Goal: Transaction & Acquisition: Purchase product/service

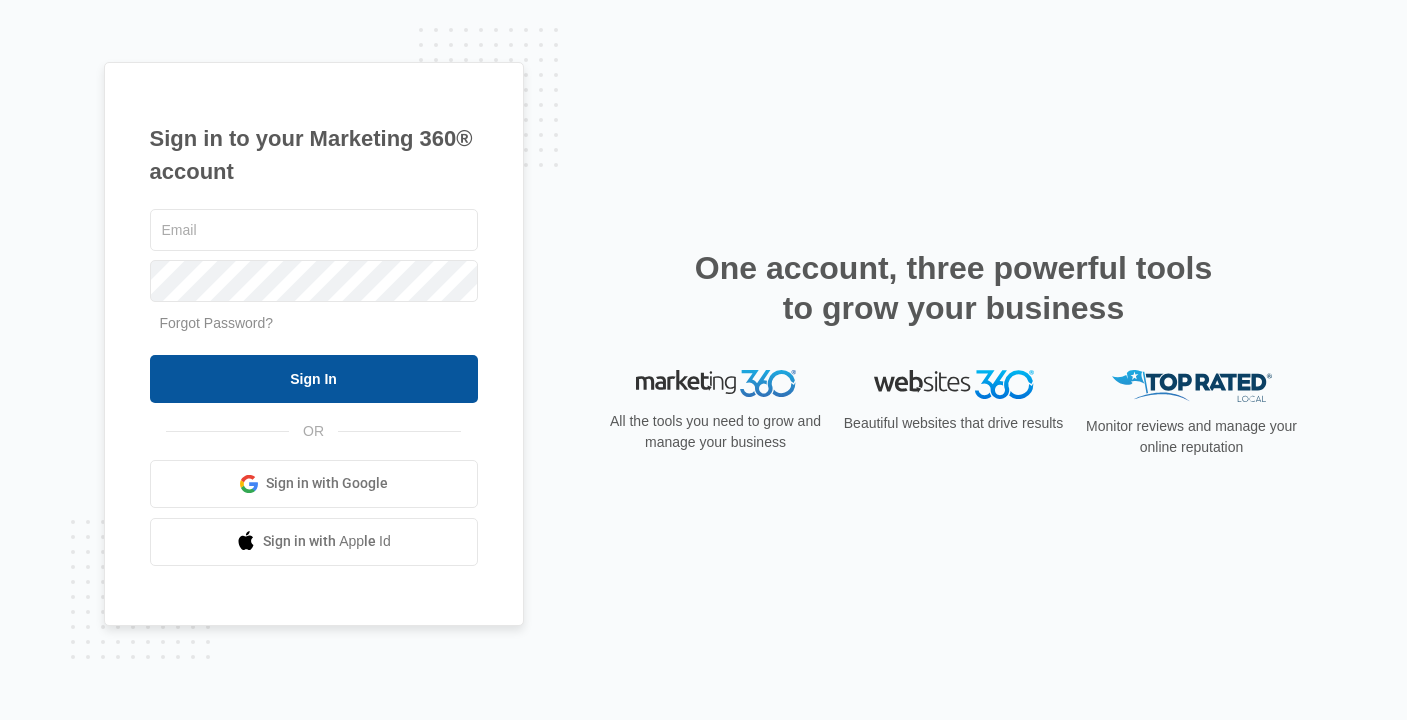
type input "[PERSON_NAME][EMAIL_ADDRESS][PERSON_NAME][DOMAIN_NAME]"
click at [338, 374] on input "Sign In" at bounding box center [314, 379] width 328 height 48
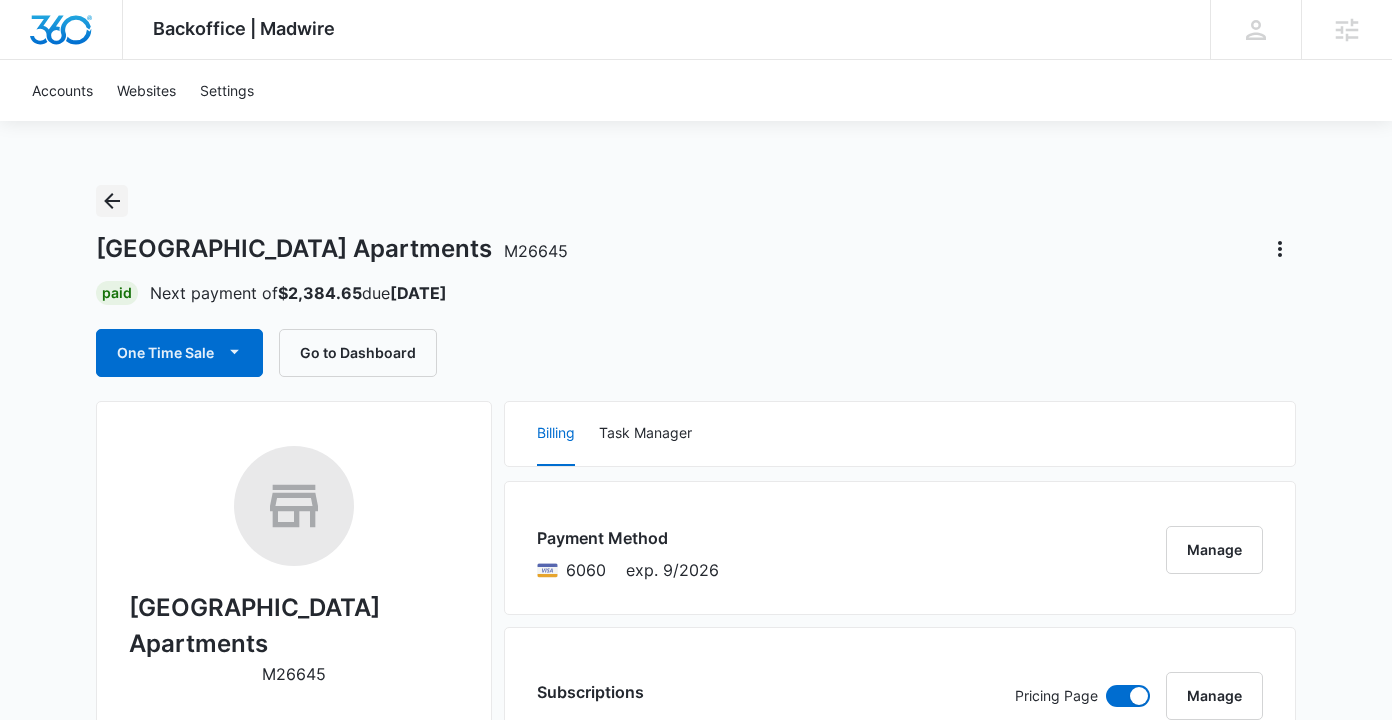
click at [110, 197] on icon "Back" at bounding box center [112, 201] width 16 height 16
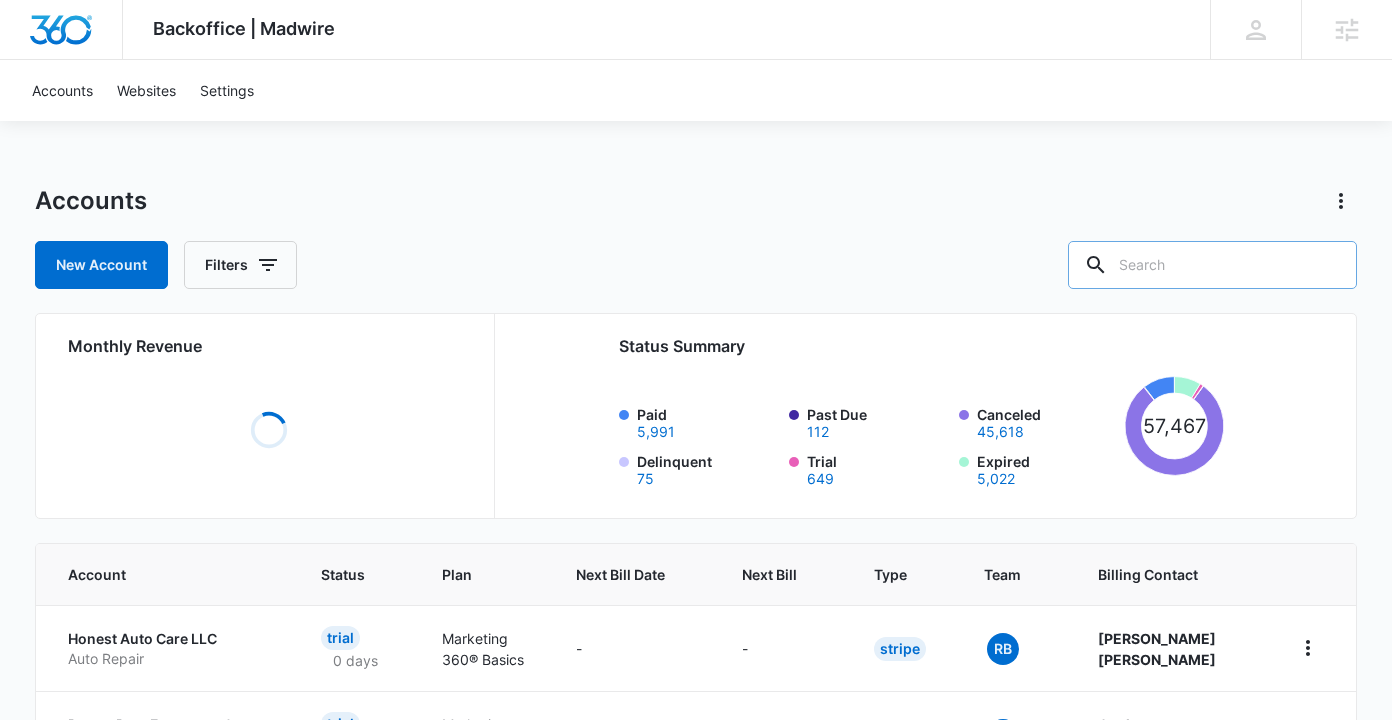
click at [1226, 263] on input "text" at bounding box center [1212, 265] width 289 height 48
type input "M12332"
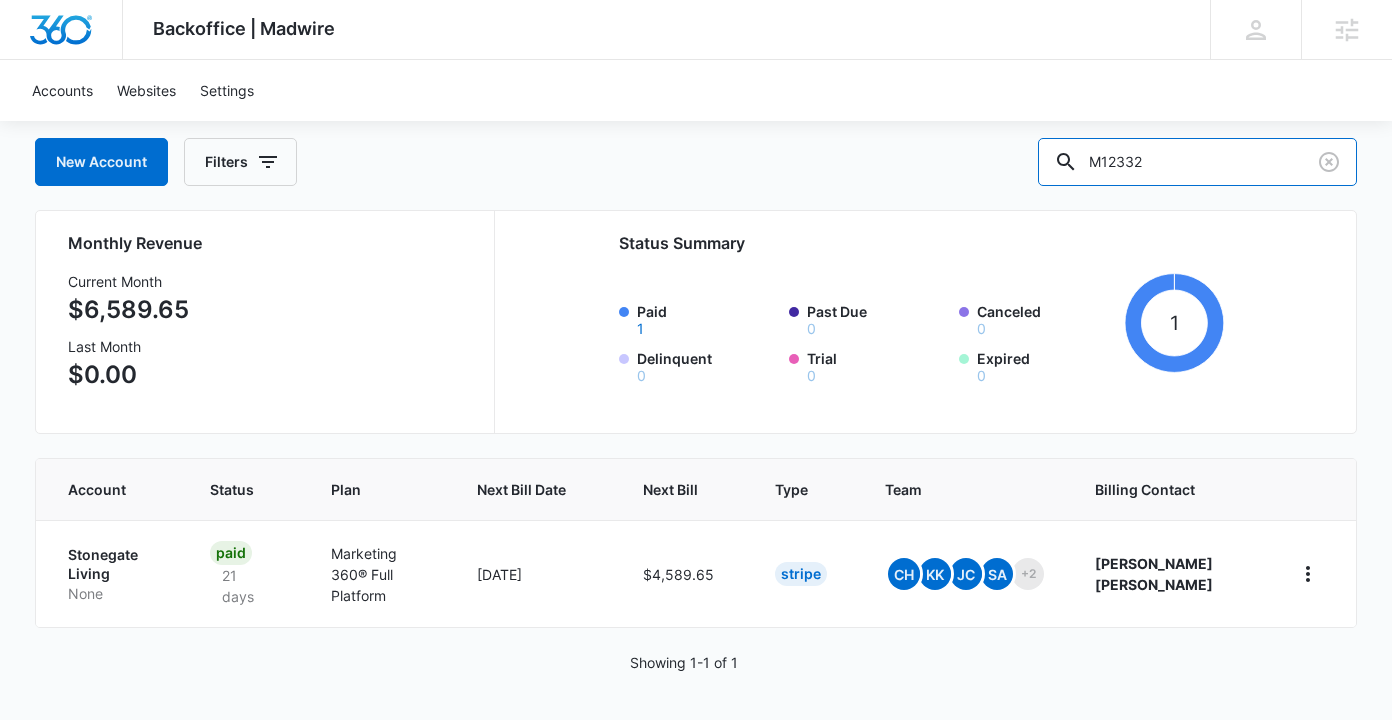
scroll to position [104, 0]
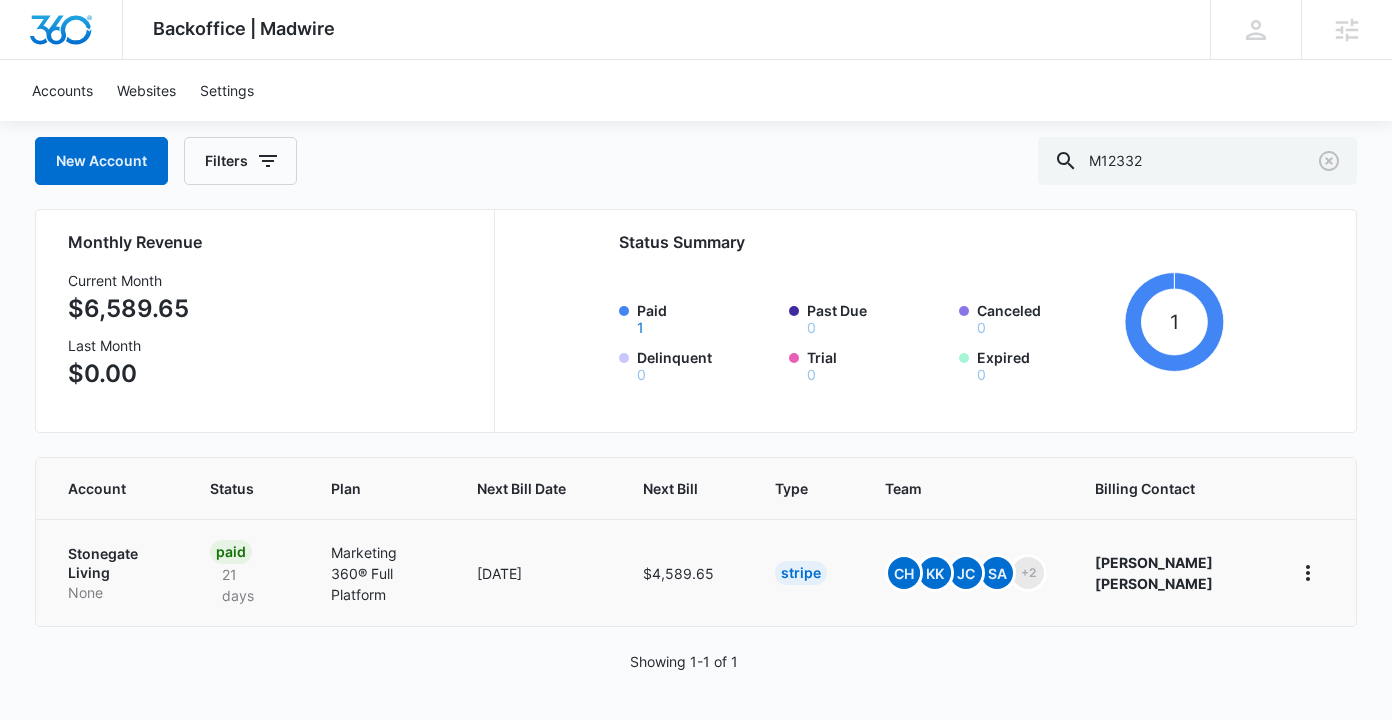
click at [83, 555] on p "Stonegate Living" at bounding box center [115, 563] width 94 height 39
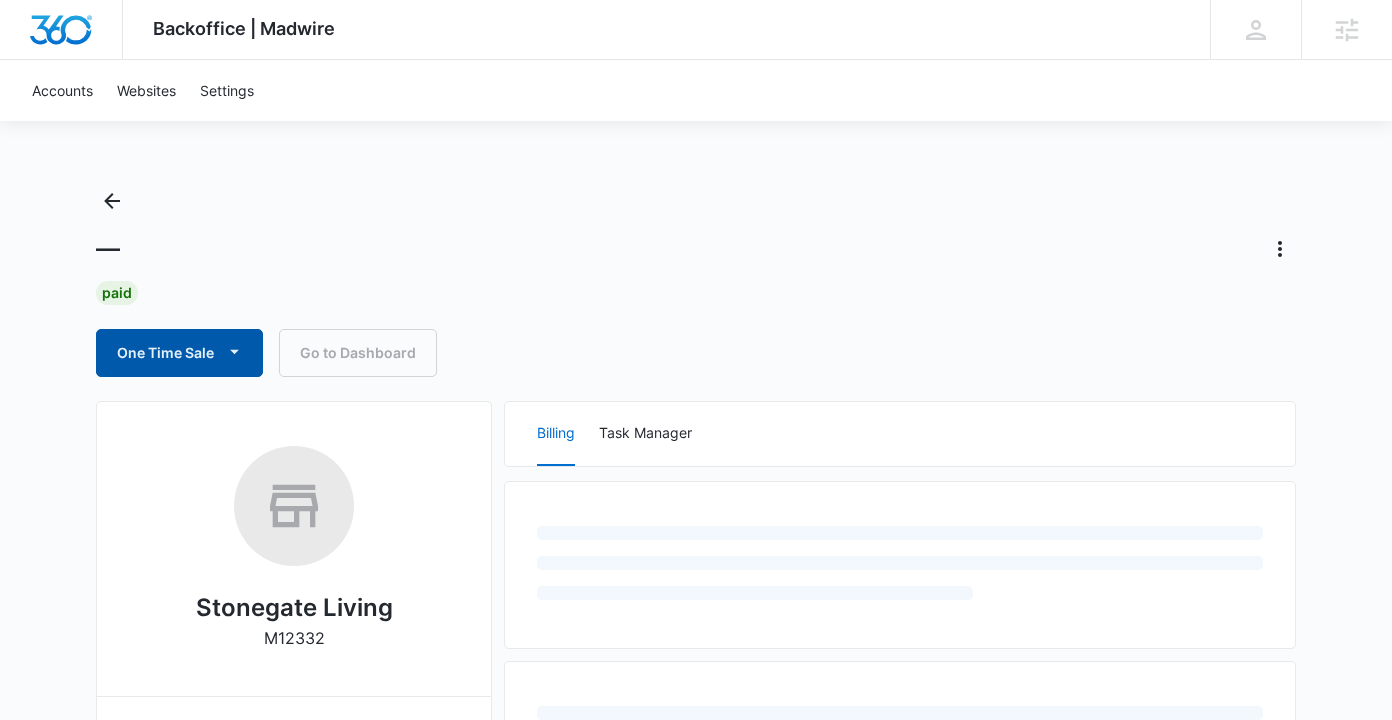
click at [178, 365] on button "One Time Sale" at bounding box center [179, 353] width 167 height 48
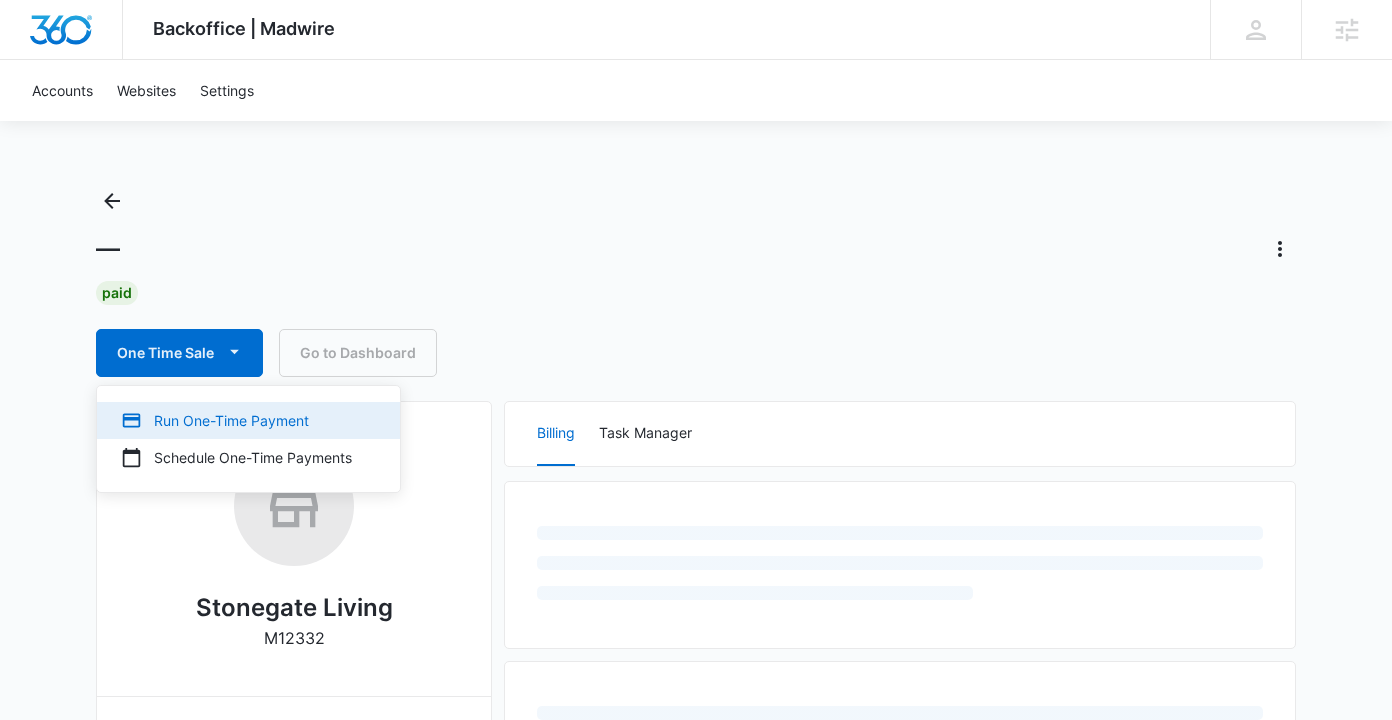
click at [172, 425] on div "Run One-Time Payment" at bounding box center [236, 420] width 231 height 21
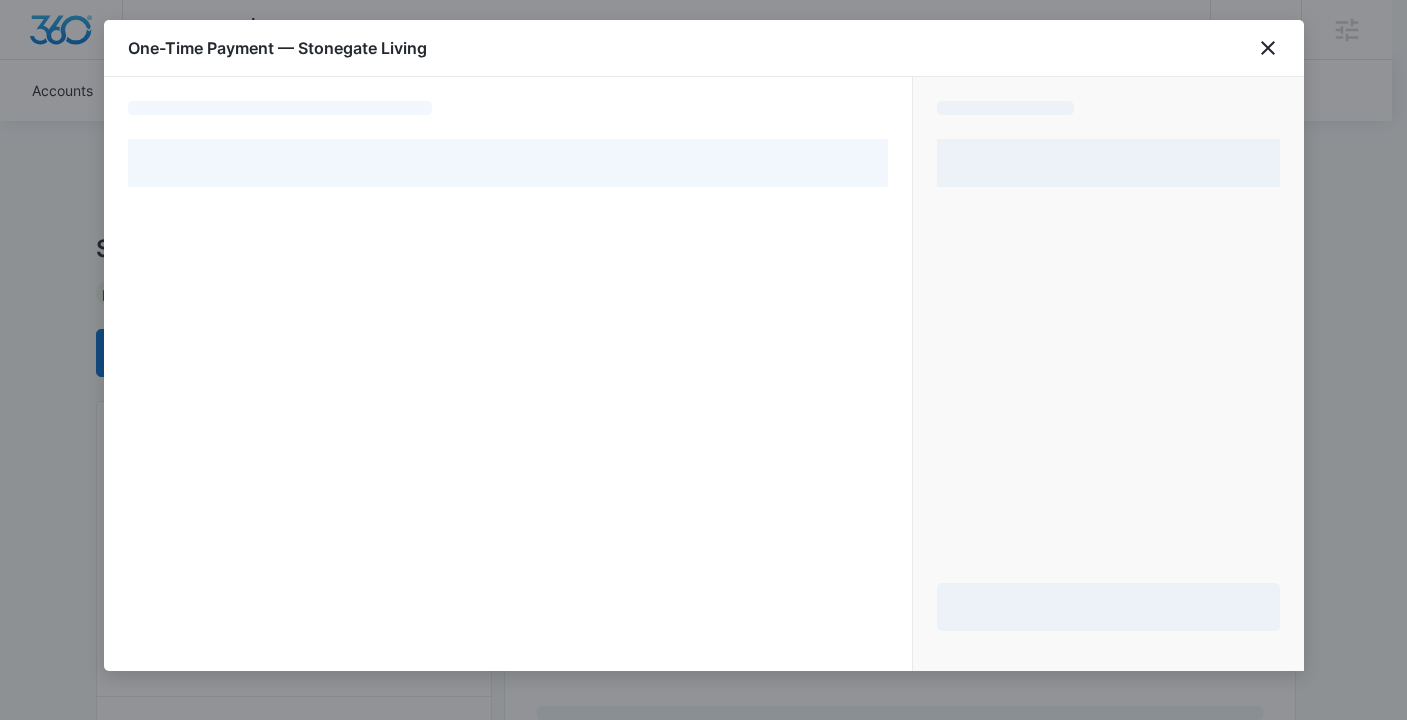
select select "pm_1MvkHuA4n8RTgNjUZg0jI1Ae"
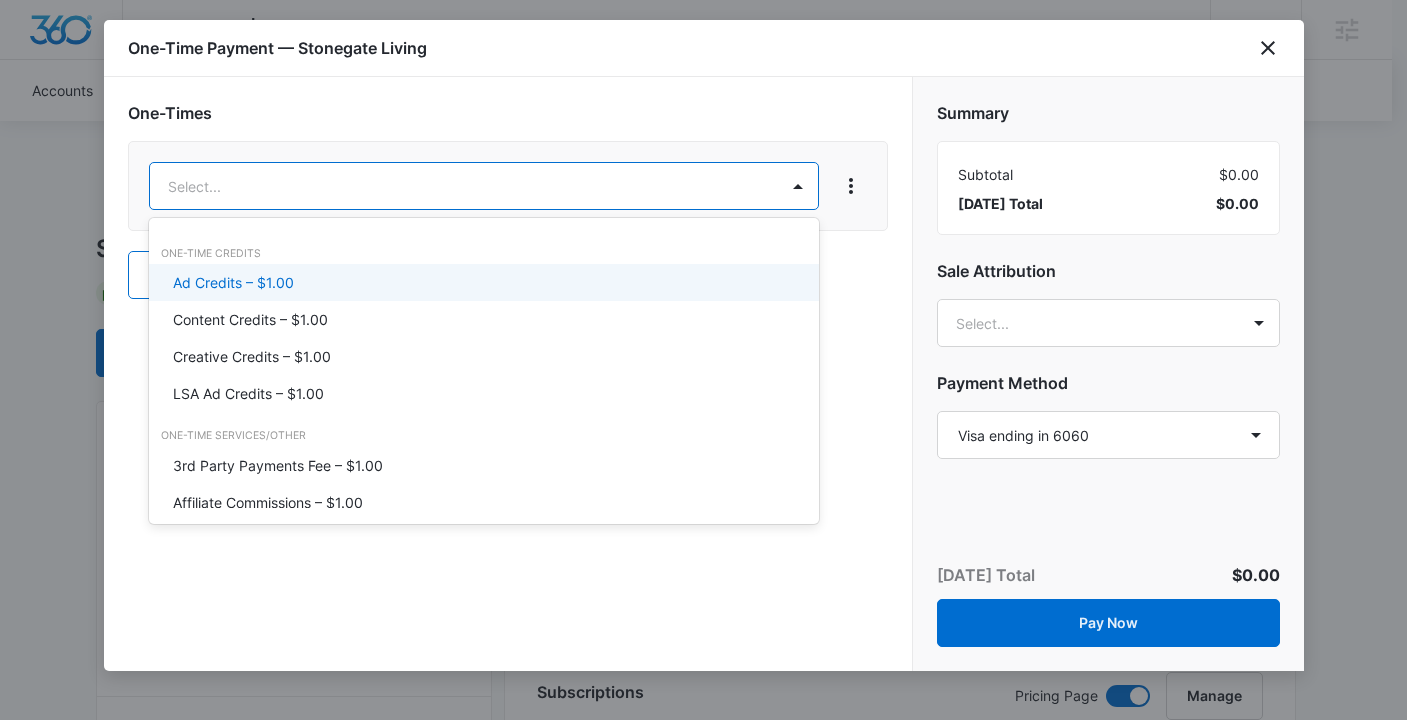
click at [276, 280] on p "Ad Credits – $1.00" at bounding box center [233, 282] width 121 height 21
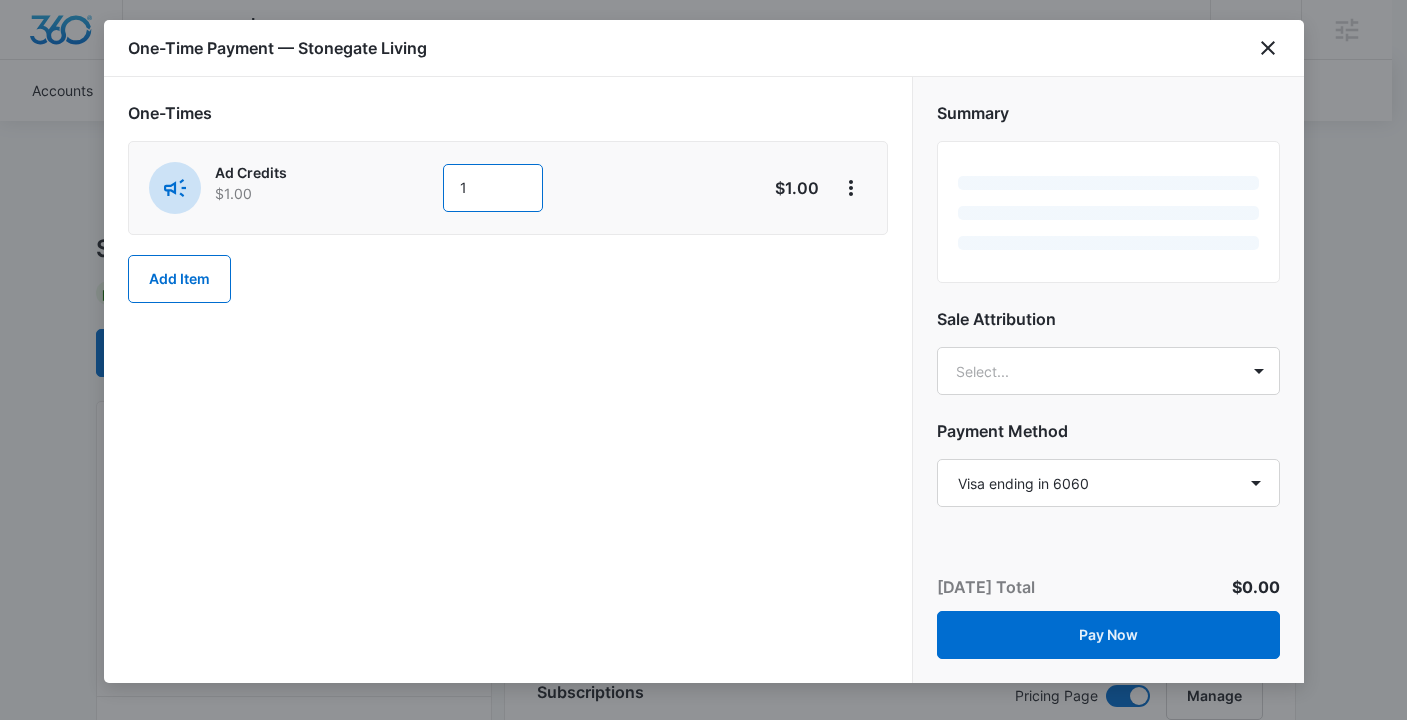
click at [443, 195] on input "1" at bounding box center [493, 188] width 100 height 48
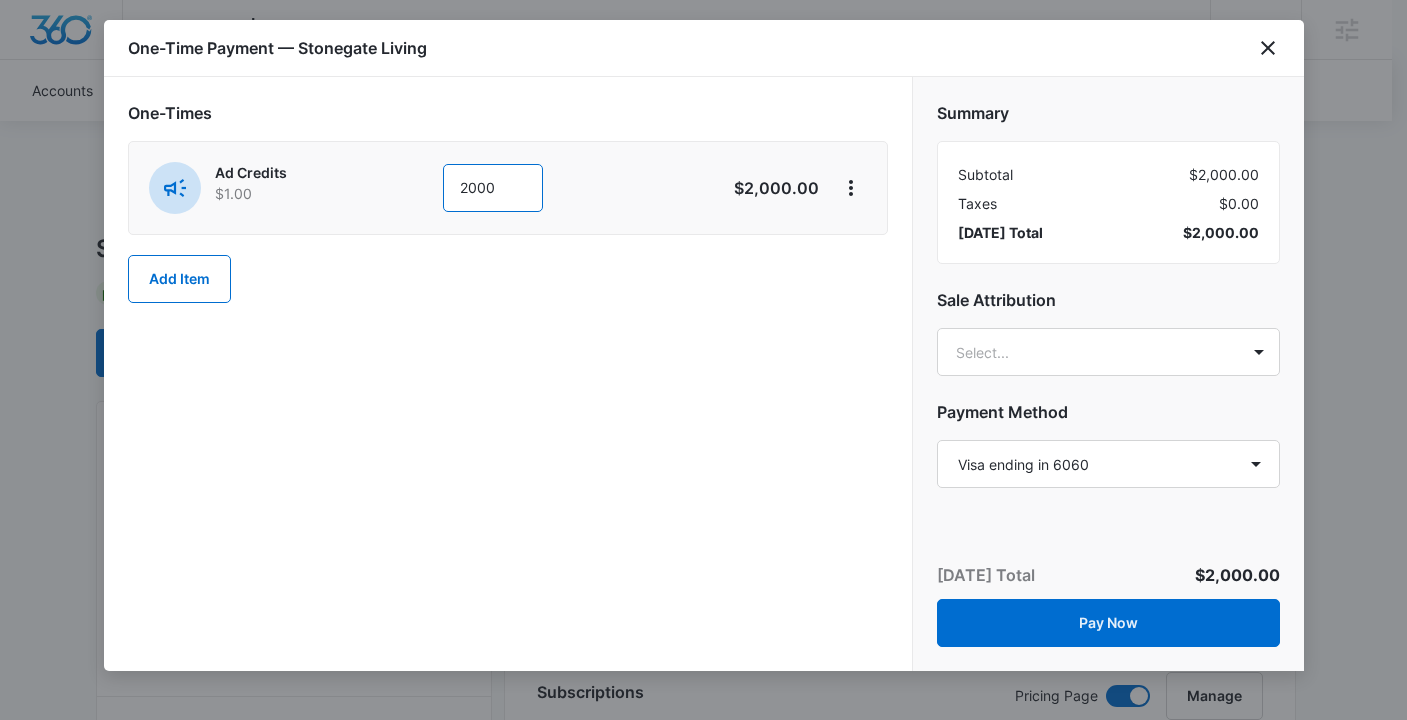
type input "2000"
drag, startPoint x: 1018, startPoint y: 326, endPoint x: 1026, endPoint y: 346, distance: 21.5
click at [1022, 335] on div "Summary Subtotal $2,000.00 Taxes $0.00 [DATE] Total $2,000.00 Sale Attribution …" at bounding box center [1108, 286] width 391 height 418
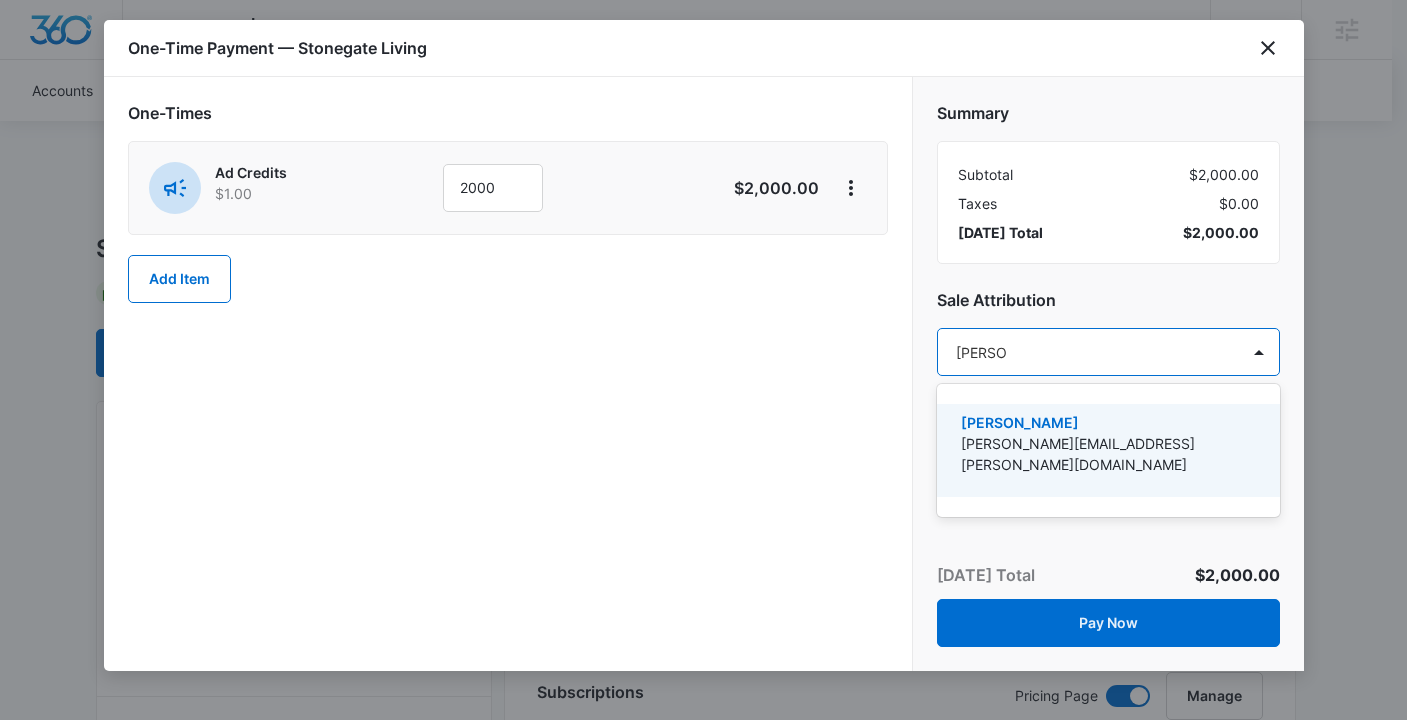
type input "[PERSON_NAME]"
click at [1079, 425] on p "[PERSON_NAME]" at bounding box center [1106, 422] width 291 height 21
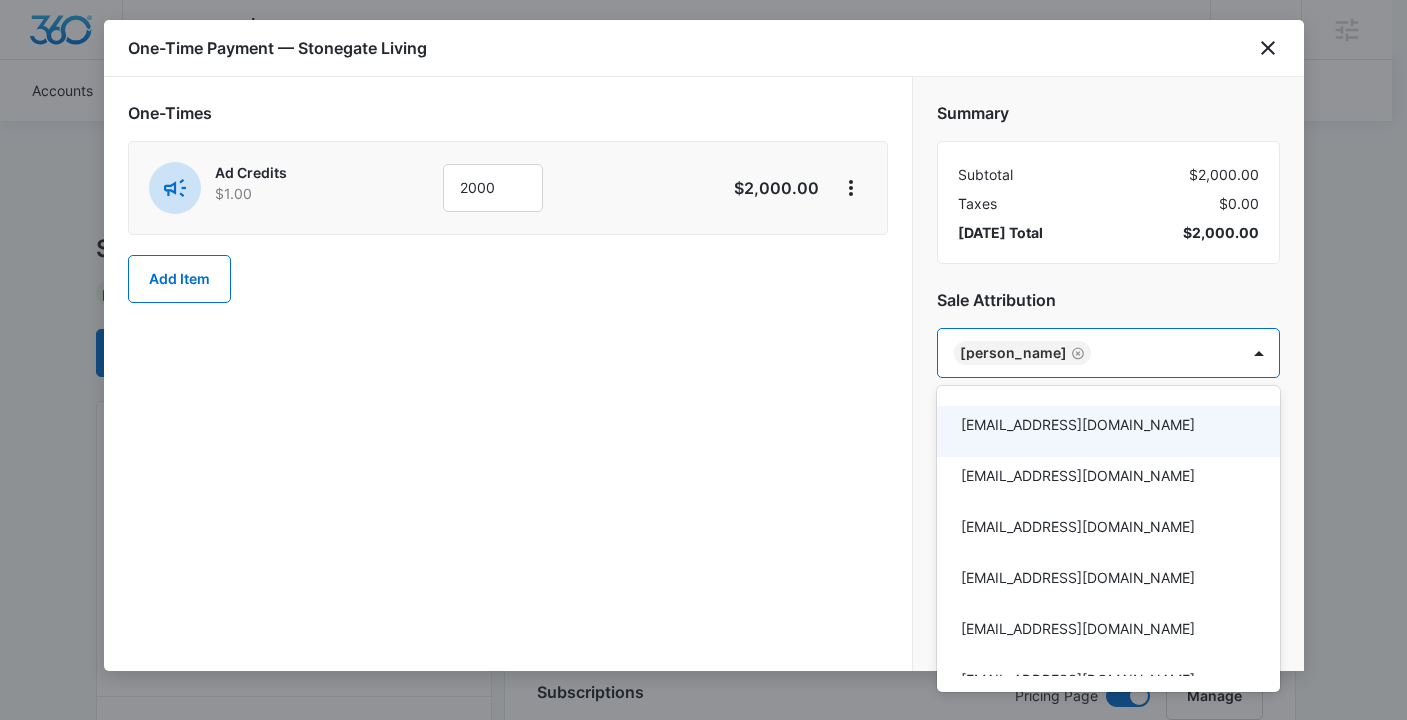
click at [754, 380] on div at bounding box center [703, 360] width 1407 height 720
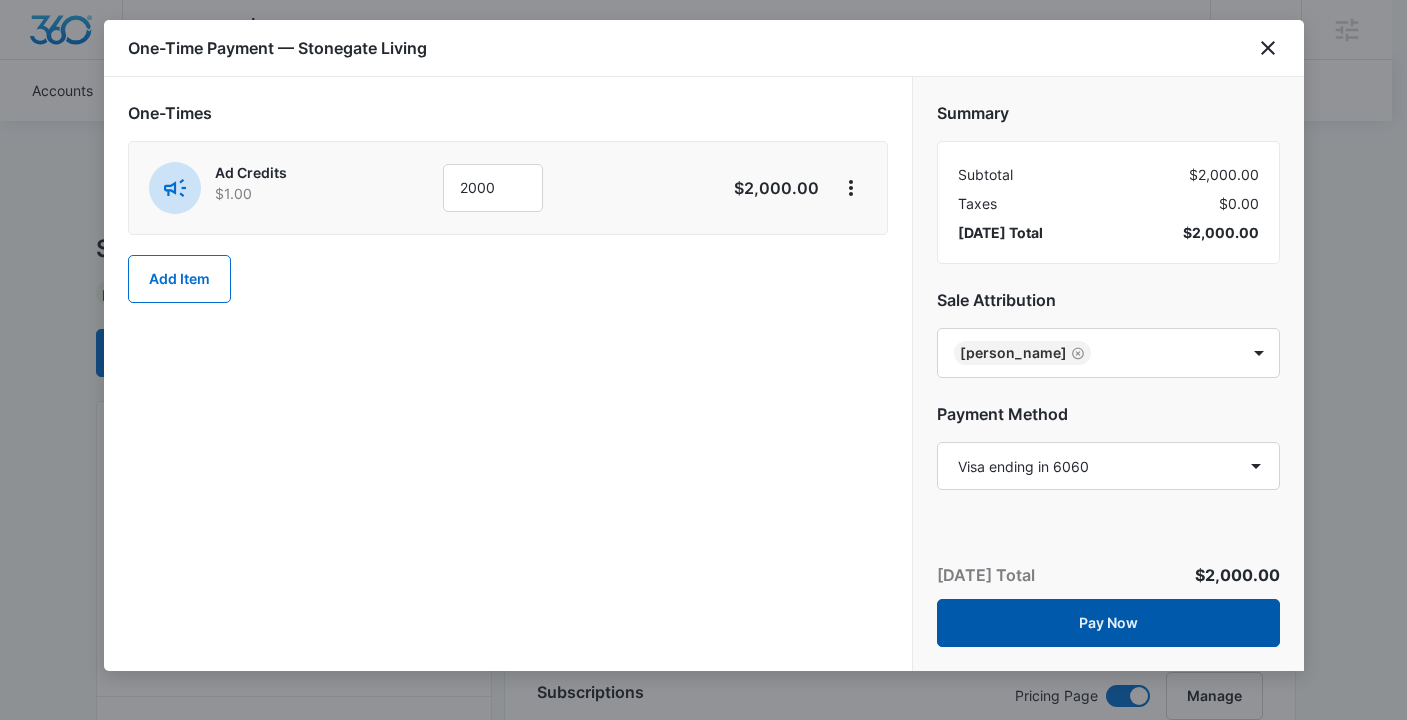
click at [1143, 617] on button "Pay Now" at bounding box center [1108, 623] width 343 height 48
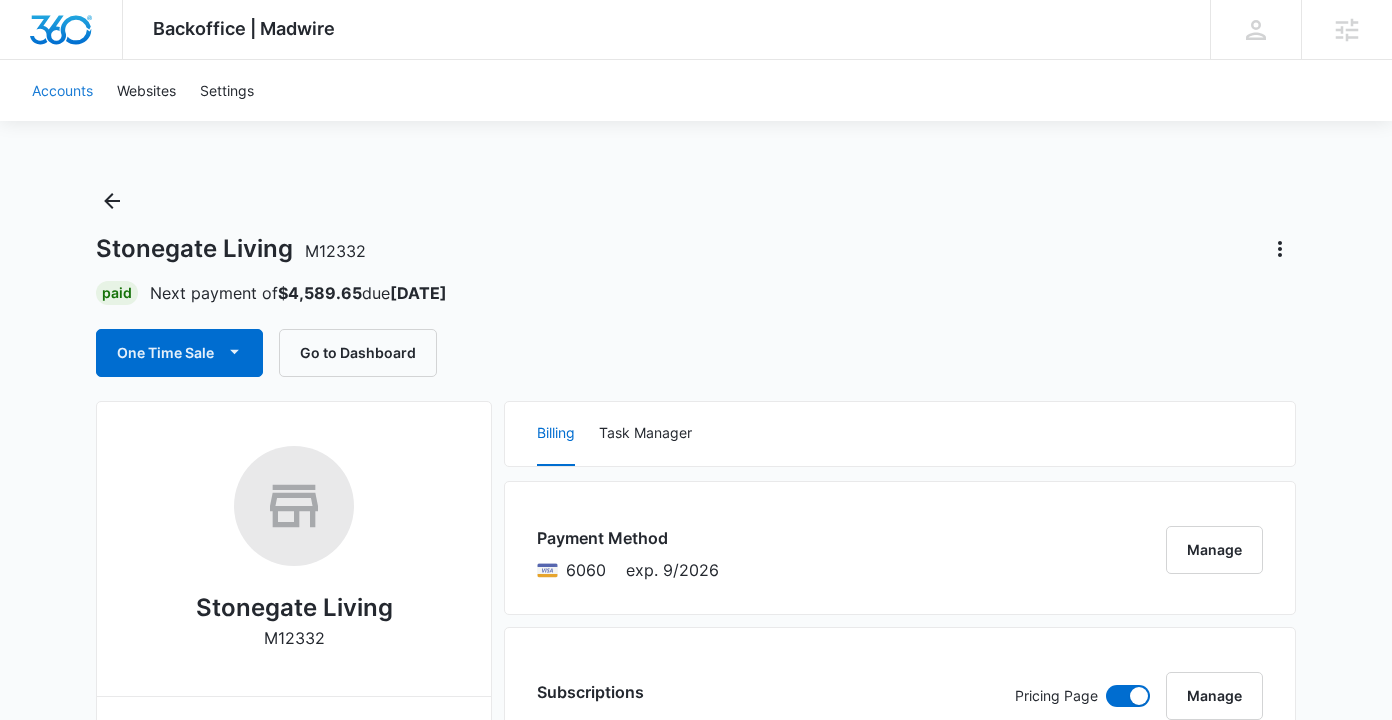
click at [75, 93] on link "Accounts" at bounding box center [62, 90] width 85 height 61
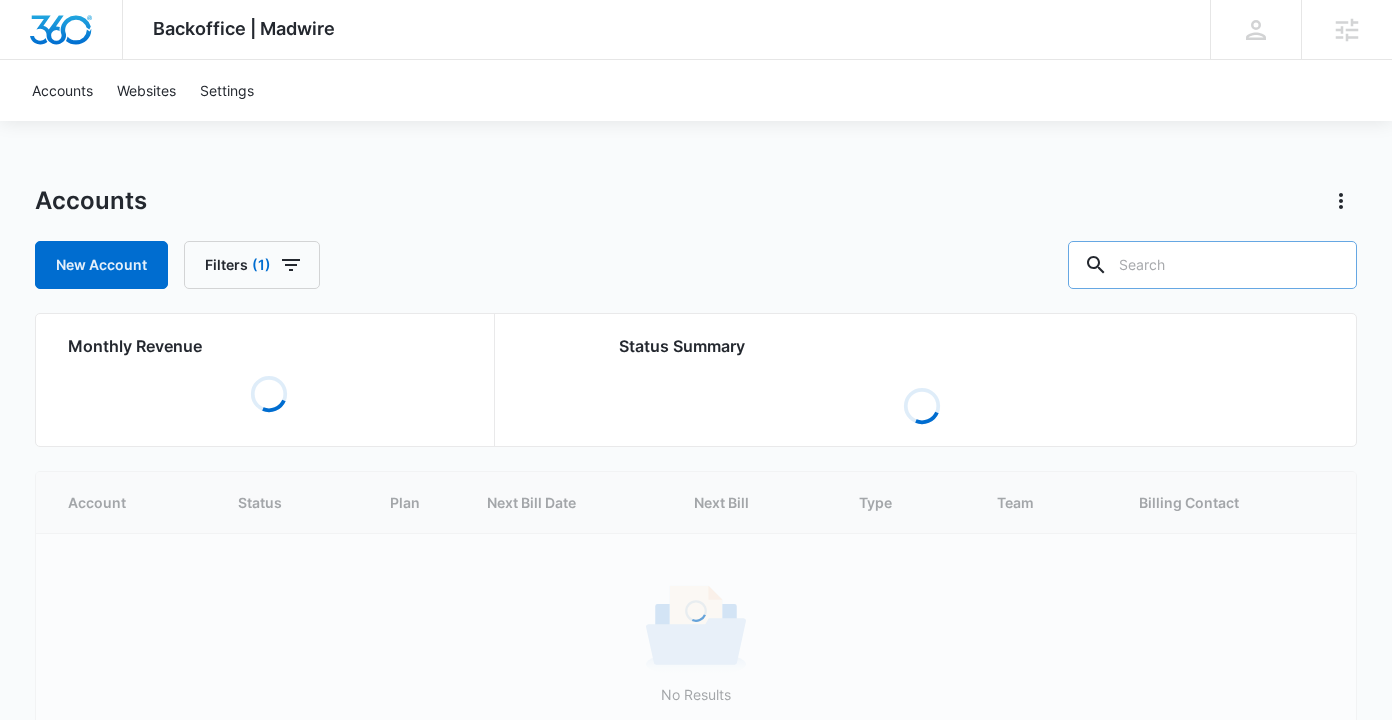
click at [1190, 262] on input "text" at bounding box center [1212, 265] width 289 height 48
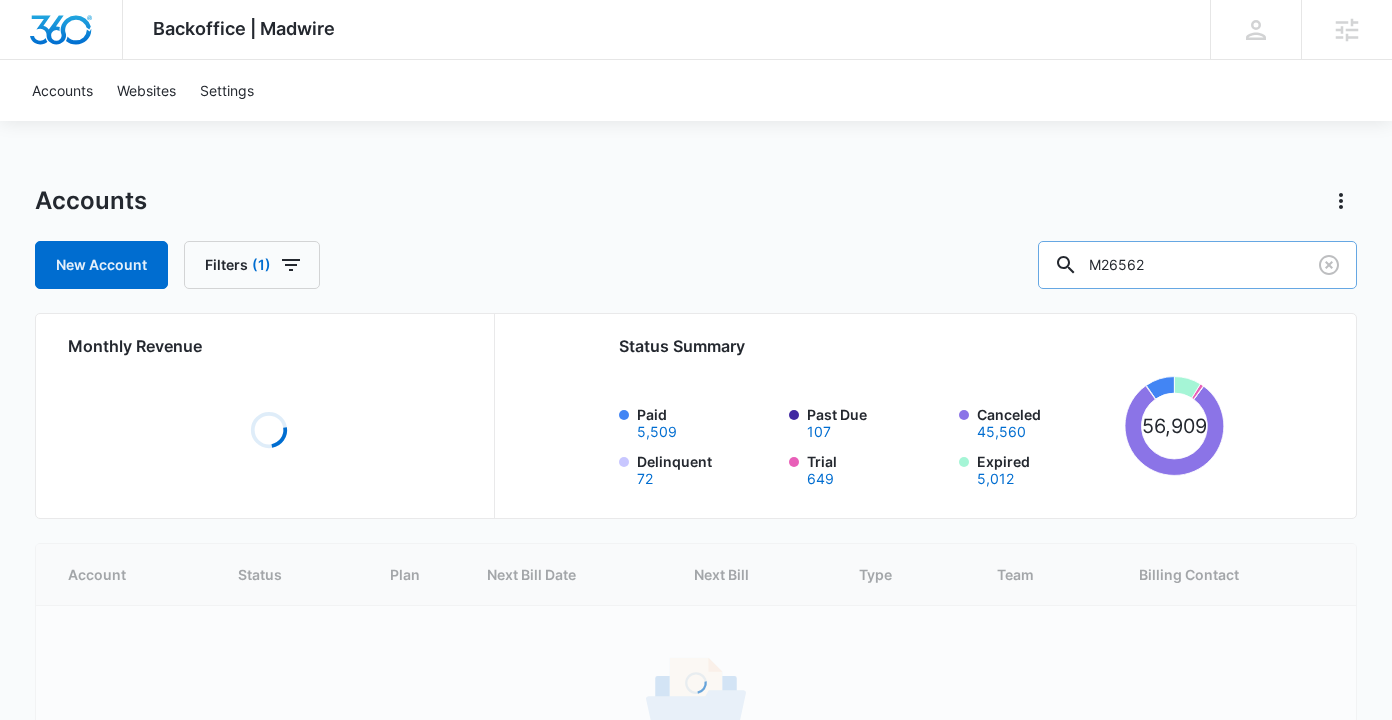
type input "M26562"
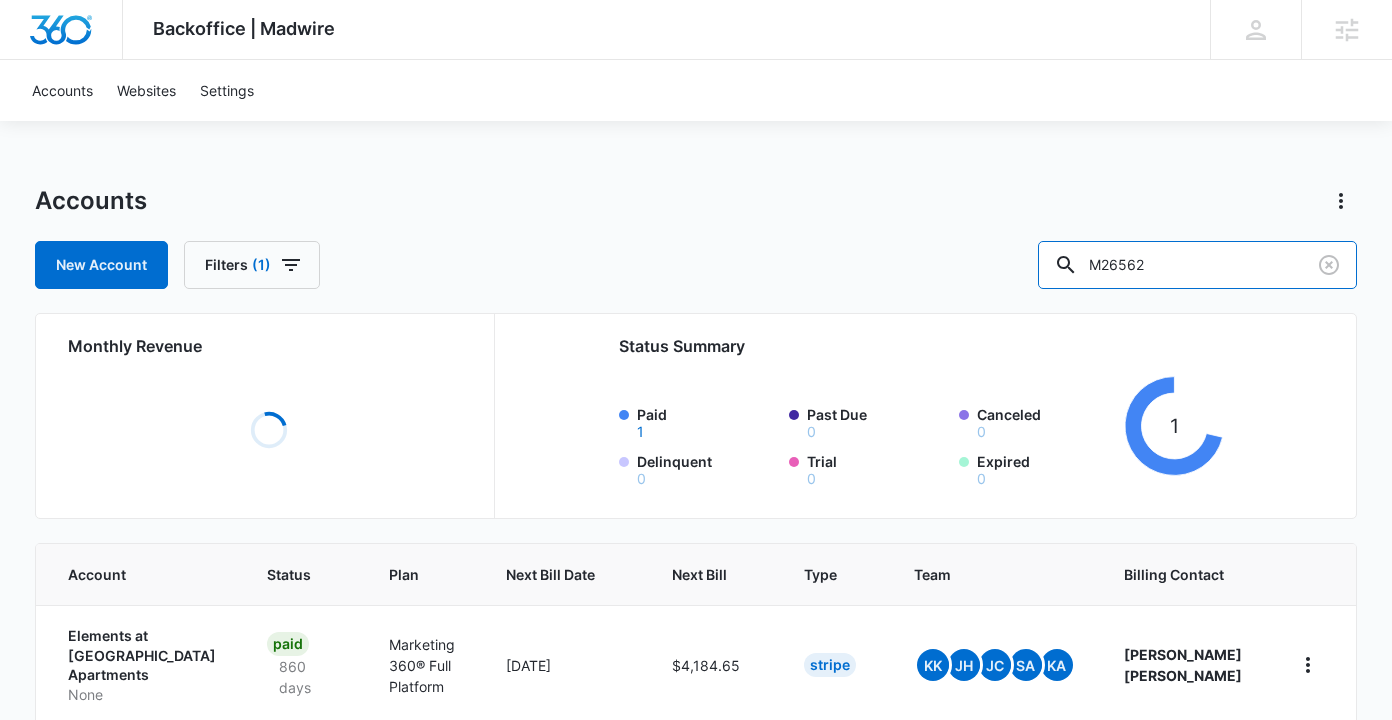
scroll to position [35, 0]
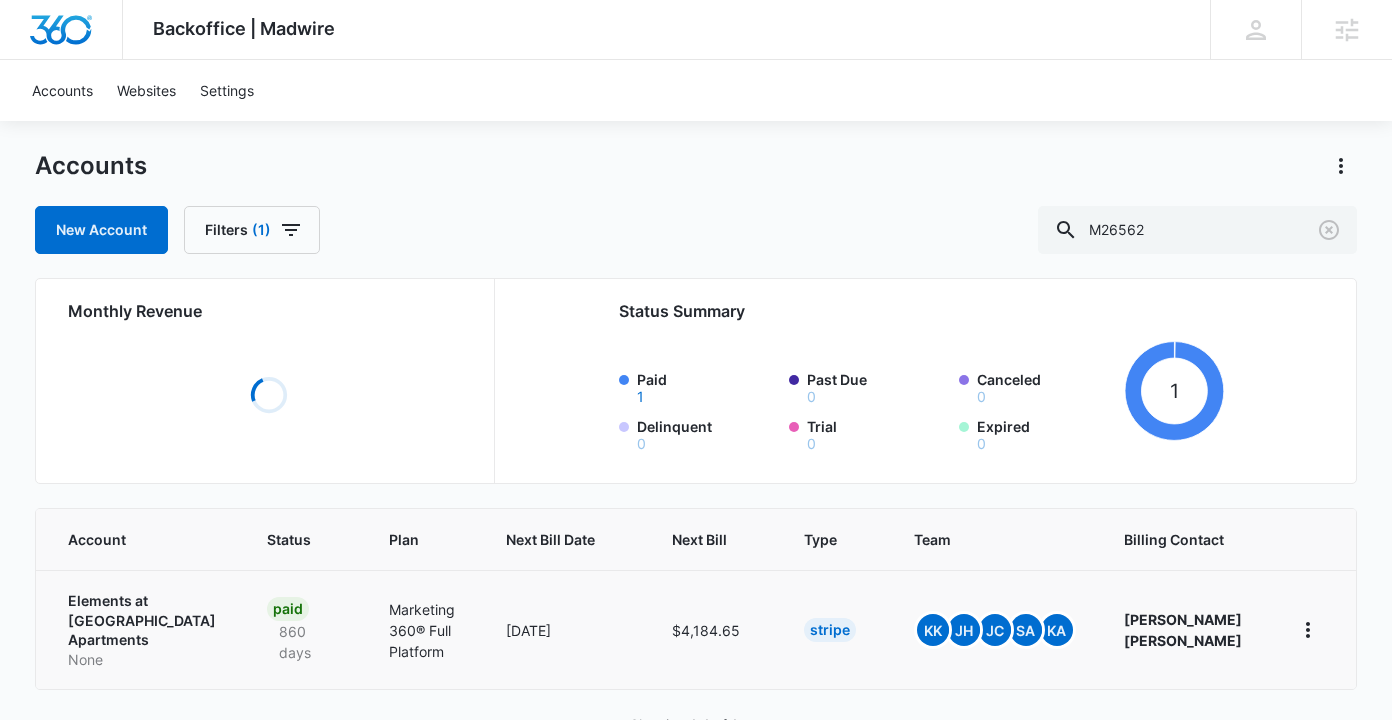
click at [151, 607] on p "Elements at [GEOGRAPHIC_DATA] Apartments" at bounding box center [144, 620] width 152 height 59
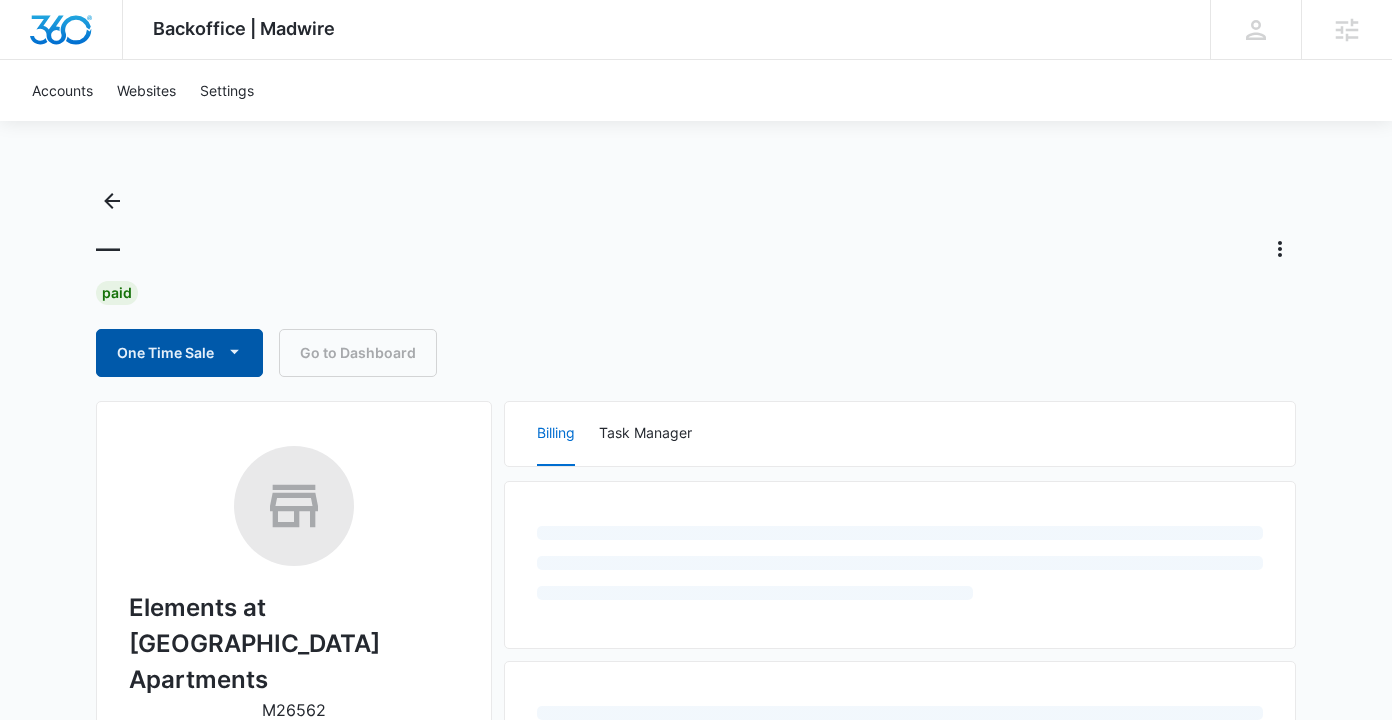
click at [203, 359] on button "One Time Sale" at bounding box center [179, 353] width 167 height 48
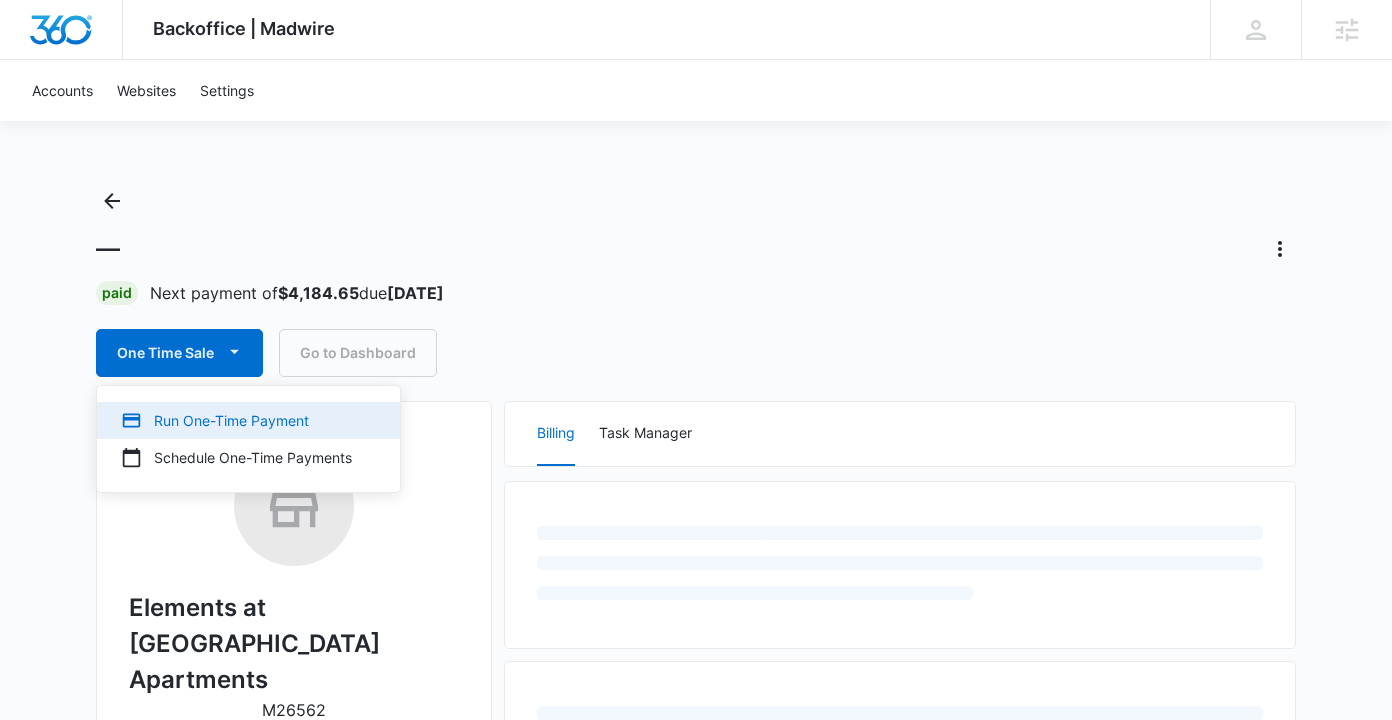
click at [217, 421] on div "Run One-Time Payment" at bounding box center [236, 420] width 231 height 21
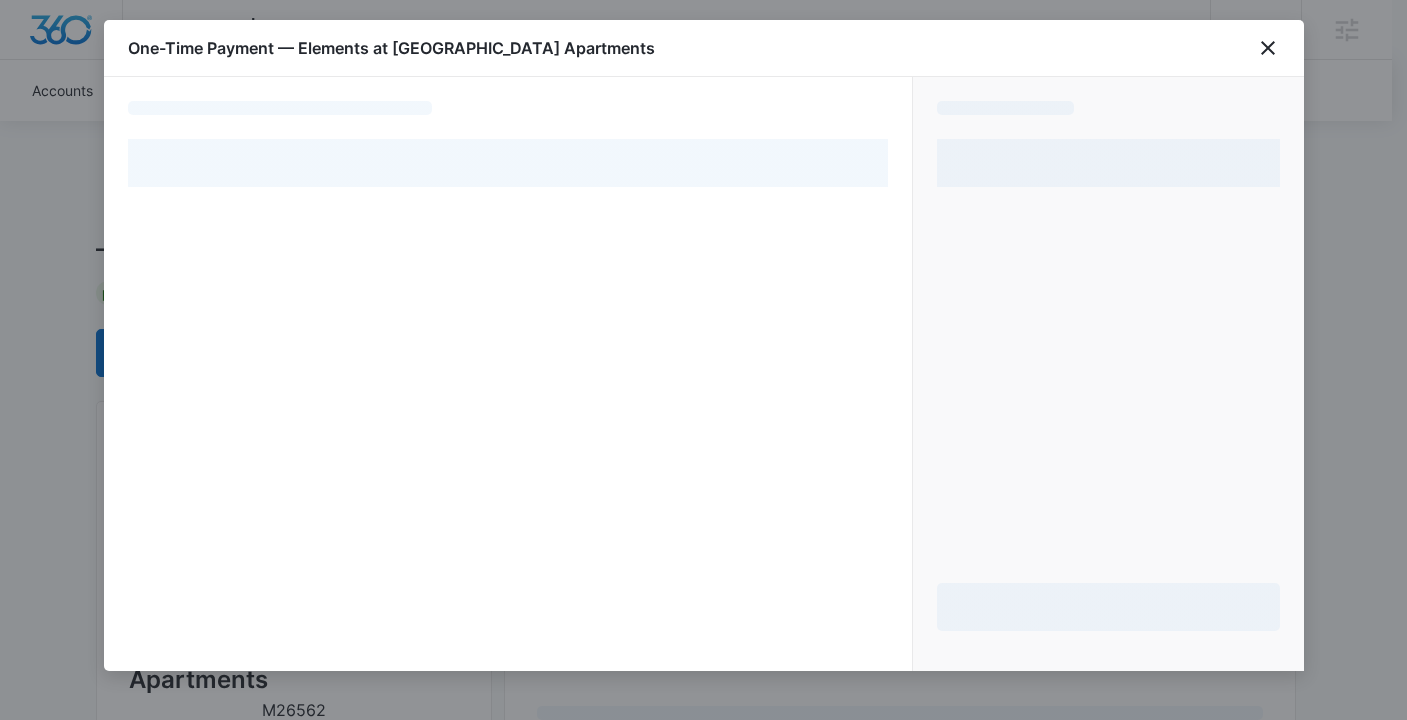
select select "pm_1MvkHlA4n8RTgNjUN1CfKLXx"
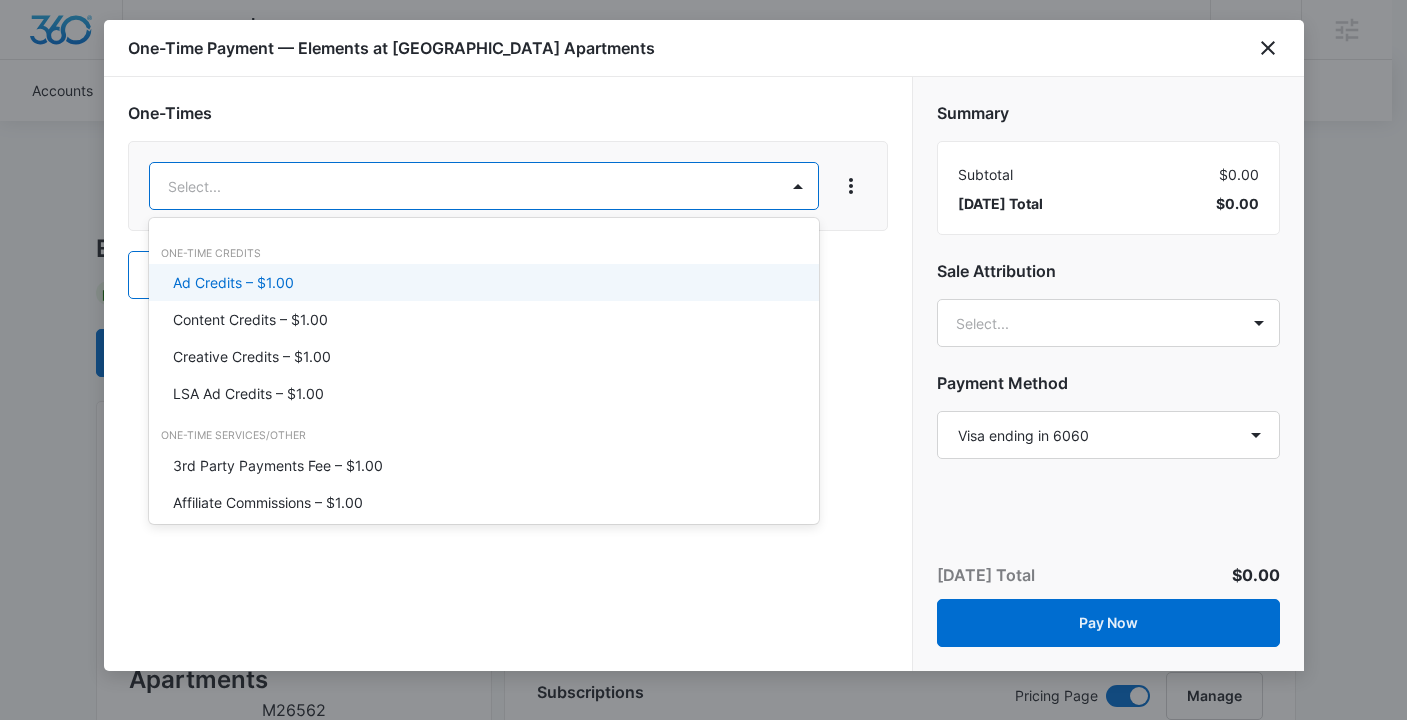
click at [298, 280] on div "Ad Credits – $1.00" at bounding box center [482, 282] width 618 height 21
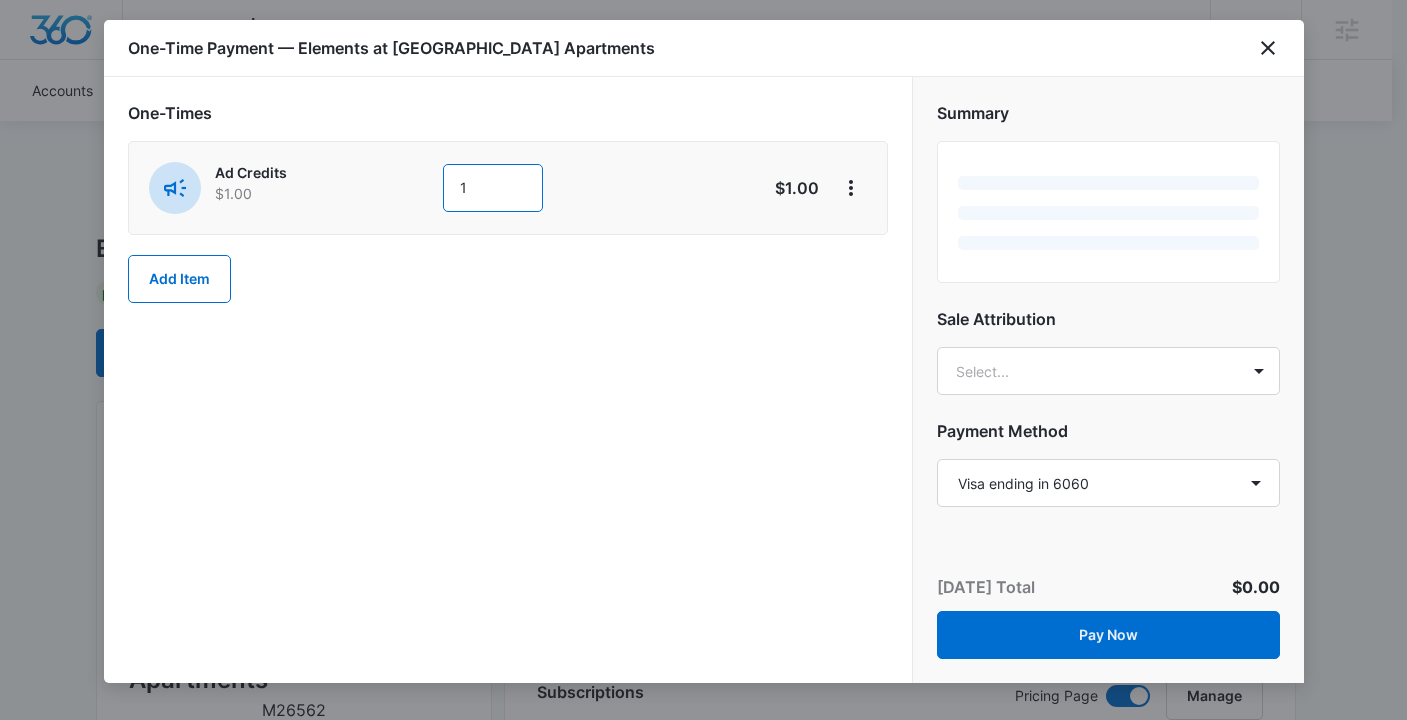
click at [520, 186] on input "1" at bounding box center [493, 188] width 100 height 48
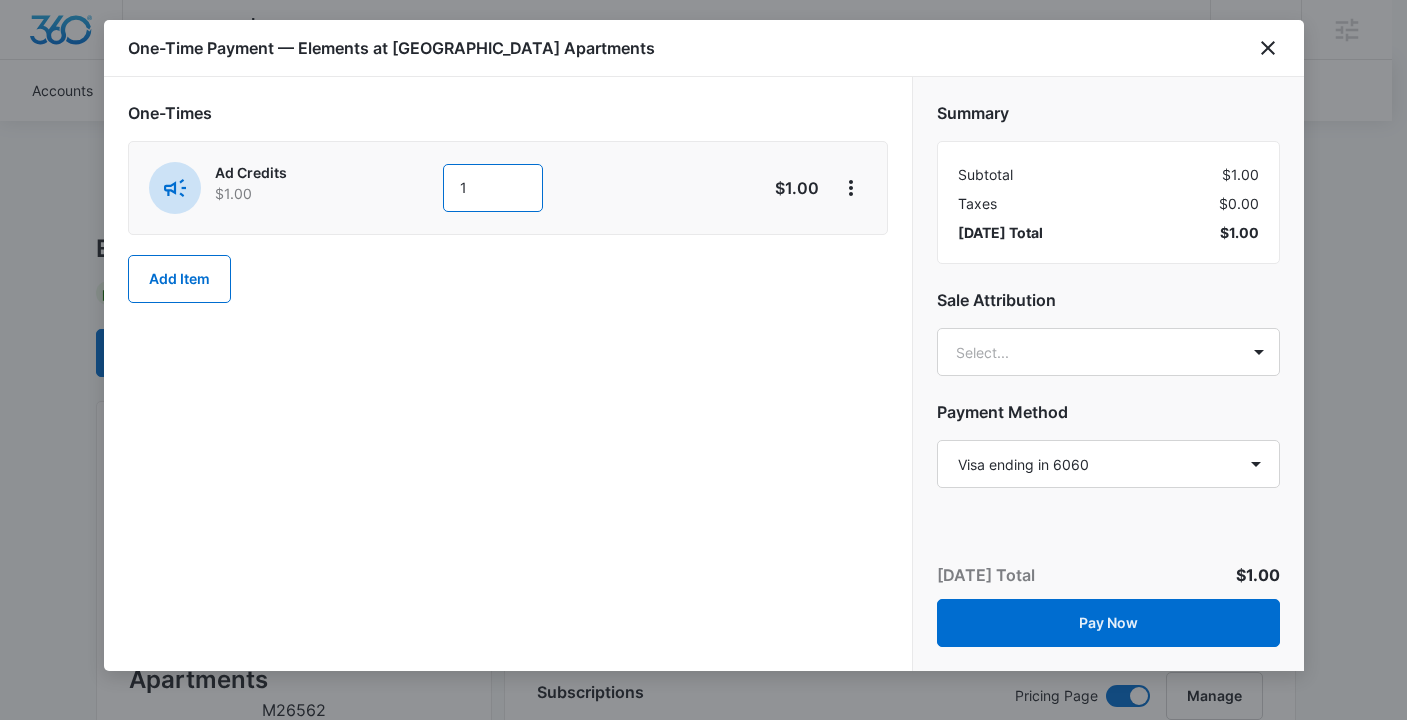
drag, startPoint x: 506, startPoint y: 190, endPoint x: 404, endPoint y: 193, distance: 102.0
click at [404, 193] on div "Ad Credits $1.00 1" at bounding box center [437, 188] width 576 height 52
type input "2000"
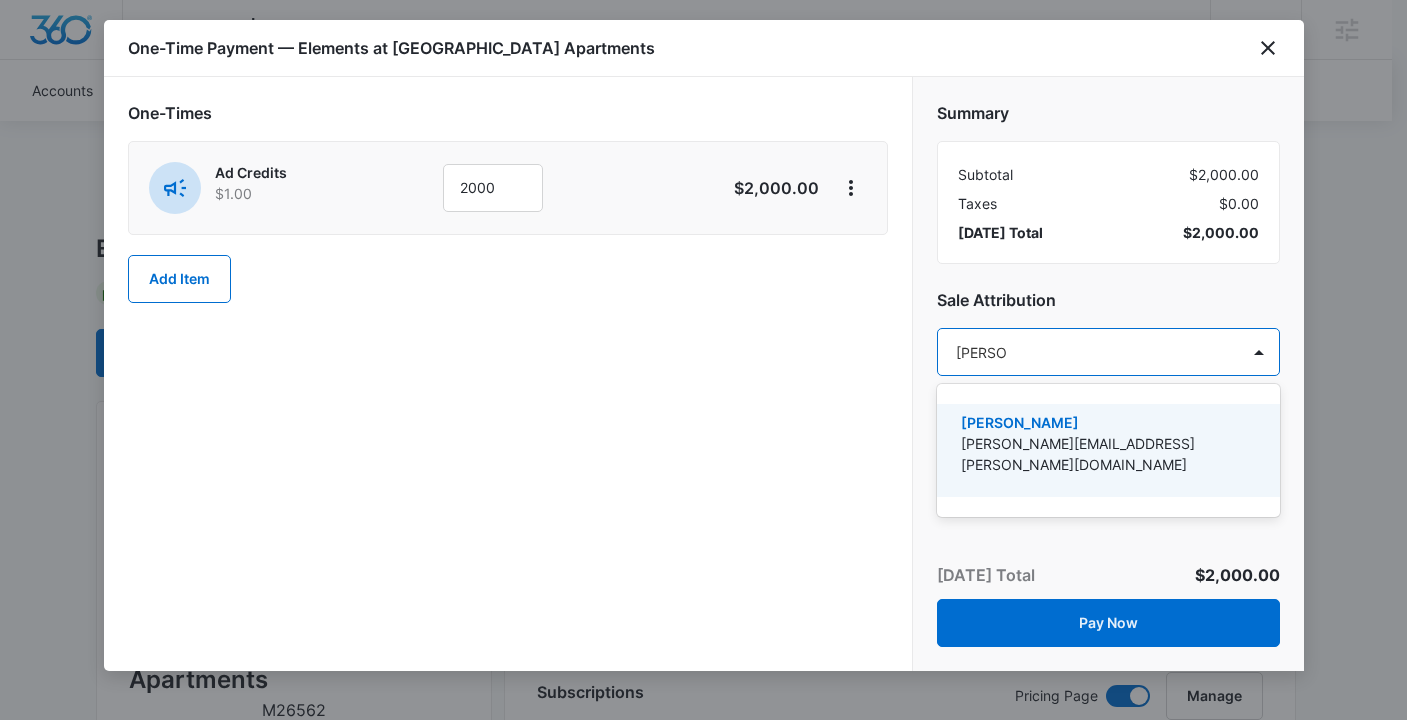
type input "[PERSON_NAME]"
click at [1082, 429] on p "[PERSON_NAME]" at bounding box center [1106, 422] width 291 height 21
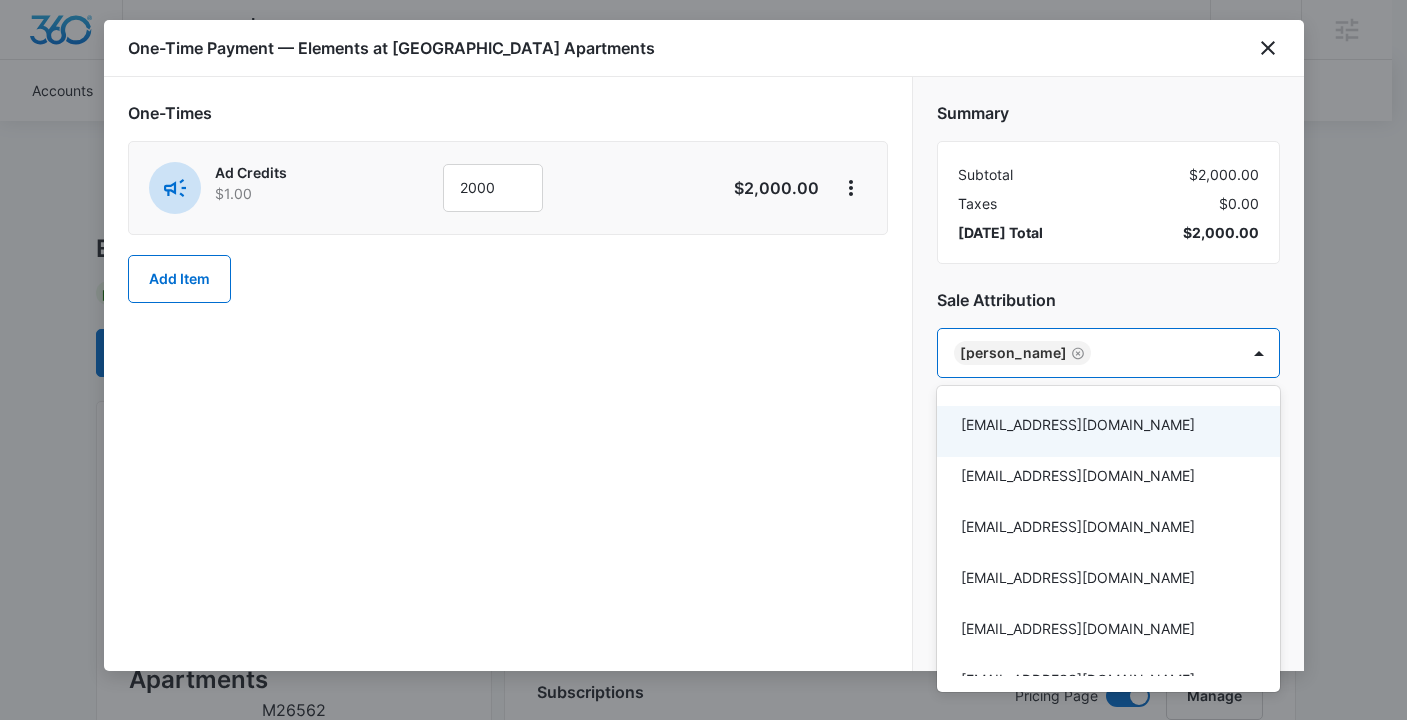
click at [707, 394] on div at bounding box center [703, 360] width 1407 height 720
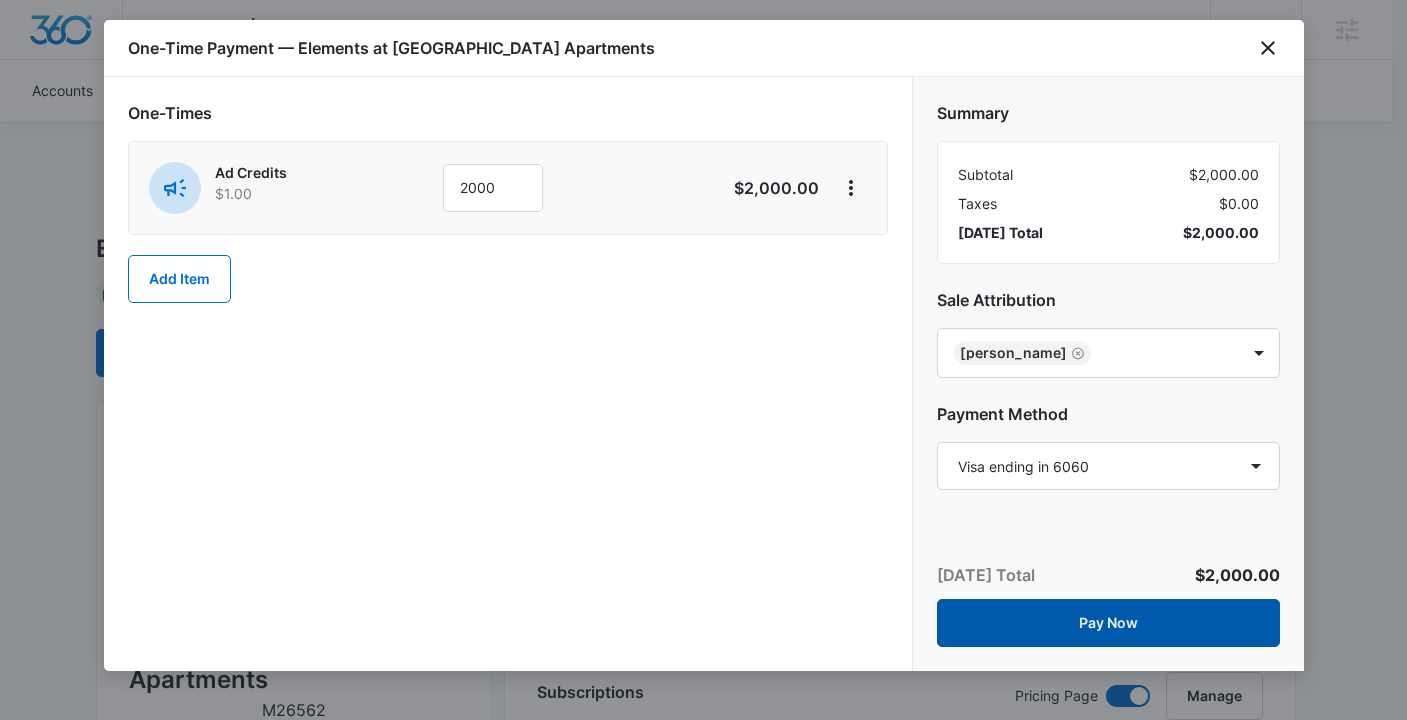
click at [1142, 620] on button "Pay Now" at bounding box center [1108, 623] width 343 height 48
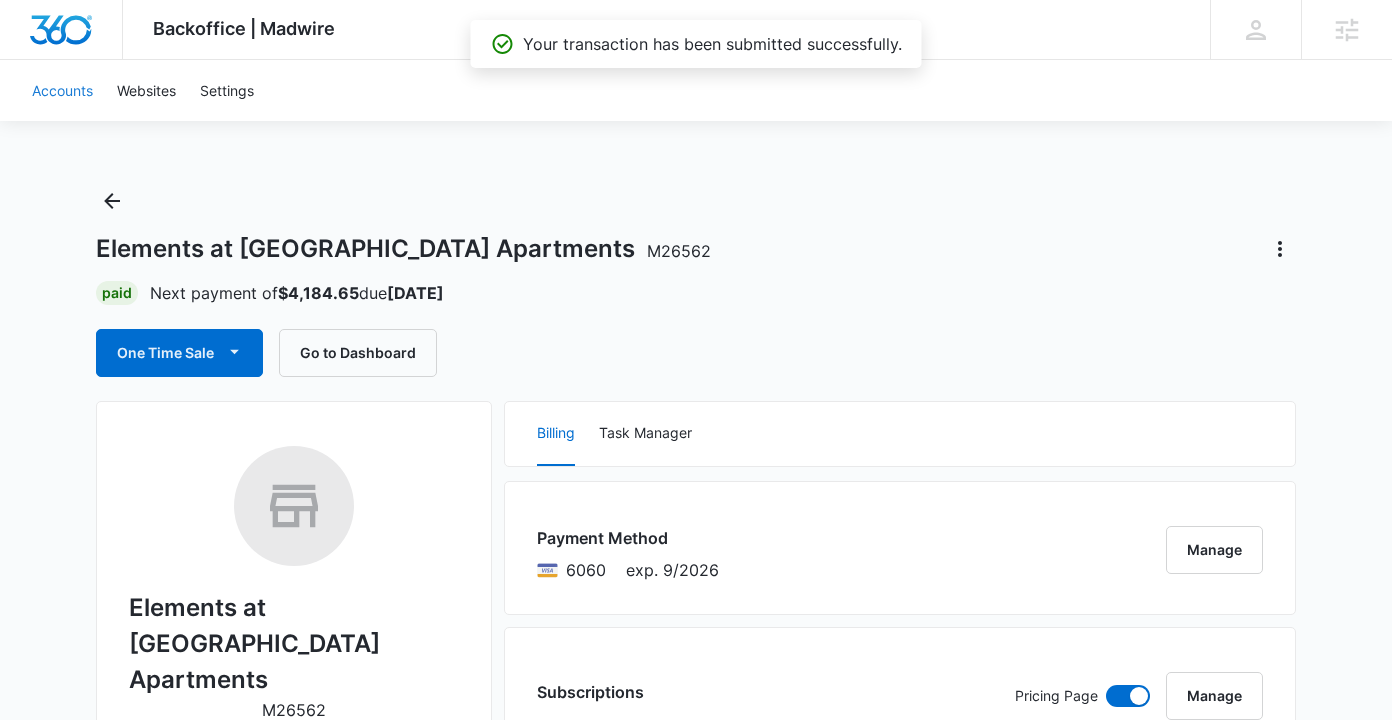
click at [60, 91] on link "Accounts" at bounding box center [62, 90] width 85 height 61
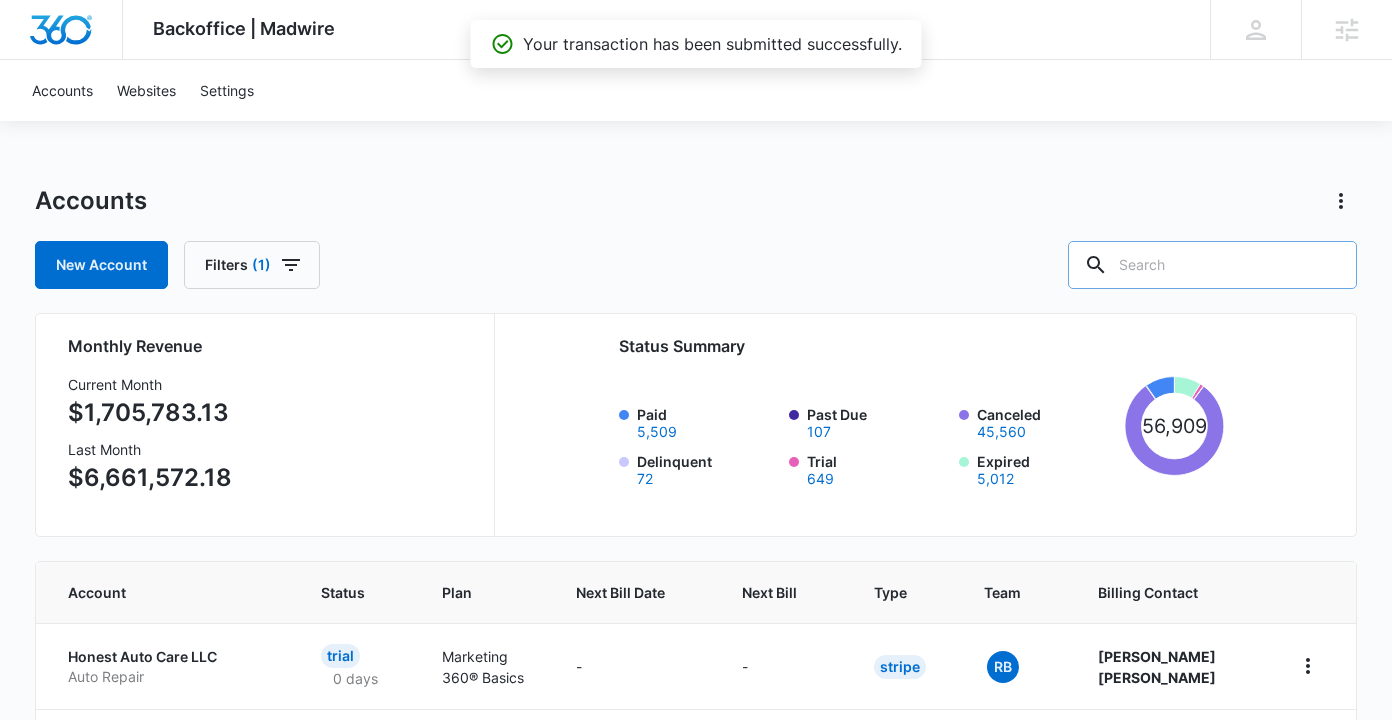
click at [1205, 248] on input "text" at bounding box center [1212, 265] width 289 height 48
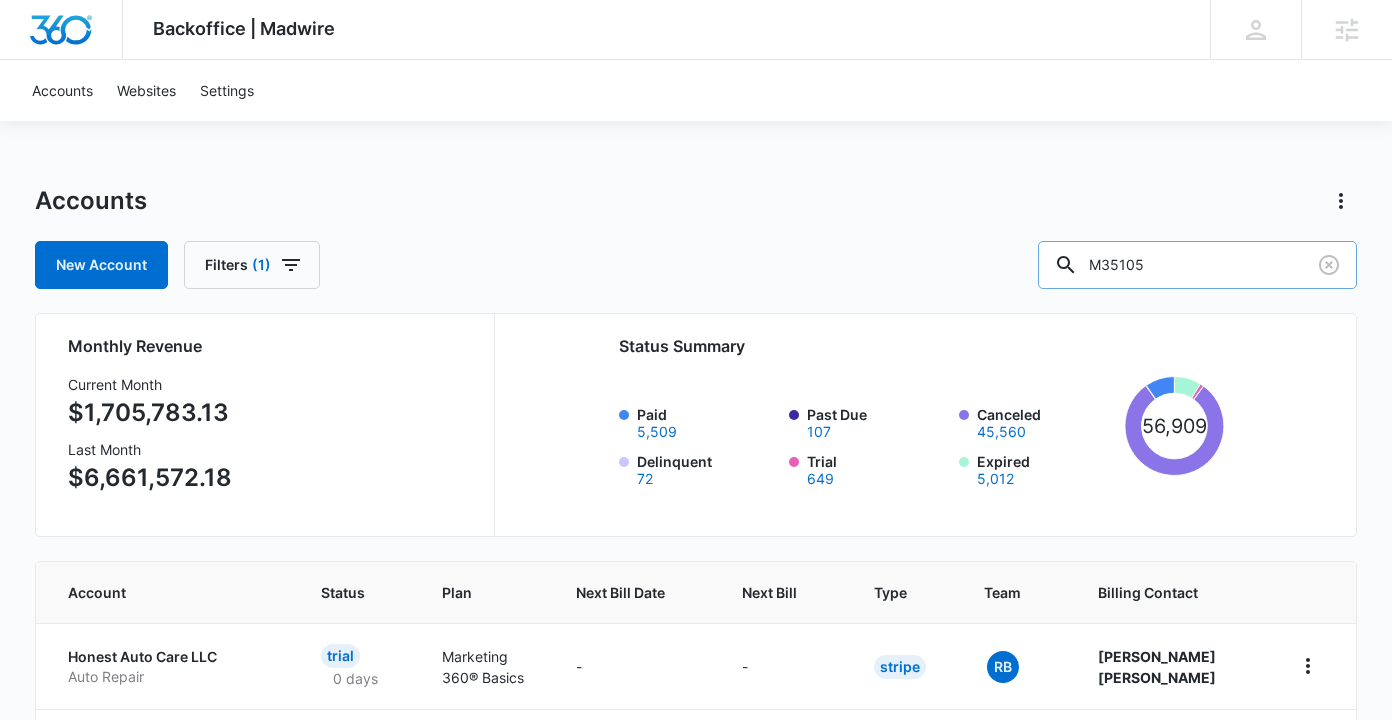
type input "M35105"
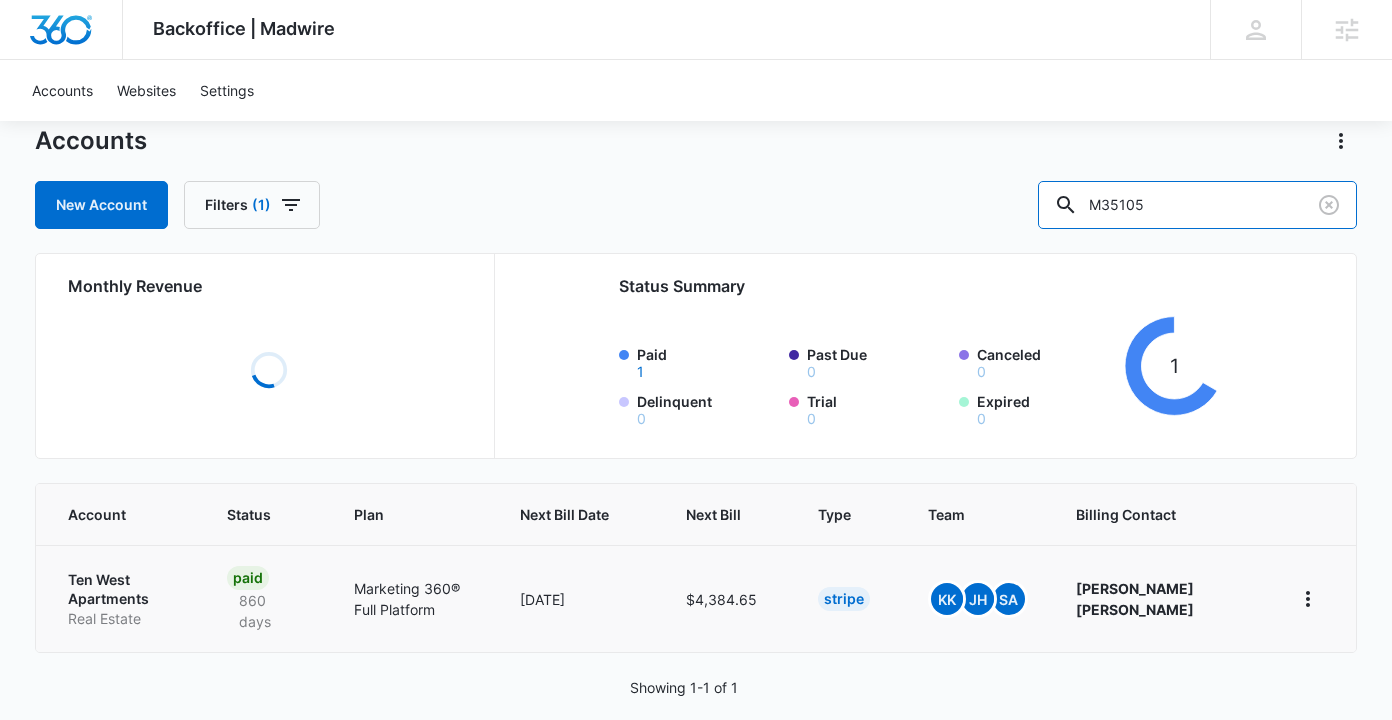
scroll to position [72, 0]
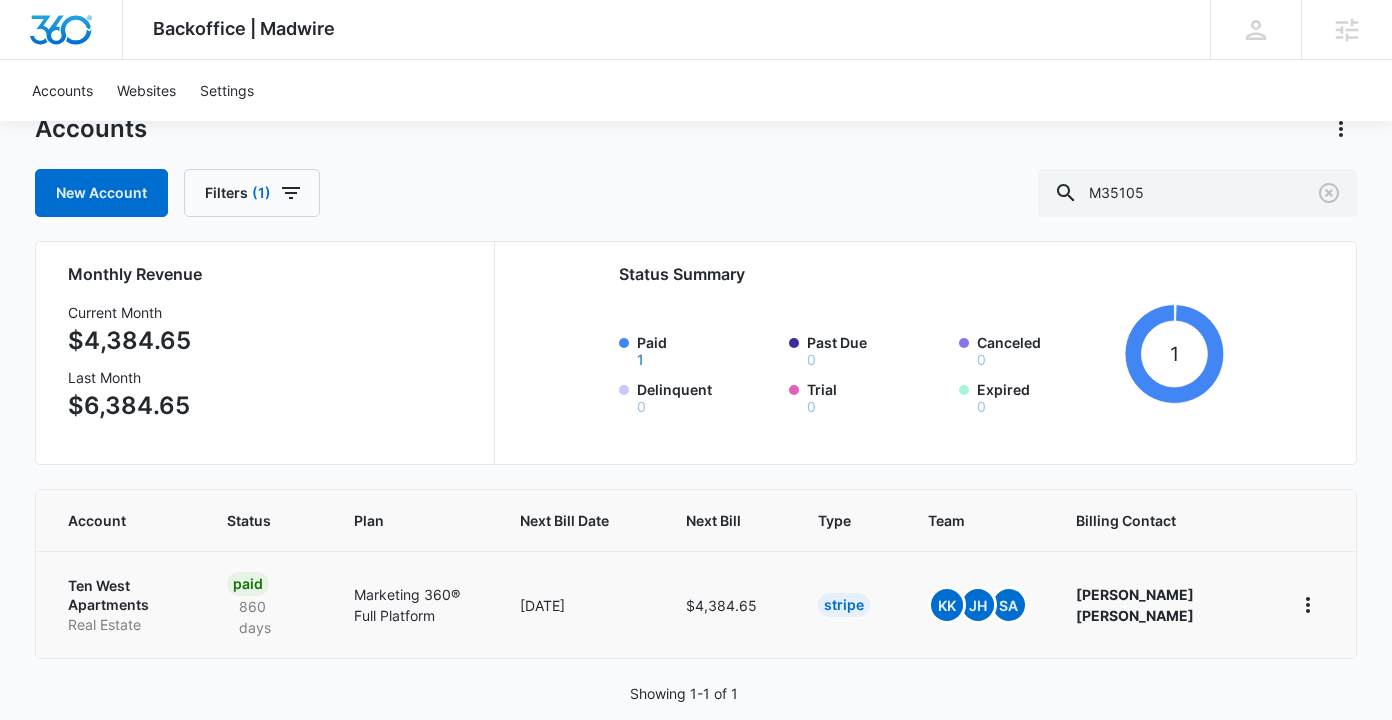
click at [112, 568] on td "Ten West Apartments Real Estate" at bounding box center [119, 604] width 167 height 107
click at [104, 585] on p "Ten West Apartments" at bounding box center [123, 595] width 111 height 39
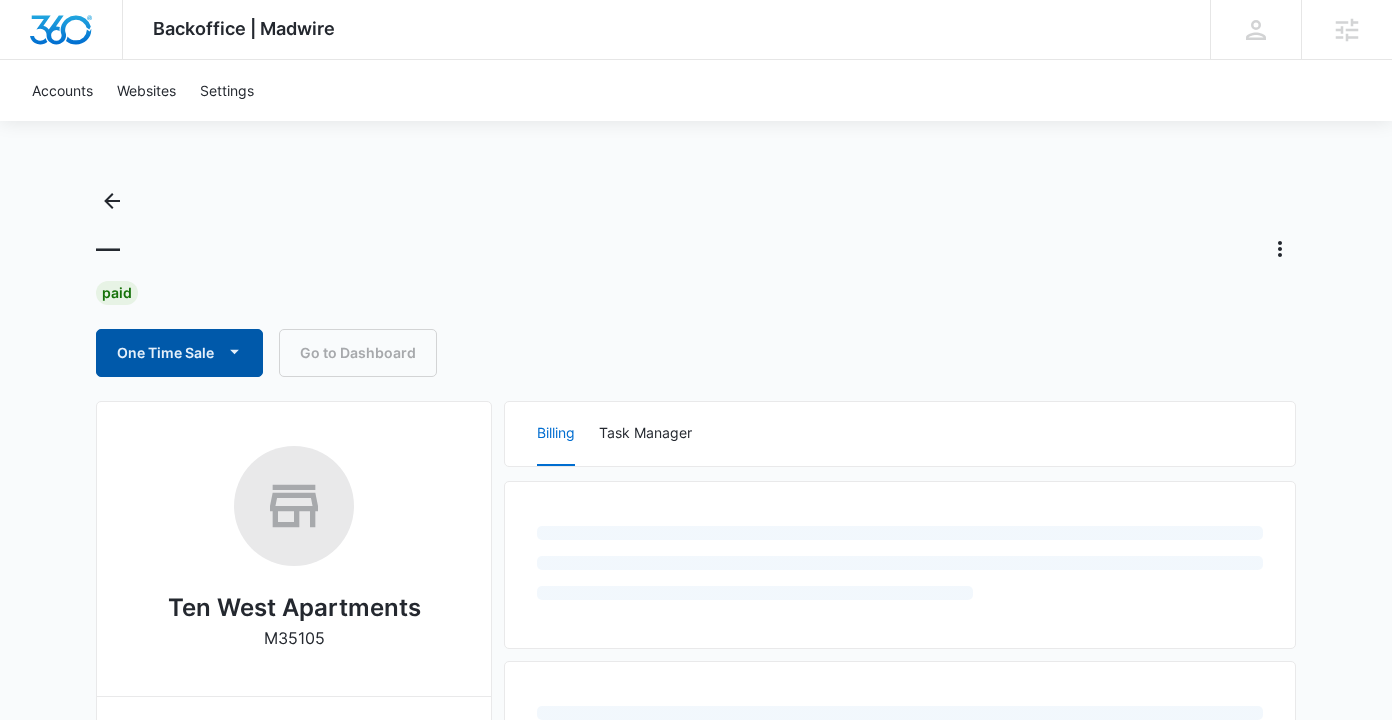
click at [235, 350] on icon "button" at bounding box center [234, 352] width 9 height 4
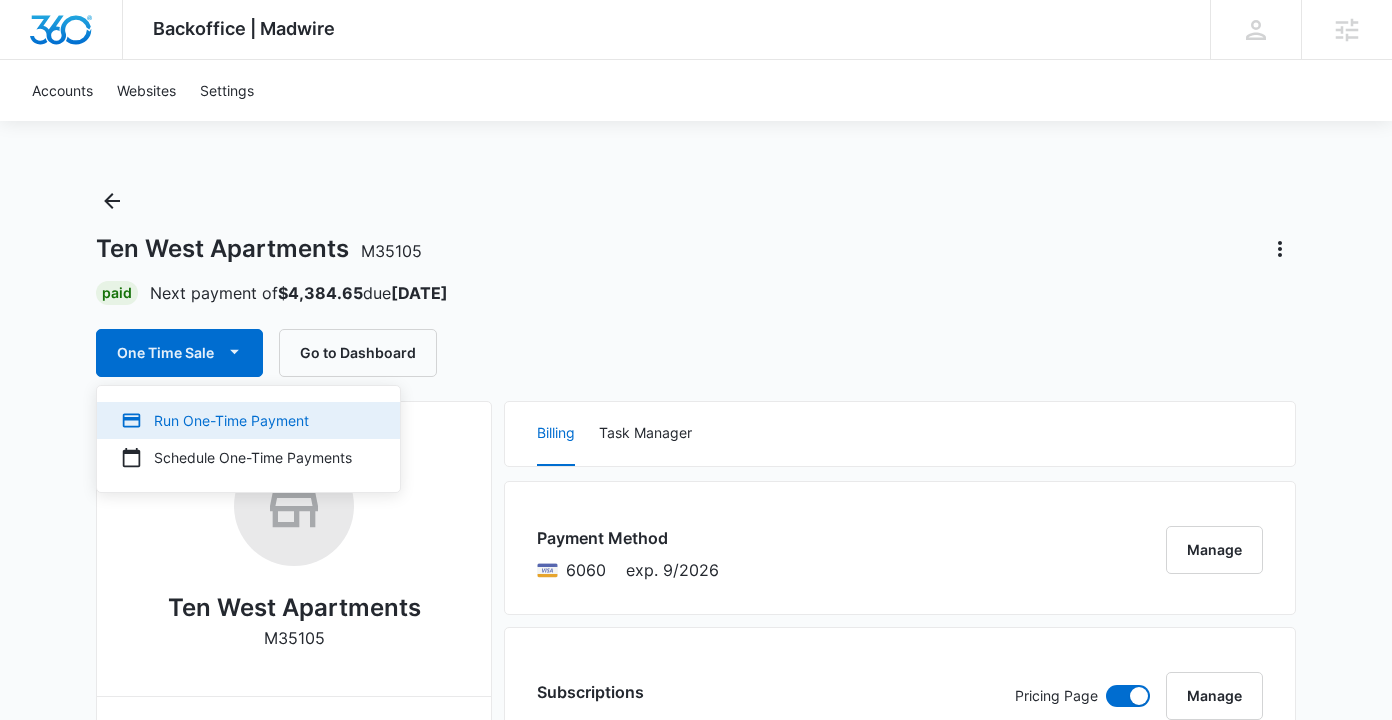
click at [222, 422] on div "Run One-Time Payment" at bounding box center [236, 420] width 231 height 21
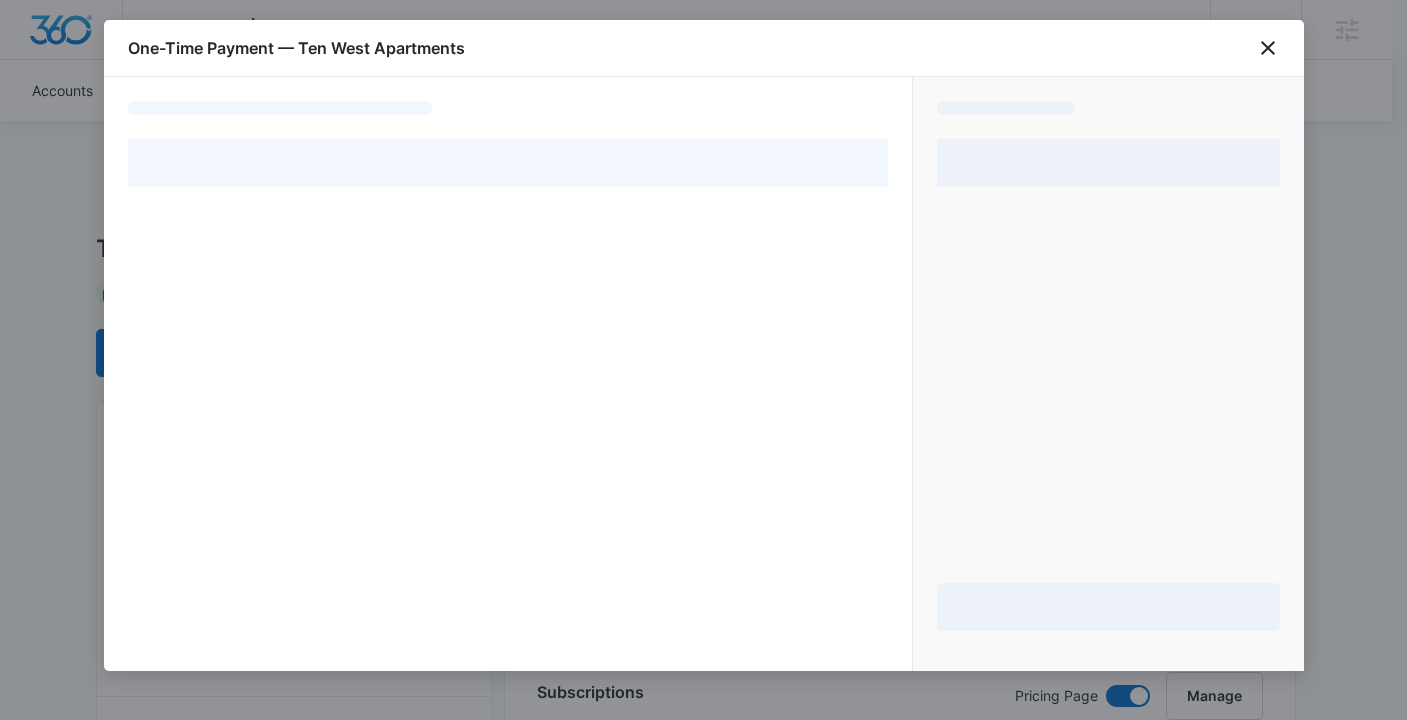
select select "pm_1MvkHlA4n8RTgNjUN1CfKLXx"
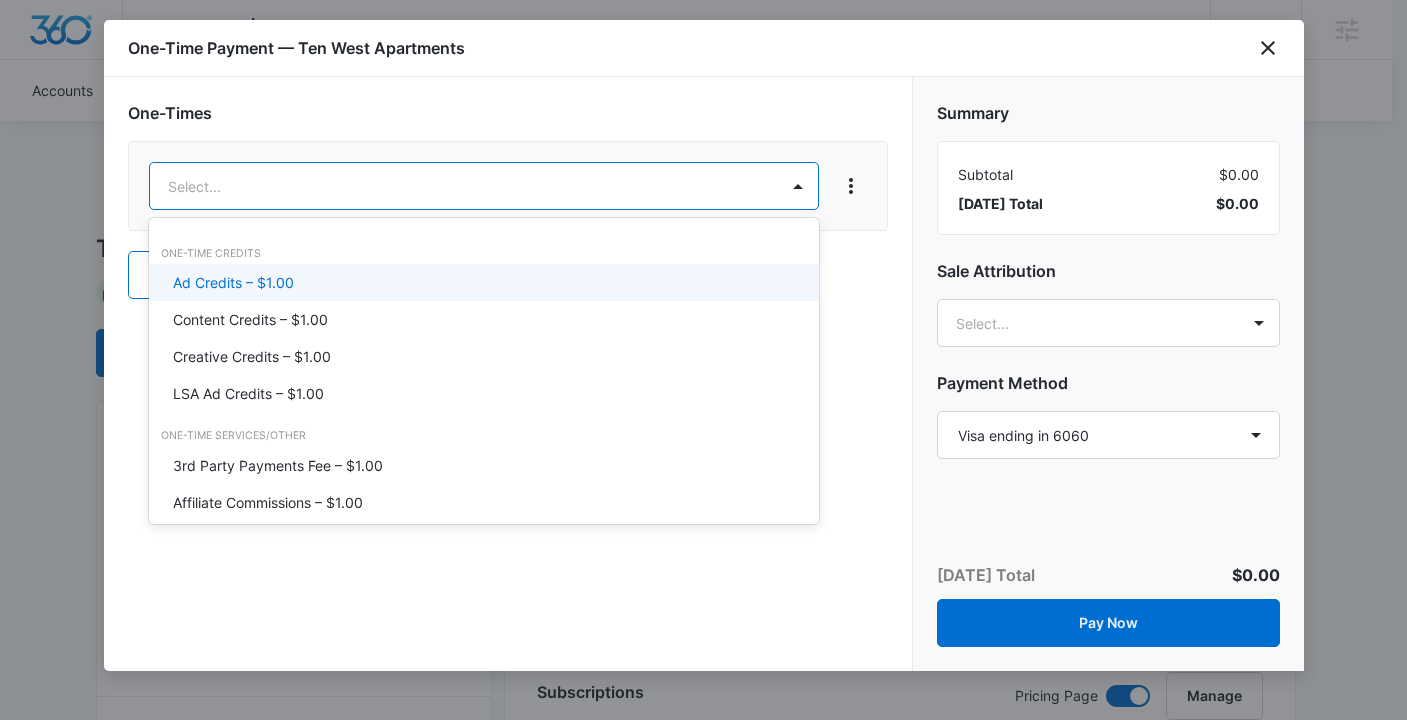
type input "2"
click at [263, 282] on p "Ad Credits – $1.00" at bounding box center [233, 282] width 121 height 21
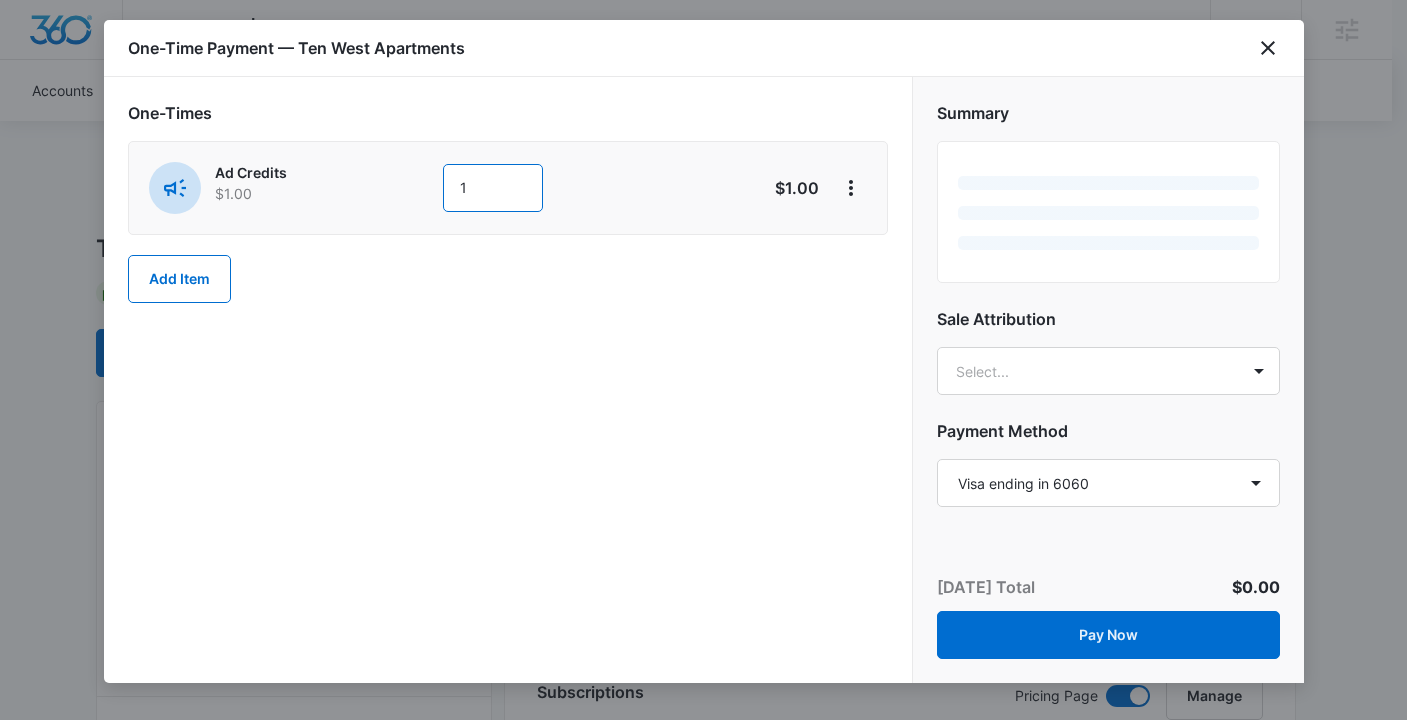
drag, startPoint x: 485, startPoint y: 199, endPoint x: 401, endPoint y: 196, distance: 84.0
click at [401, 196] on div "Ad Credits $1.00 1" at bounding box center [437, 188] width 576 height 52
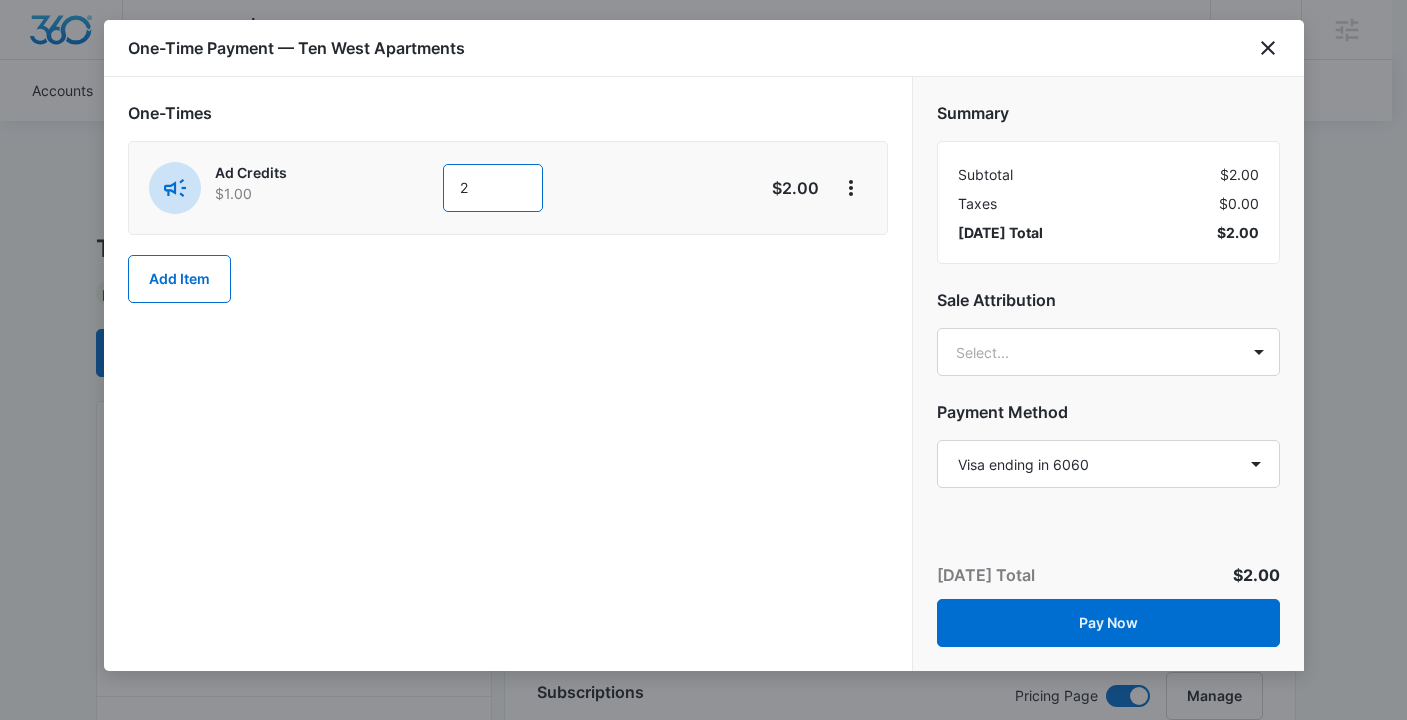
type input "2000"
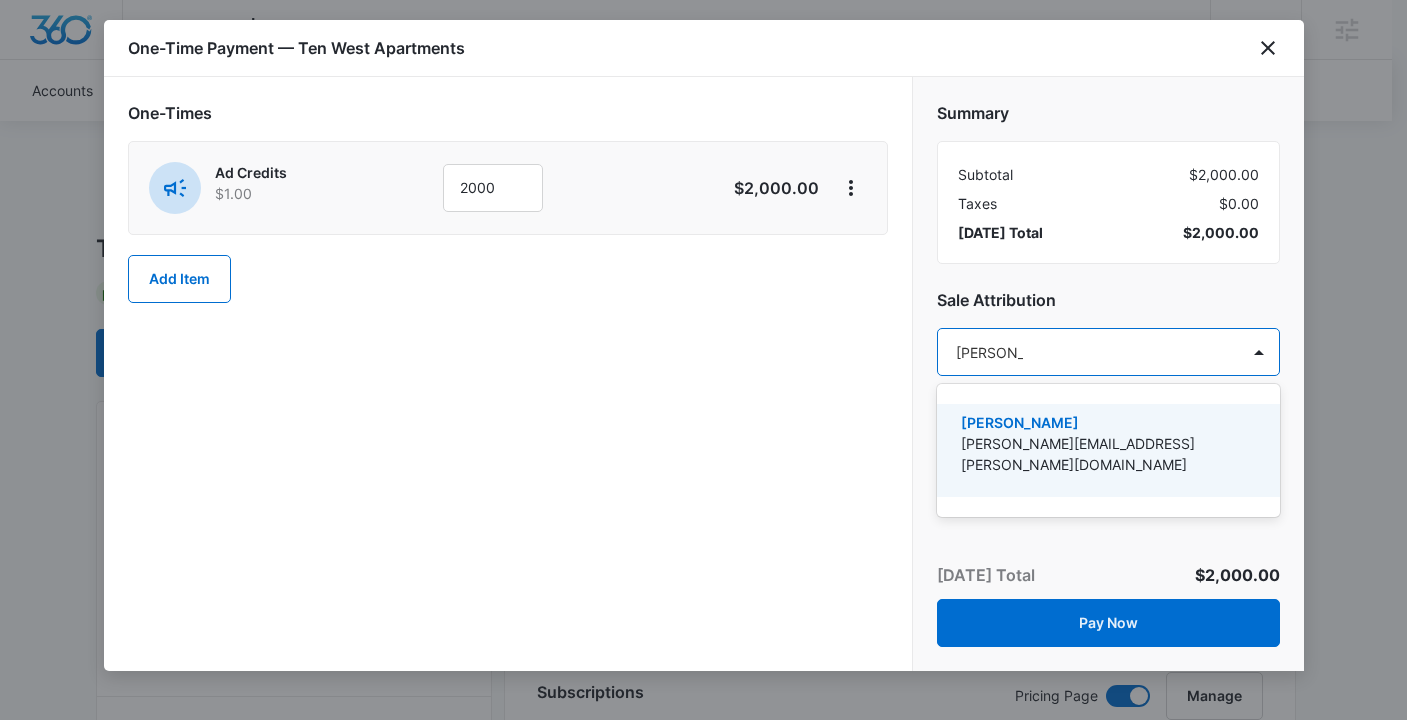
type input "[PERSON_NAME]"
click at [1049, 433] on p "[PERSON_NAME][EMAIL_ADDRESS][PERSON_NAME][DOMAIN_NAME]" at bounding box center [1106, 454] width 291 height 42
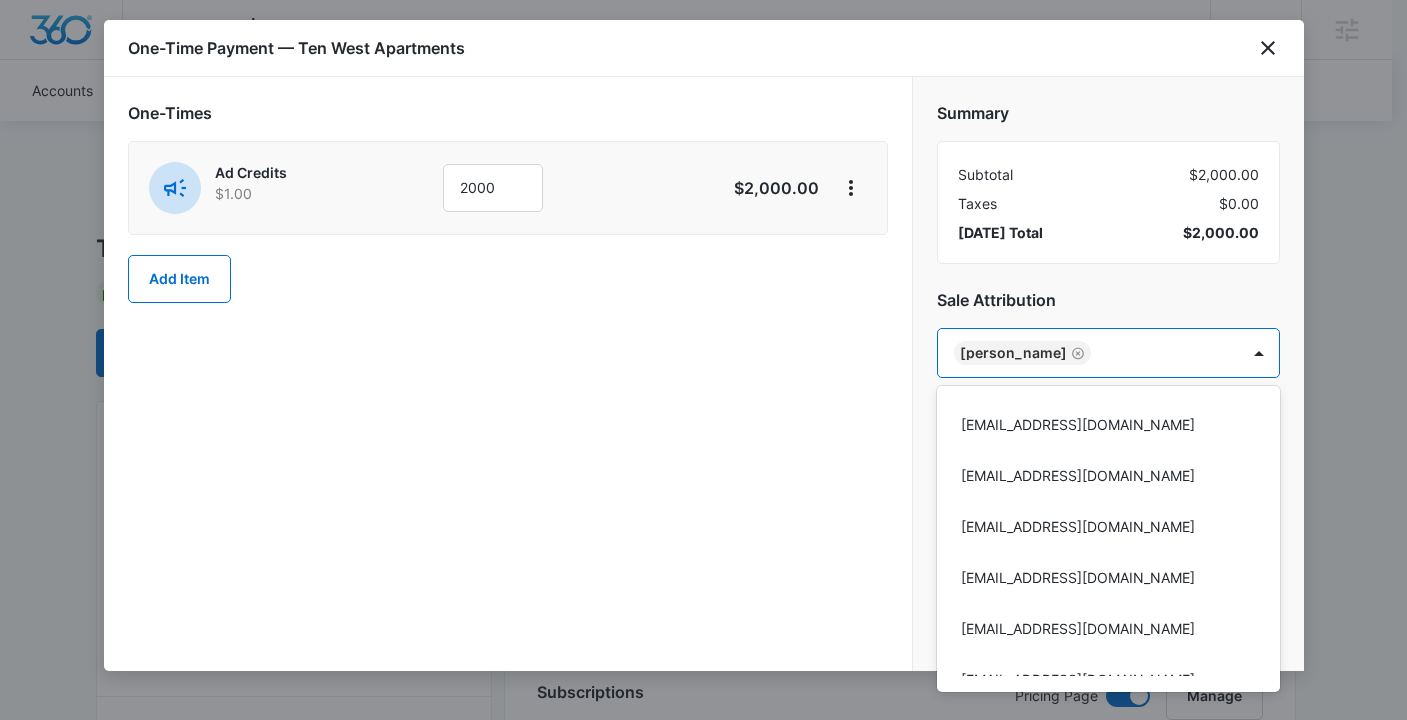
click at [680, 414] on div at bounding box center [703, 360] width 1407 height 720
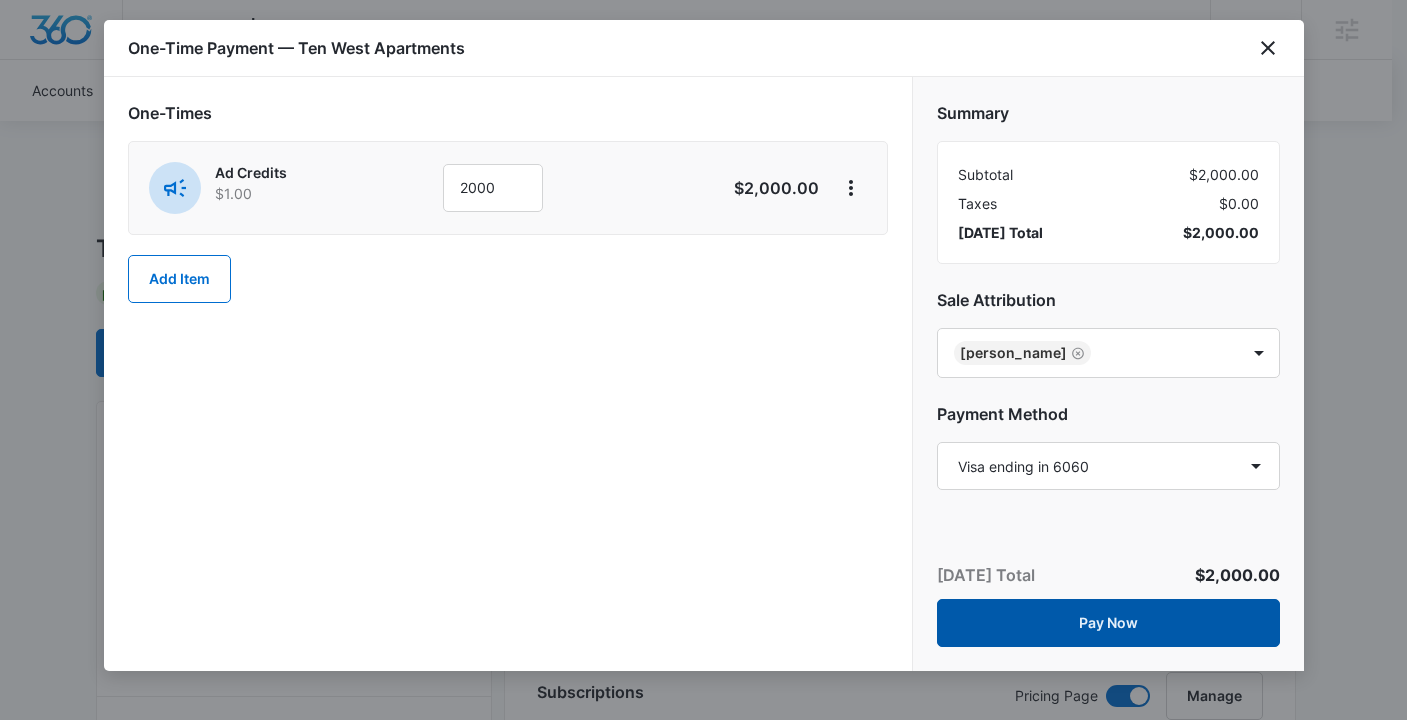
click at [1115, 626] on button "Pay Now" at bounding box center [1108, 623] width 343 height 48
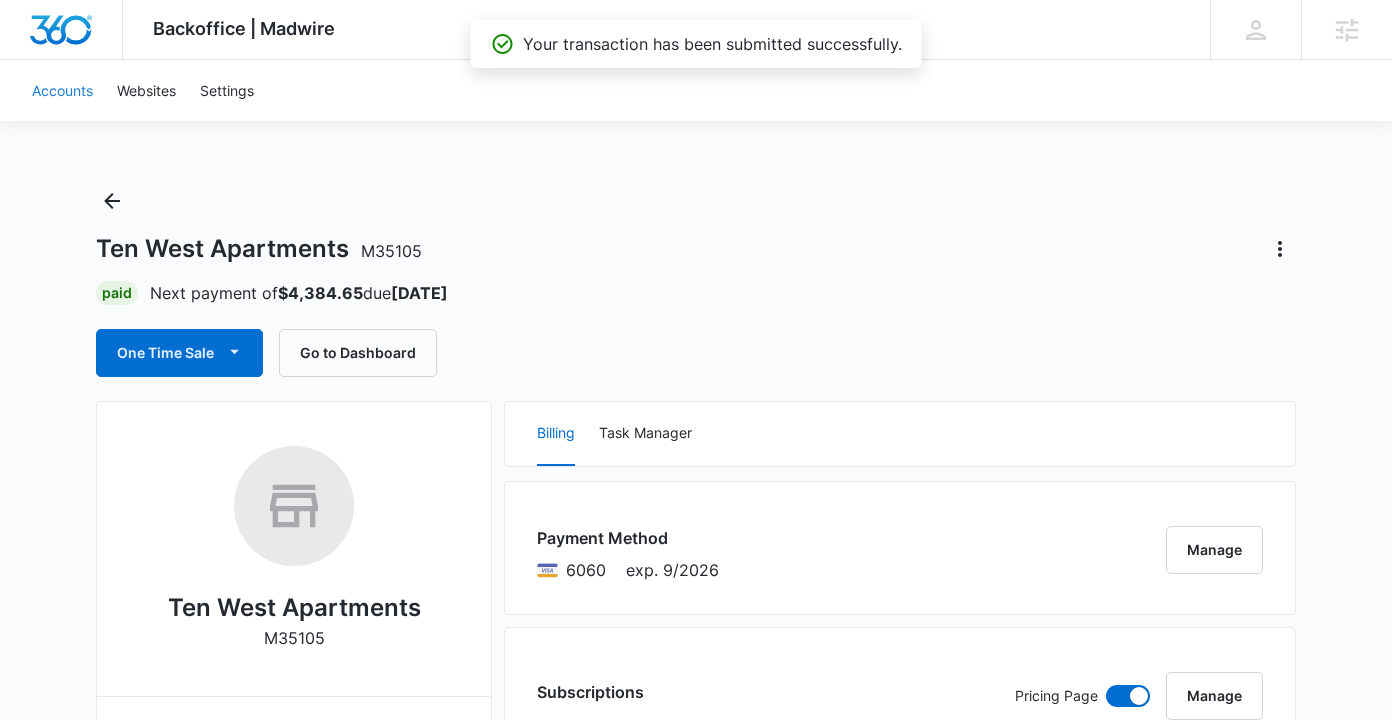
click at [54, 93] on link "Accounts" at bounding box center [62, 90] width 85 height 61
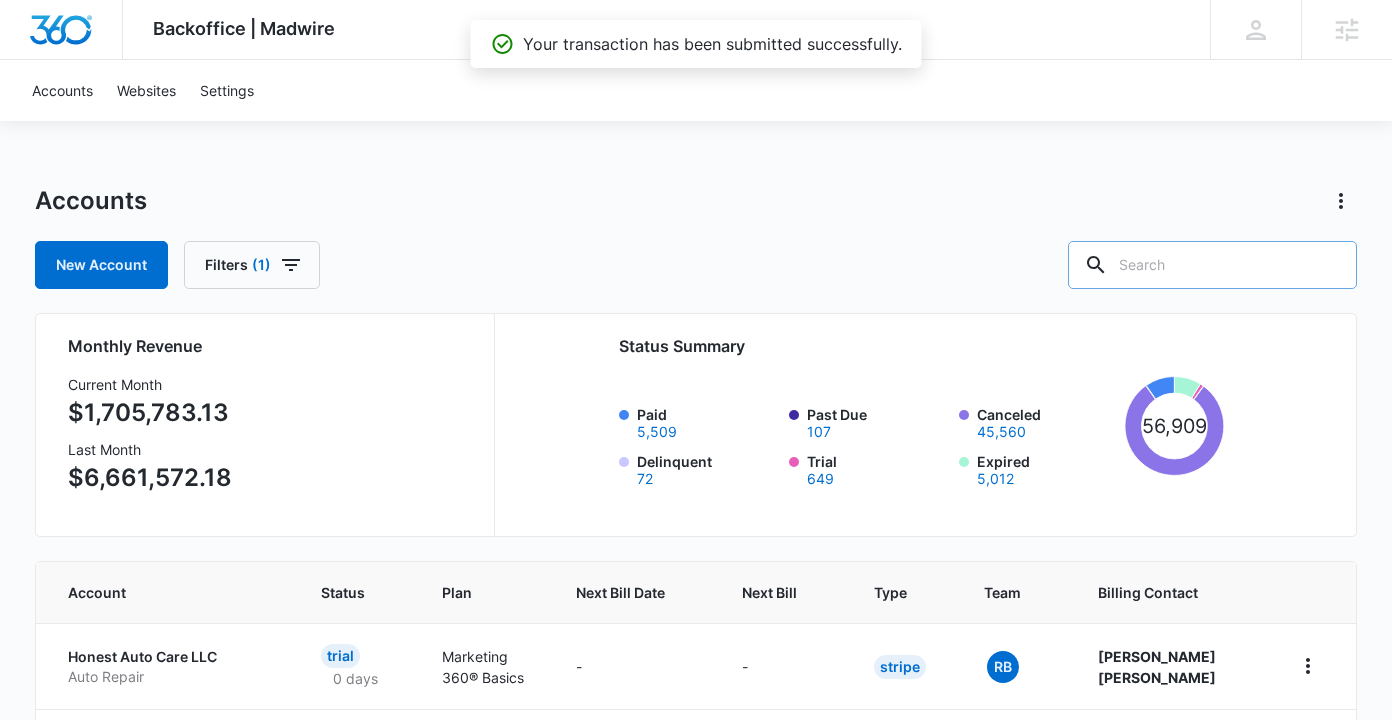
click at [1191, 263] on input "text" at bounding box center [1212, 265] width 289 height 48
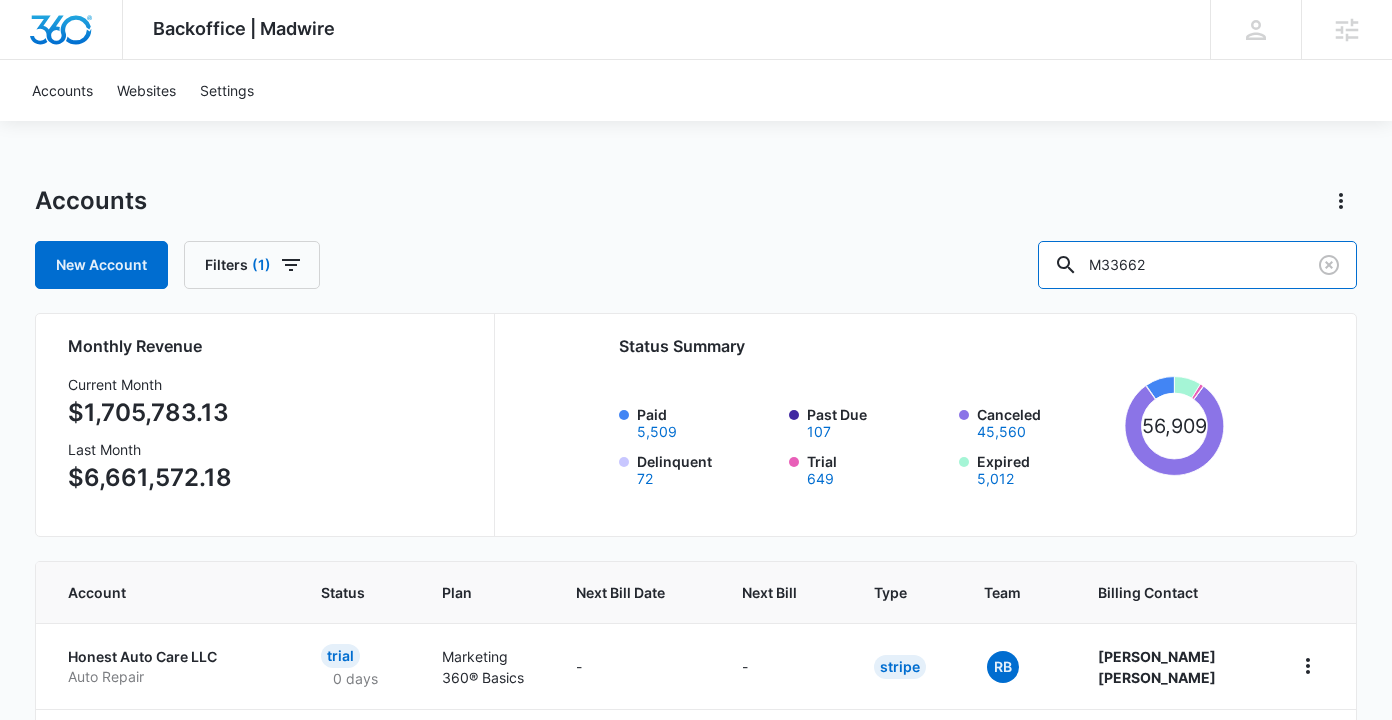
type input "M33662"
click at [792, 223] on div "Accounts New Account Filters (1) M33662" at bounding box center [696, 237] width 1322 height 104
click at [1231, 264] on input "M33662" at bounding box center [1197, 265] width 319 height 48
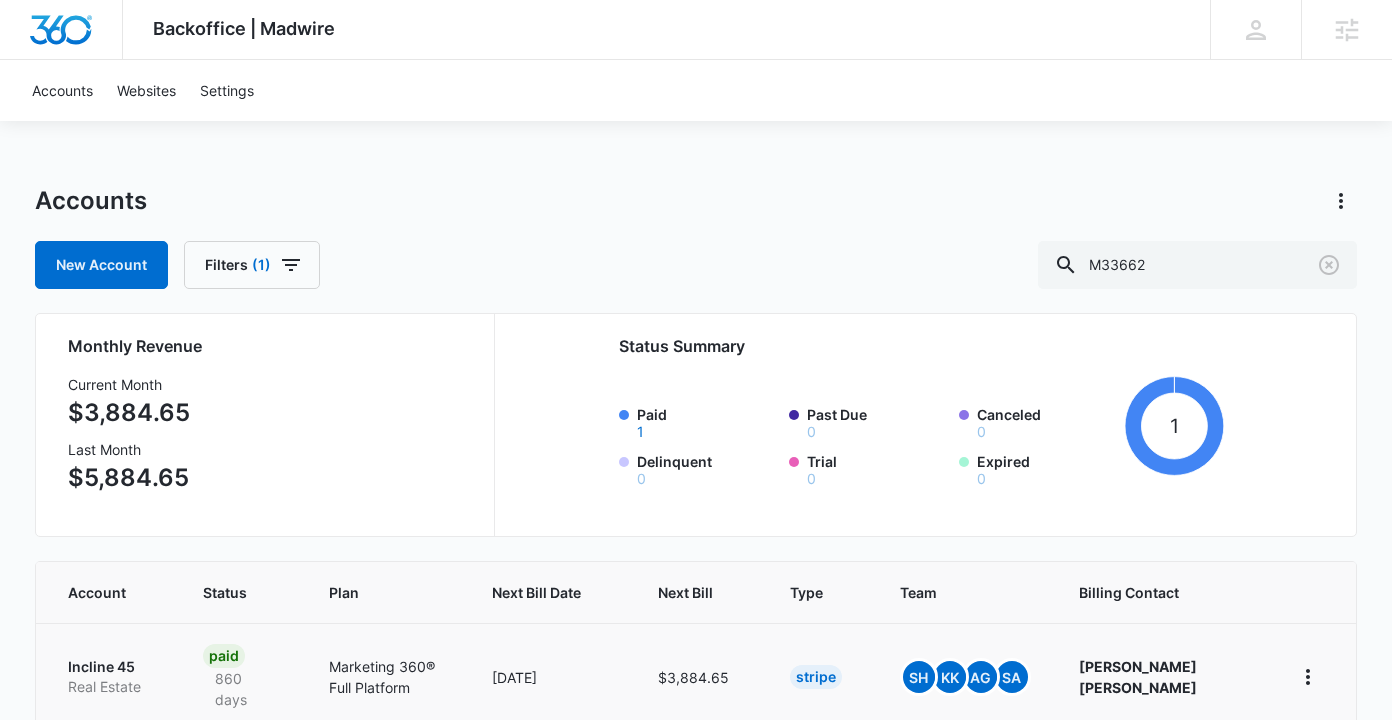
click at [112, 663] on p "Incline 45" at bounding box center [111, 667] width 87 height 20
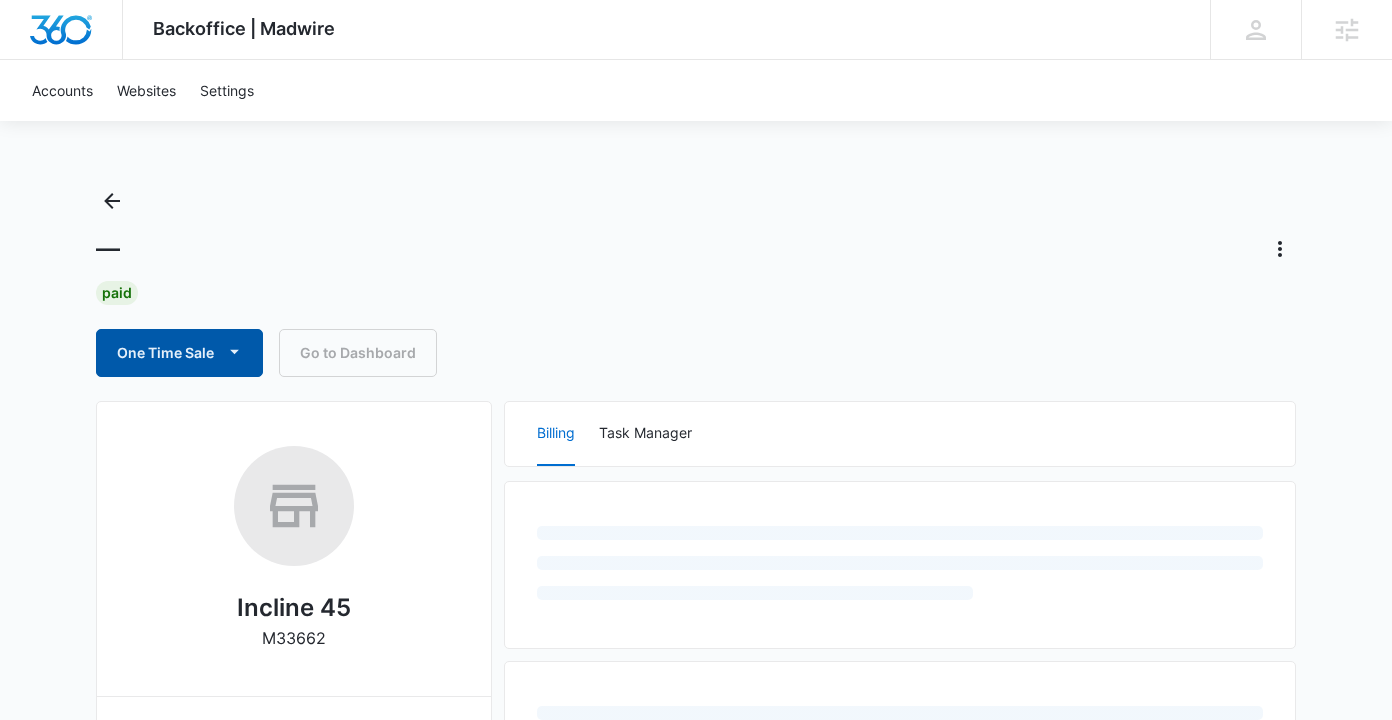
click at [160, 351] on button "One Time Sale" at bounding box center [179, 353] width 167 height 48
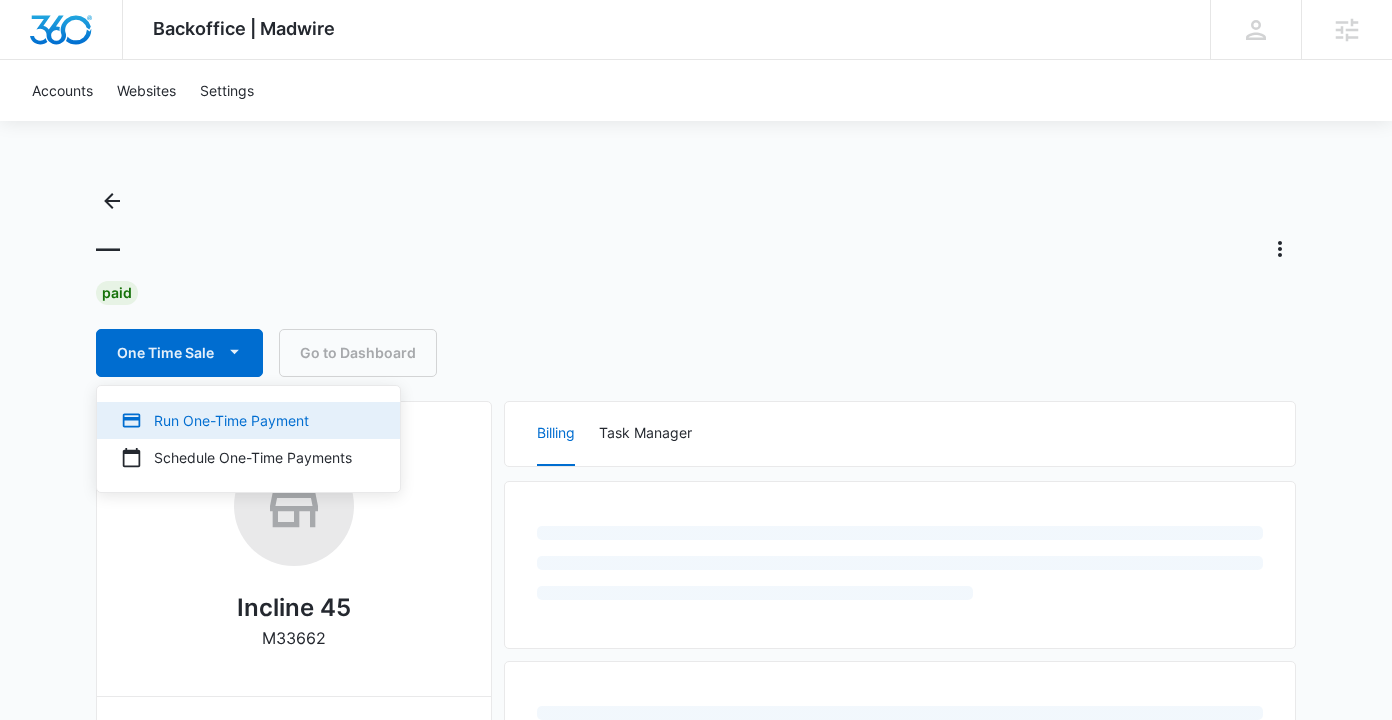
click at [182, 421] on div "Run One-Time Payment" at bounding box center [236, 420] width 231 height 21
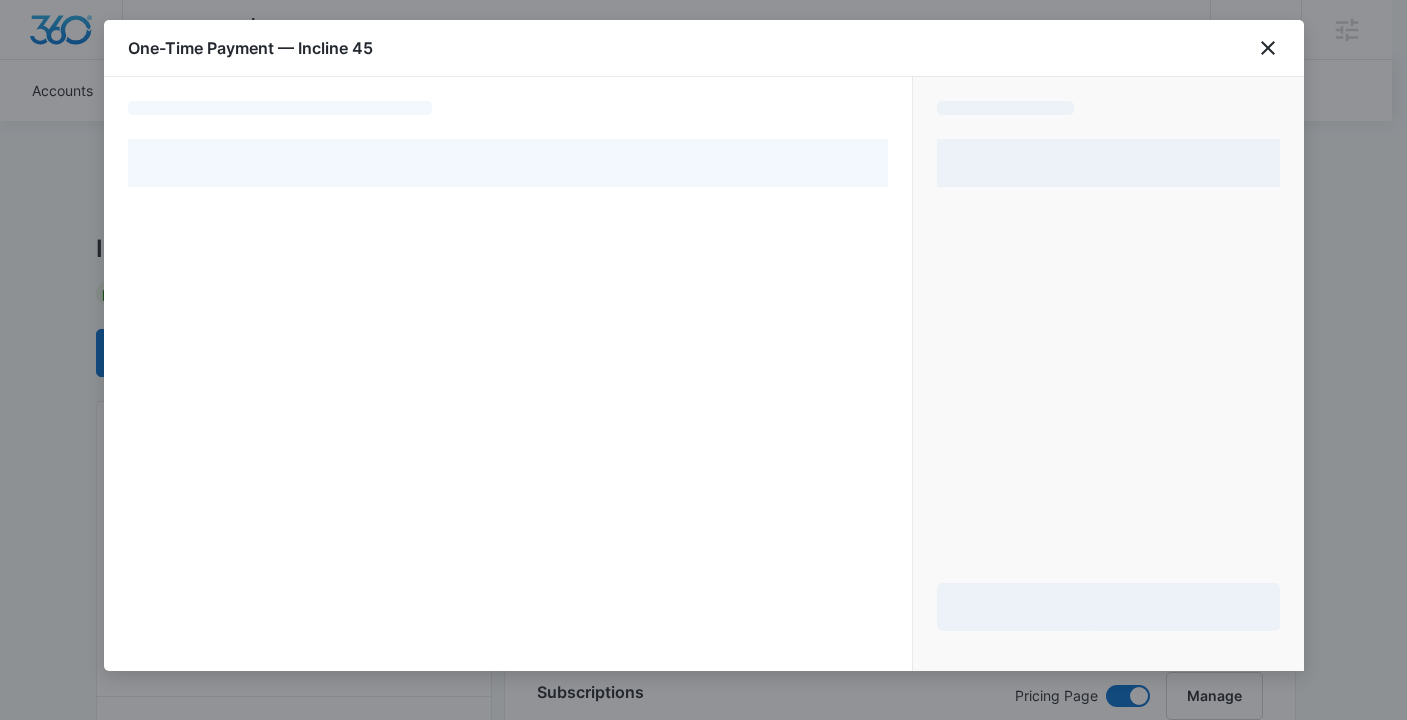
select select "pm_1MvkHlA4n8RTgNjUN1CfKLXx"
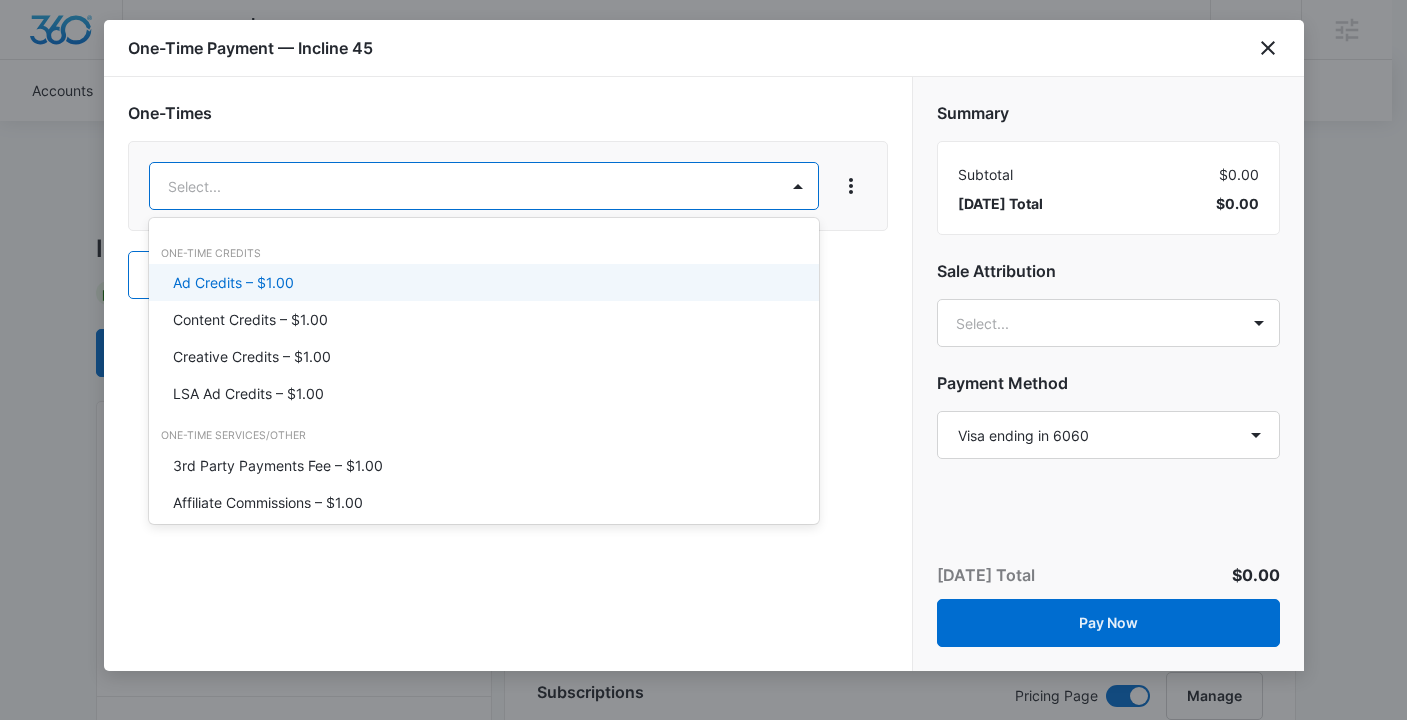
click at [251, 296] on div "Ad Credits – $1.00" at bounding box center [484, 282] width 670 height 37
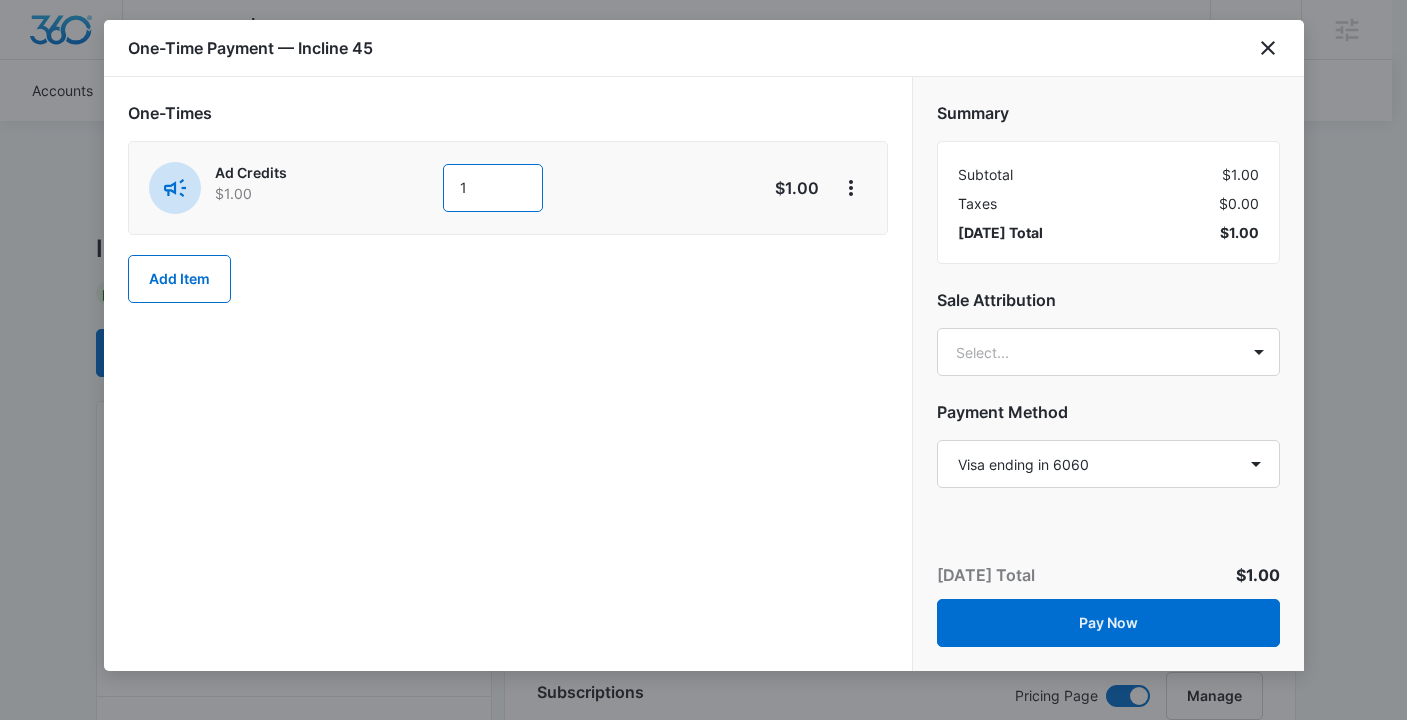
drag, startPoint x: 494, startPoint y: 194, endPoint x: 447, endPoint y: 194, distance: 47.0
click at [450, 194] on input "1" at bounding box center [493, 188] width 100 height 48
type input "2000"
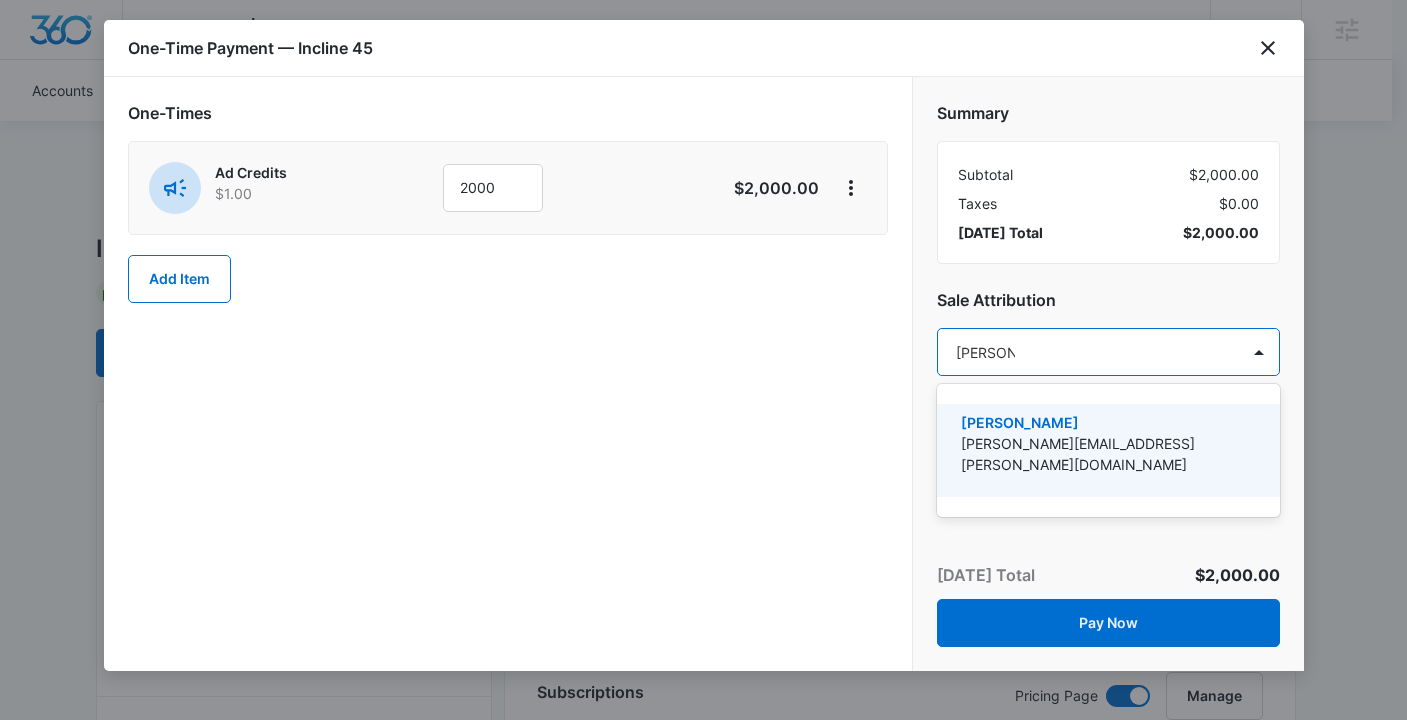
type input "[PERSON_NAME]"
click at [1082, 429] on p "[PERSON_NAME]" at bounding box center [1106, 422] width 291 height 21
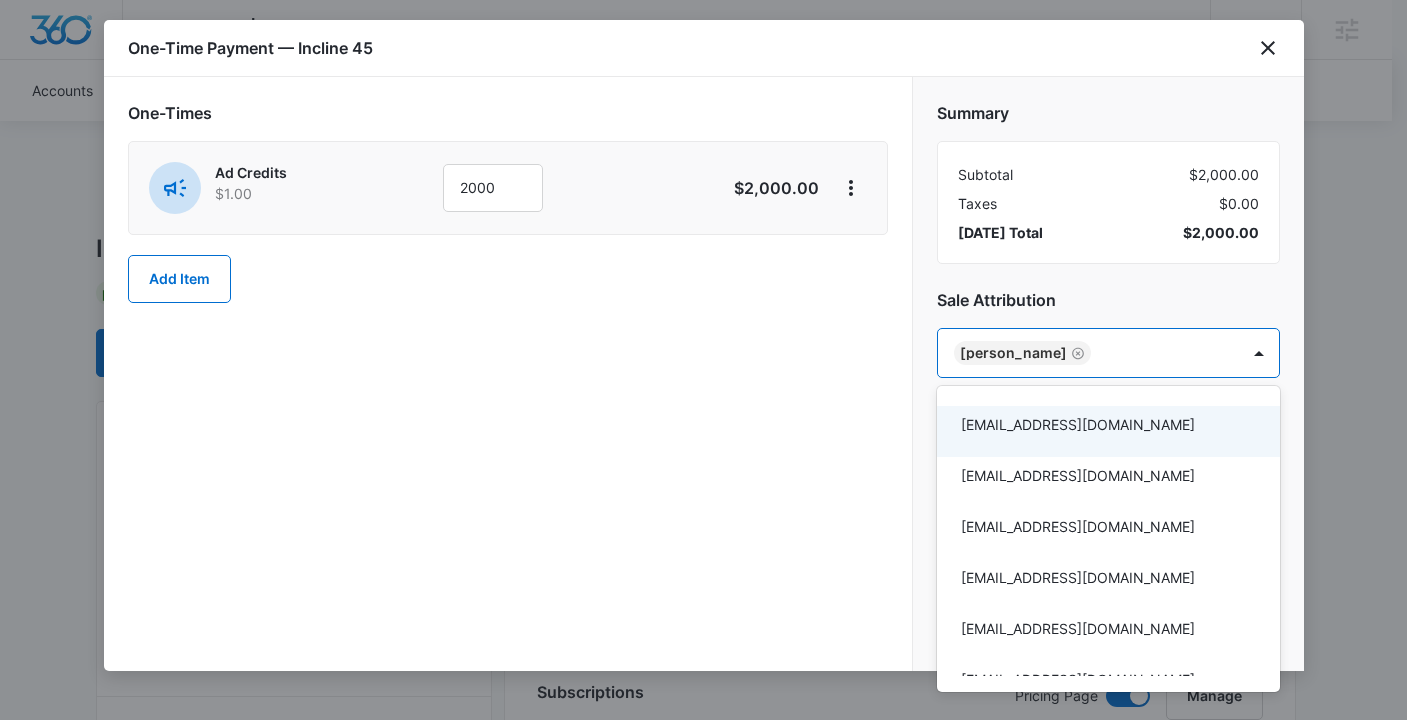
click at [761, 400] on div at bounding box center [703, 360] width 1407 height 720
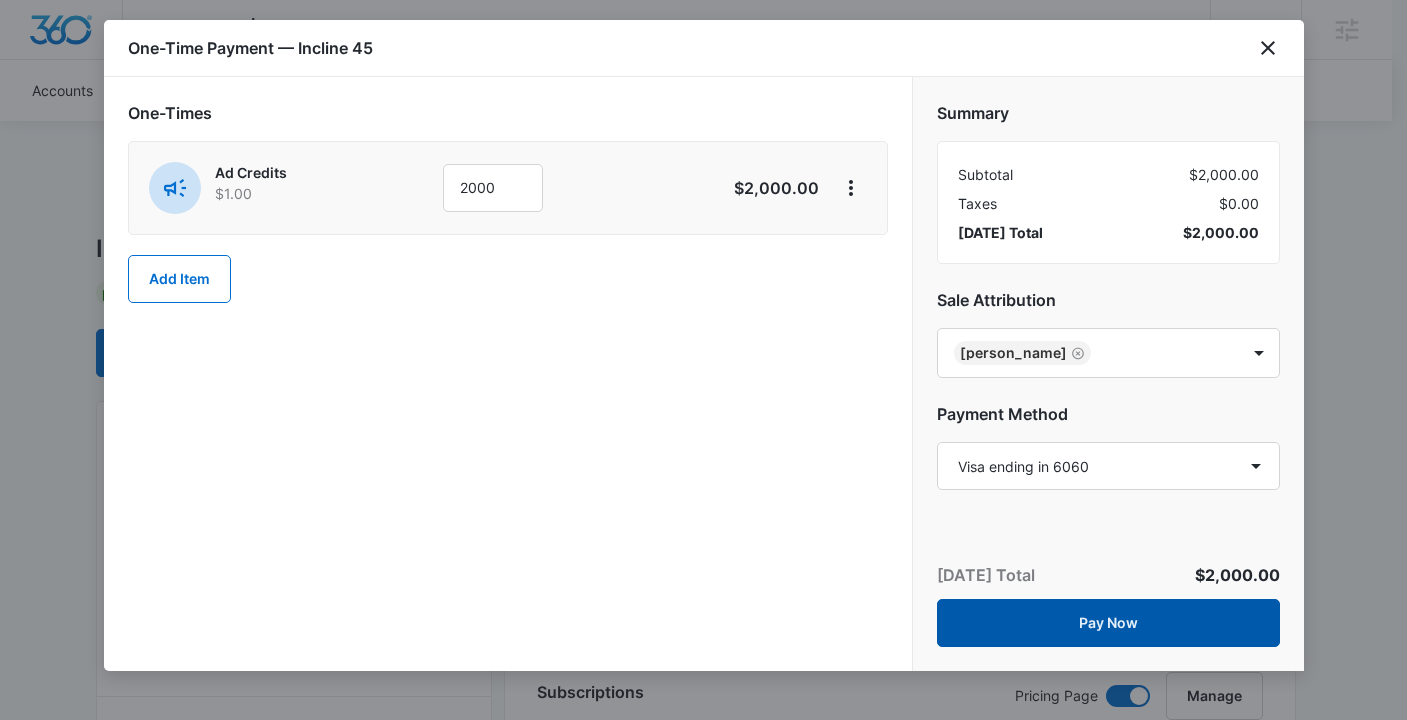
click at [1105, 624] on button "Pay Now" at bounding box center [1108, 623] width 343 height 48
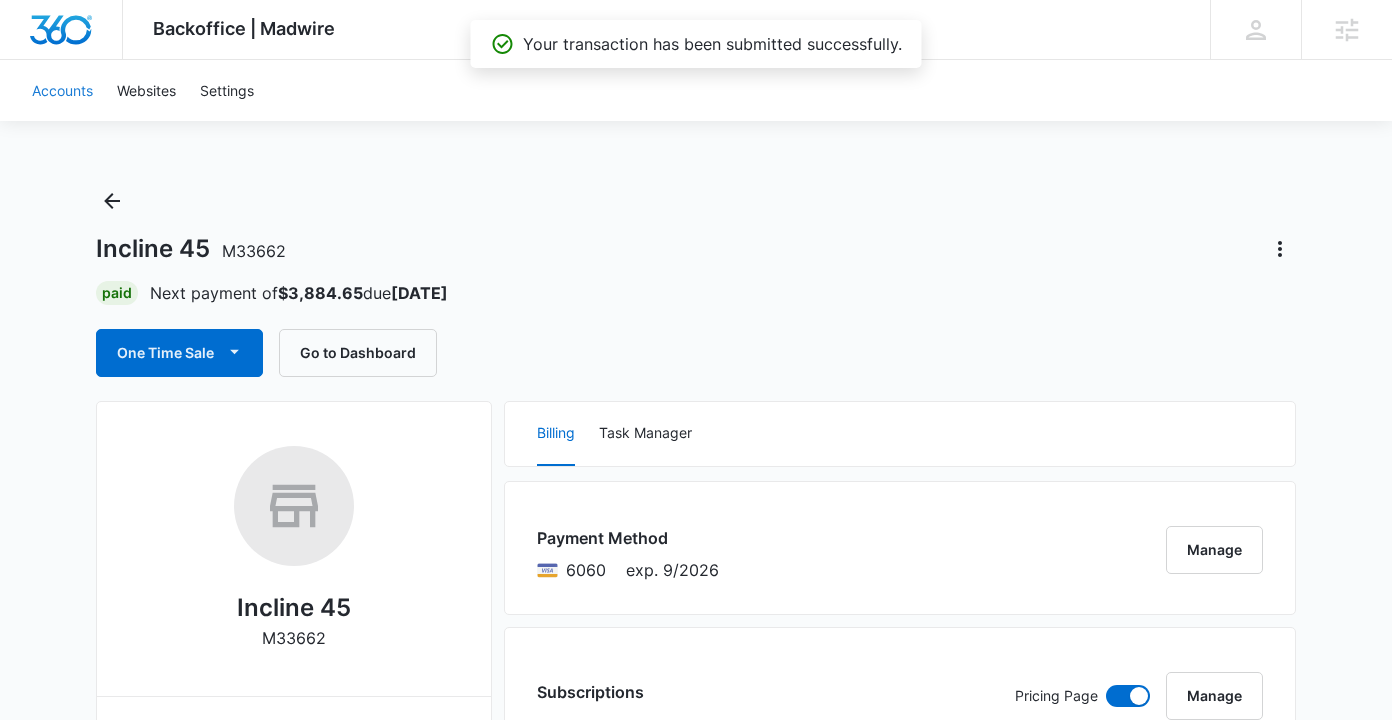
click at [77, 94] on link "Accounts" at bounding box center [62, 90] width 85 height 61
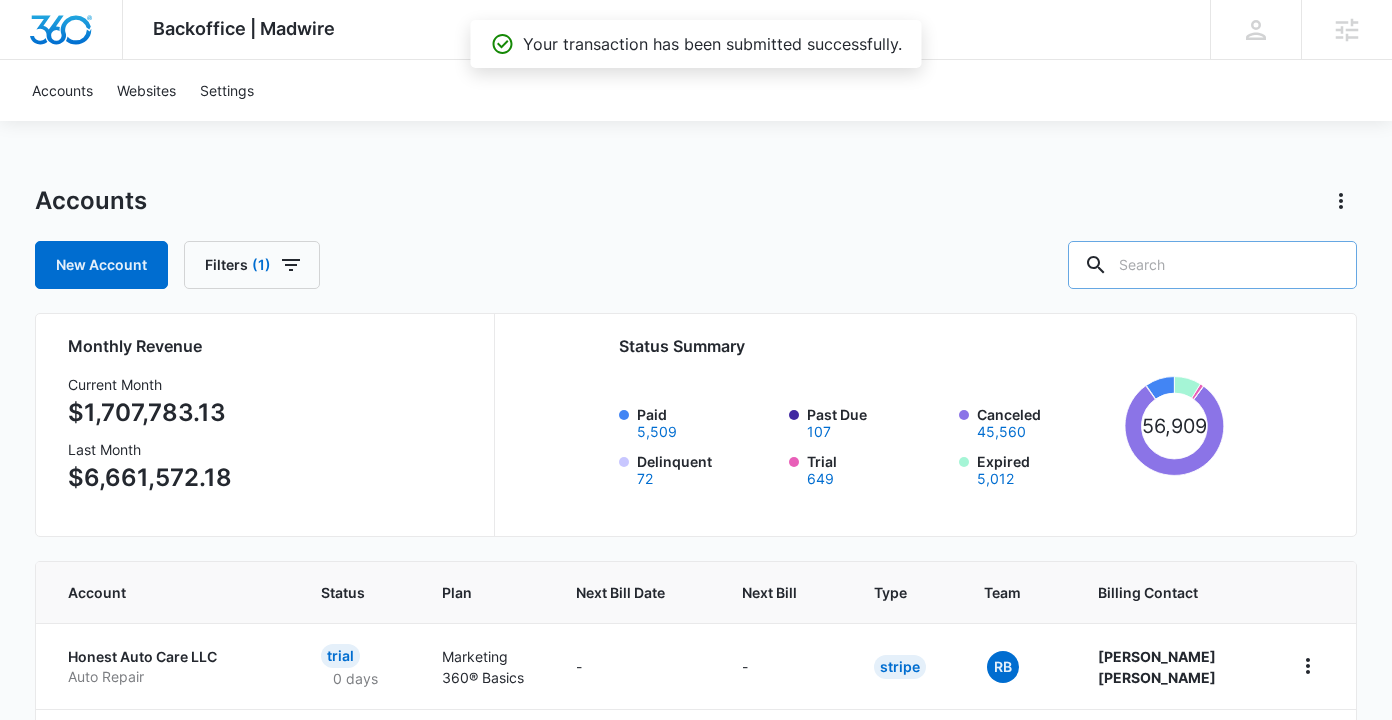
click at [1186, 270] on input "text" at bounding box center [1212, 265] width 289 height 48
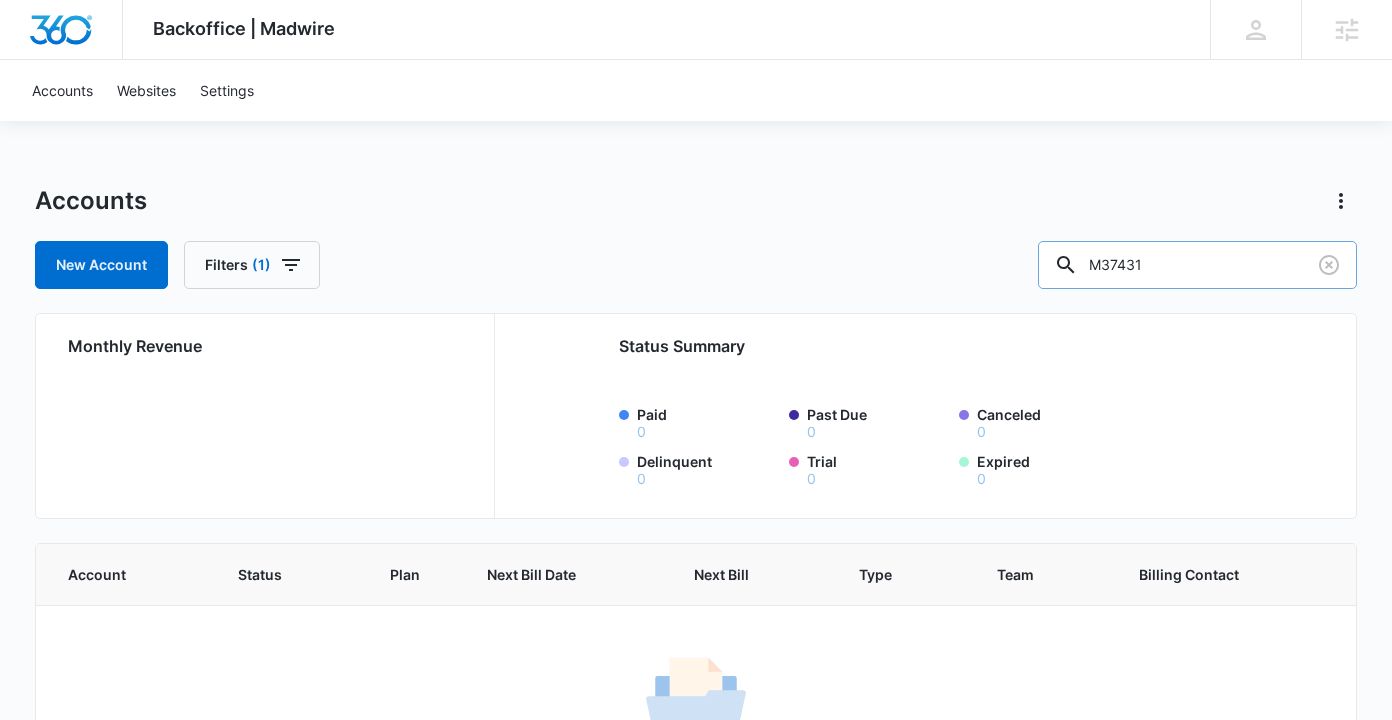
type input "M37431"
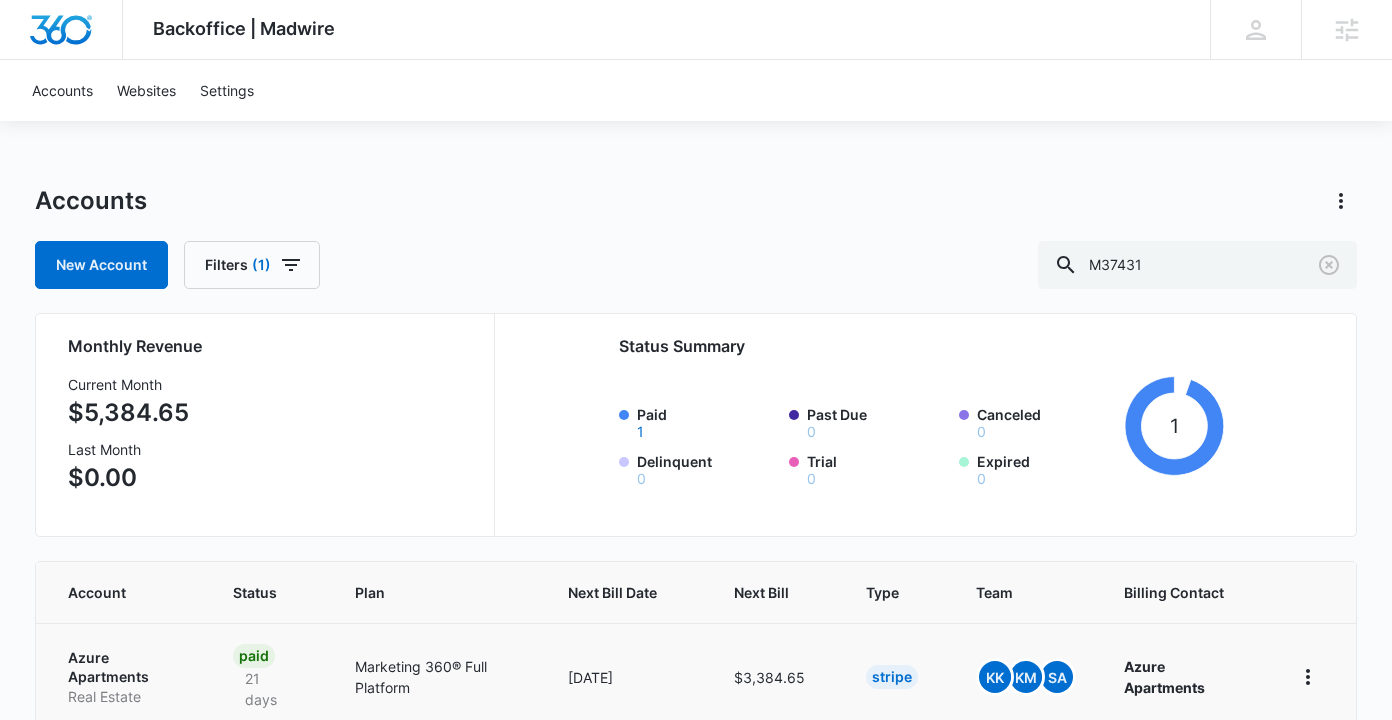
click at [90, 653] on p "Azure Apartments" at bounding box center [126, 667] width 117 height 39
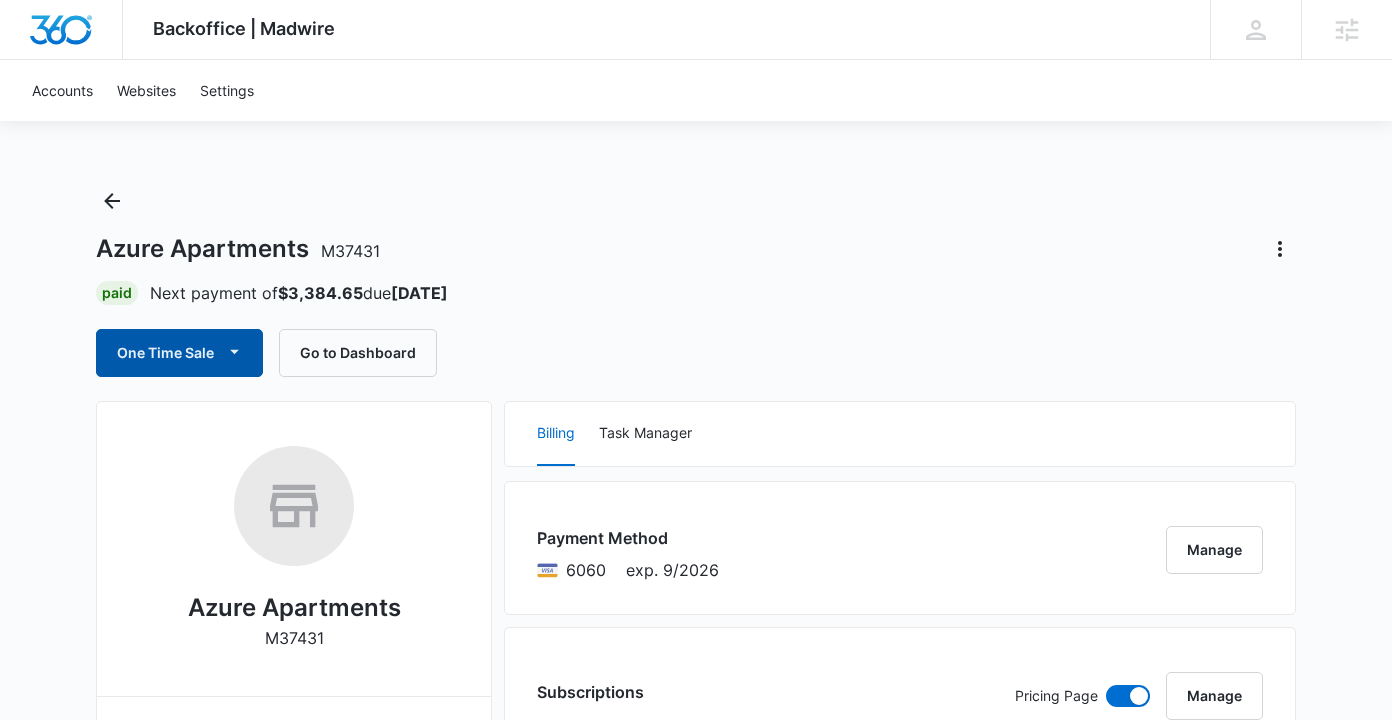
click at [186, 350] on button "One Time Sale" at bounding box center [179, 353] width 167 height 48
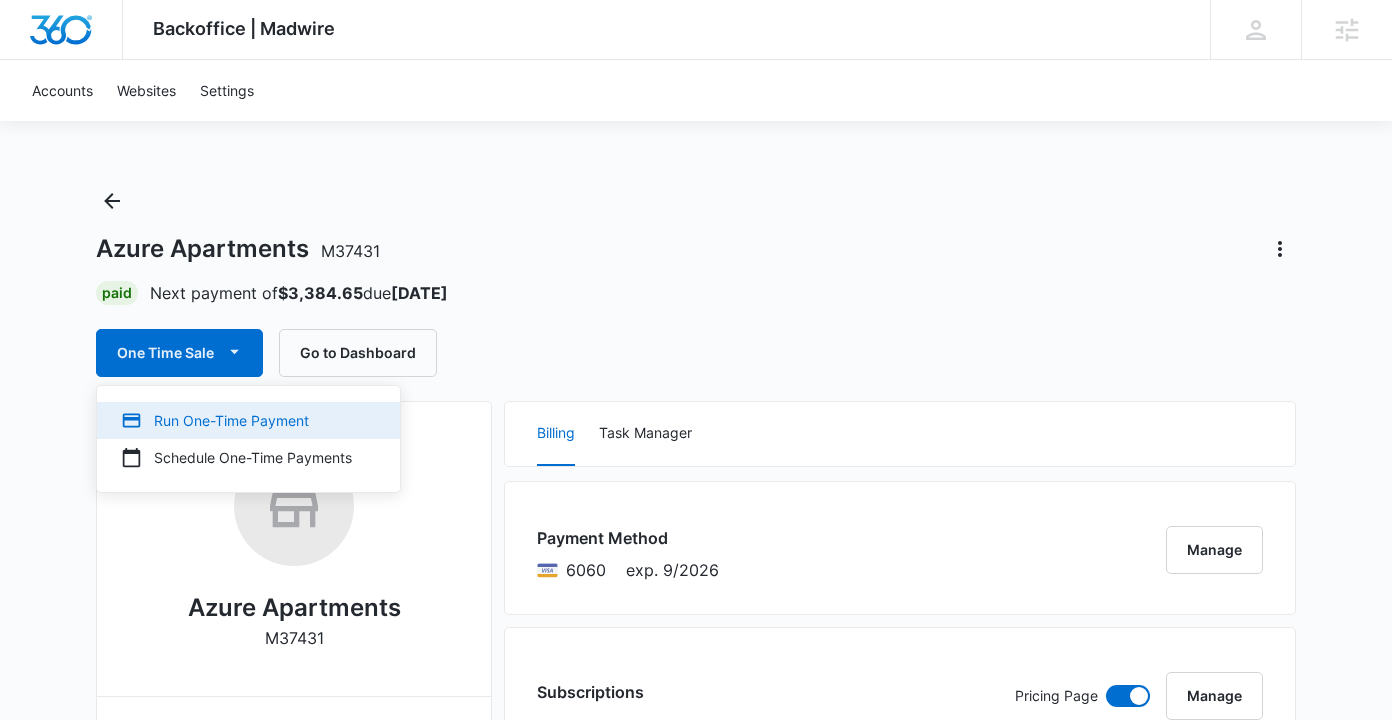
click at [187, 419] on div "Run One-Time Payment" at bounding box center [236, 420] width 231 height 21
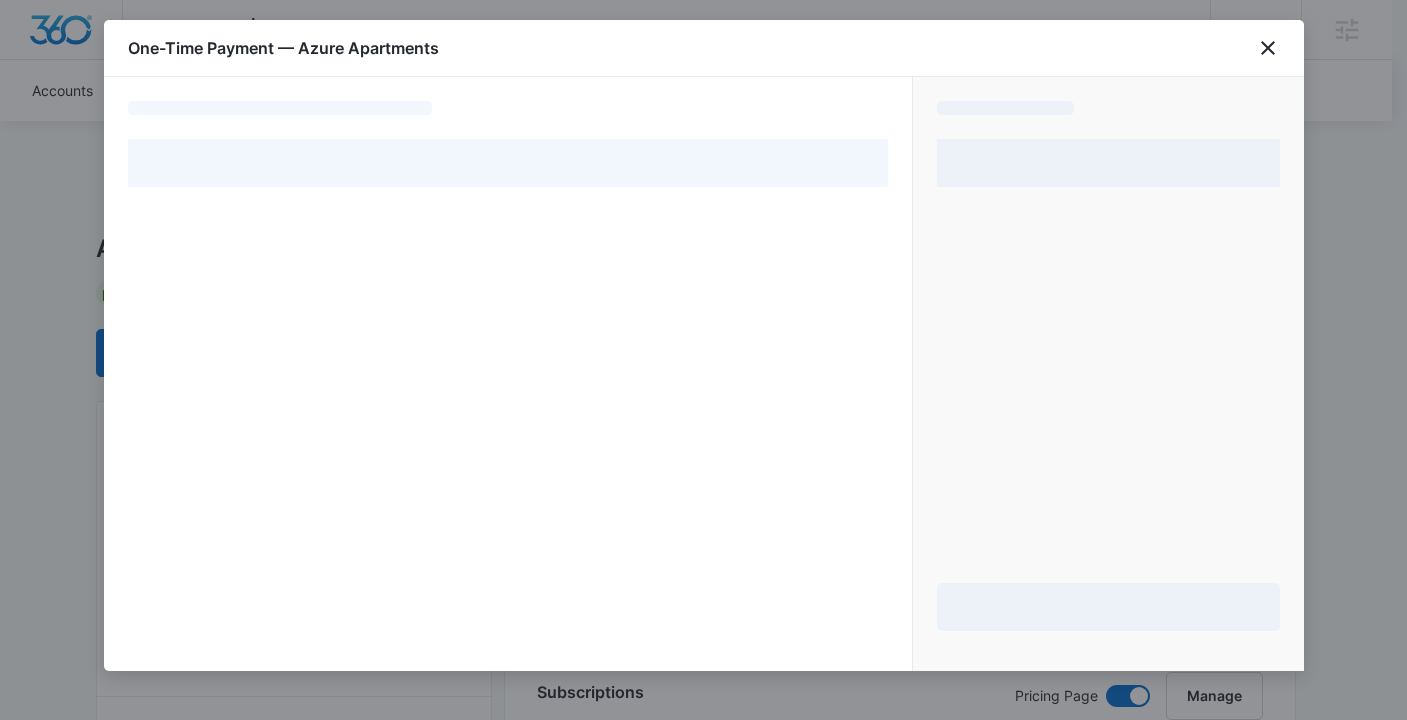
select select "pm_1MtF2hA4n8RTgNjUycMt0L8C"
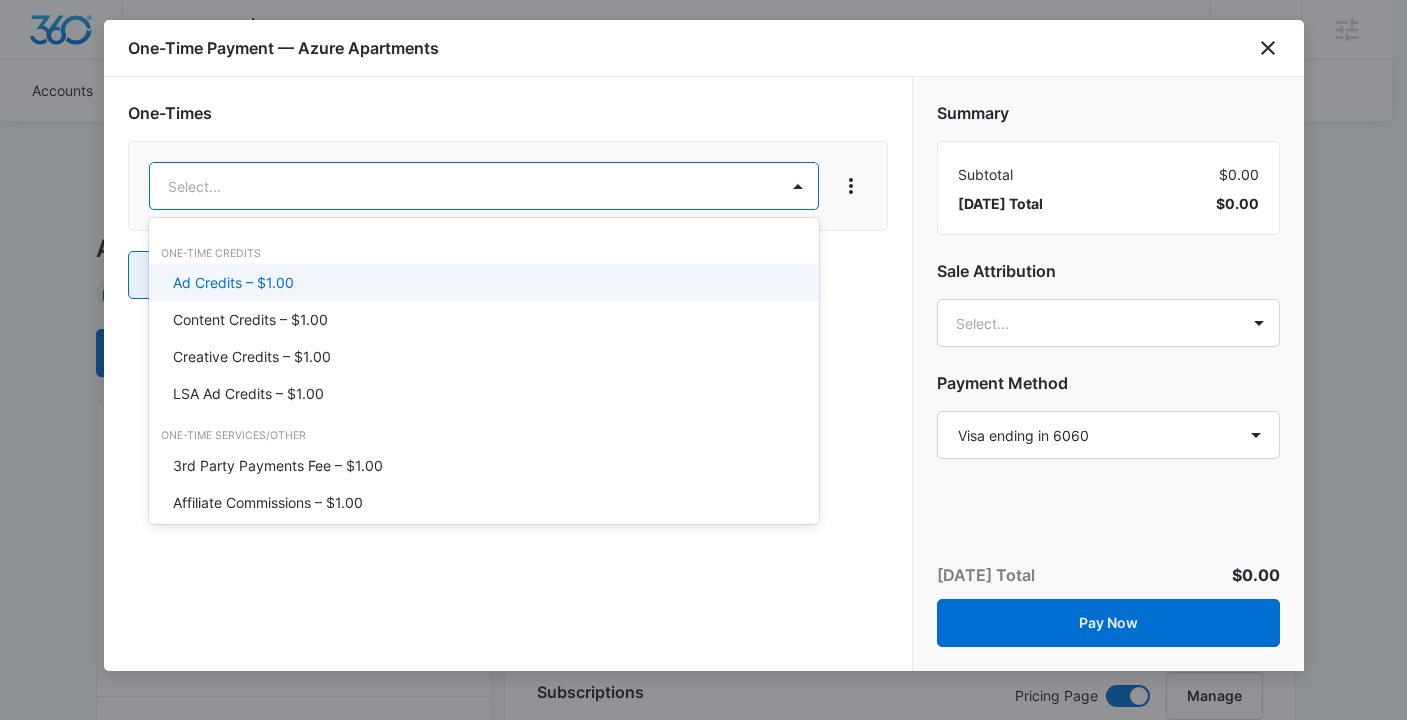
click at [229, 278] on p "Ad Credits – $1.00" at bounding box center [233, 282] width 121 height 21
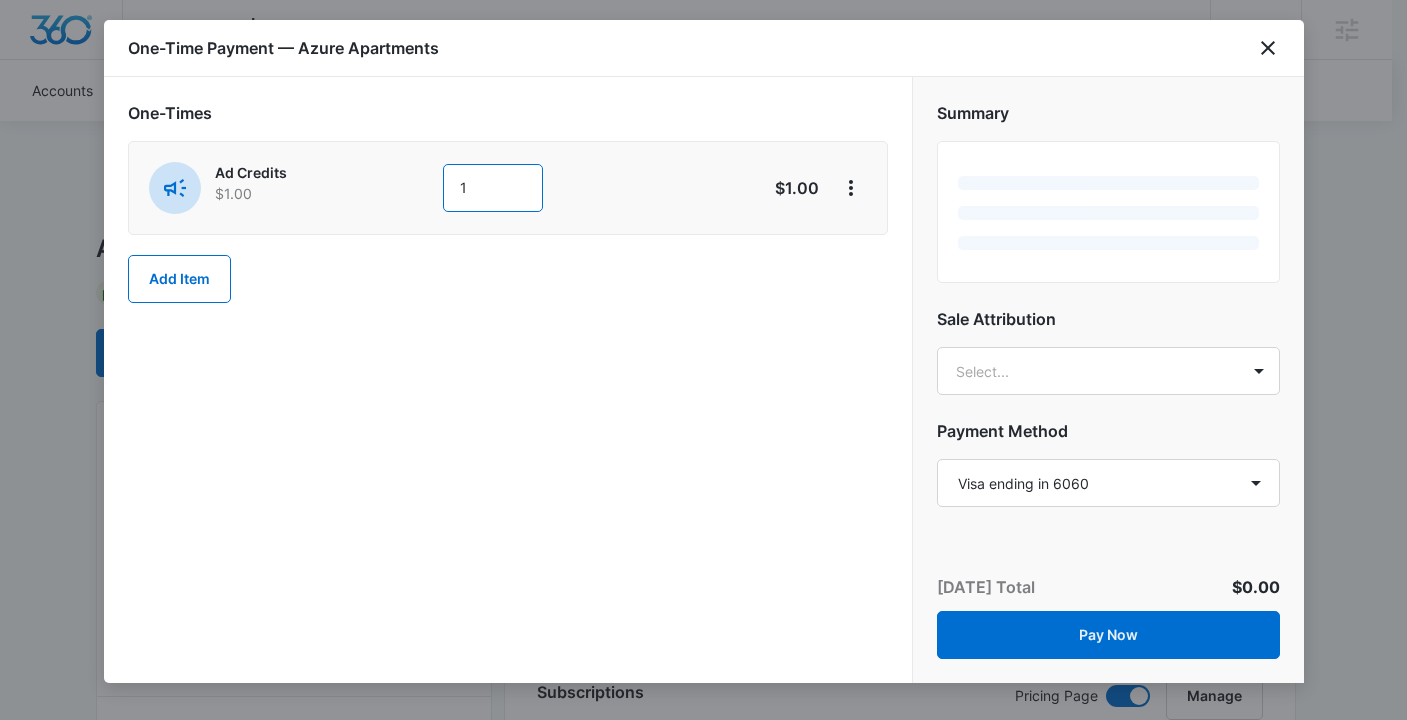
drag, startPoint x: 484, startPoint y: 194, endPoint x: 408, endPoint y: 190, distance: 76.1
click at [408, 190] on div "Ad Credits $1.00 1" at bounding box center [437, 188] width 576 height 52
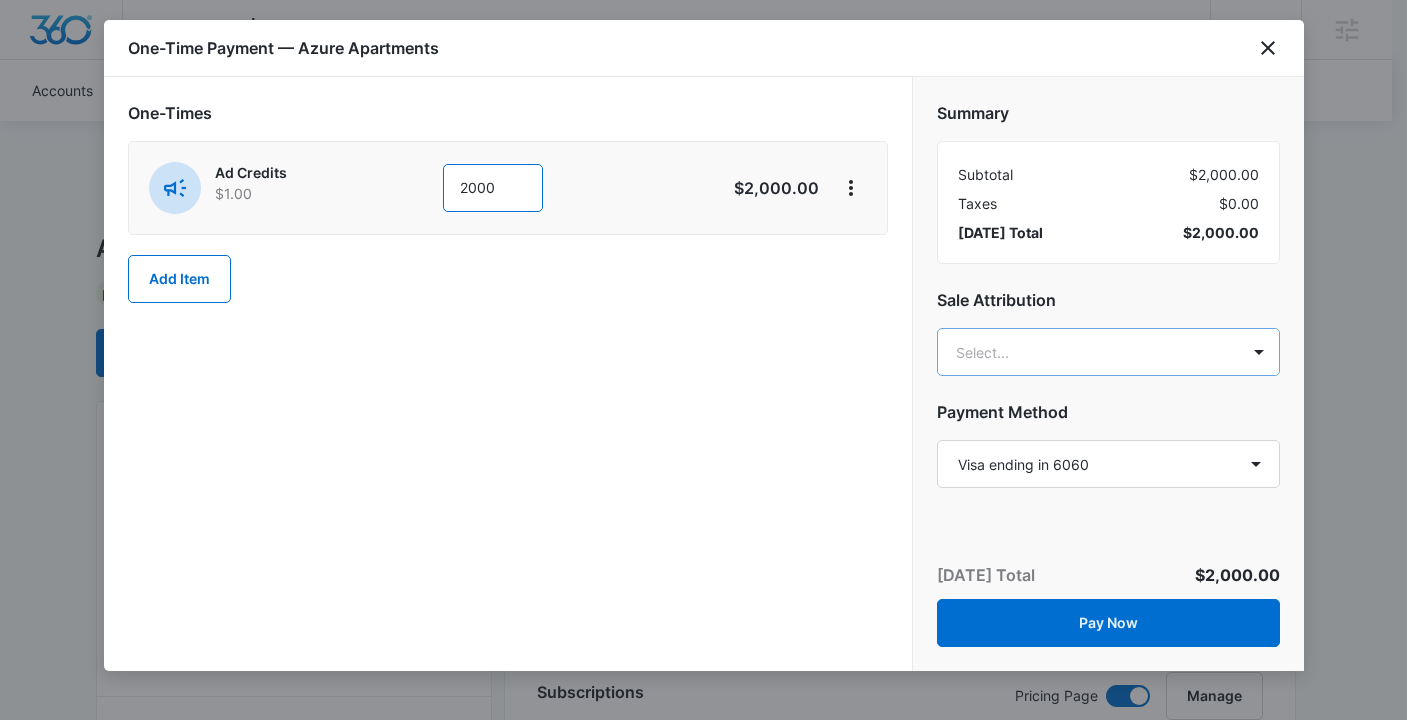
type input "2000"
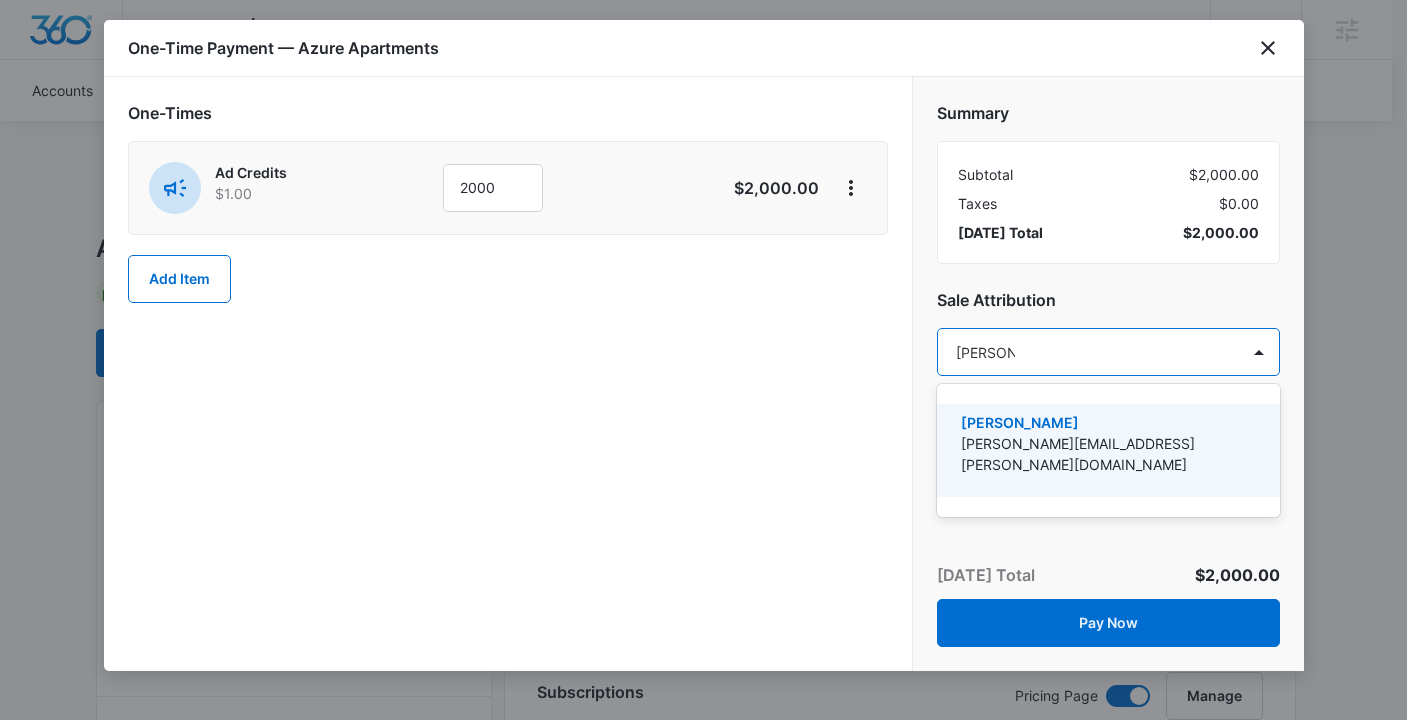
type input "[PERSON_NAME]"
click at [1051, 417] on p "[PERSON_NAME]" at bounding box center [1106, 422] width 291 height 21
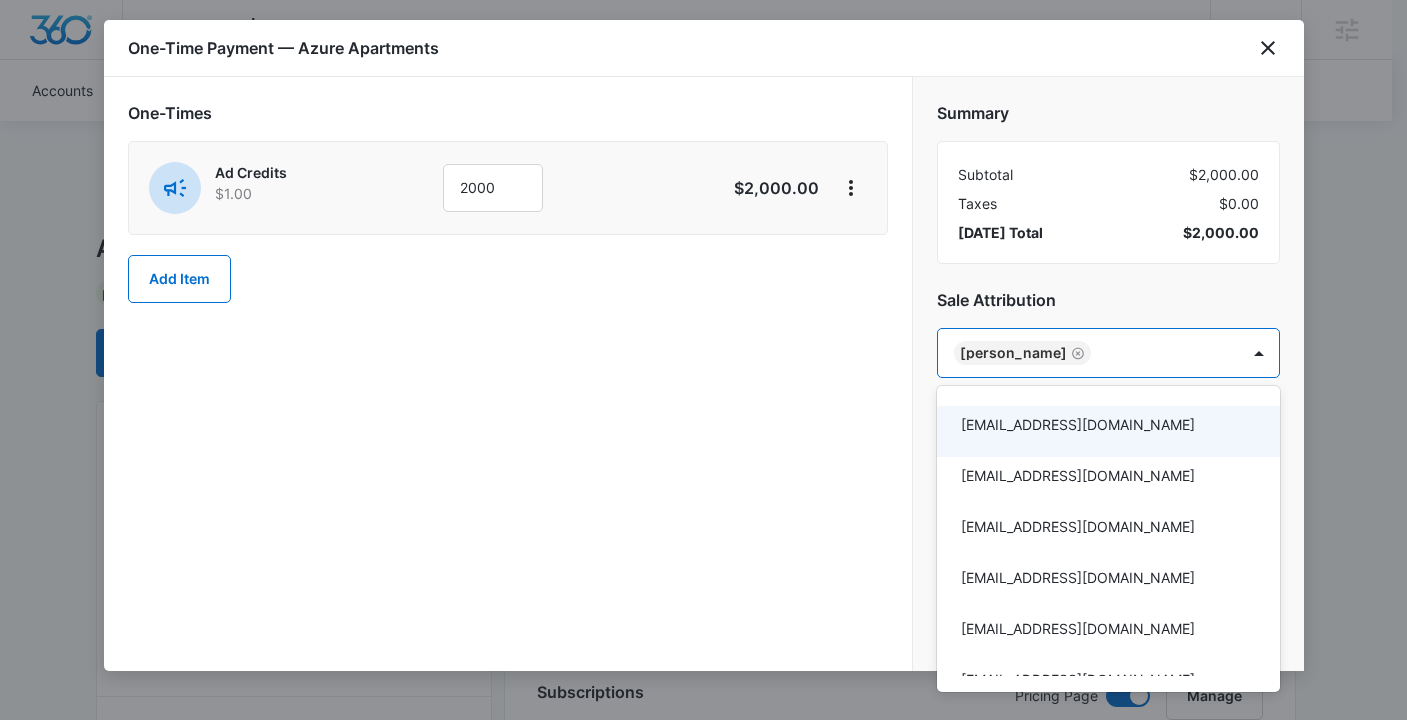
click at [809, 373] on div at bounding box center [703, 360] width 1407 height 720
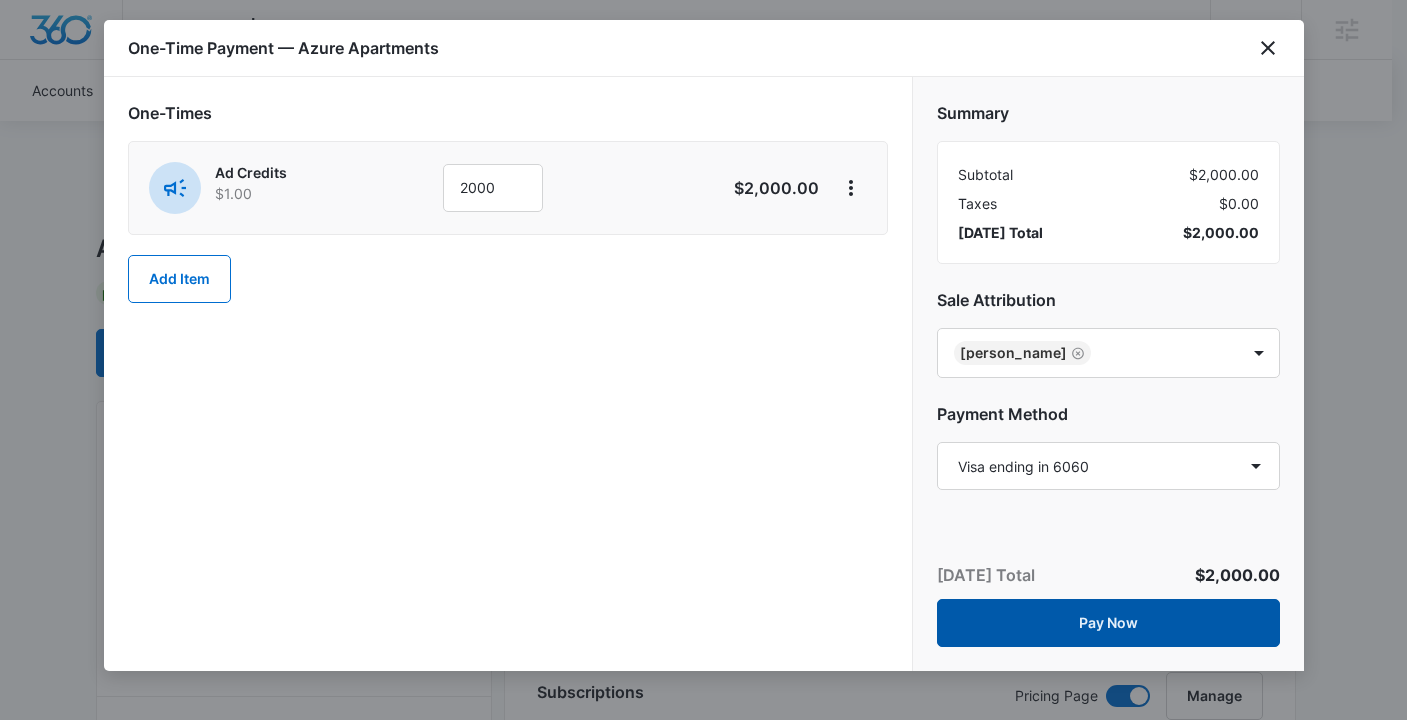
click at [1108, 625] on button "Pay Now" at bounding box center [1108, 623] width 343 height 48
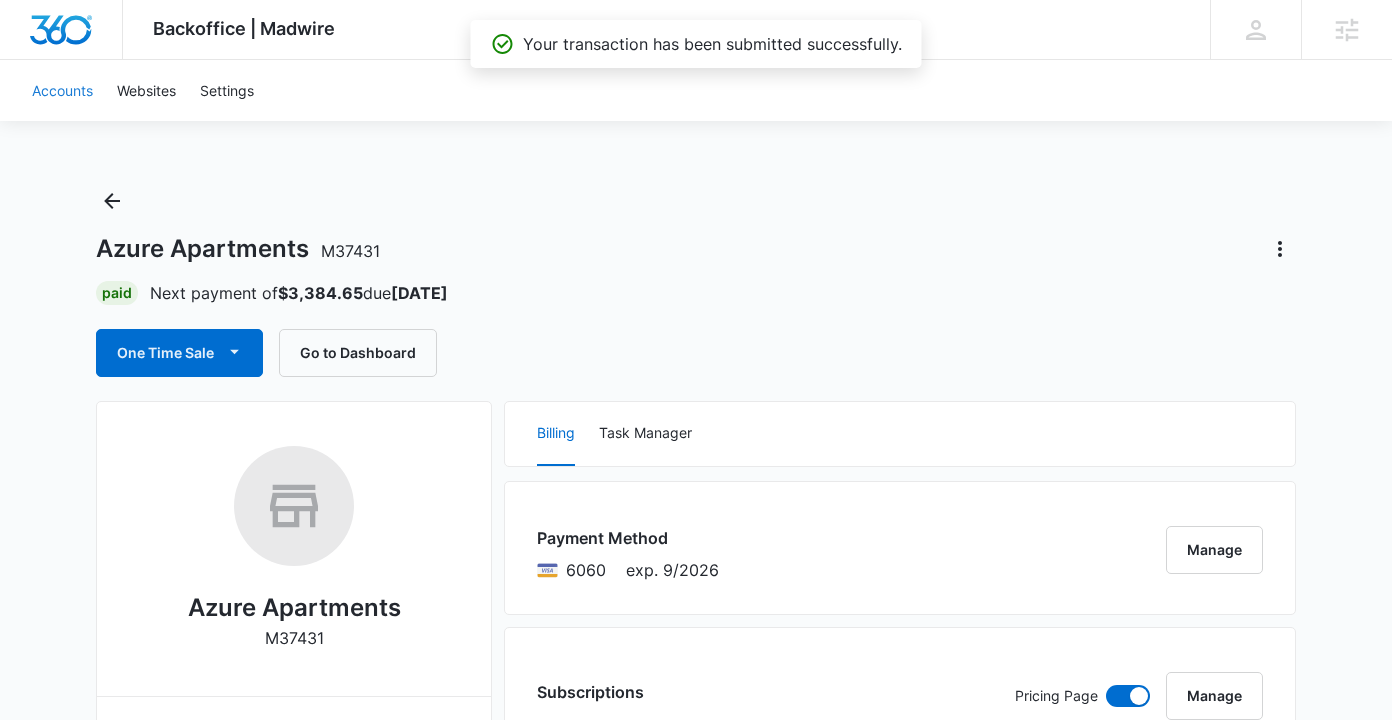
click at [65, 93] on link "Accounts" at bounding box center [62, 90] width 85 height 61
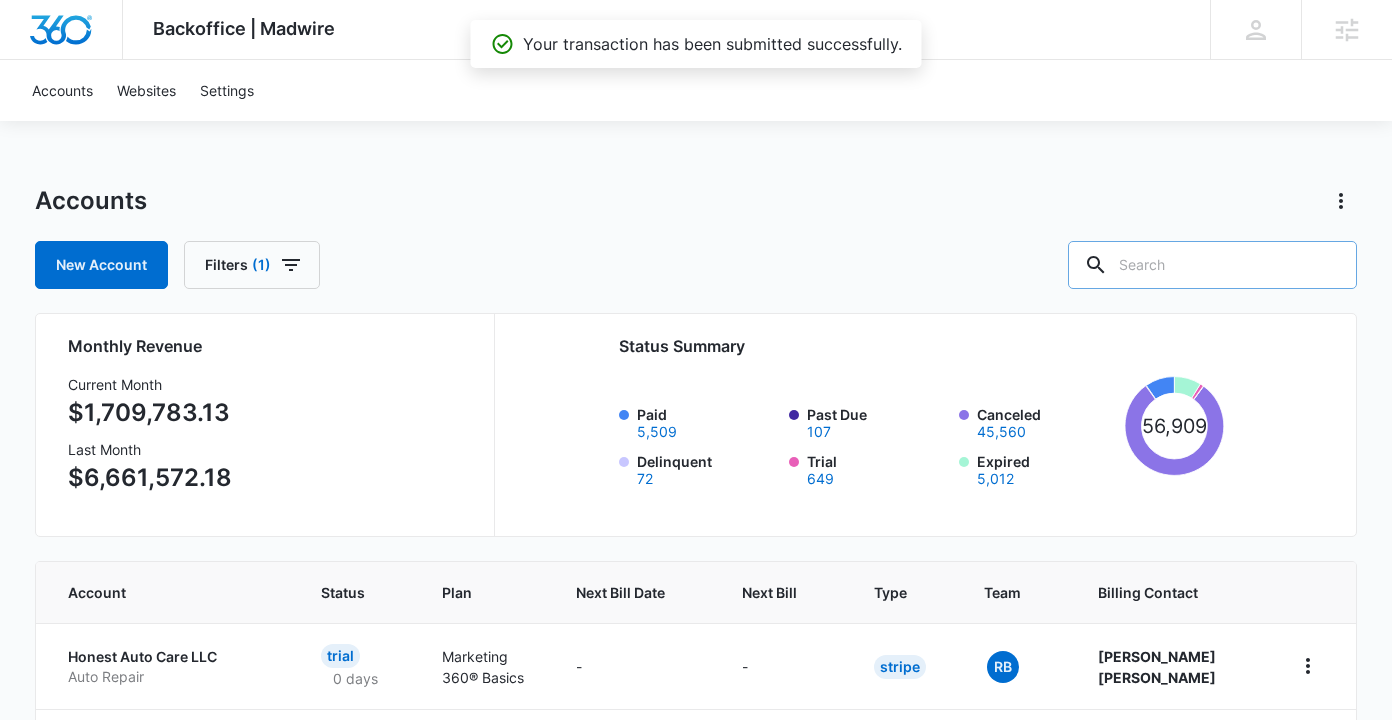
click at [1212, 274] on input "text" at bounding box center [1212, 265] width 289 height 48
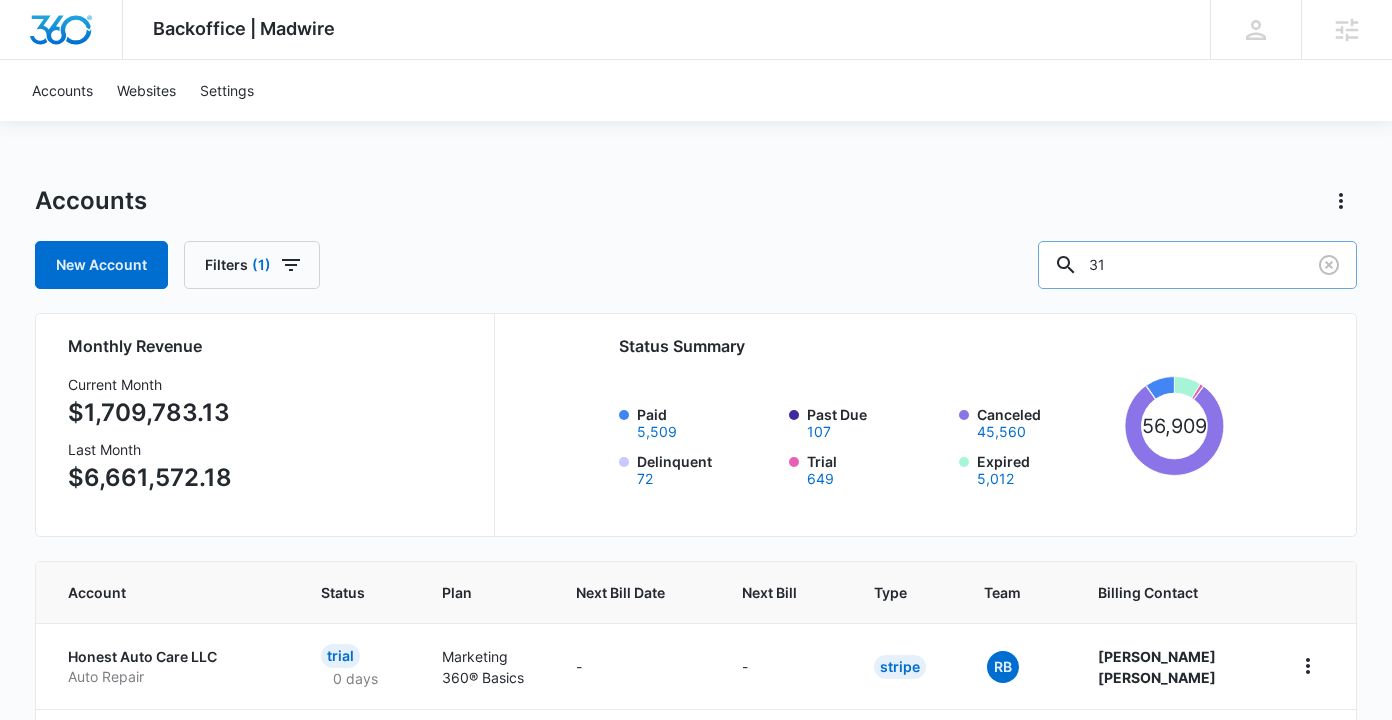
type input "3"
type input "m12331"
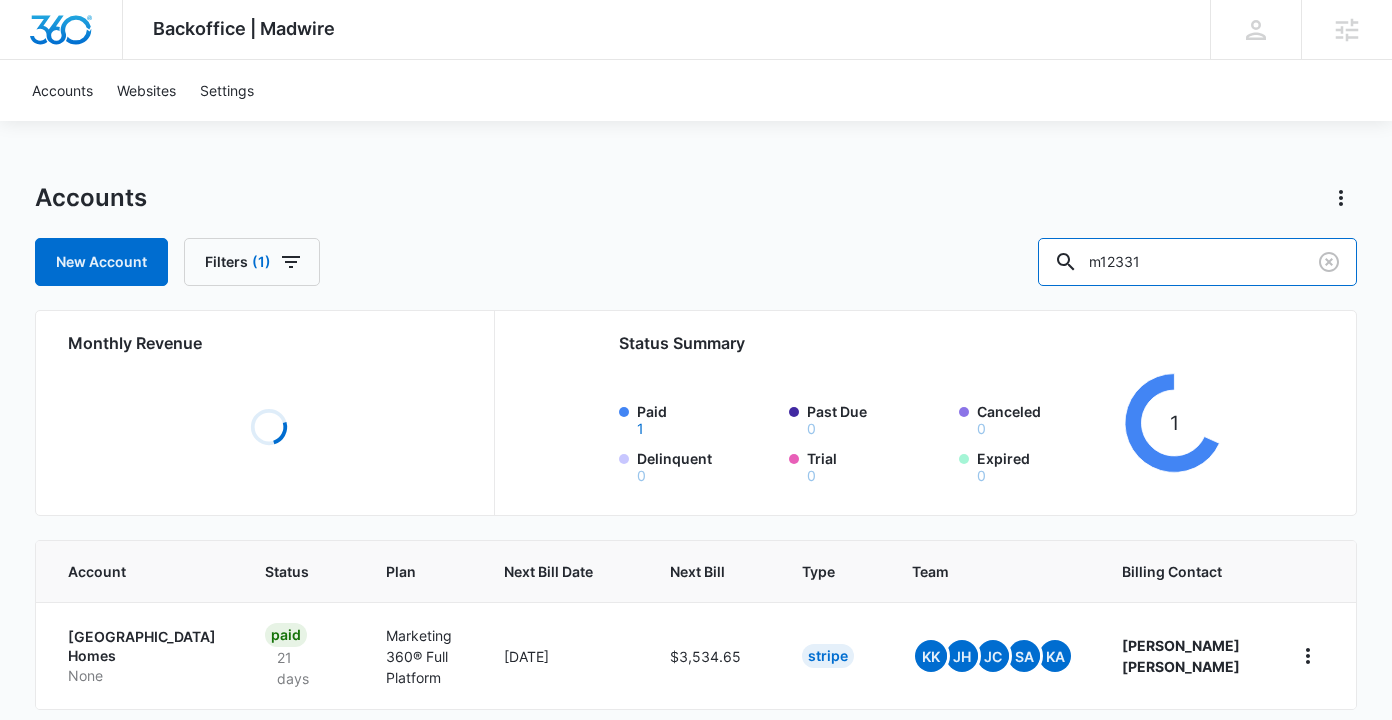
scroll to position [4, 0]
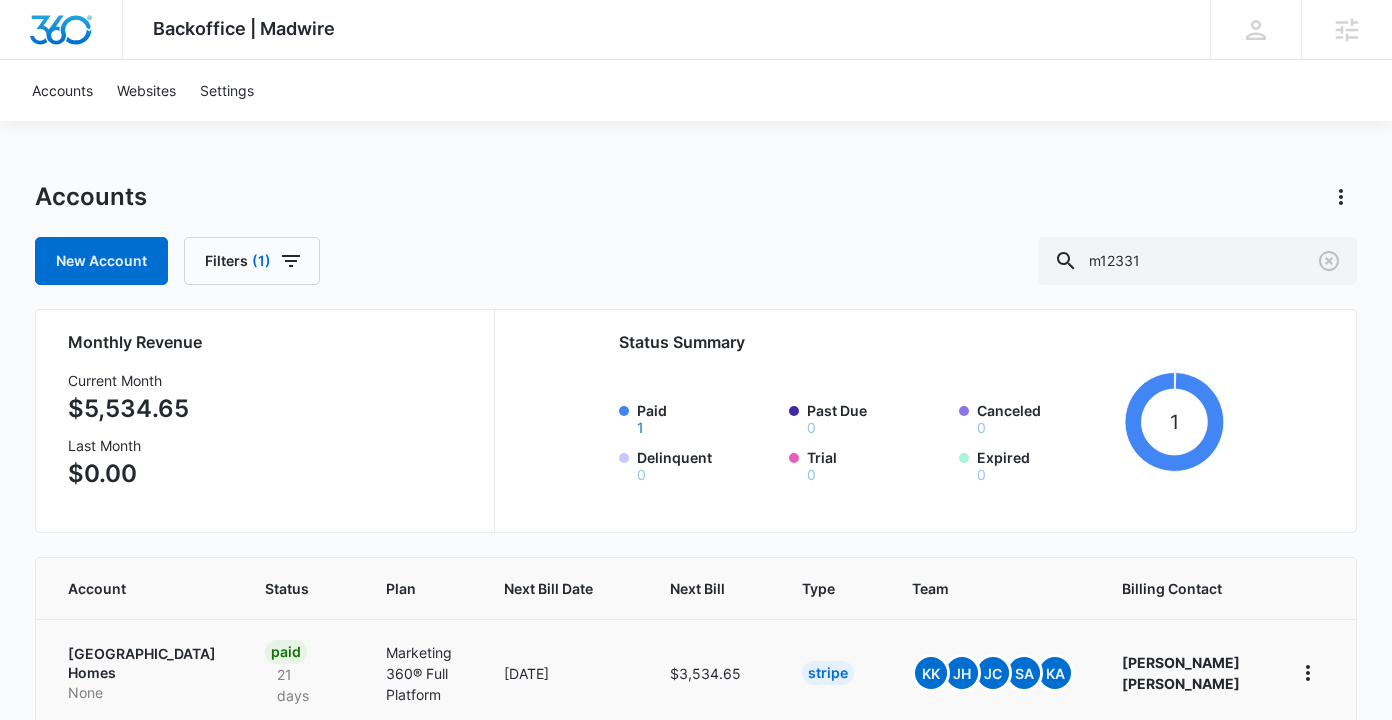
click at [83, 651] on p "[GEOGRAPHIC_DATA] Homes" at bounding box center [143, 663] width 150 height 39
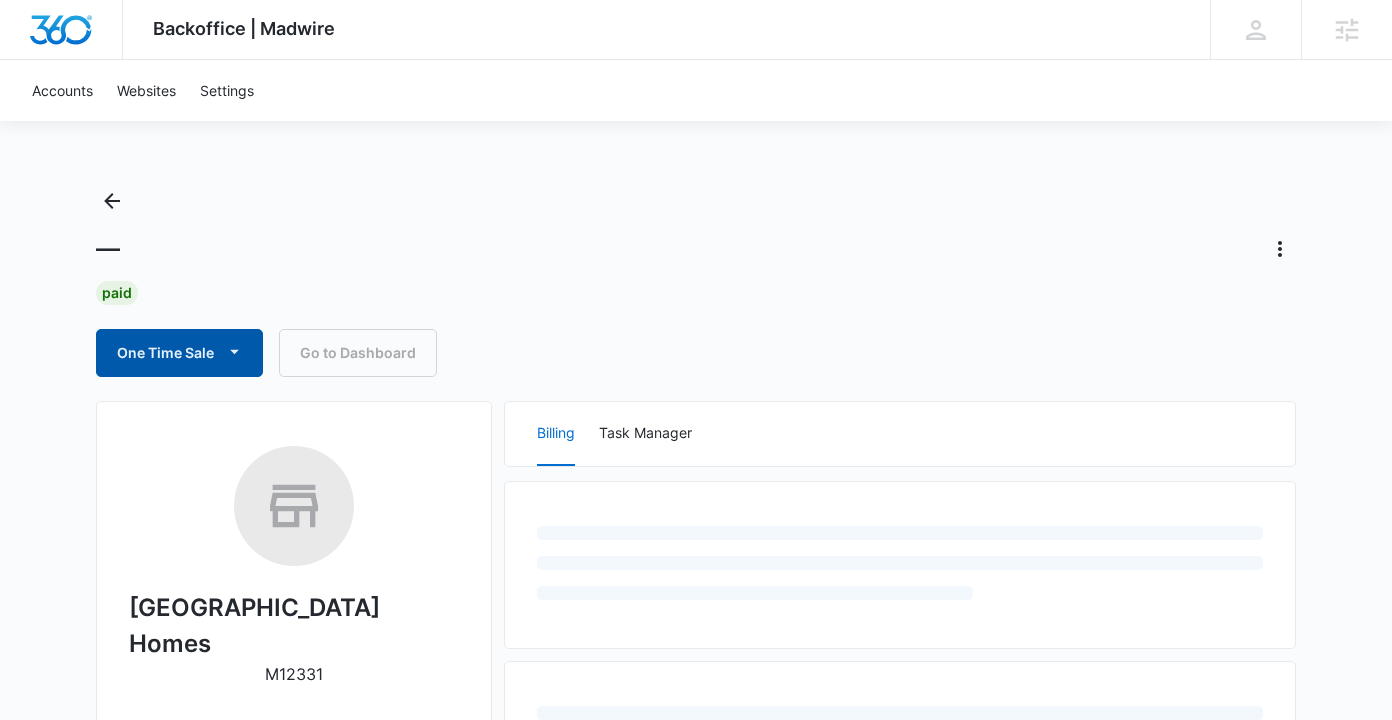
click at [235, 361] on icon "button" at bounding box center [234, 351] width 21 height 21
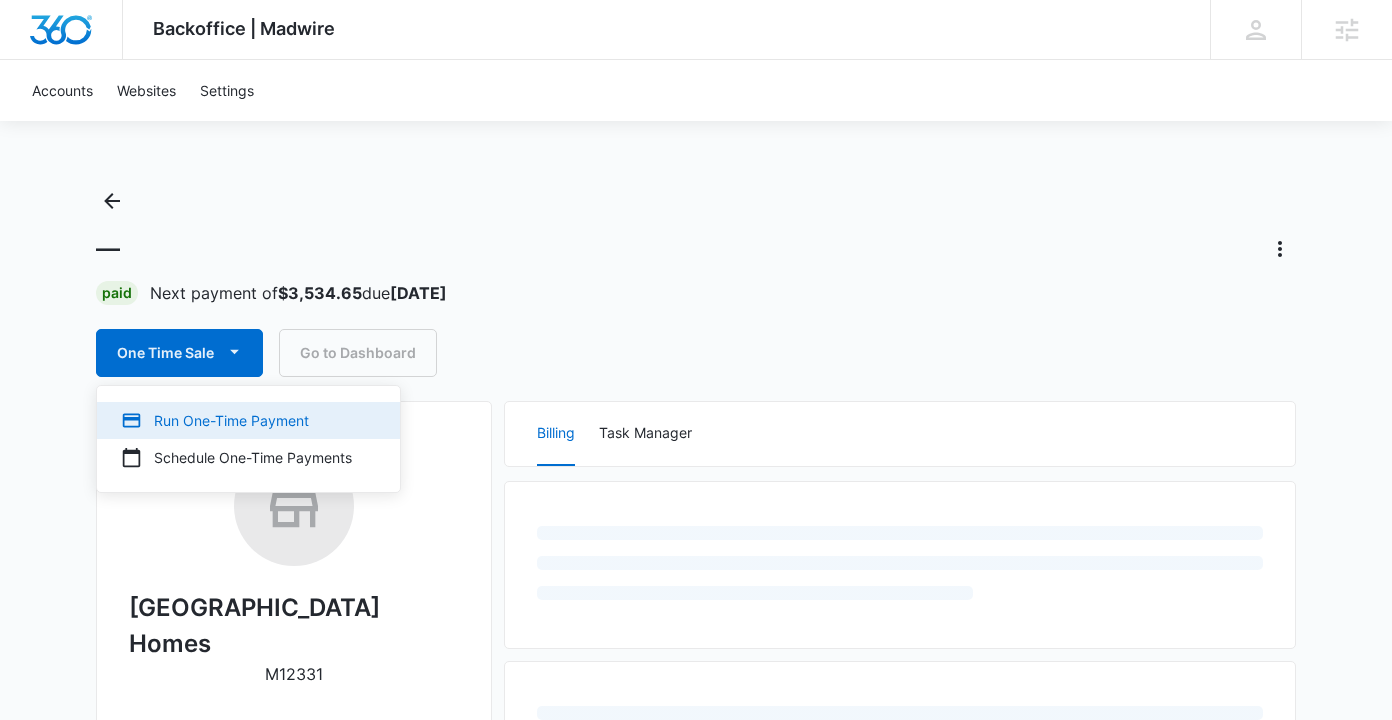
click at [214, 424] on div "Run One-Time Payment" at bounding box center [236, 420] width 231 height 21
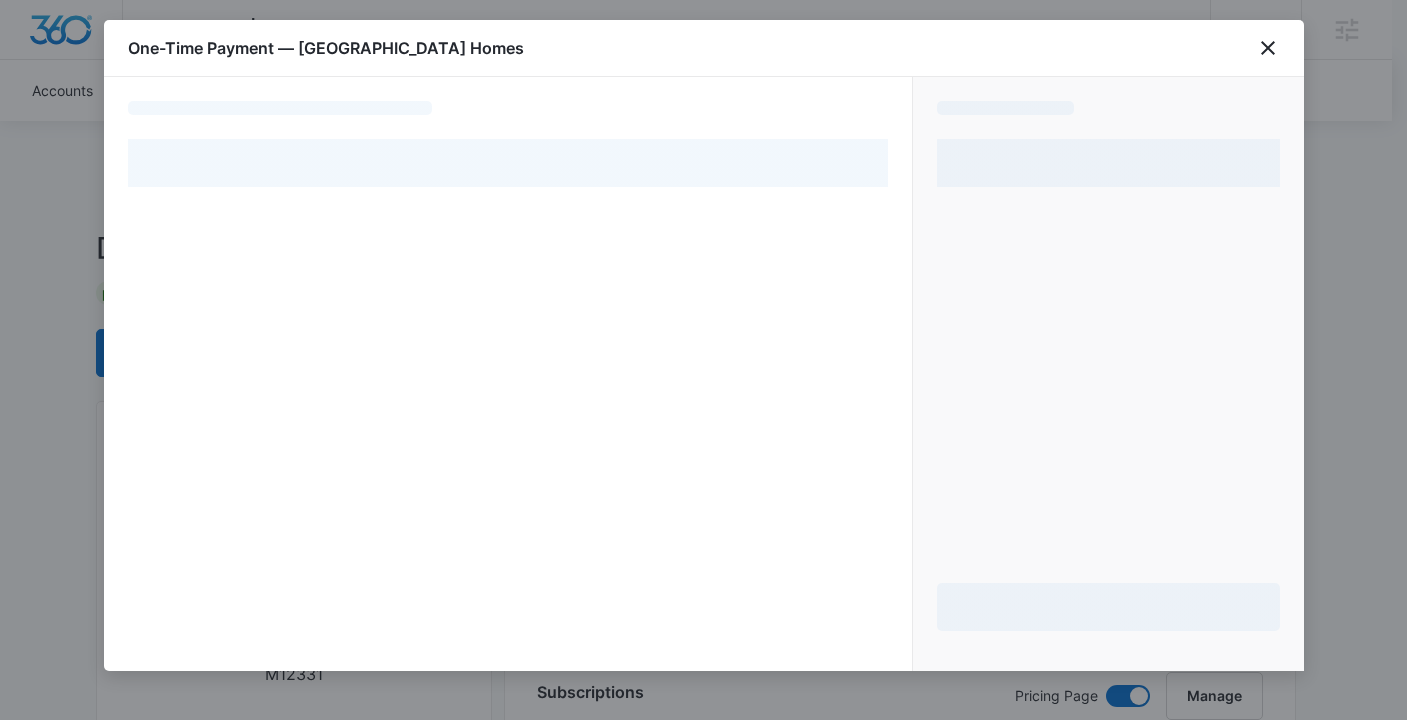
select select "pm_1MvkHuA4n8RTgNjUZg0jI1Ae"
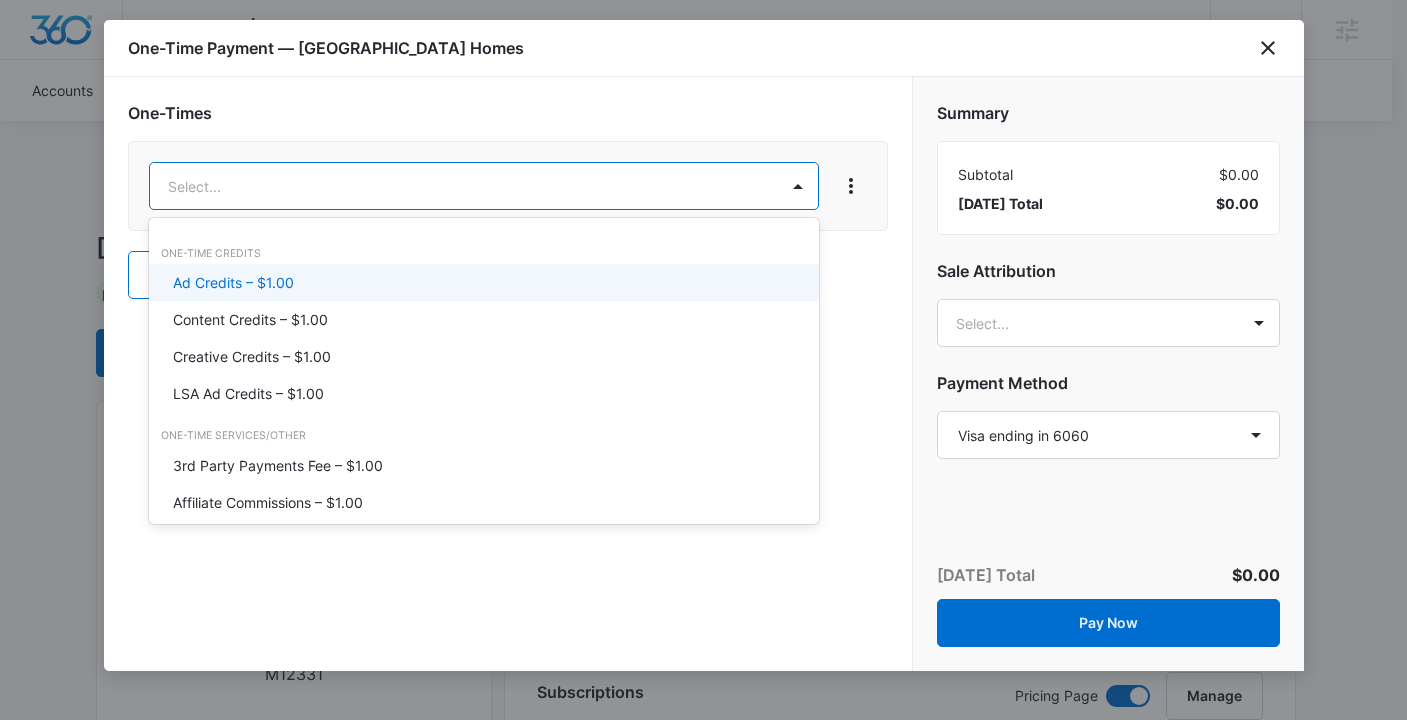
click at [250, 274] on p "Ad Credits – $1.00" at bounding box center [233, 282] width 121 height 21
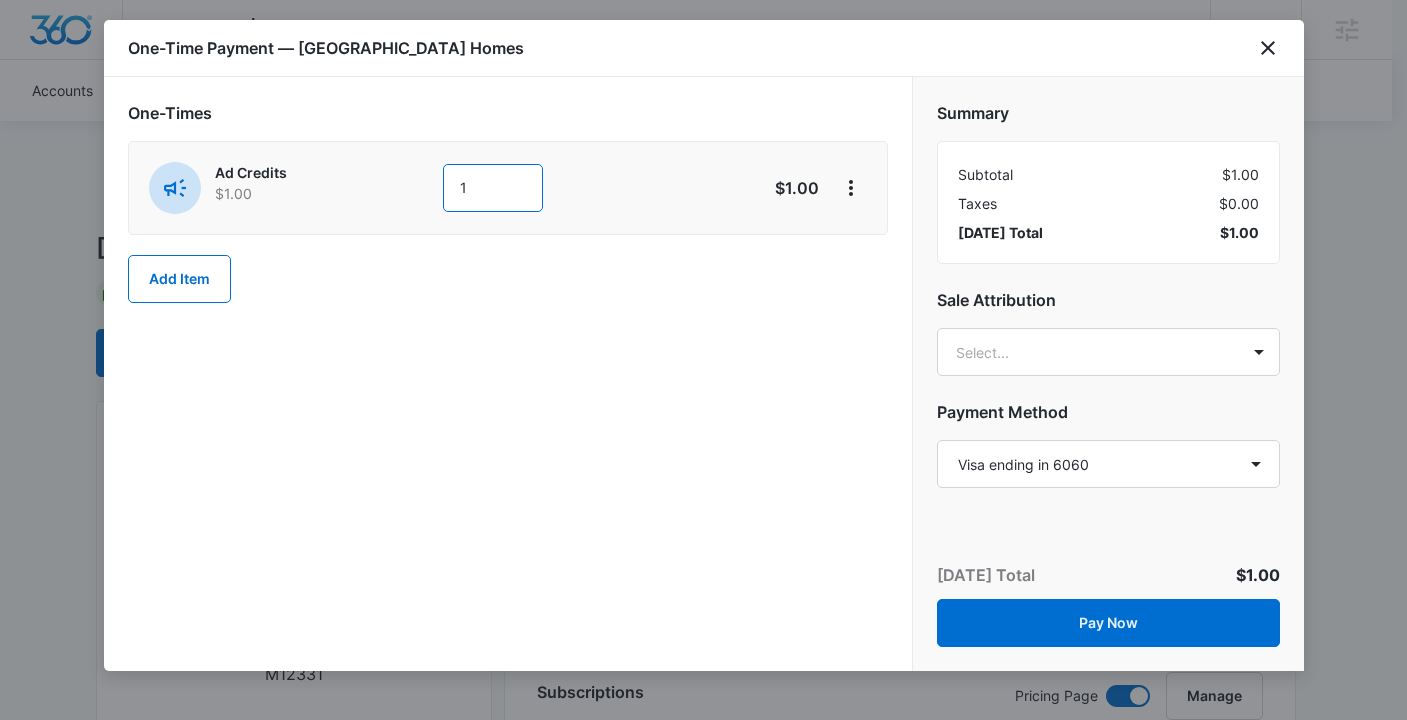
drag, startPoint x: 476, startPoint y: 185, endPoint x: 424, endPoint y: 183, distance: 52.0
click at [424, 183] on div "Ad Credits $1.00 1" at bounding box center [437, 188] width 576 height 52
type input "2000"
click at [1133, 376] on div "Summary Subtotal $2,000.00 Taxes $0.00 [DATE] Total $2,000.00 Sale Attribution …" at bounding box center [1108, 286] width 391 height 418
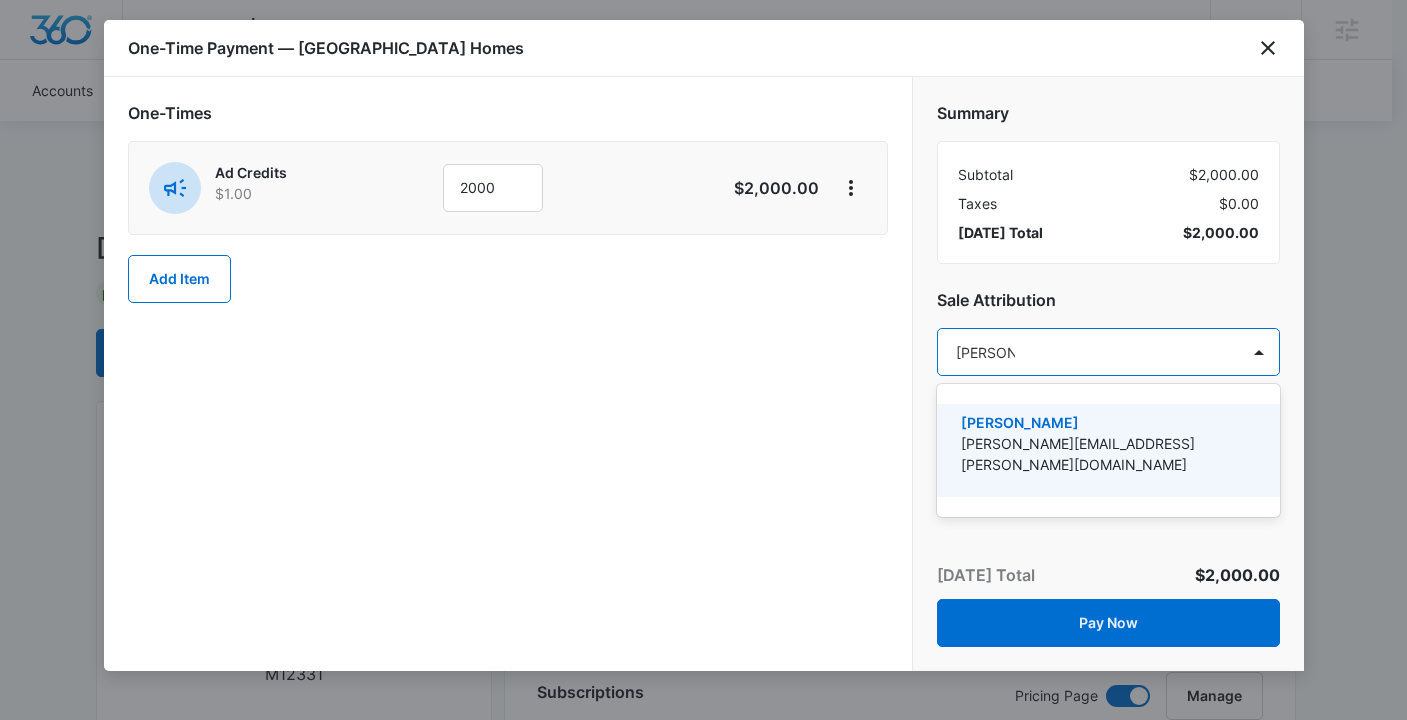
type input "[PERSON_NAME]"
click at [1059, 423] on p "[PERSON_NAME]" at bounding box center [1106, 422] width 291 height 21
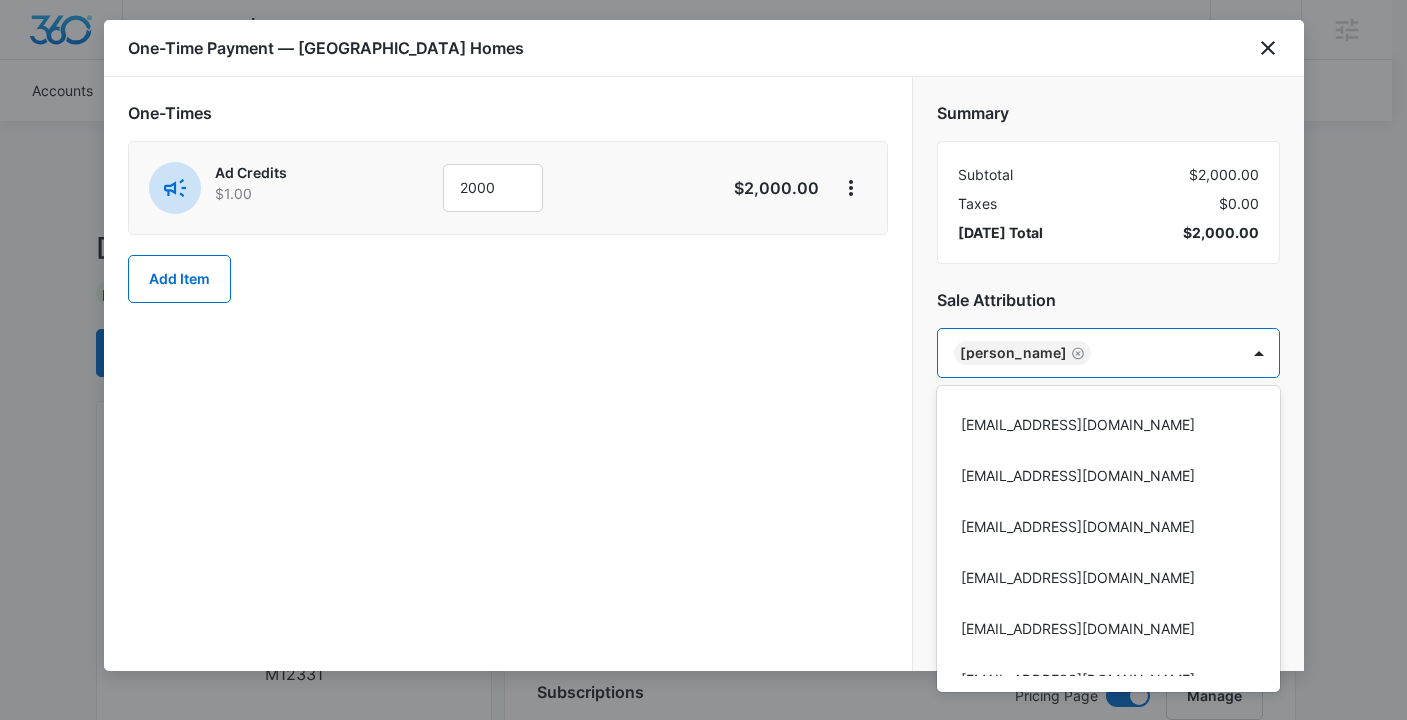
click at [788, 367] on div at bounding box center [703, 360] width 1407 height 720
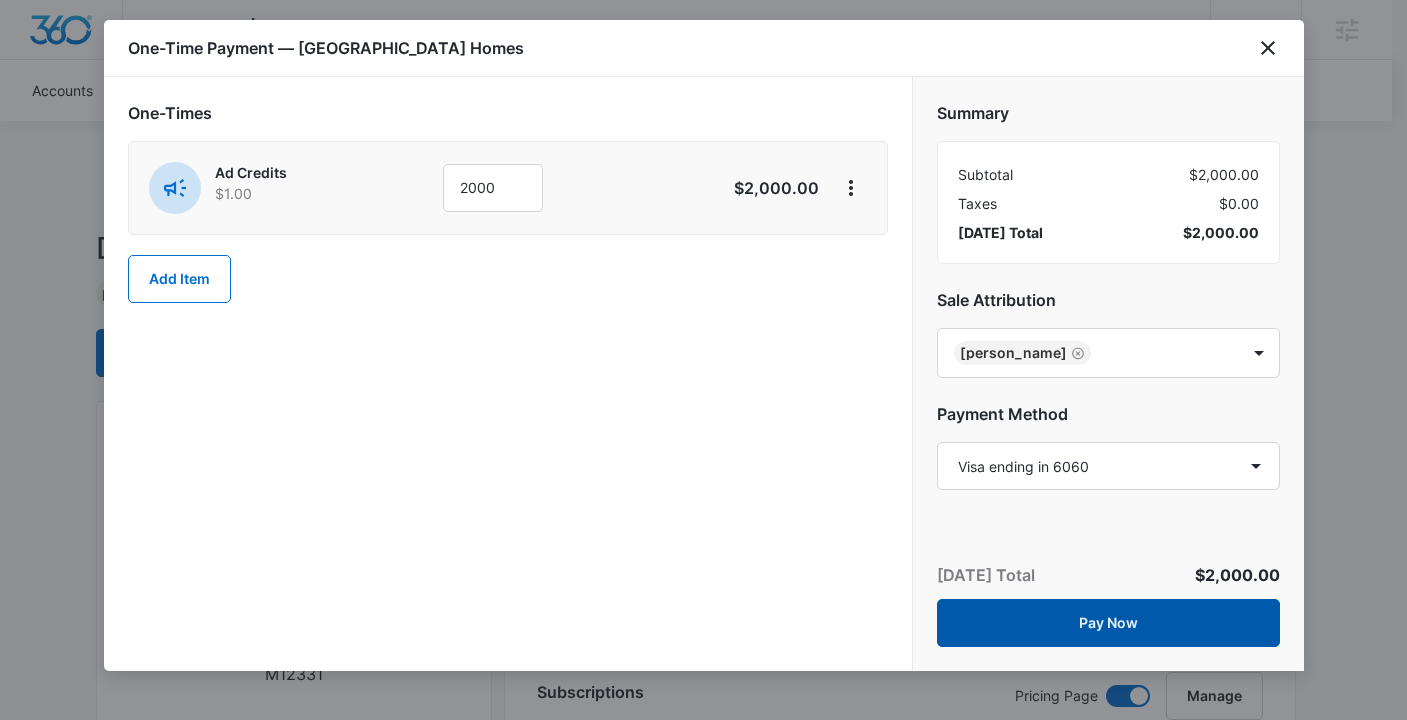
click at [1153, 621] on button "Pay Now" at bounding box center [1108, 623] width 343 height 48
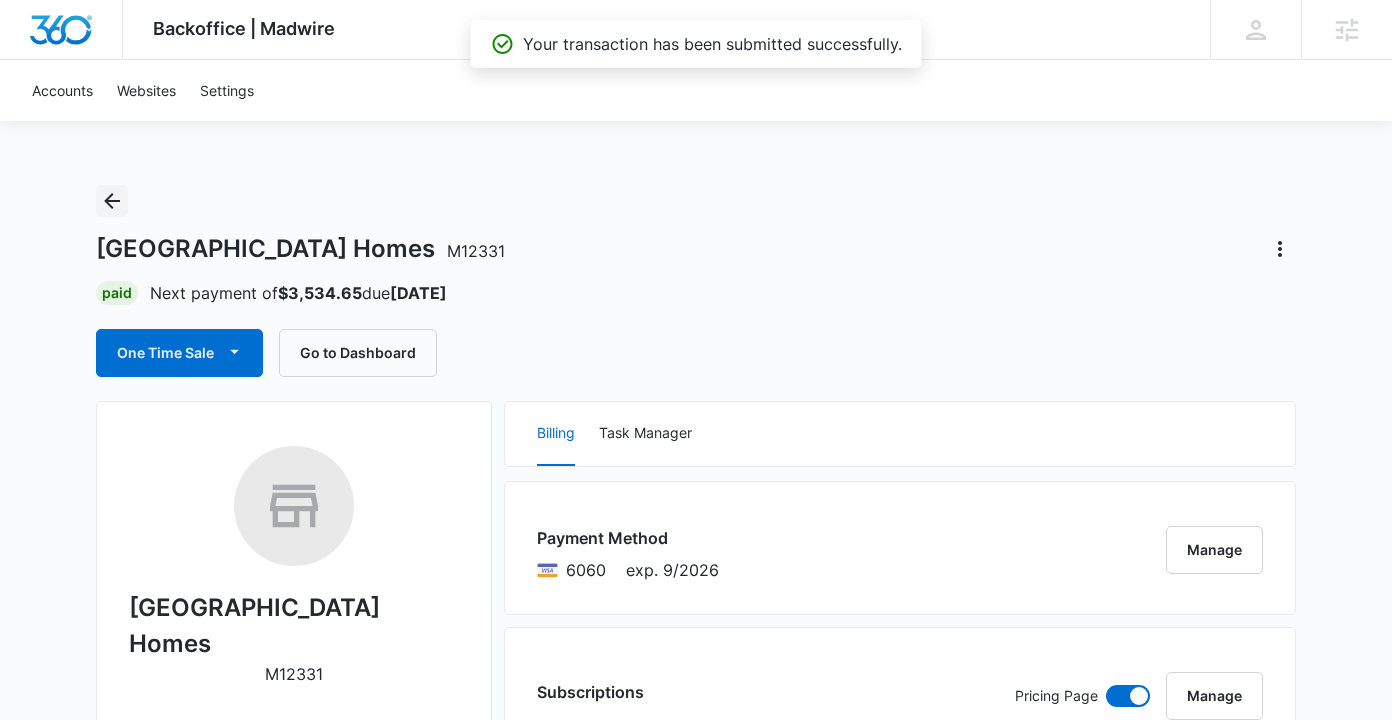
click at [115, 200] on icon "Back" at bounding box center [112, 201] width 16 height 16
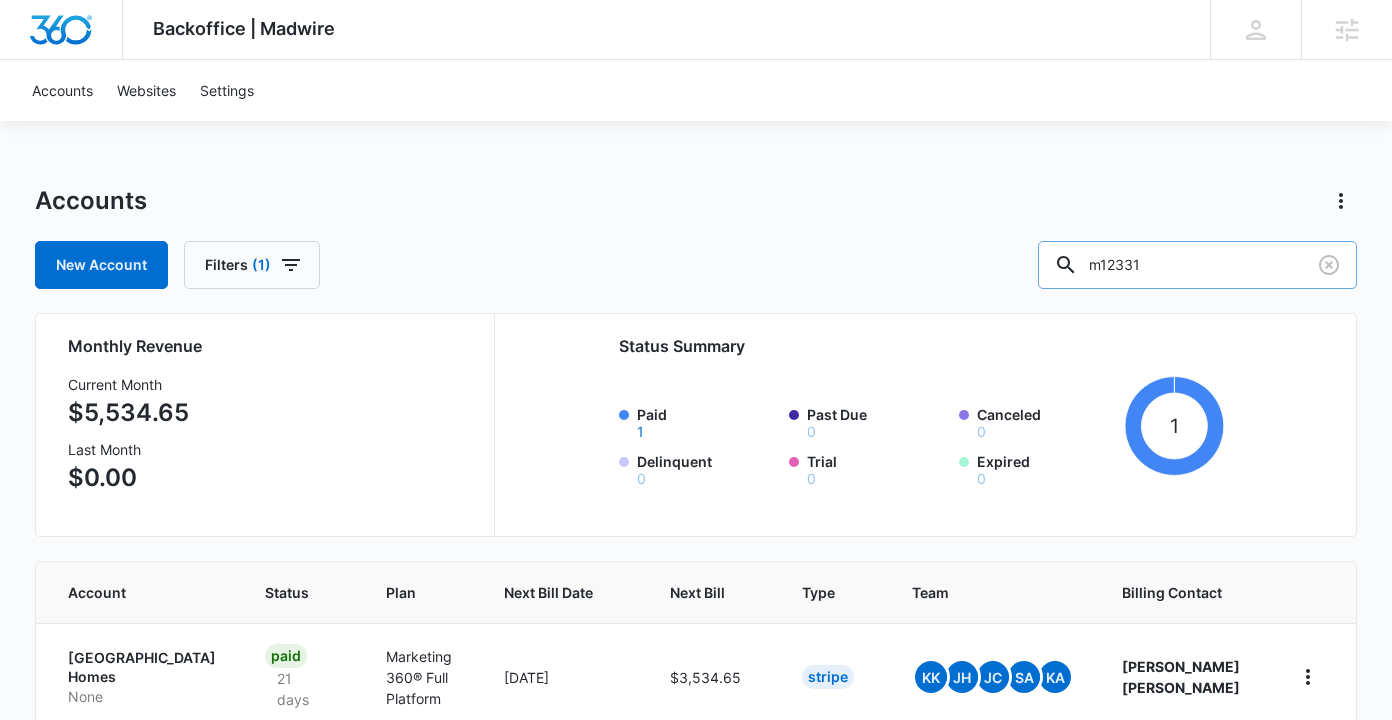
drag, startPoint x: 1184, startPoint y: 270, endPoint x: 1091, endPoint y: 272, distance: 93.0
click at [1091, 272] on input "m12331" at bounding box center [1197, 265] width 319 height 48
type input "m12328"
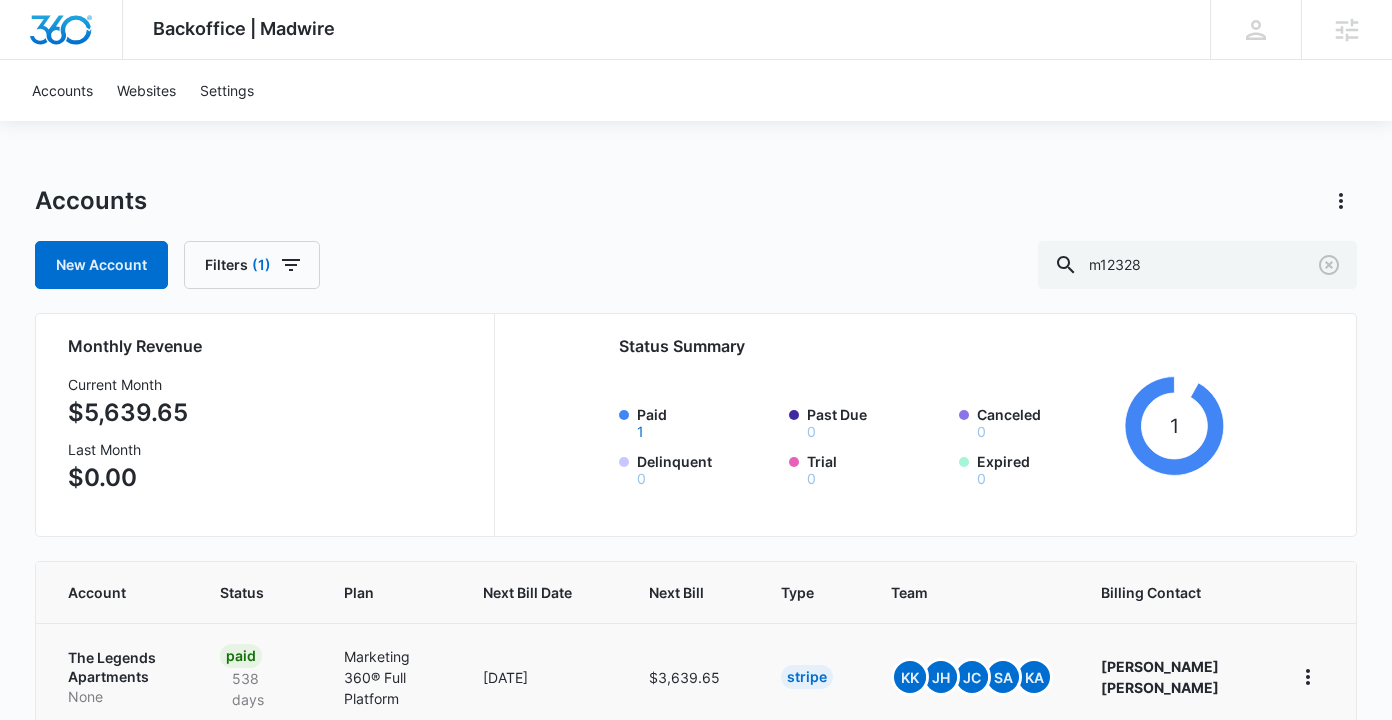
click at [114, 643] on td "The Legends Apartments None" at bounding box center [116, 676] width 160 height 107
click at [119, 655] on p "The Legends Apartments" at bounding box center [120, 667] width 104 height 39
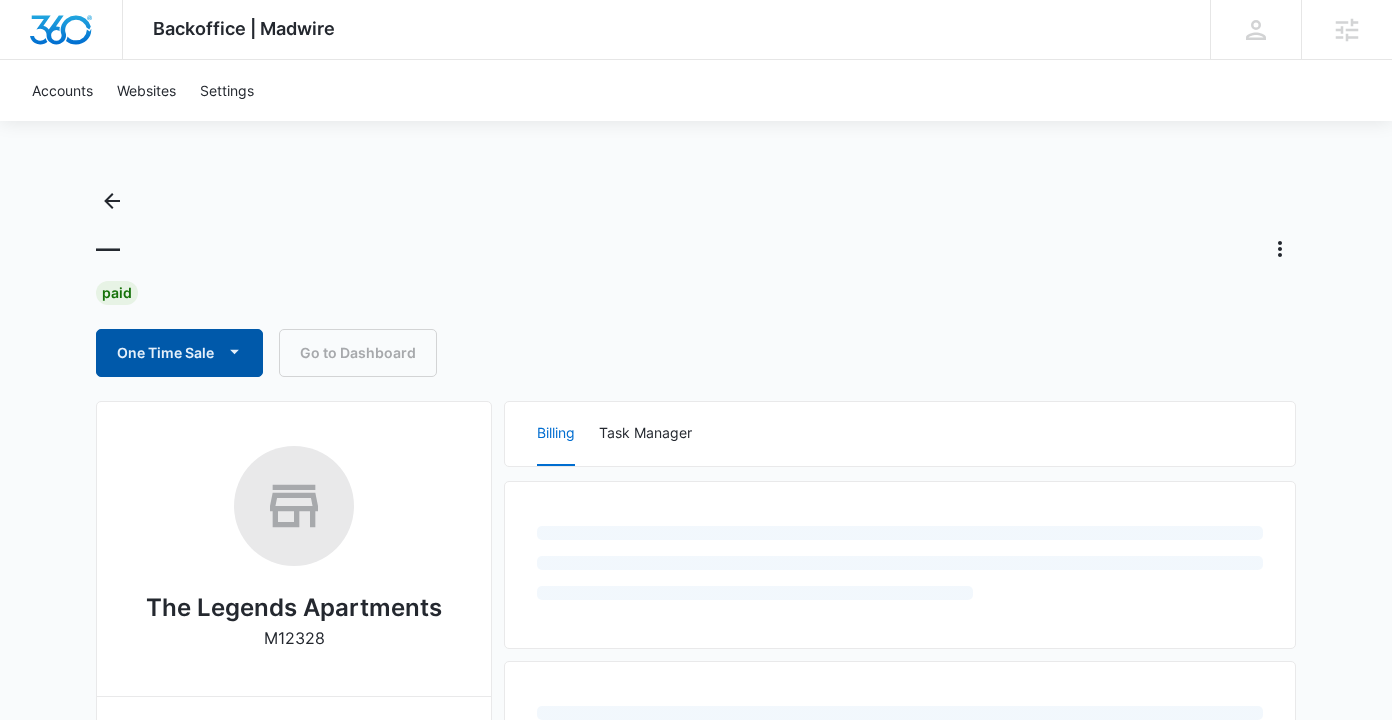
click at [182, 361] on button "One Time Sale" at bounding box center [179, 353] width 167 height 48
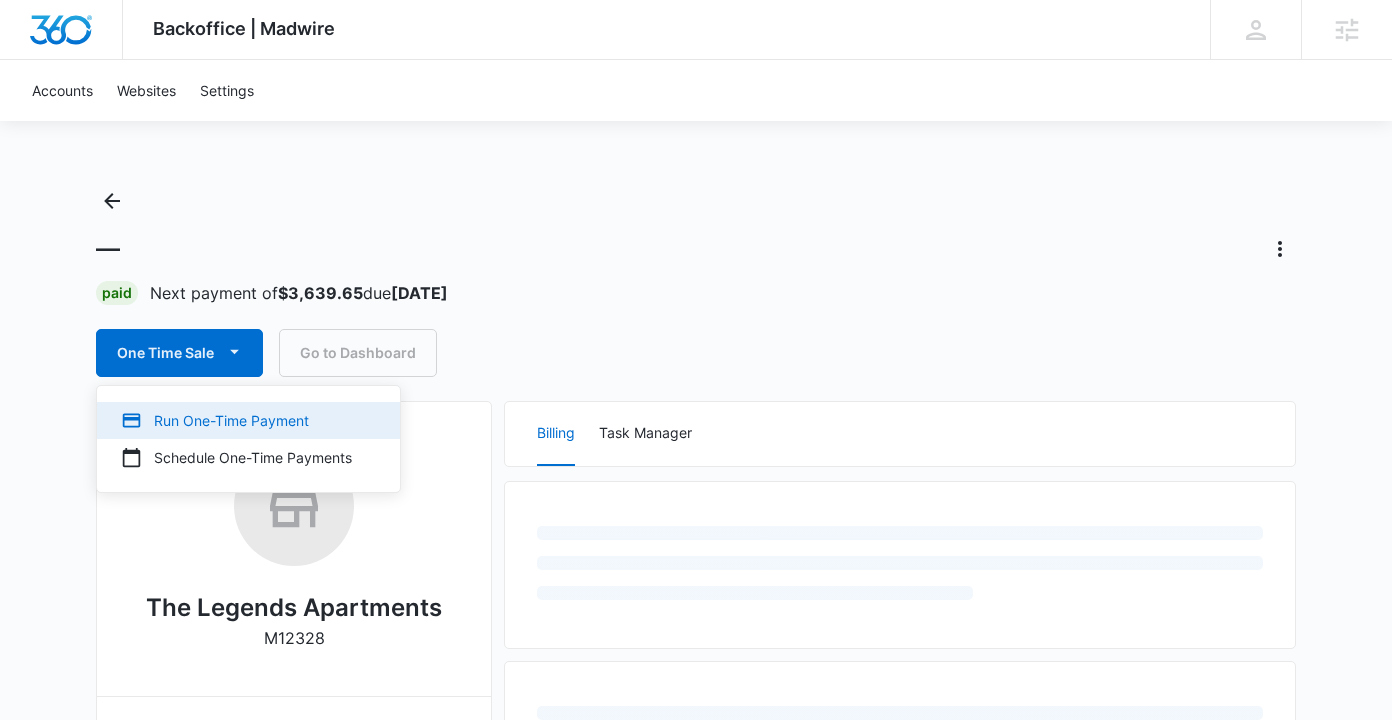
click at [179, 422] on div "Run One-Time Payment" at bounding box center [236, 420] width 231 height 21
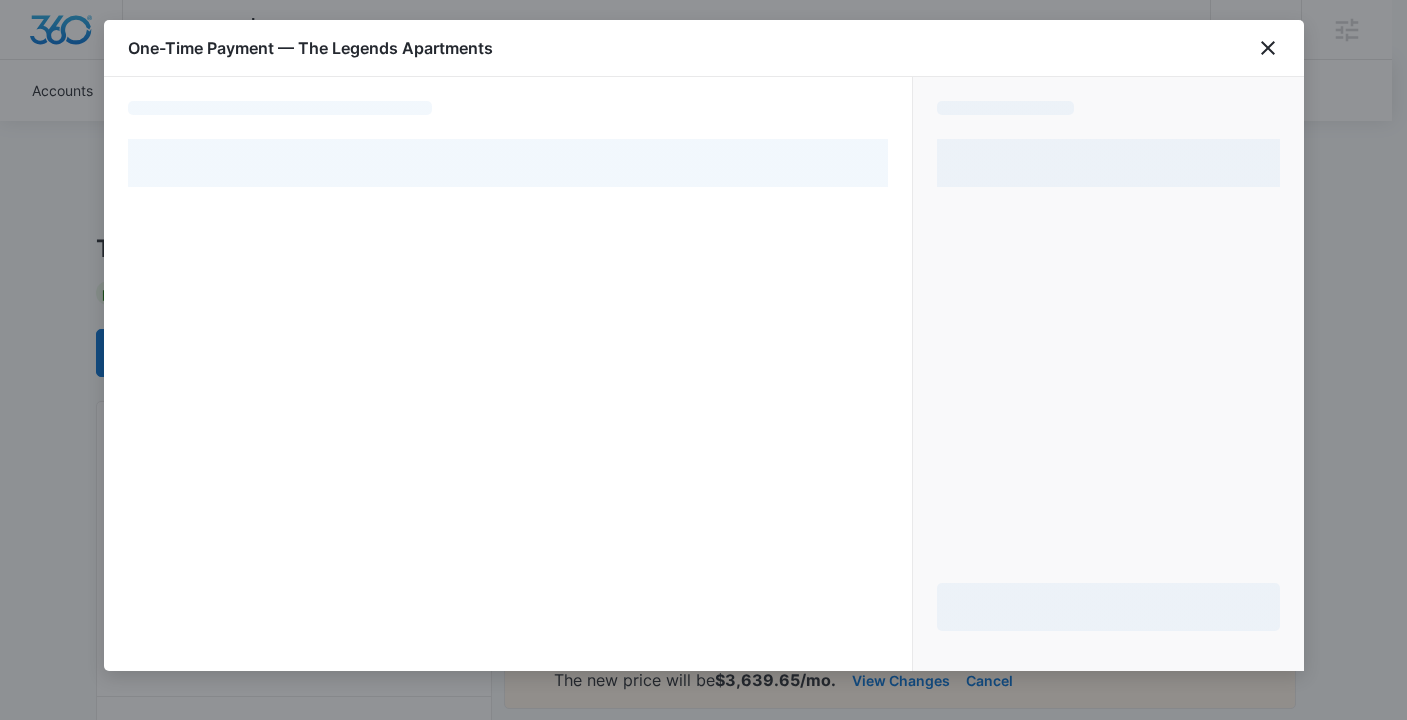
select select "pm_1MvkHuA4n8RTgNjUZg0jI1Ae"
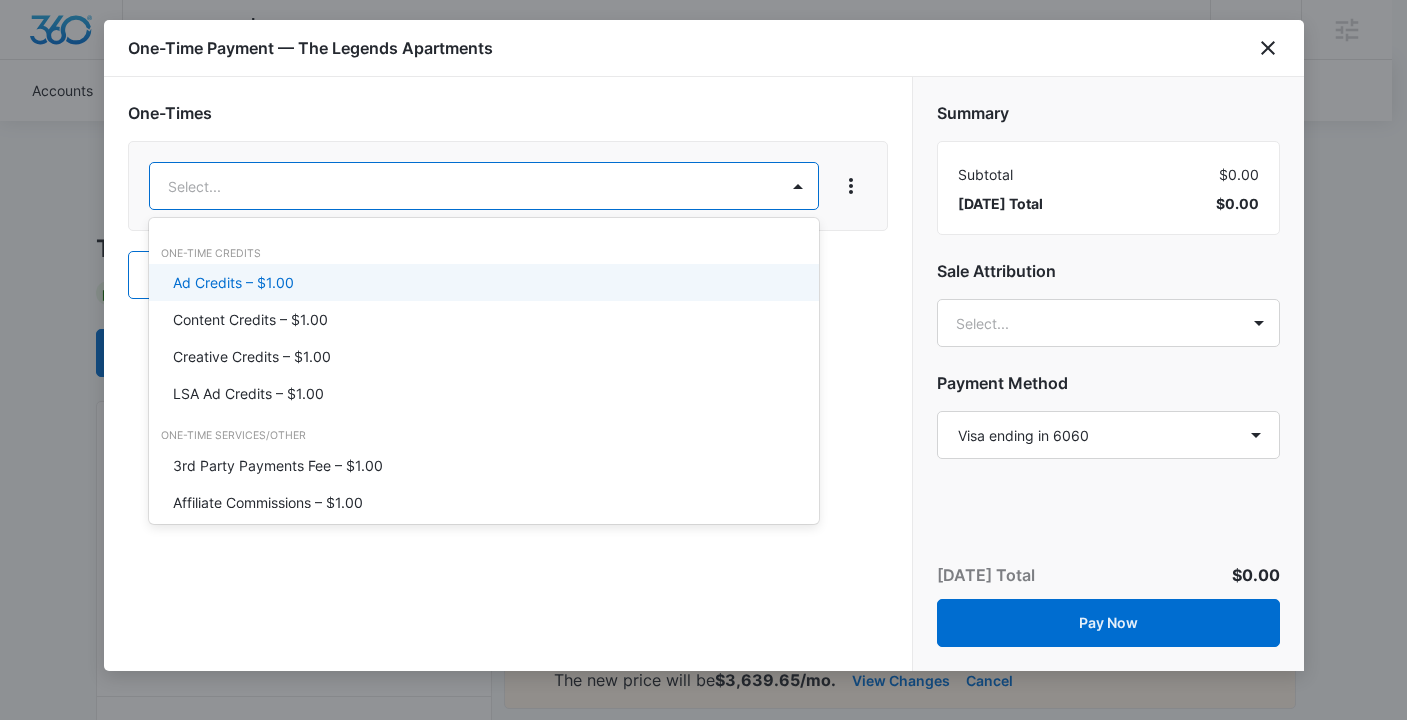
click at [219, 282] on p "Ad Credits – $1.00" at bounding box center [233, 282] width 121 height 21
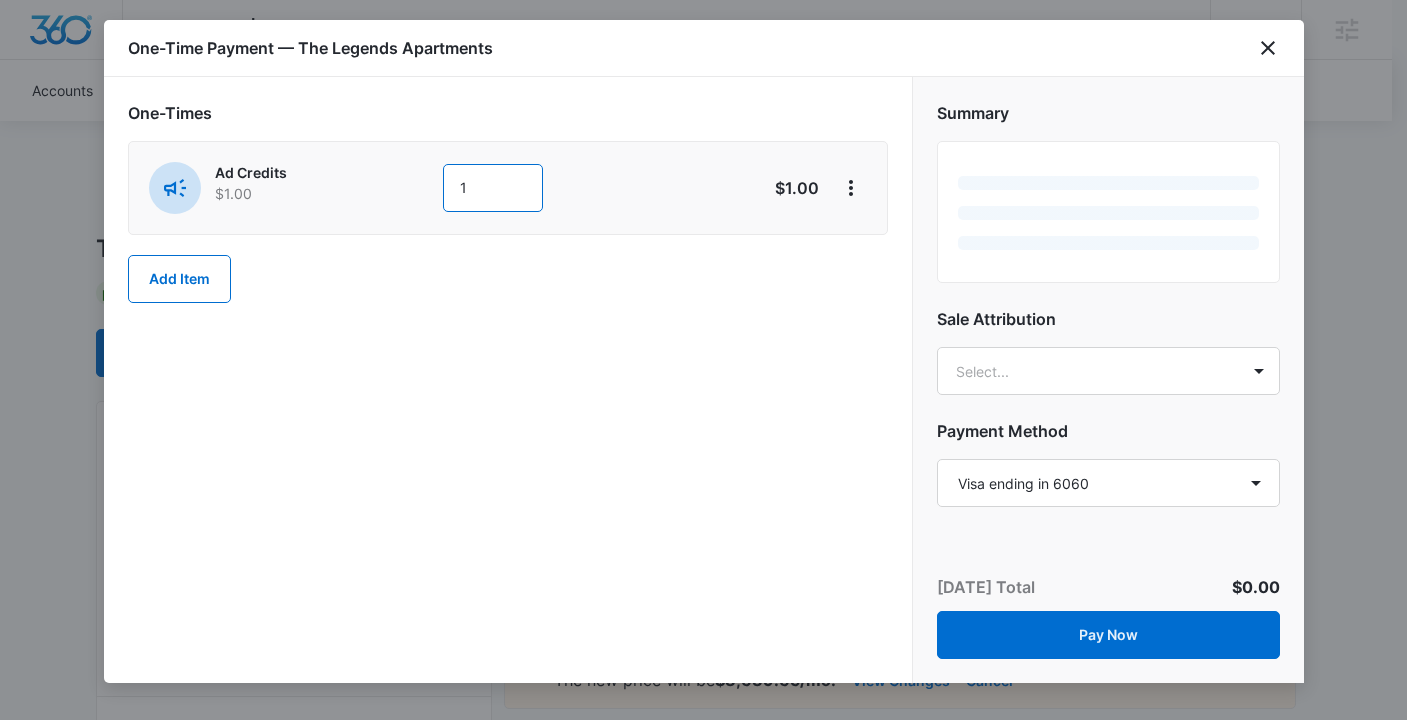
drag, startPoint x: 486, startPoint y: 178, endPoint x: 431, endPoint y: 186, distance: 55.6
click at [431, 186] on div "Ad Credits $1.00 1" at bounding box center [437, 188] width 576 height 52
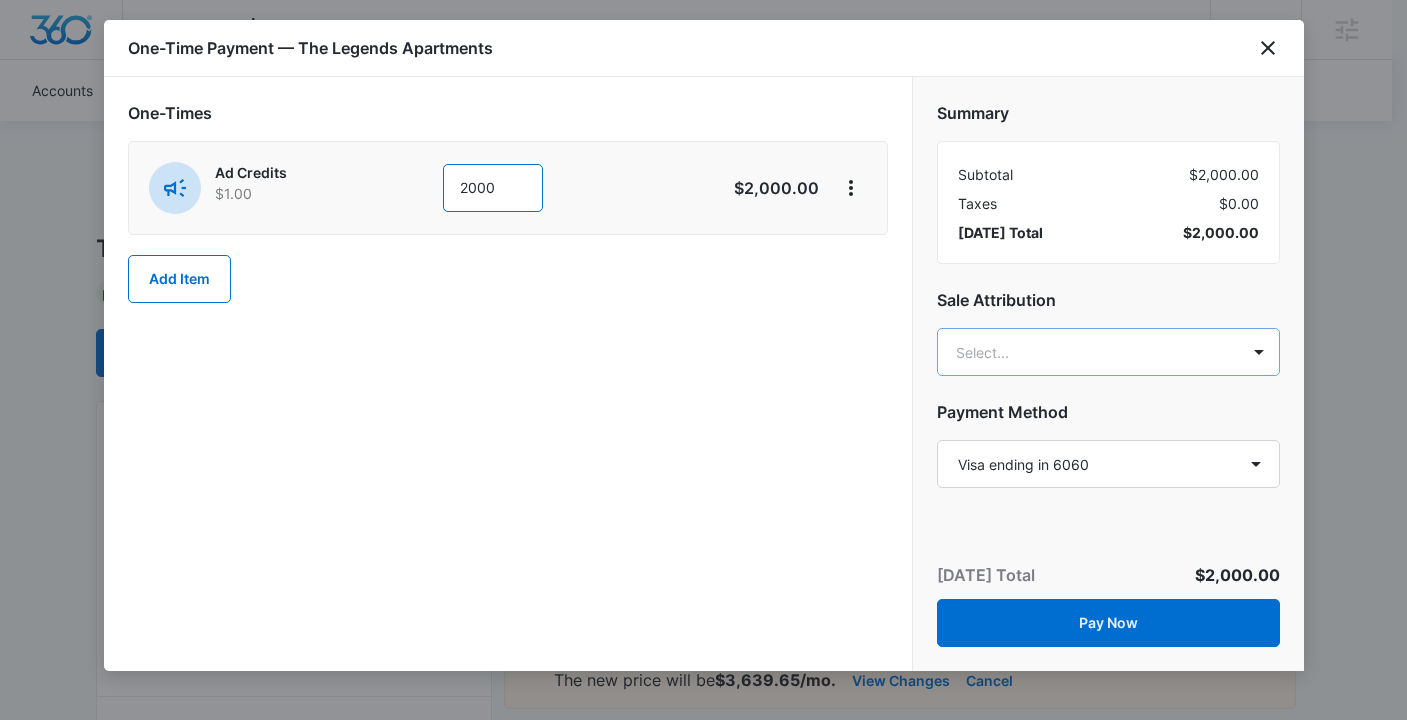
type input "2000"
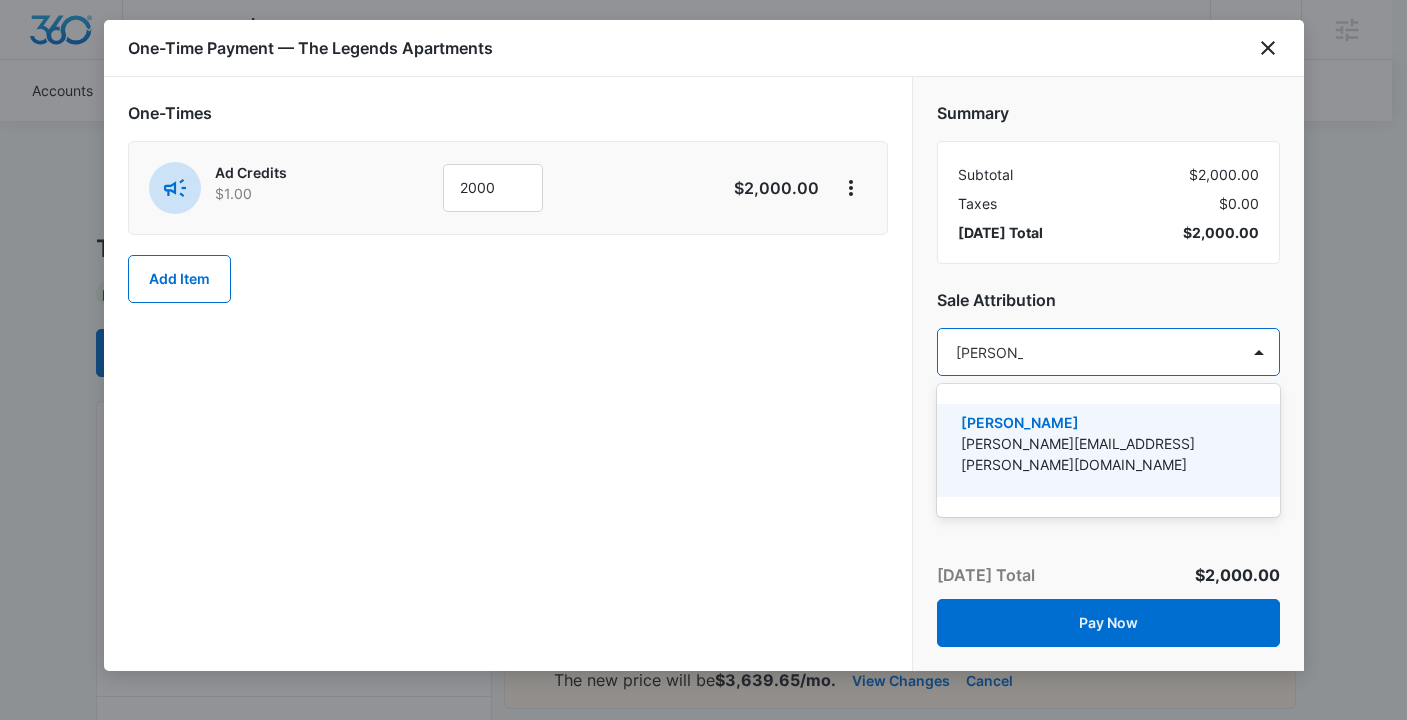
type input "[PERSON_NAME]"
click at [1086, 478] on div "[PERSON_NAME] [PERSON_NAME][EMAIL_ADDRESS][PERSON_NAME][DOMAIN_NAME]" at bounding box center [1108, 450] width 343 height 101
click at [1066, 439] on p "[PERSON_NAME][EMAIL_ADDRESS][PERSON_NAME][DOMAIN_NAME]" at bounding box center [1106, 454] width 291 height 42
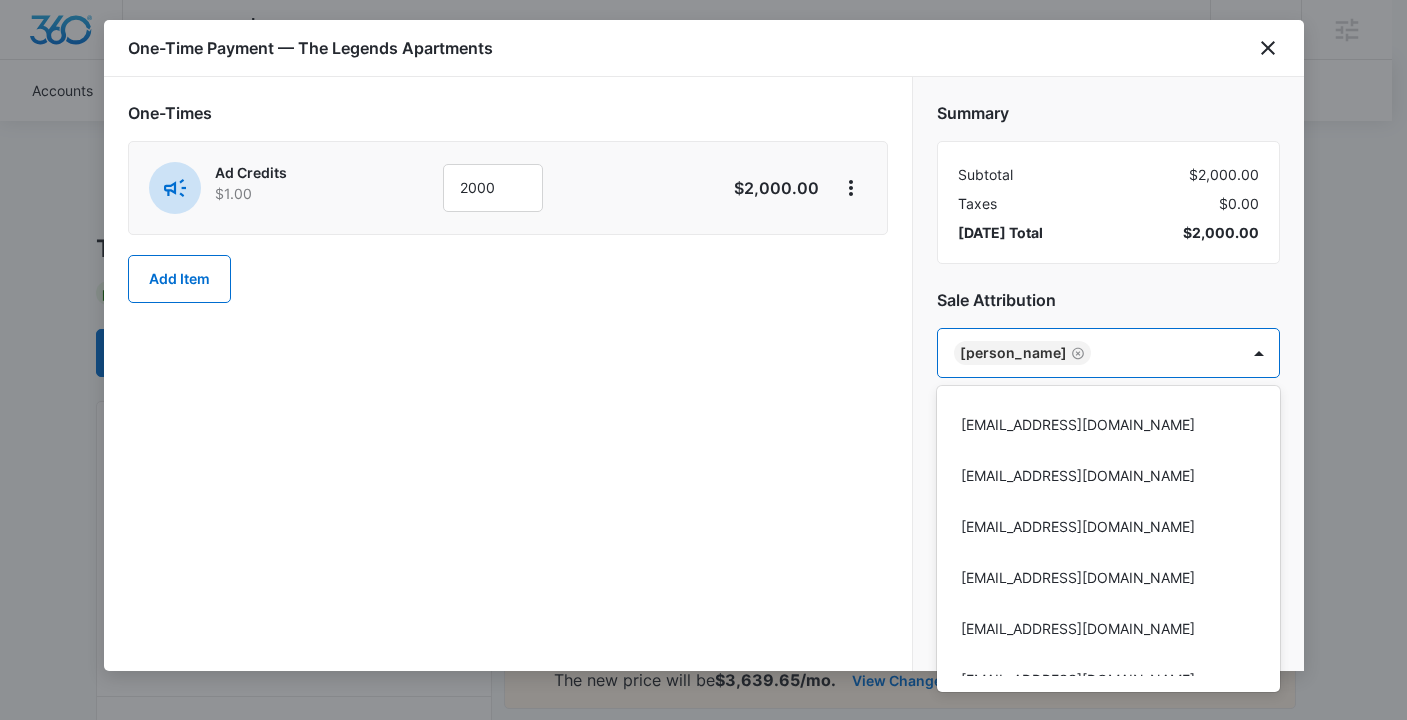
click at [679, 356] on div at bounding box center [703, 360] width 1407 height 720
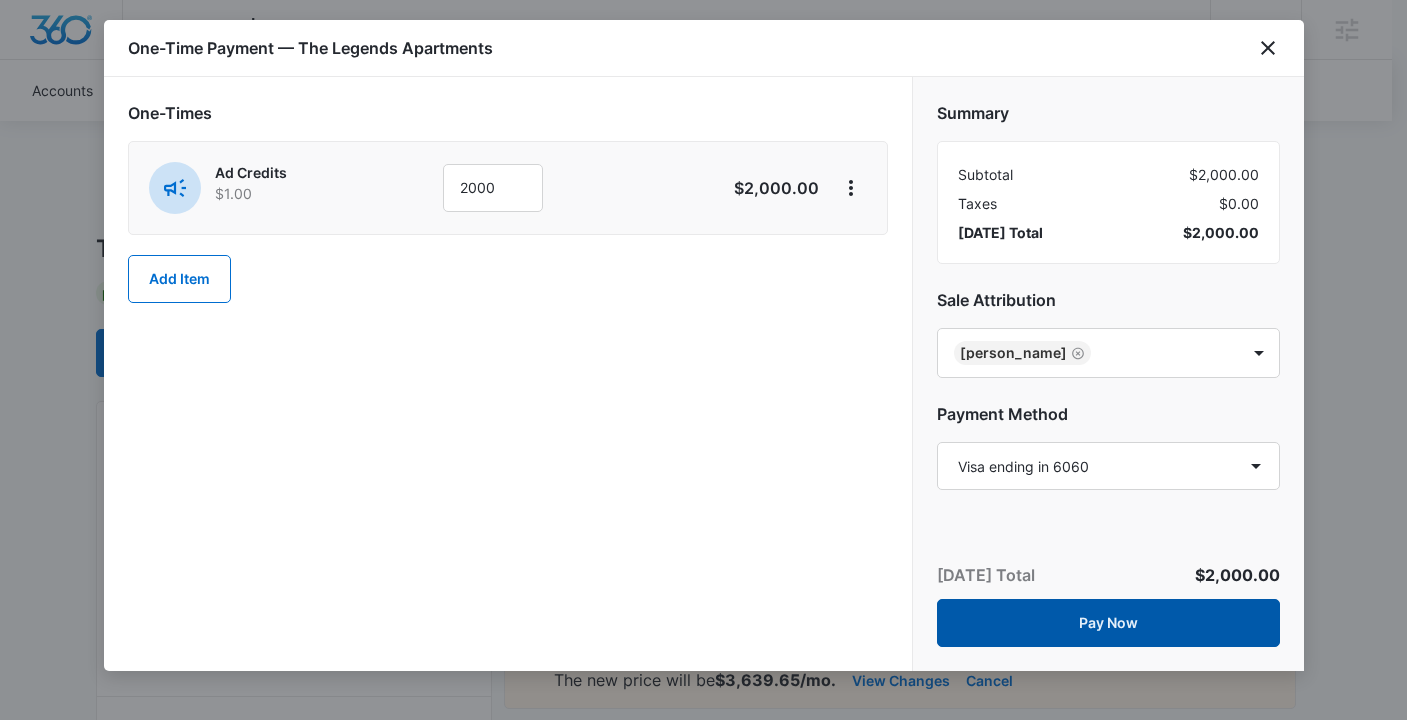
click at [1055, 615] on button "Pay Now" at bounding box center [1108, 623] width 343 height 48
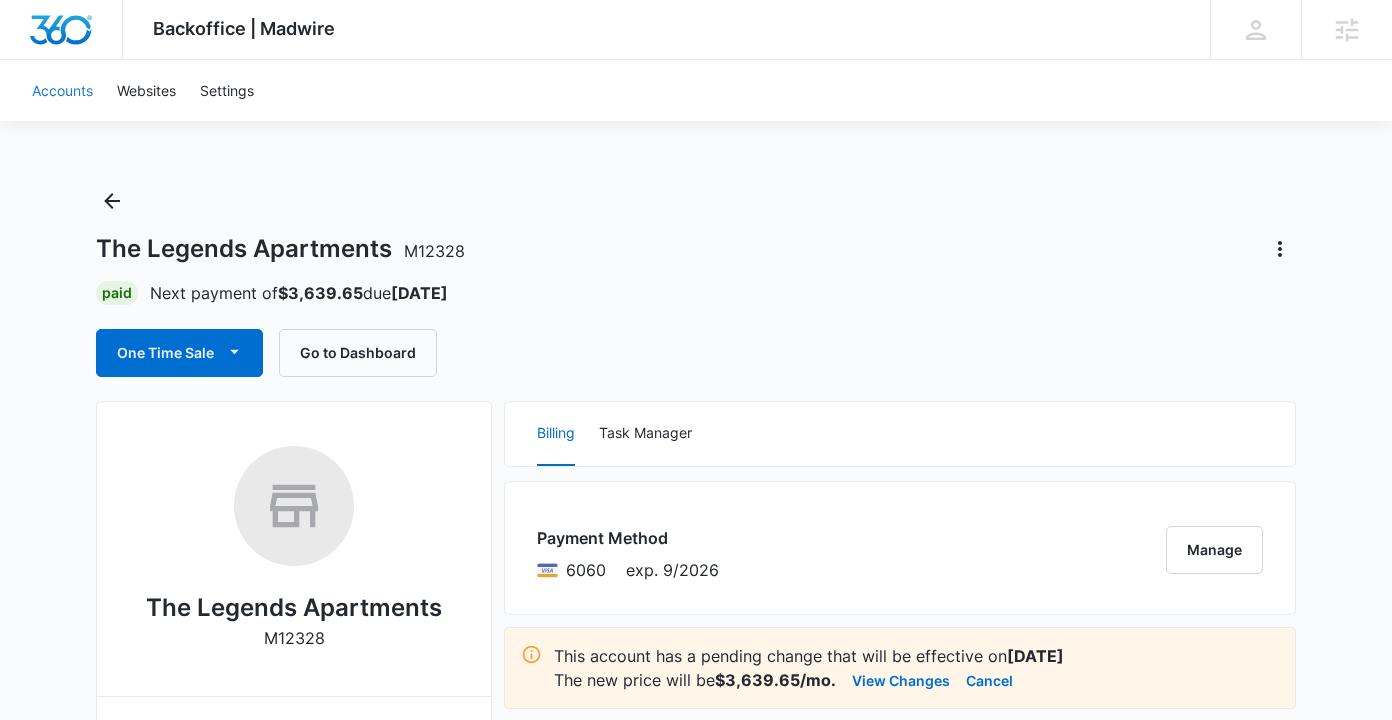
click at [74, 95] on link "Accounts" at bounding box center [62, 90] width 85 height 61
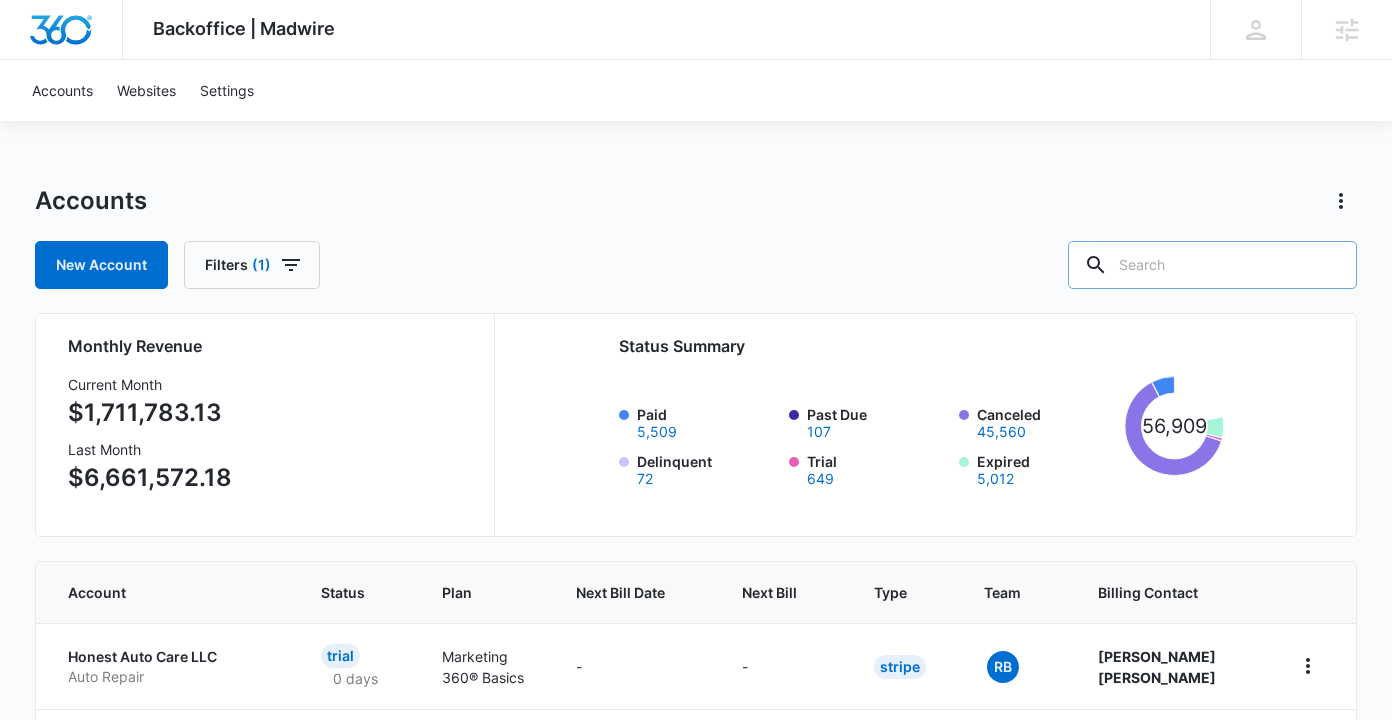
click at [1243, 267] on input "text" at bounding box center [1212, 265] width 289 height 48
type input "M12330"
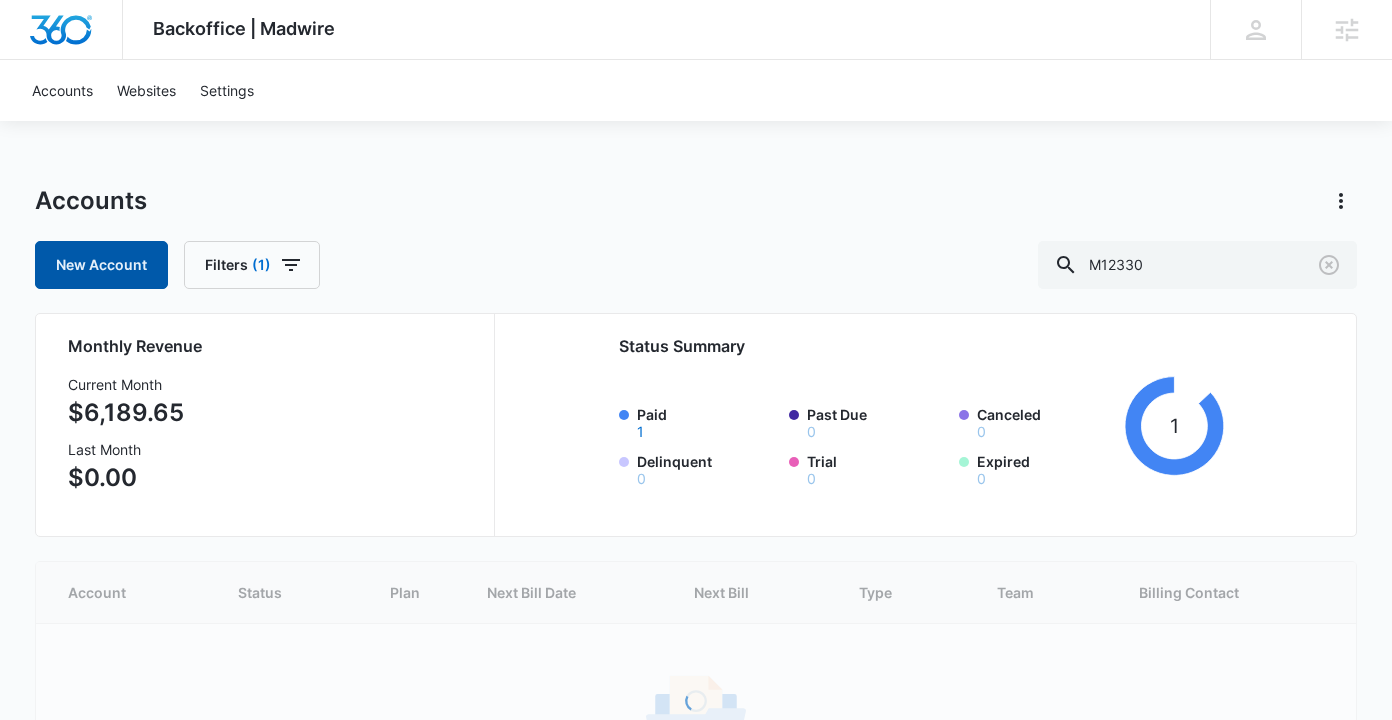
click at [135, 258] on link "New Account" at bounding box center [101, 265] width 133 height 48
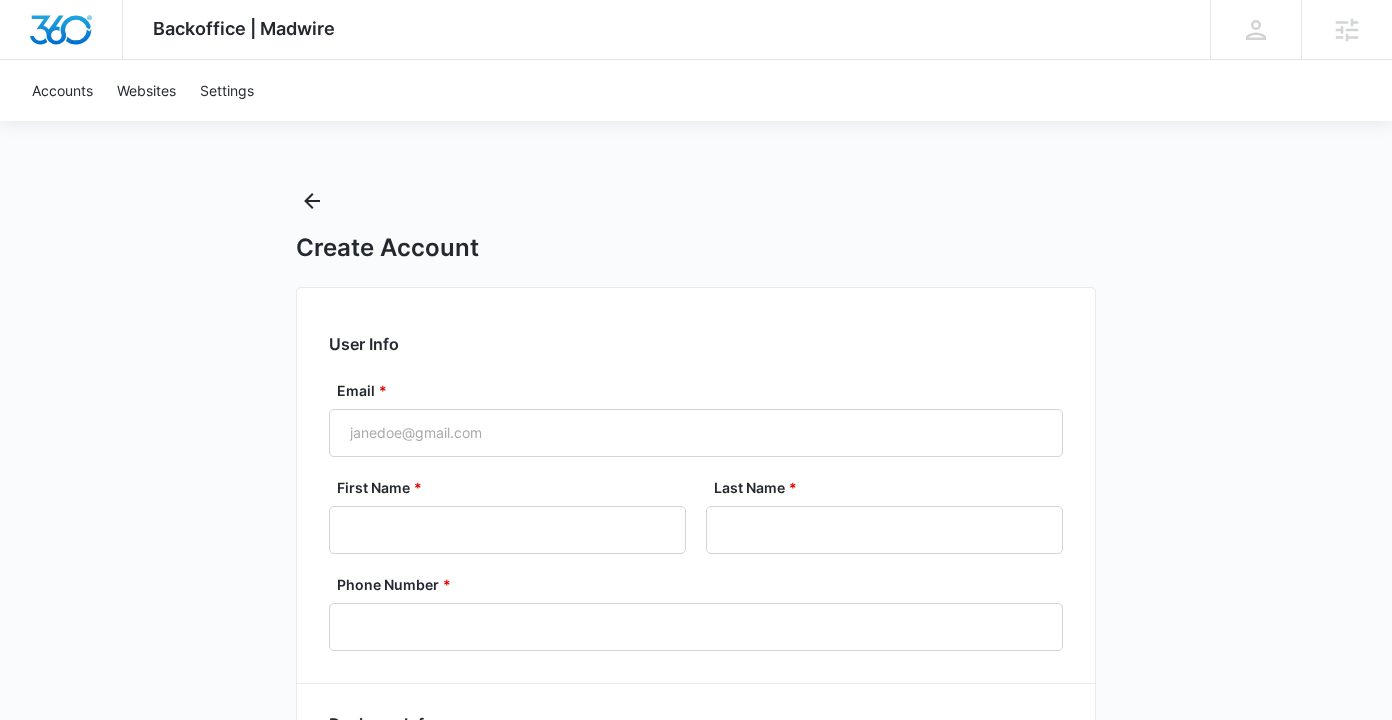
select select "US"
click at [135, 258] on div "Backoffice | Madwire Apps Settings [PERSON_NAME] Knoop [EMAIL_ADDRESS][PERSON_N…" at bounding box center [696, 580] width 1392 height 1160
select select "America/[GEOGRAPHIC_DATA]"
click at [311, 203] on icon "Back" at bounding box center [312, 201] width 24 height 24
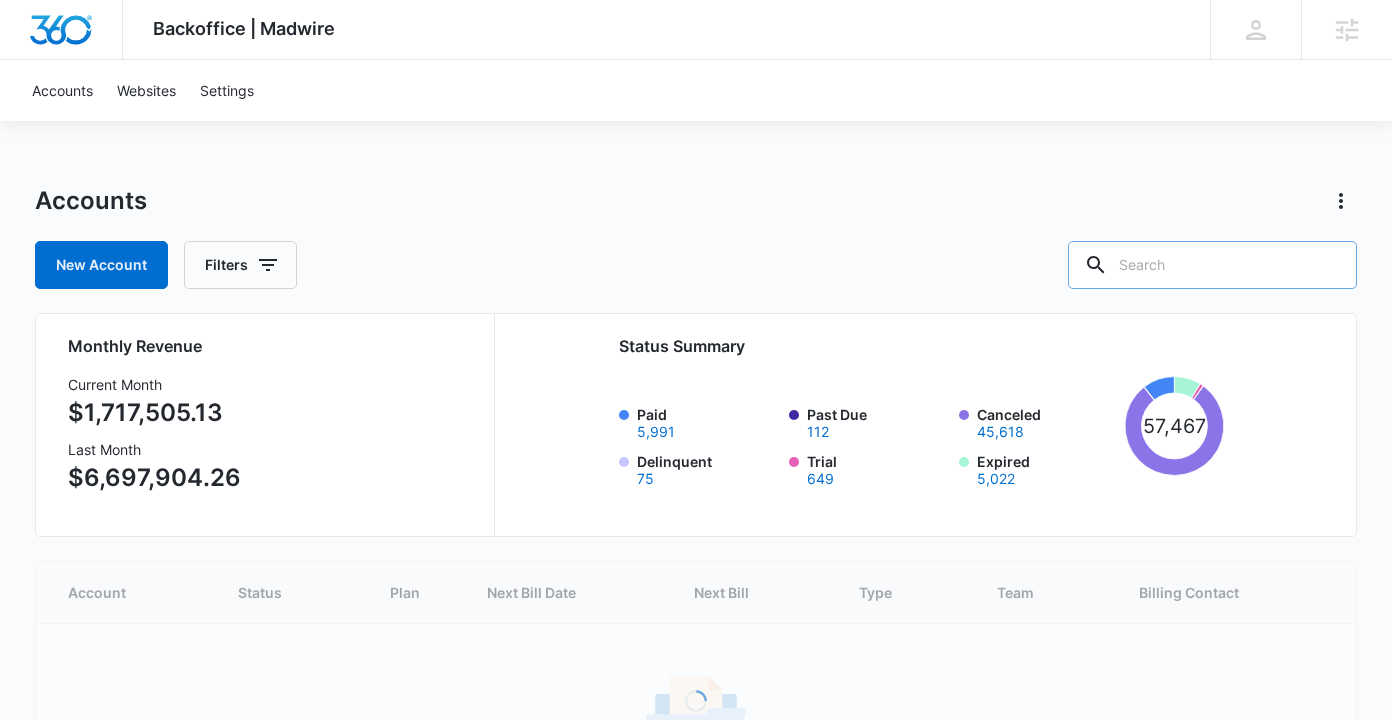
click at [1183, 265] on input "text" at bounding box center [1212, 265] width 289 height 48
type input "M12330"
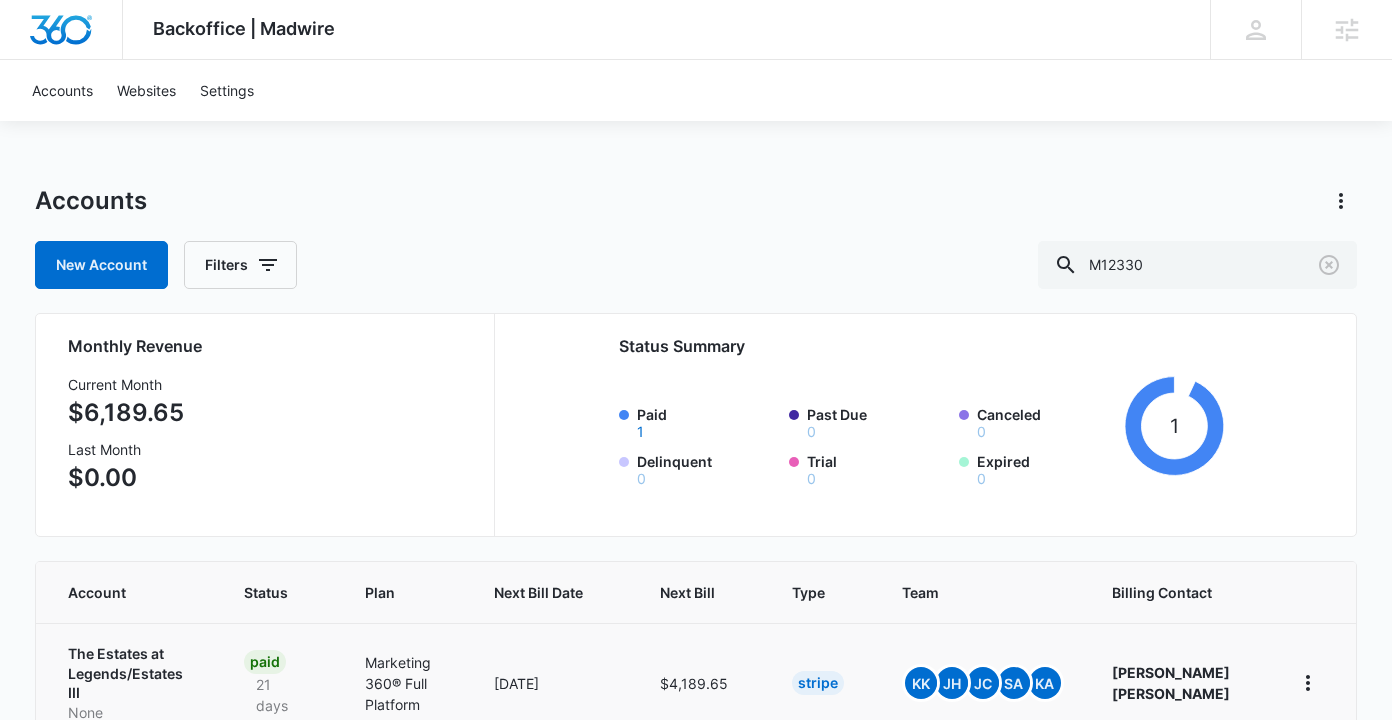
click at [135, 641] on td "The Estates at Legends/Estates III None" at bounding box center [128, 682] width 184 height 119
click at [133, 656] on p "The Estates at Legends/Estates III" at bounding box center [132, 673] width 128 height 59
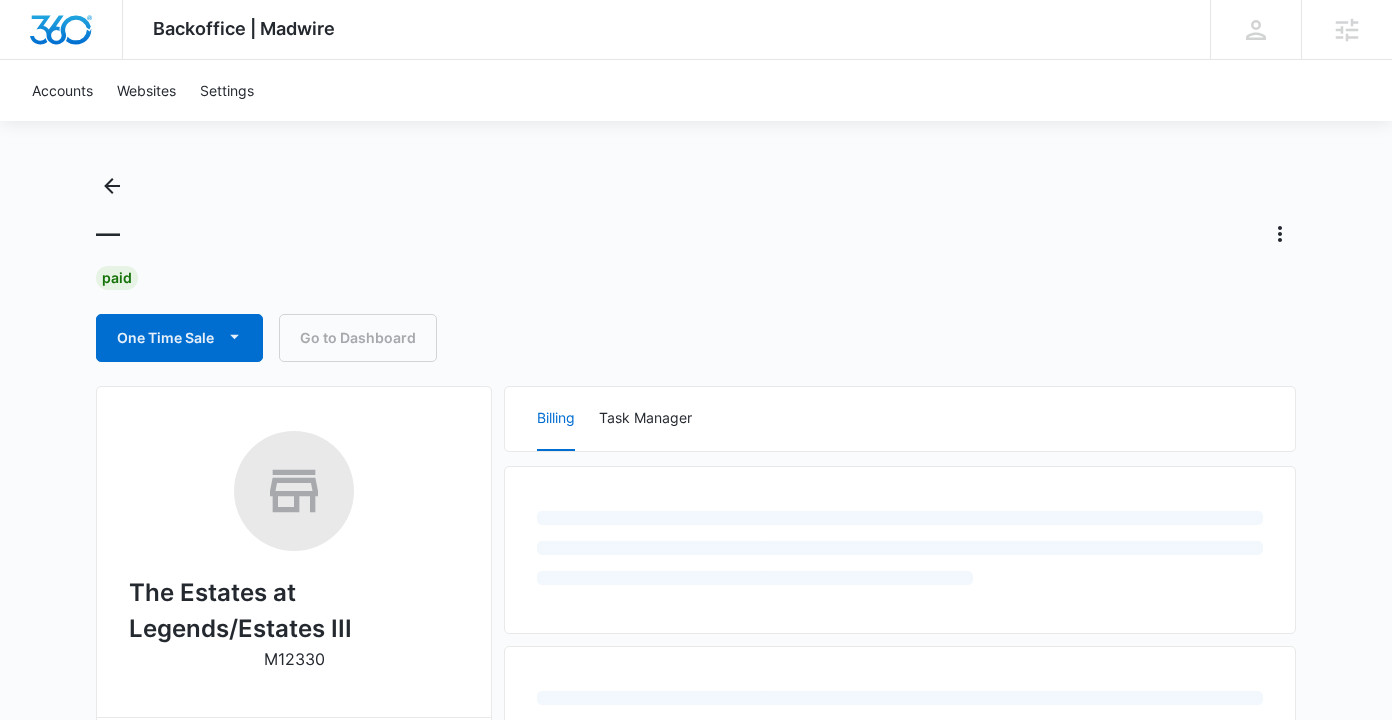
scroll to position [38, 0]
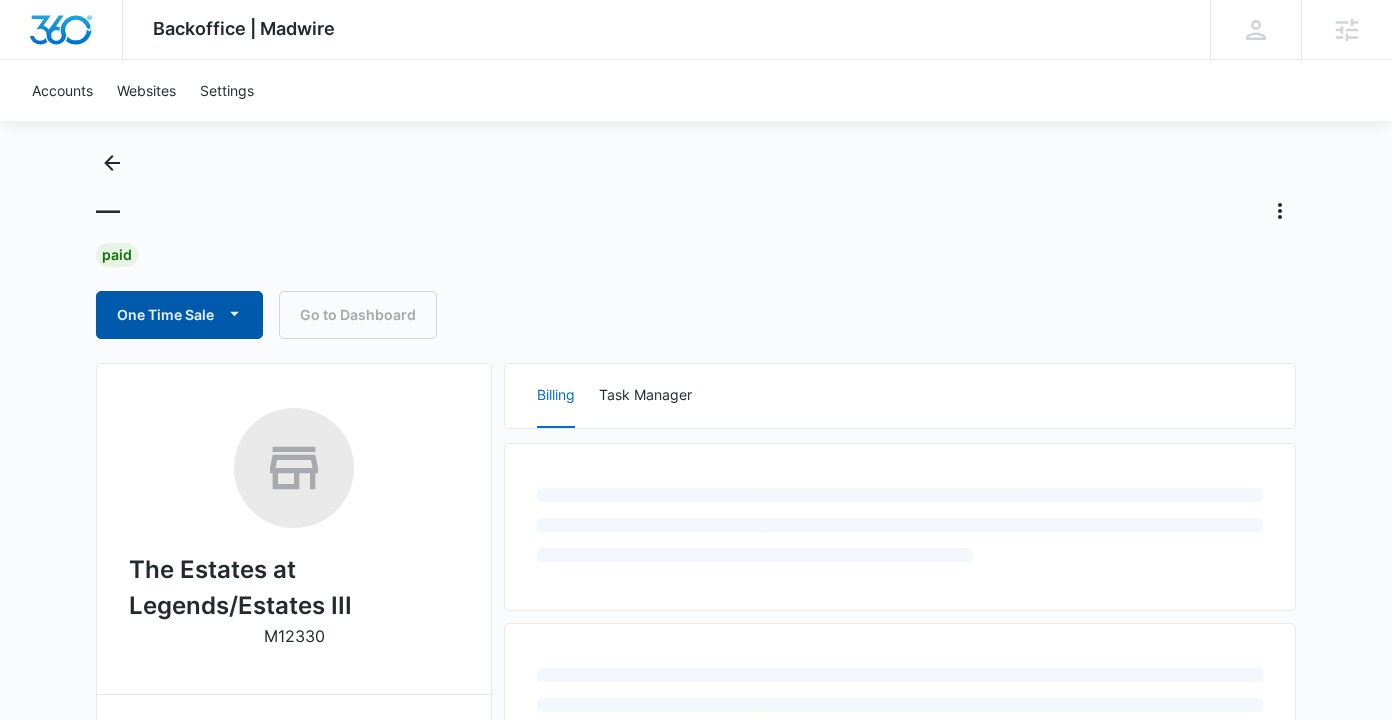
click at [159, 309] on button "One Time Sale" at bounding box center [179, 315] width 167 height 48
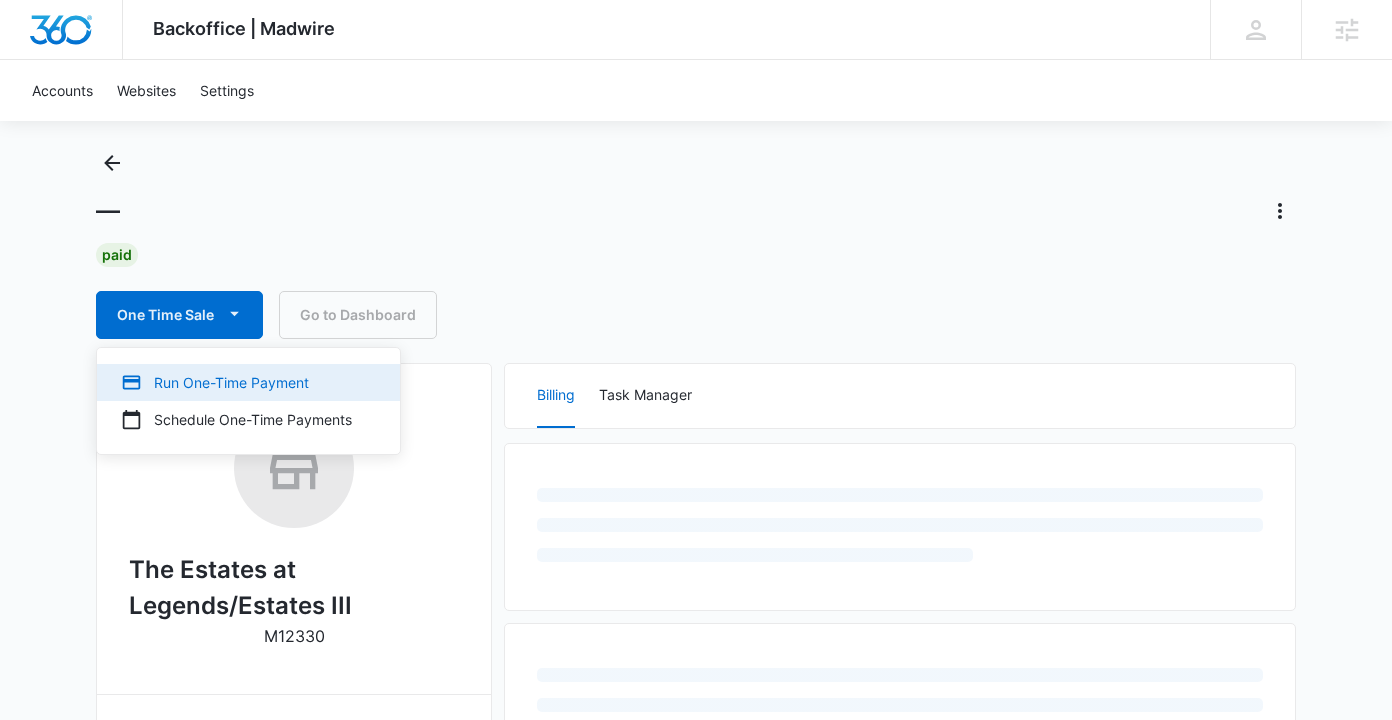
click at [180, 398] on button "Run One-Time Payment" at bounding box center [248, 382] width 303 height 37
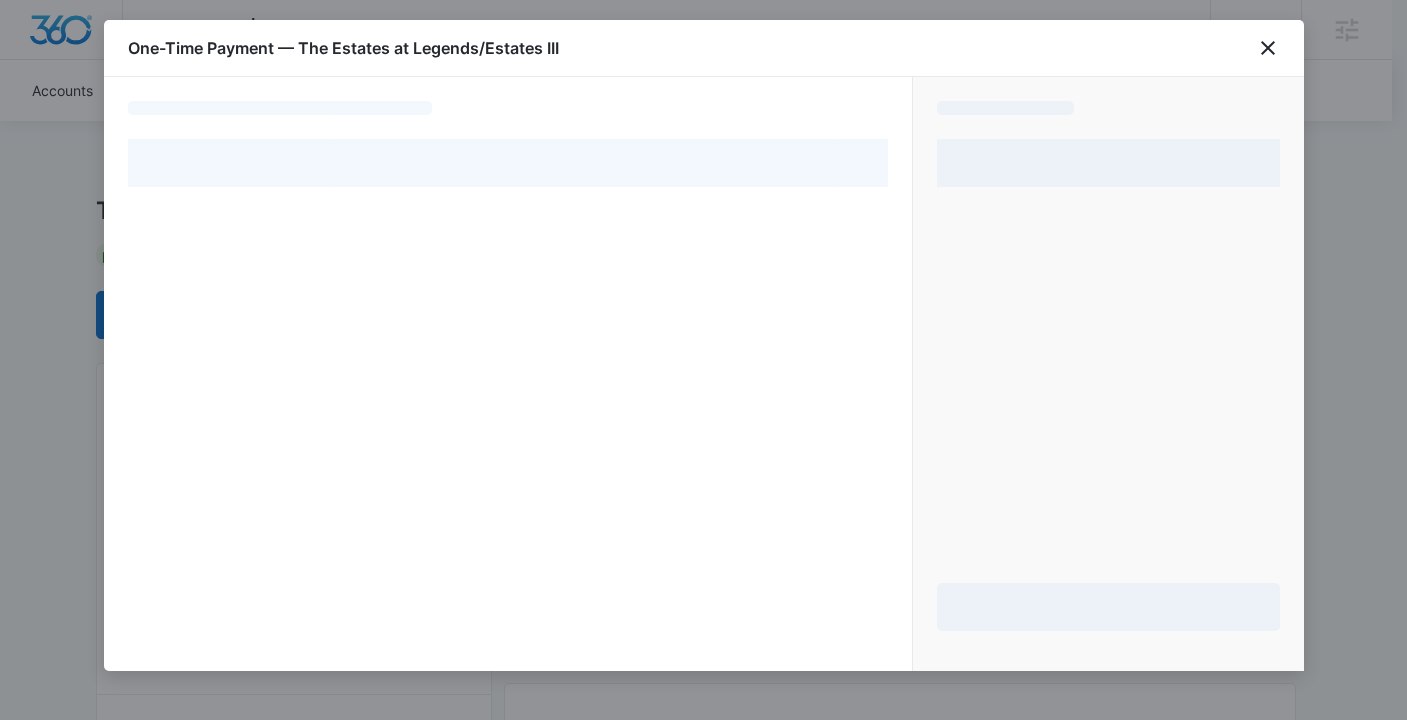
select select "pm_1MvkHuA4n8RTgNjUZg0jI1Ae"
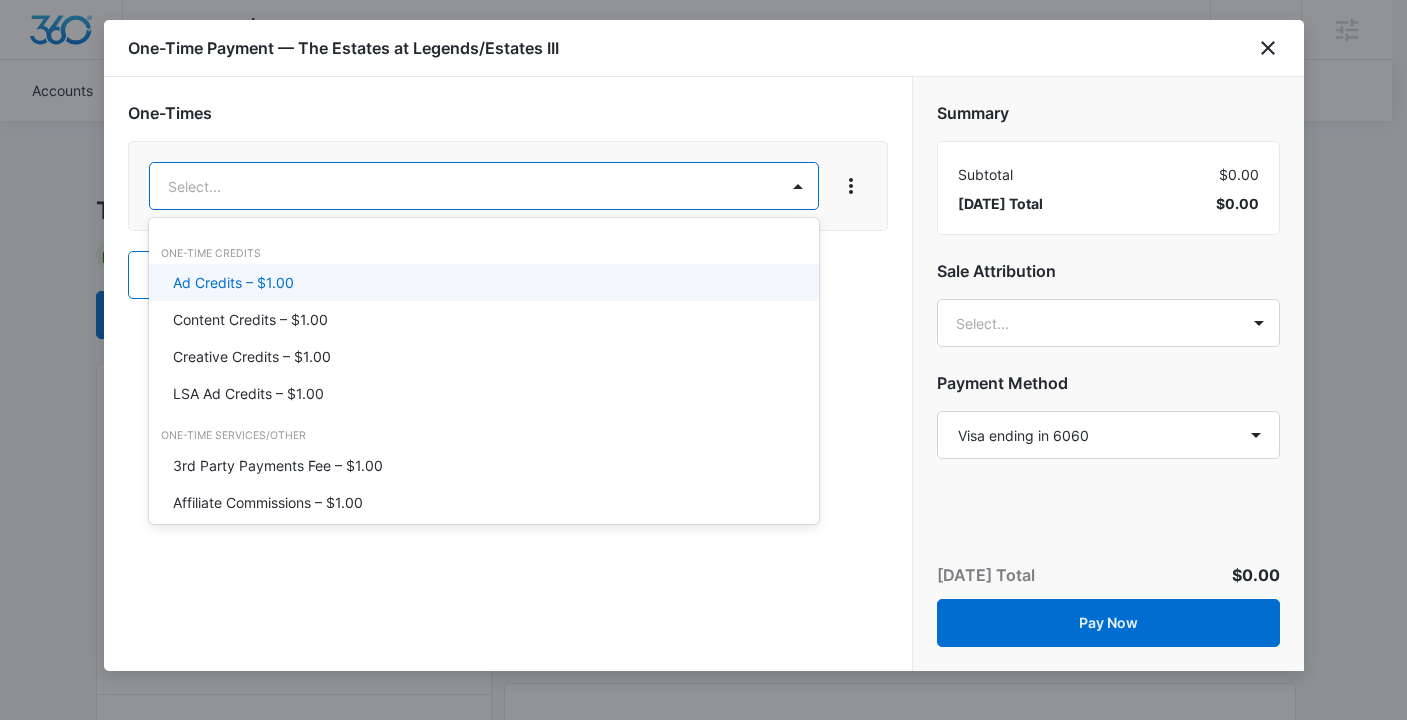
drag, startPoint x: 241, startPoint y: 278, endPoint x: 395, endPoint y: 216, distance: 166.0
click at [254, 272] on p "Ad Credits – $1.00" at bounding box center [233, 282] width 121 height 21
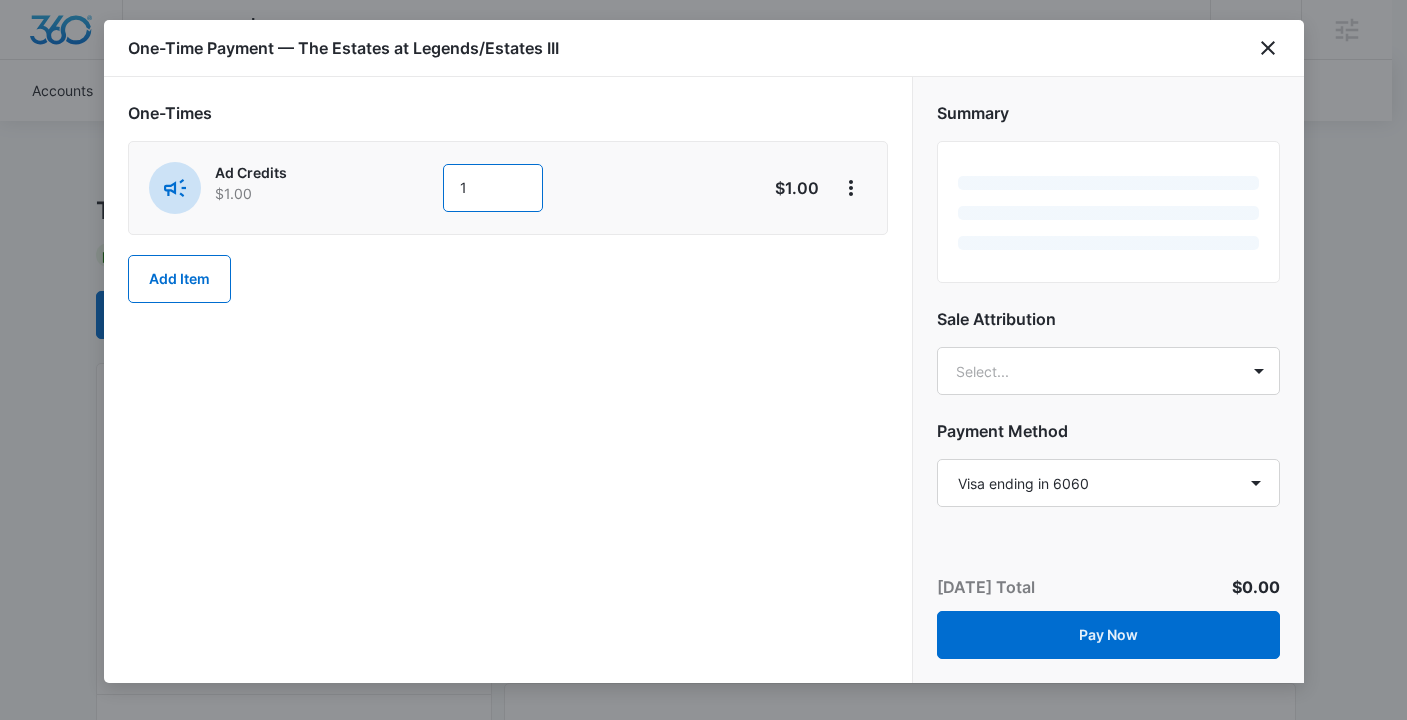
drag, startPoint x: 491, startPoint y: 194, endPoint x: 409, endPoint y: 189, distance: 82.1
click at [409, 189] on div "Ad Credits $1.00 1" at bounding box center [437, 188] width 576 height 52
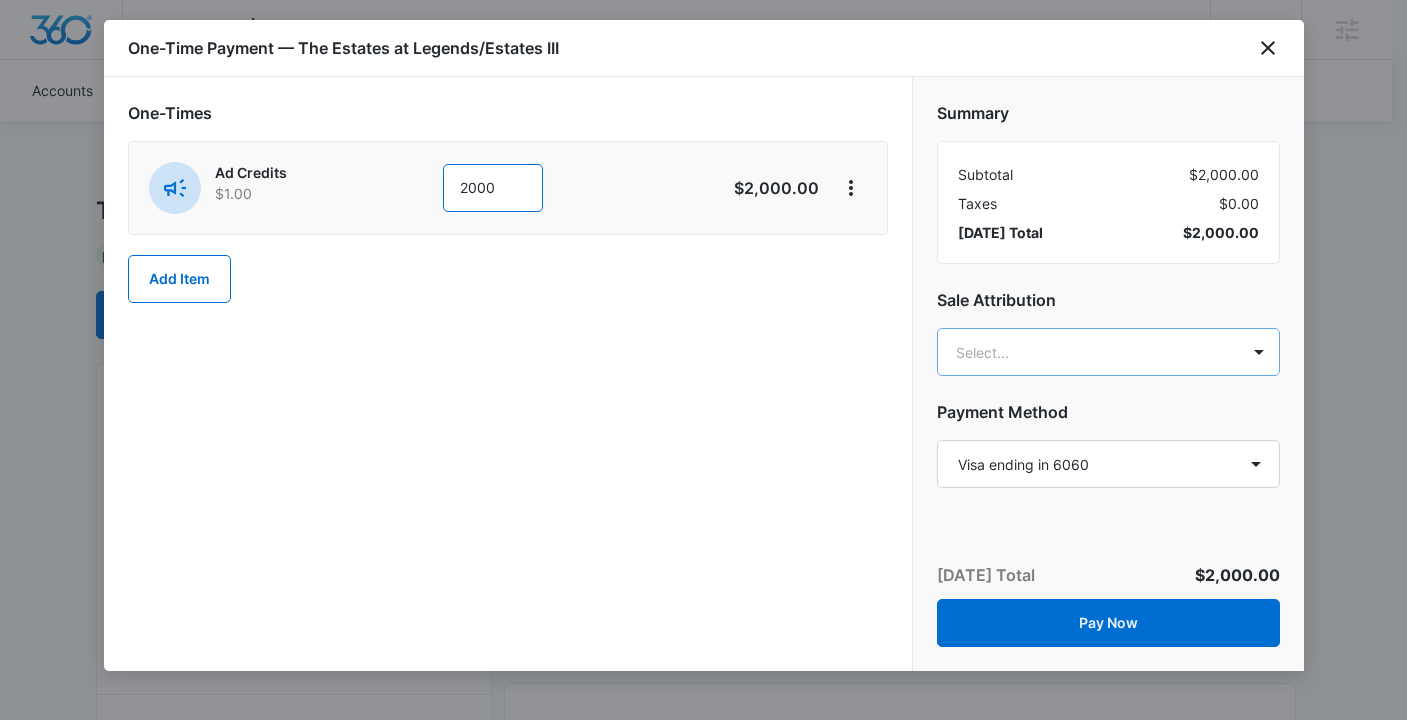
type input "2000"
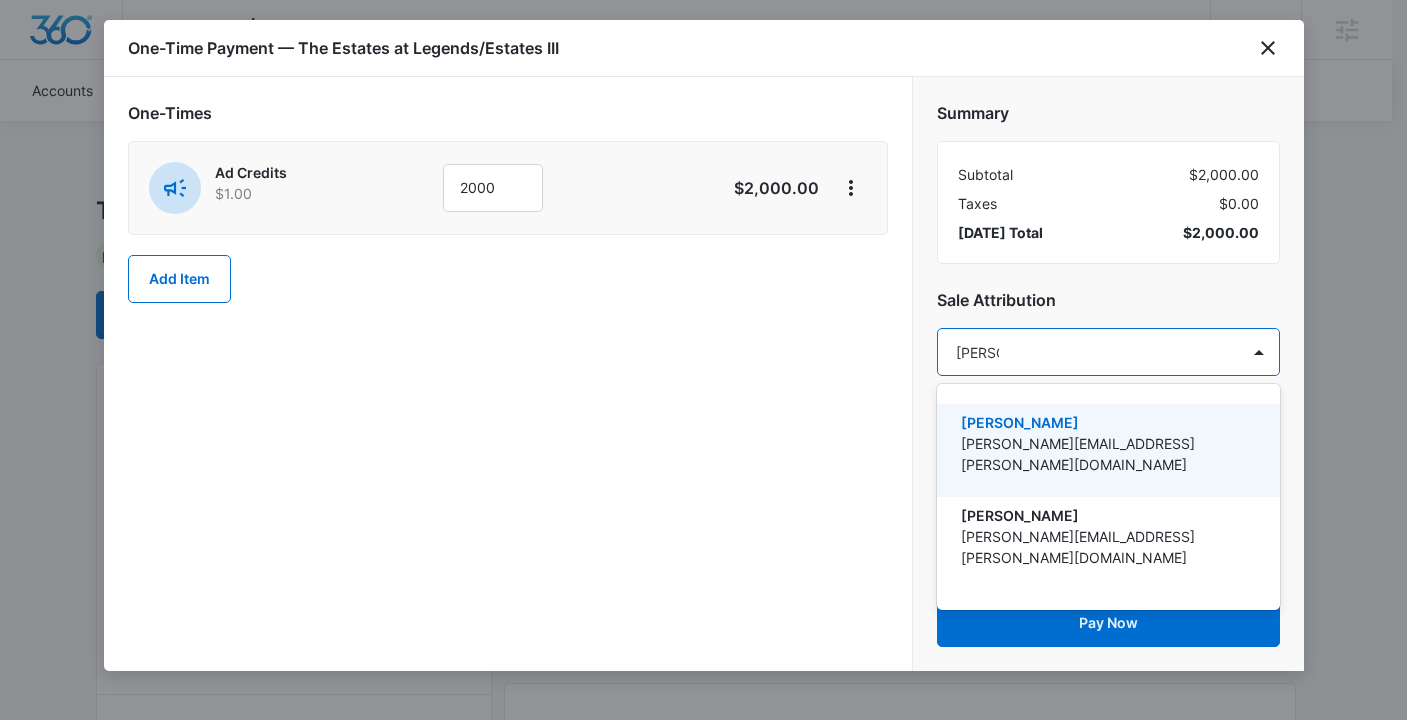
type input "[PERSON_NAME]"
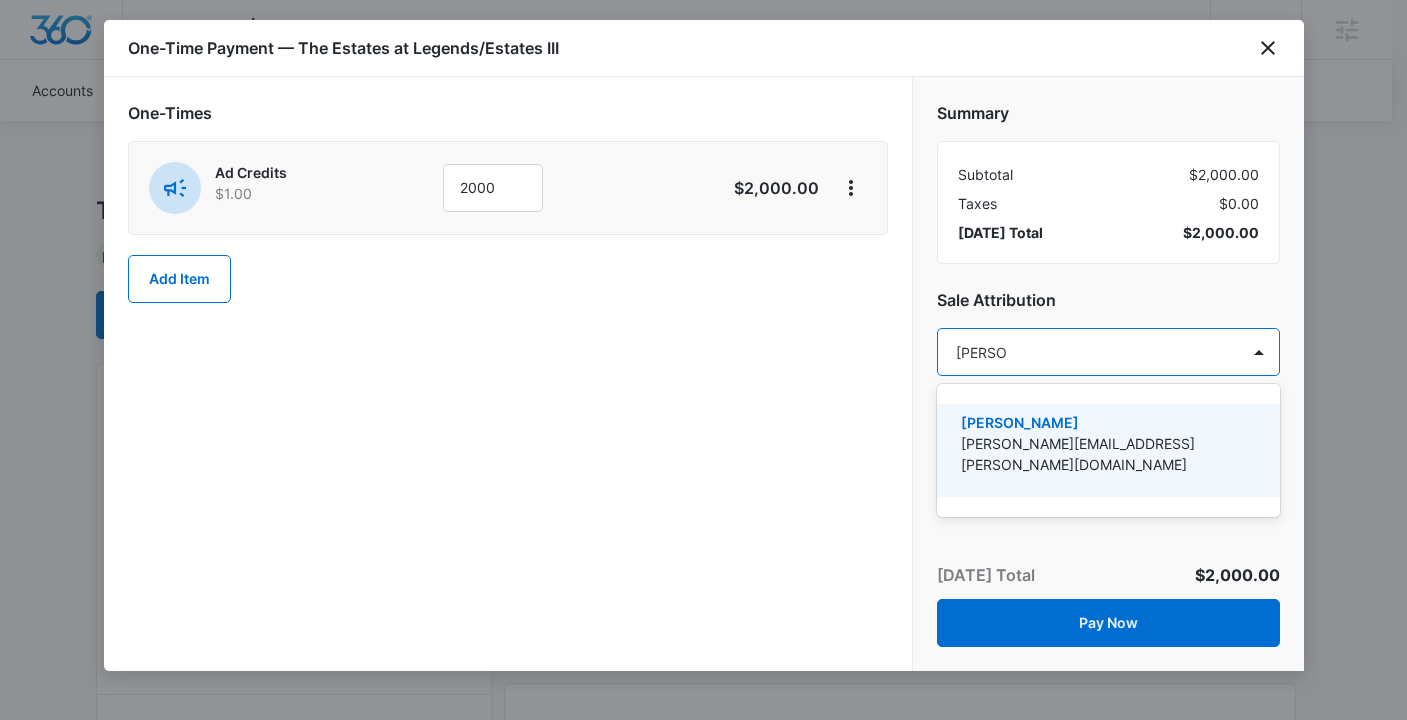
click at [1082, 444] on p "[PERSON_NAME][EMAIL_ADDRESS][PERSON_NAME][DOMAIN_NAME]" at bounding box center [1106, 454] width 291 height 42
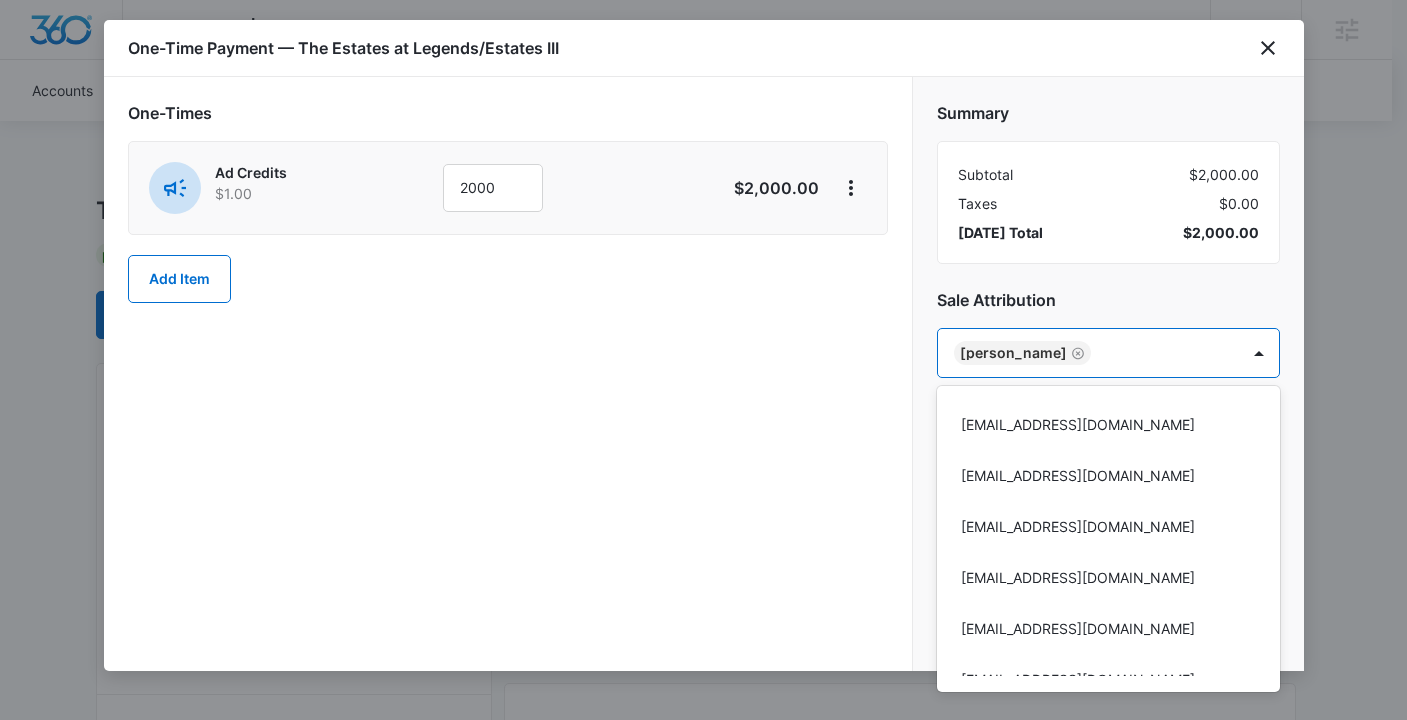
click at [658, 386] on div at bounding box center [703, 360] width 1407 height 720
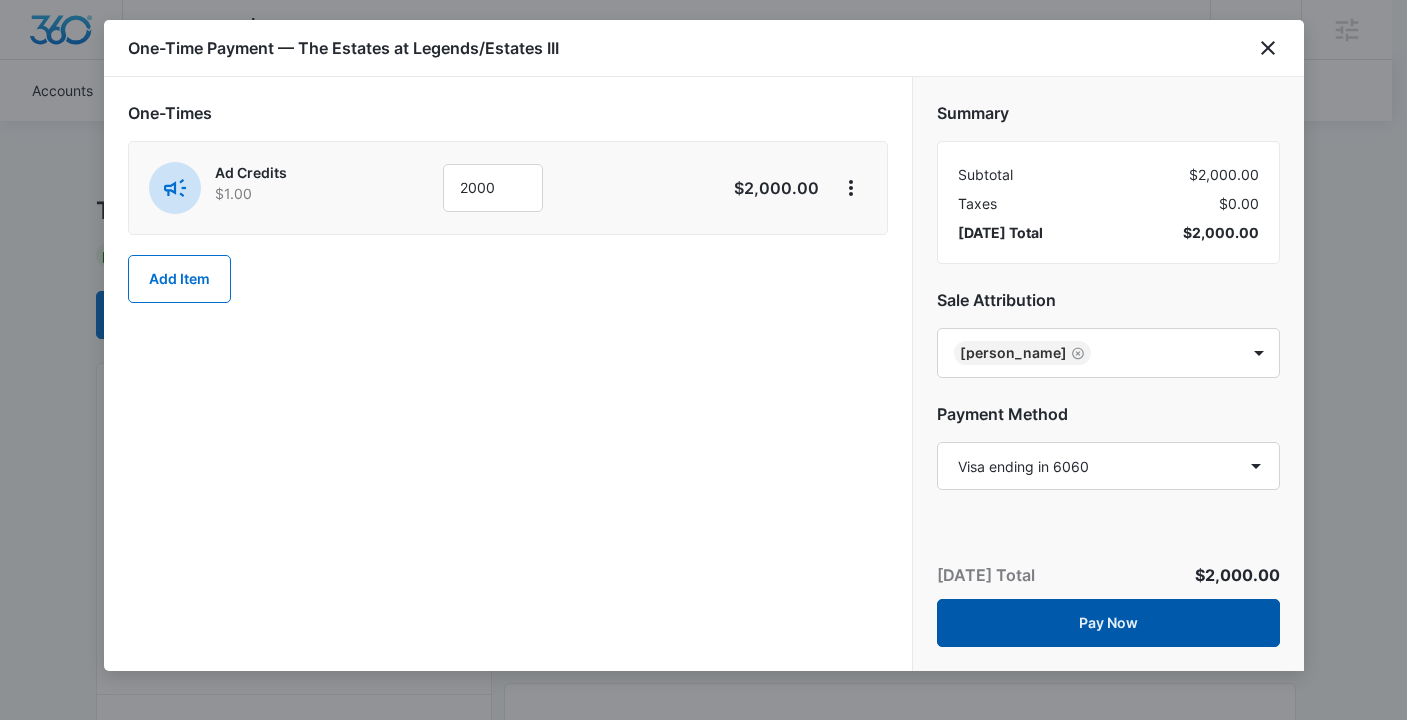
click at [1097, 615] on button "Pay Now" at bounding box center [1108, 623] width 343 height 48
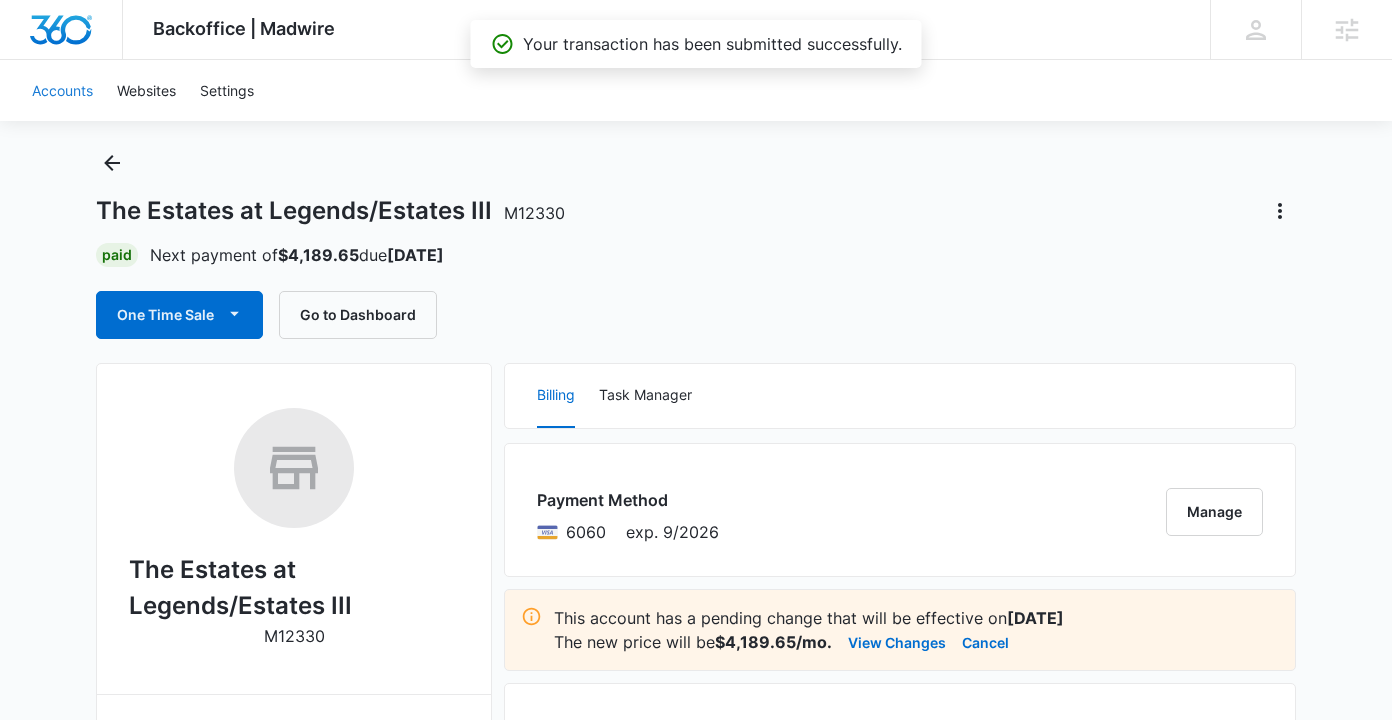
click at [74, 92] on link "Accounts" at bounding box center [62, 90] width 85 height 61
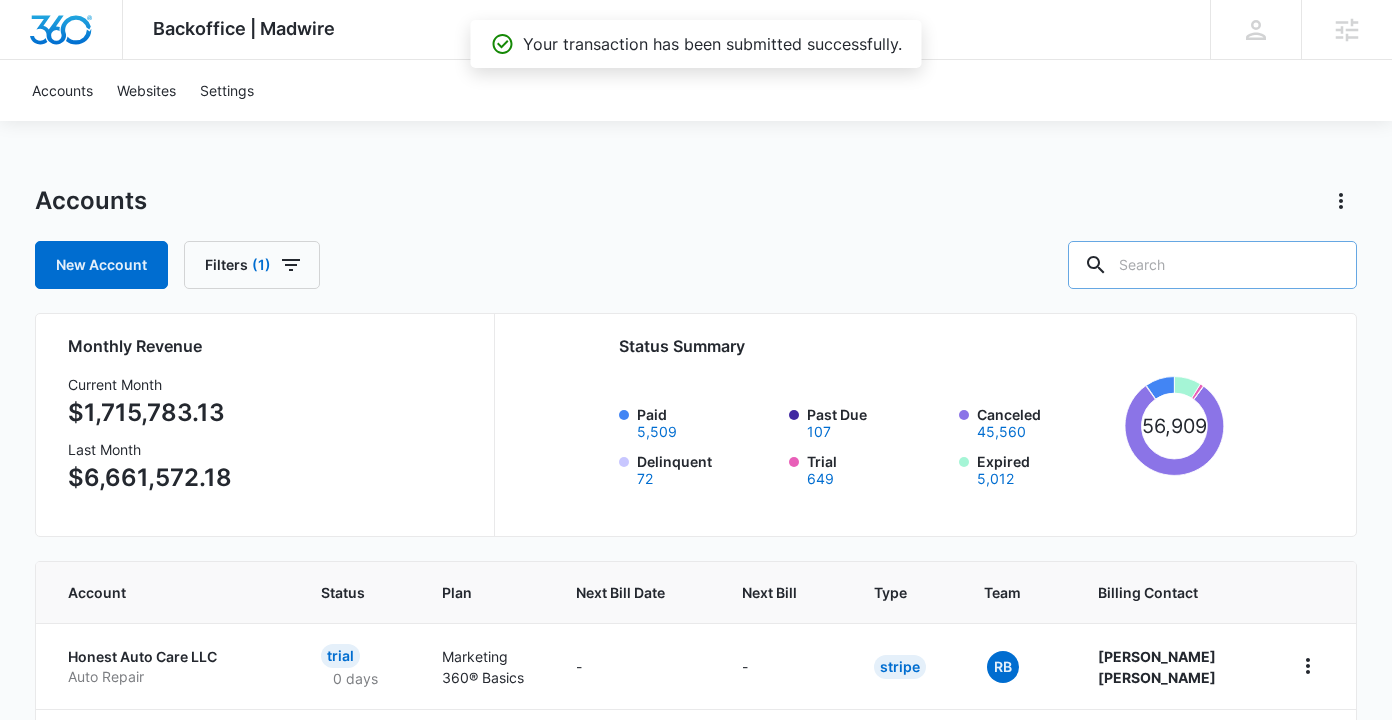
click at [1200, 251] on input "text" at bounding box center [1212, 265] width 289 height 48
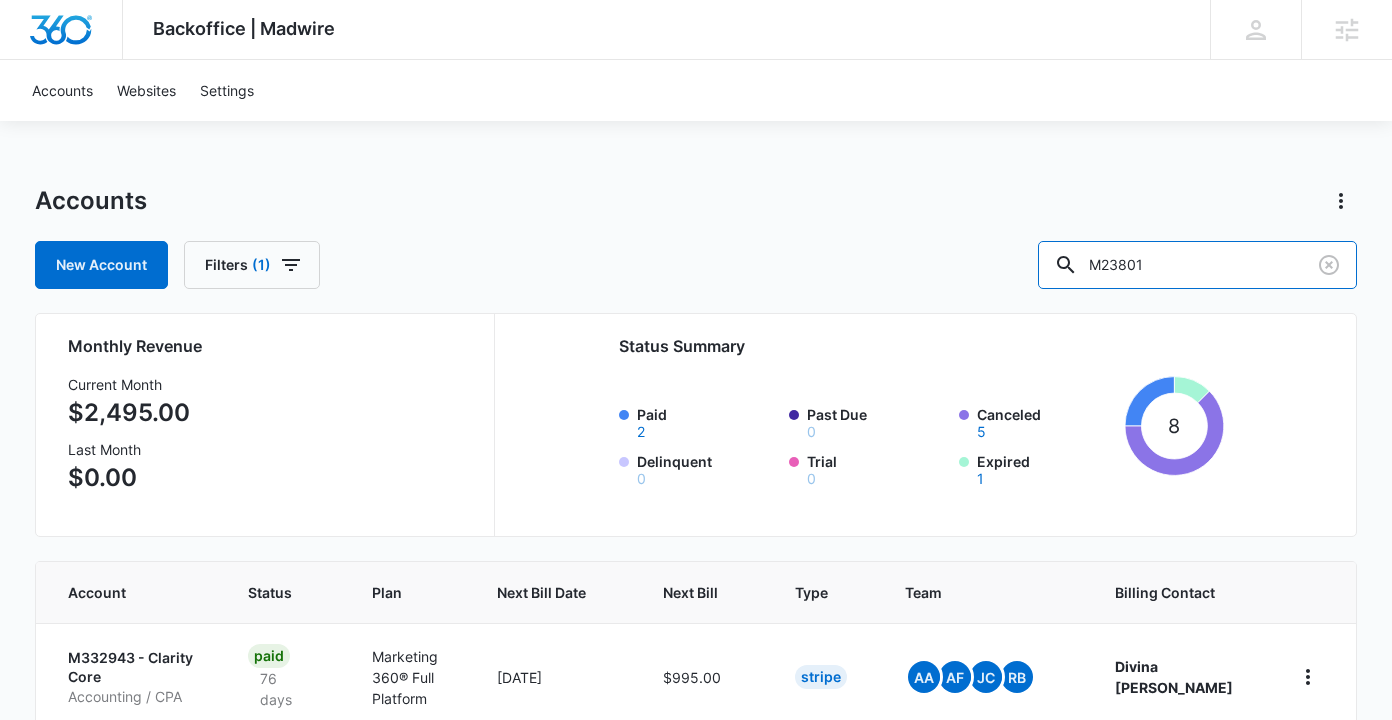
type input "M23801"
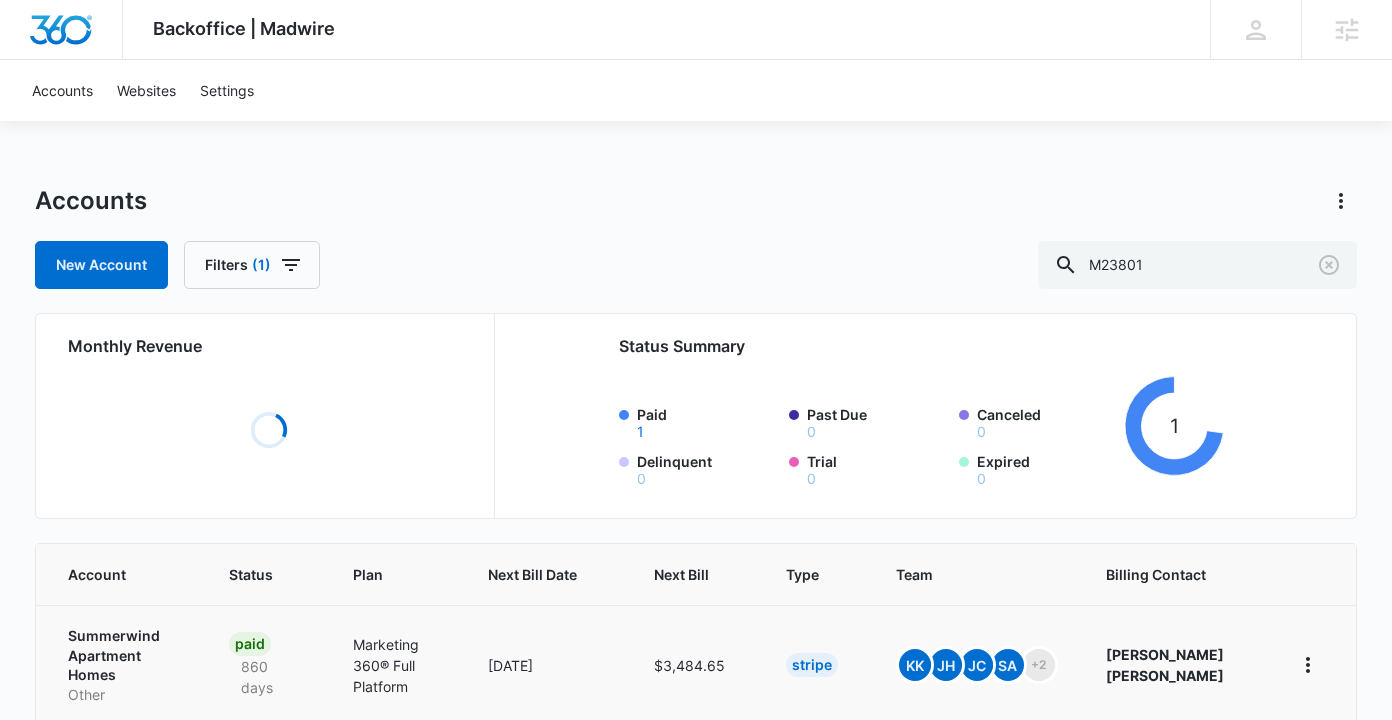
click at [126, 645] on p "Summerwind Apartment Homes" at bounding box center [124, 655] width 113 height 59
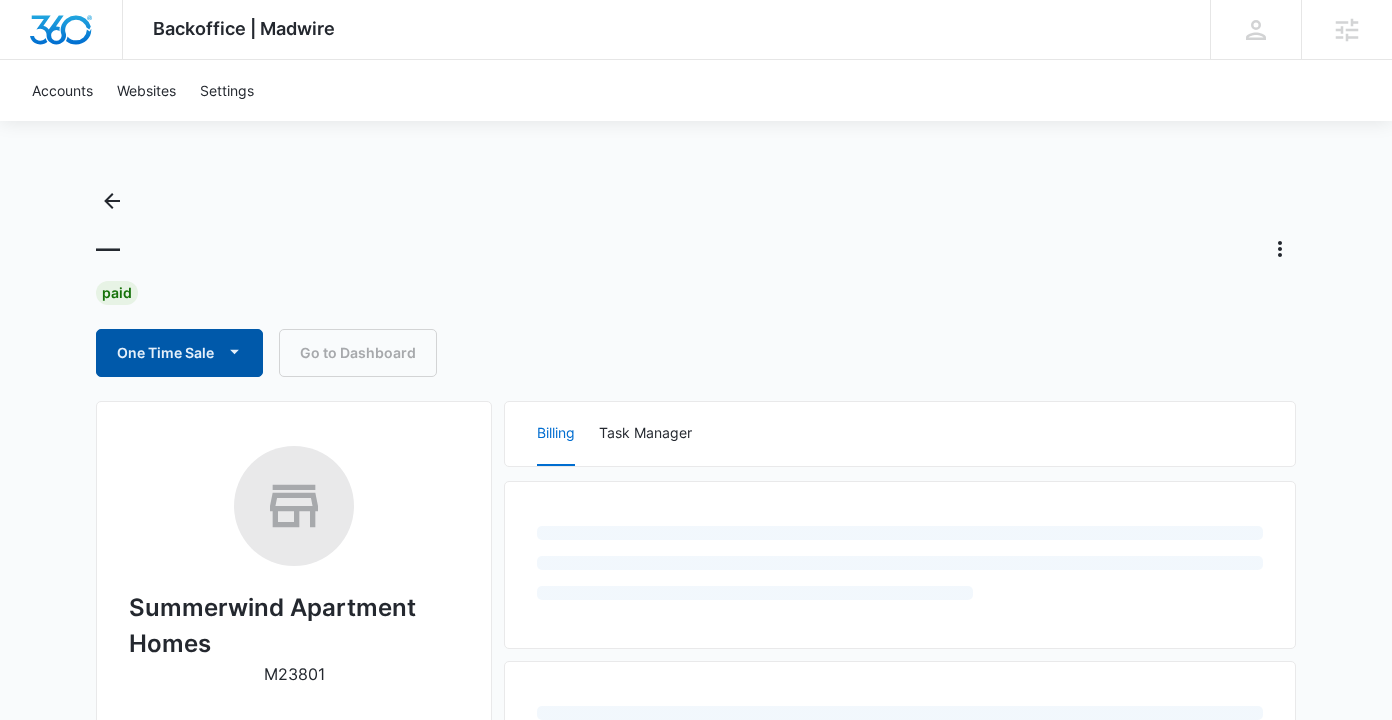
click at [185, 348] on button "One Time Sale" at bounding box center [179, 353] width 167 height 48
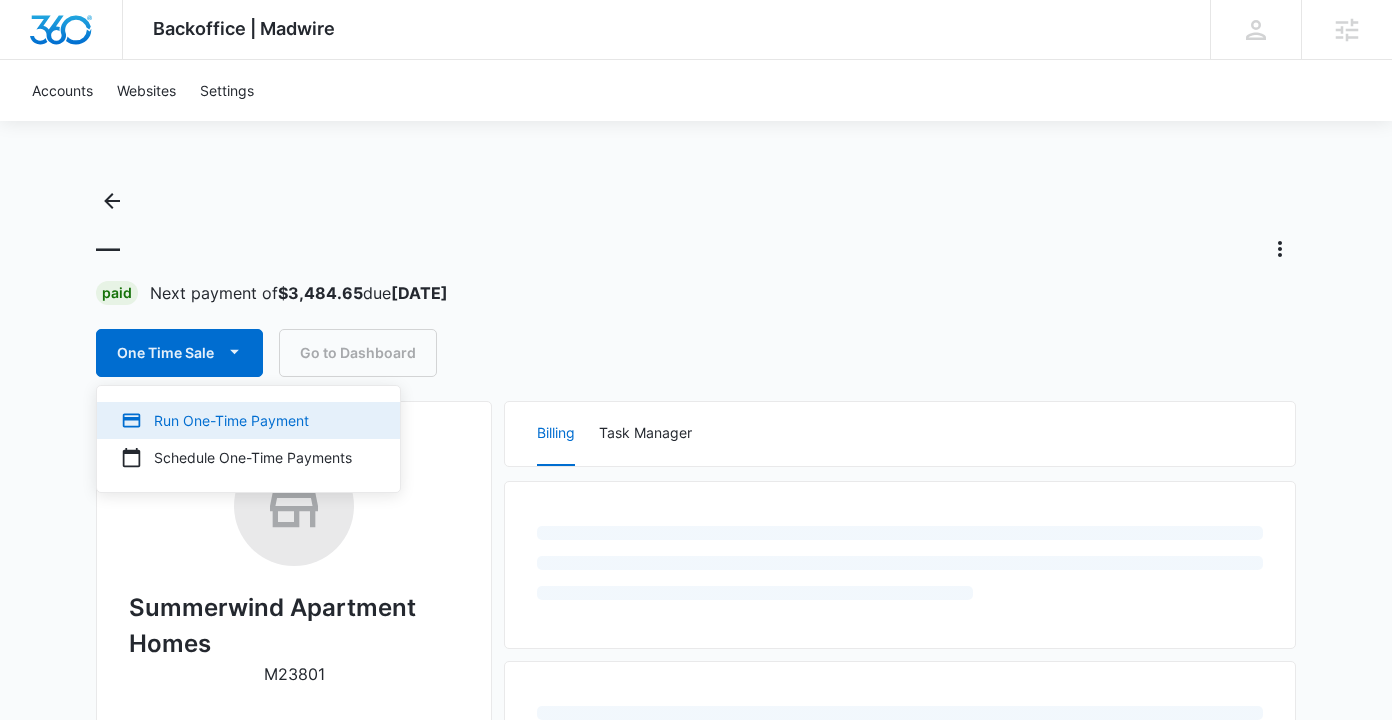
click at [178, 422] on div "Run One-Time Payment" at bounding box center [236, 420] width 231 height 21
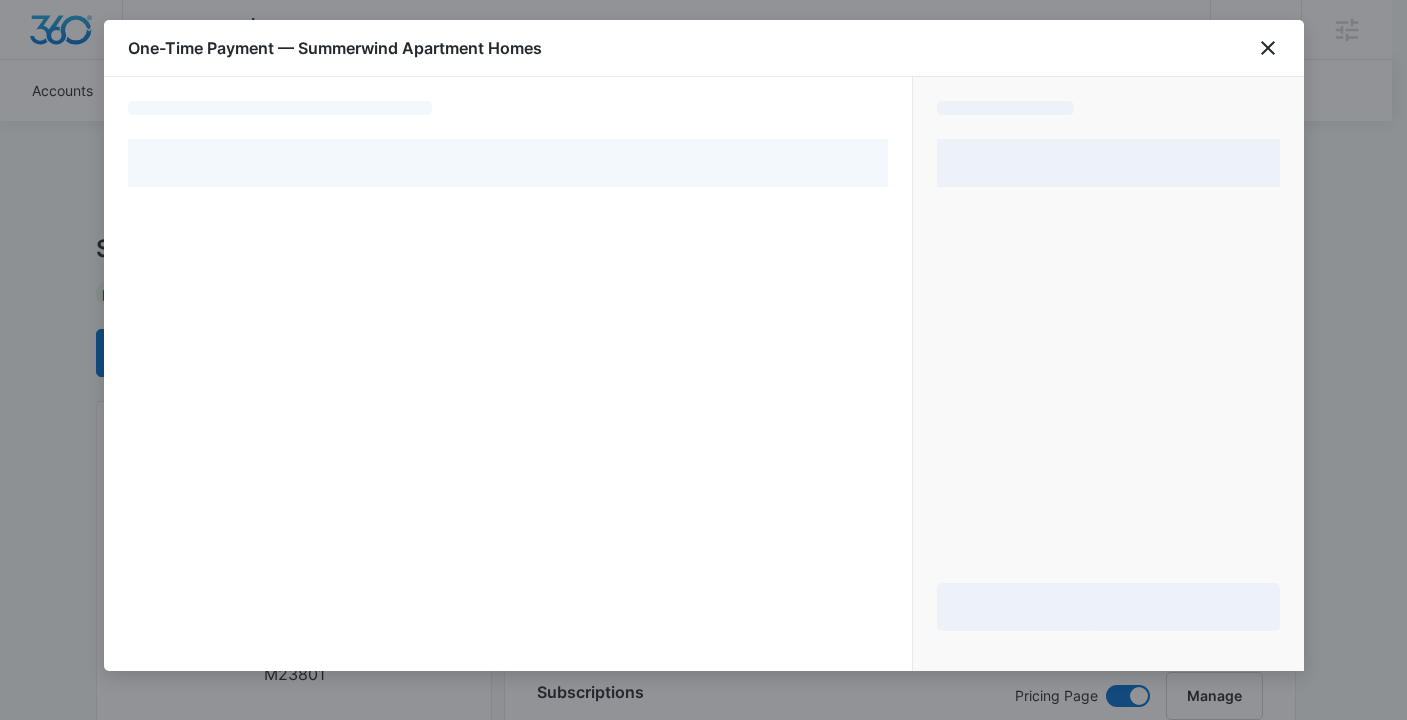
select select "pm_1MvkHuA4n8RTgNjUZg0jI1Ae"
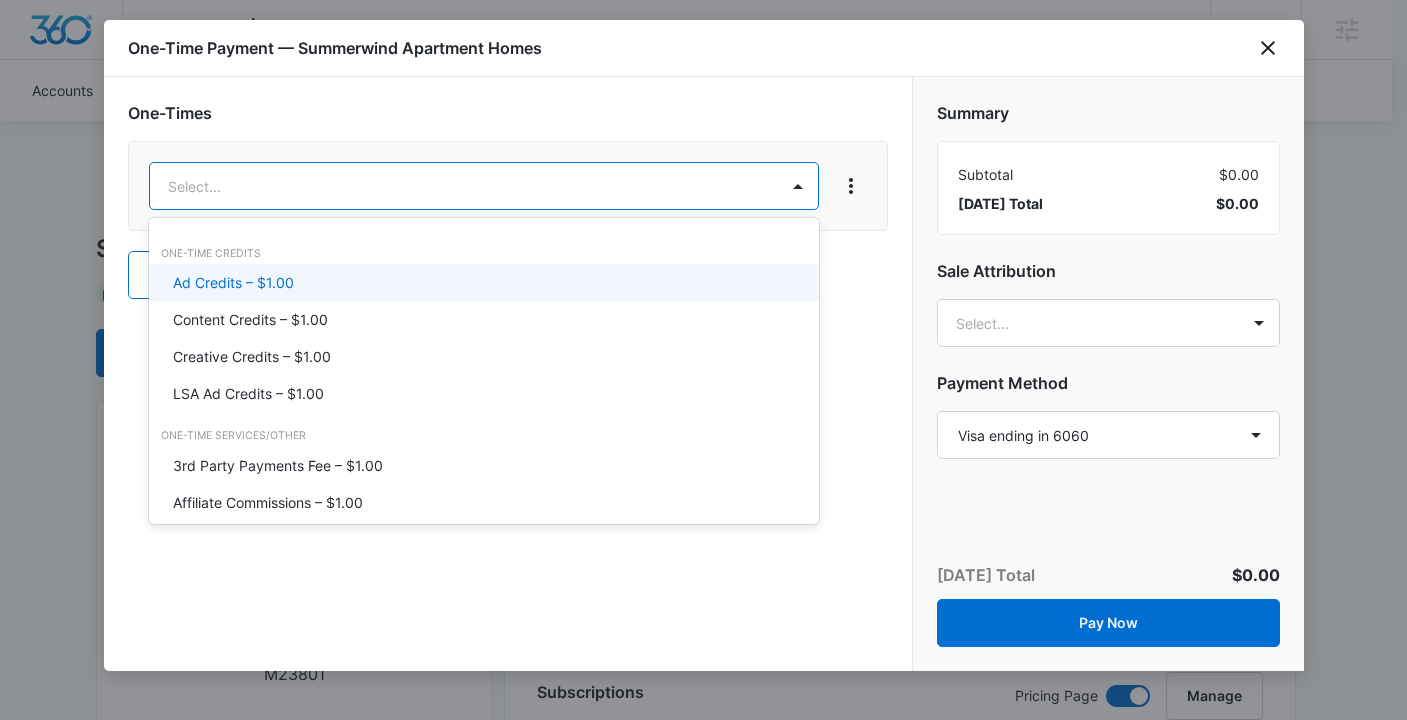
click at [281, 283] on p "Ad Credits – $1.00" at bounding box center [233, 282] width 121 height 21
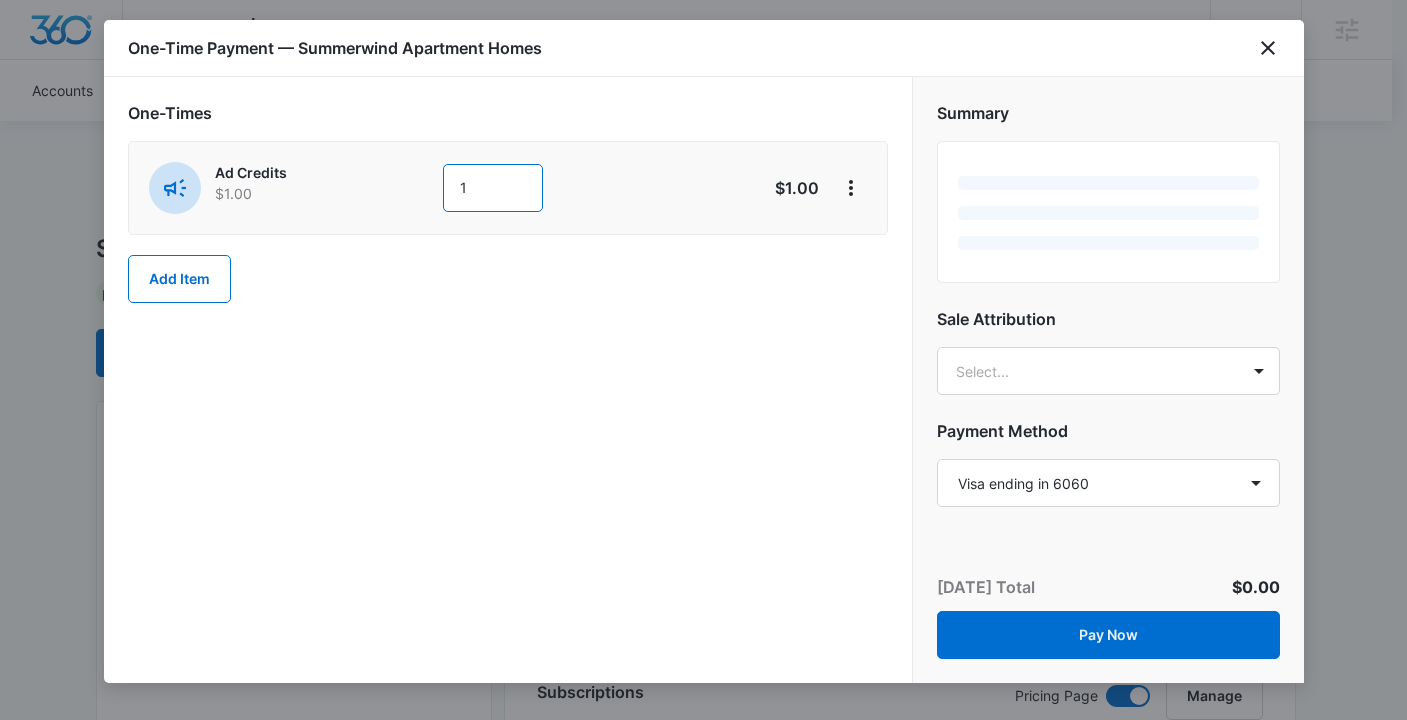
drag, startPoint x: 496, startPoint y: 192, endPoint x: 423, endPoint y: 190, distance: 73.0
click at [423, 190] on div "Ad Credits $1.00 1" at bounding box center [437, 188] width 576 height 52
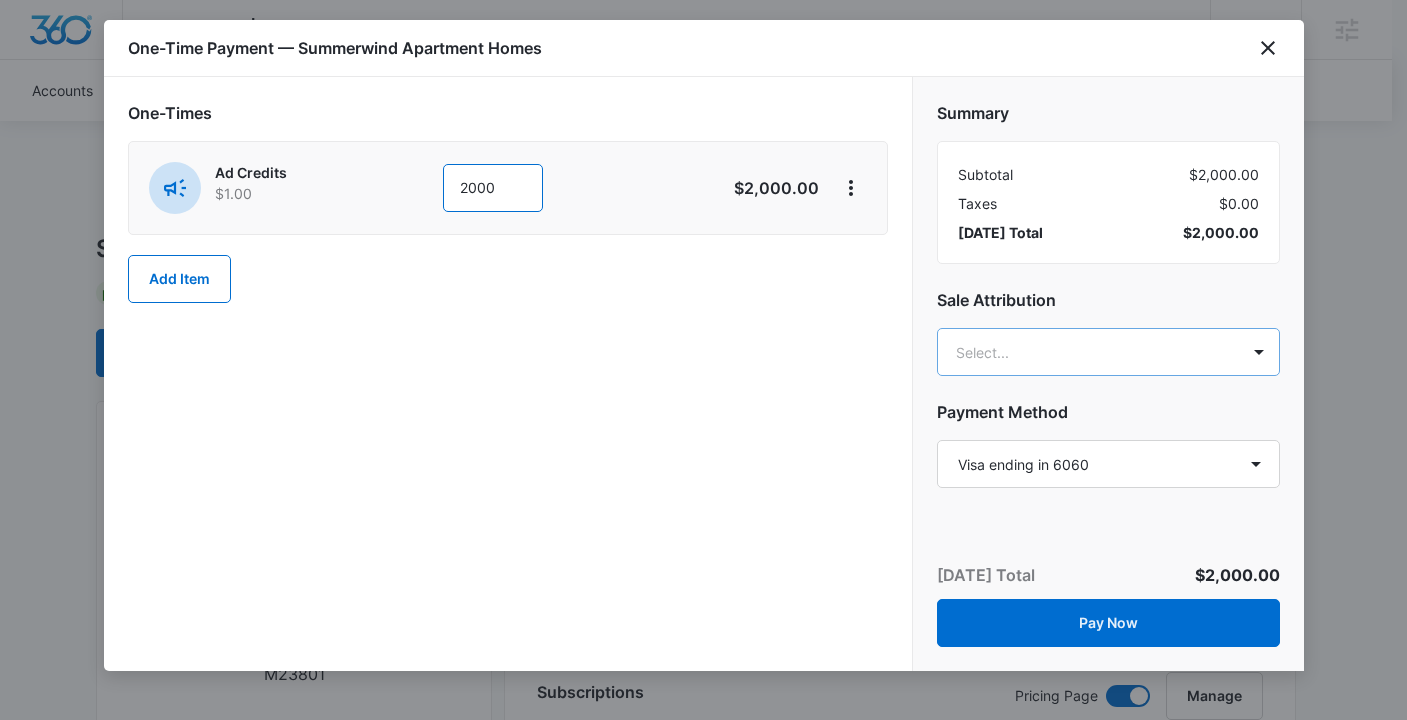
type input "2000"
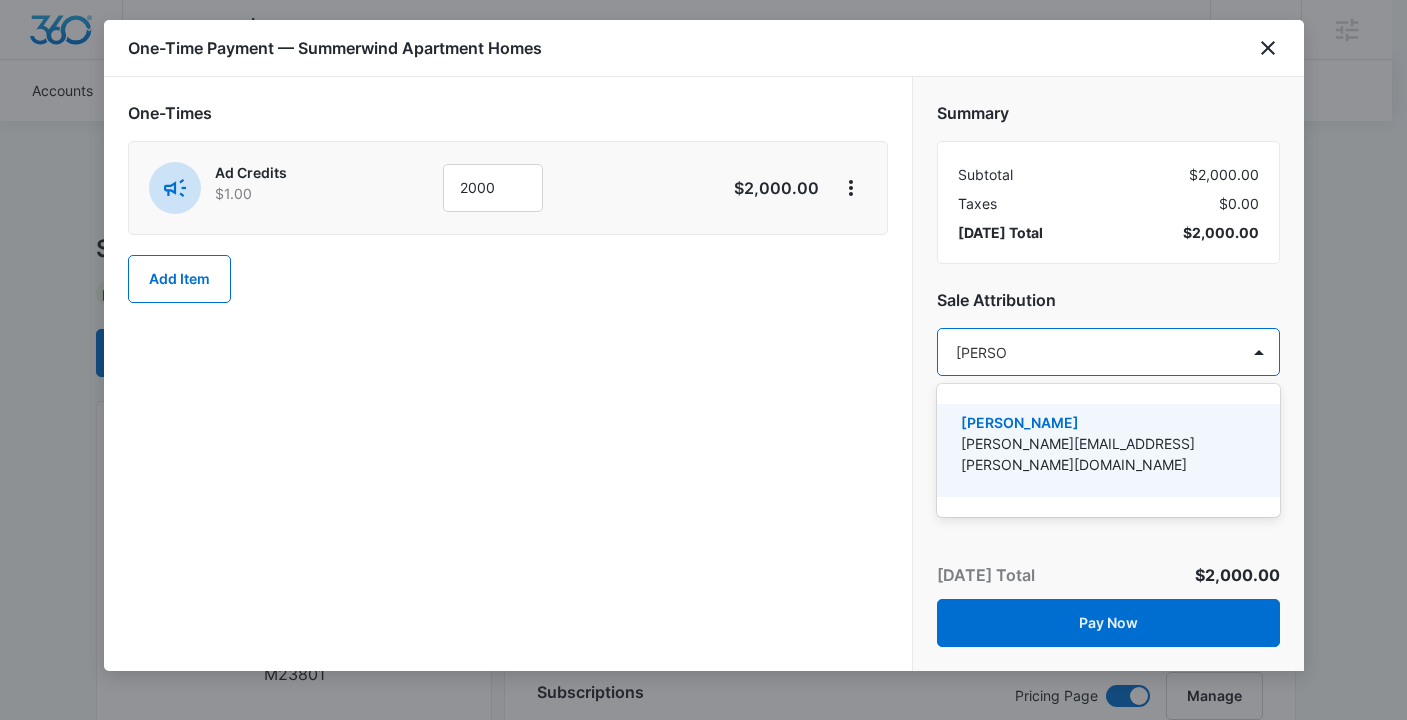
type input "[PERSON_NAME]"
click at [1066, 447] on p "[PERSON_NAME][EMAIL_ADDRESS][PERSON_NAME][DOMAIN_NAME]" at bounding box center [1106, 454] width 291 height 42
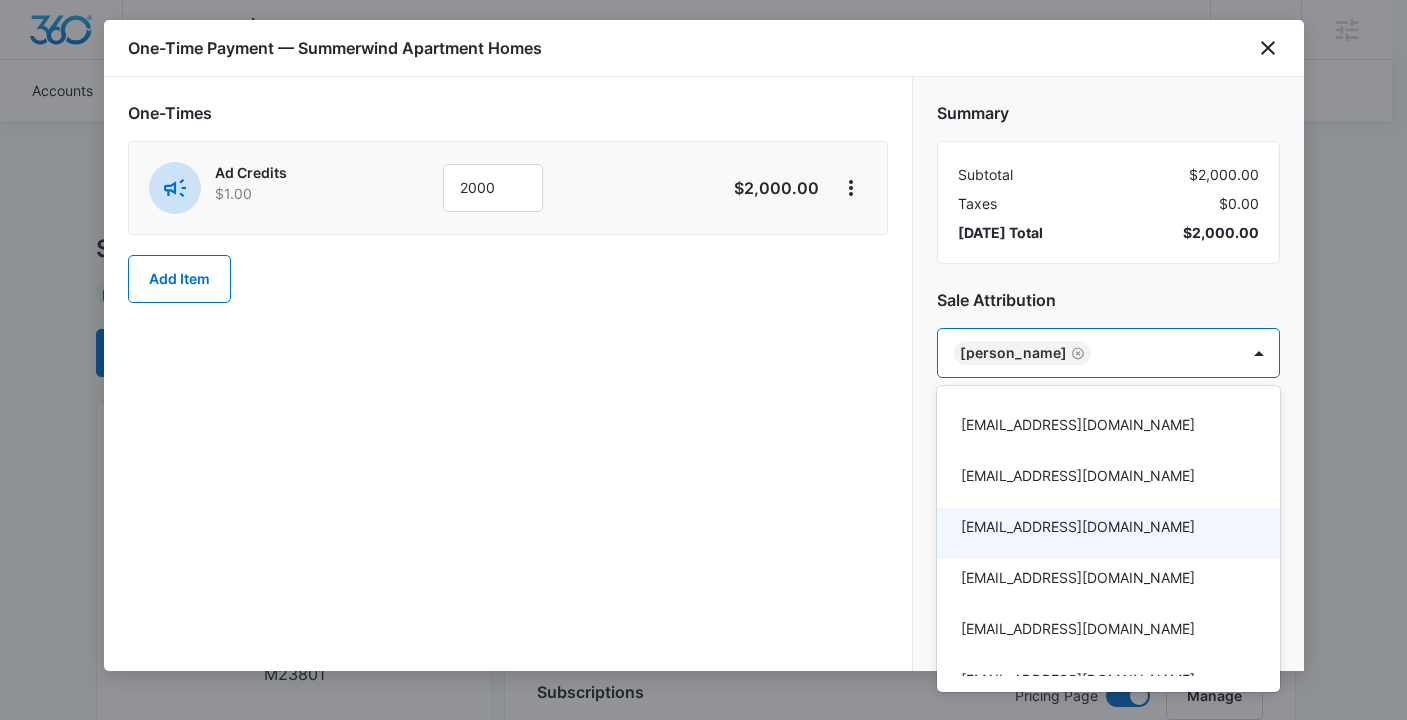
click at [515, 392] on div at bounding box center [703, 360] width 1407 height 720
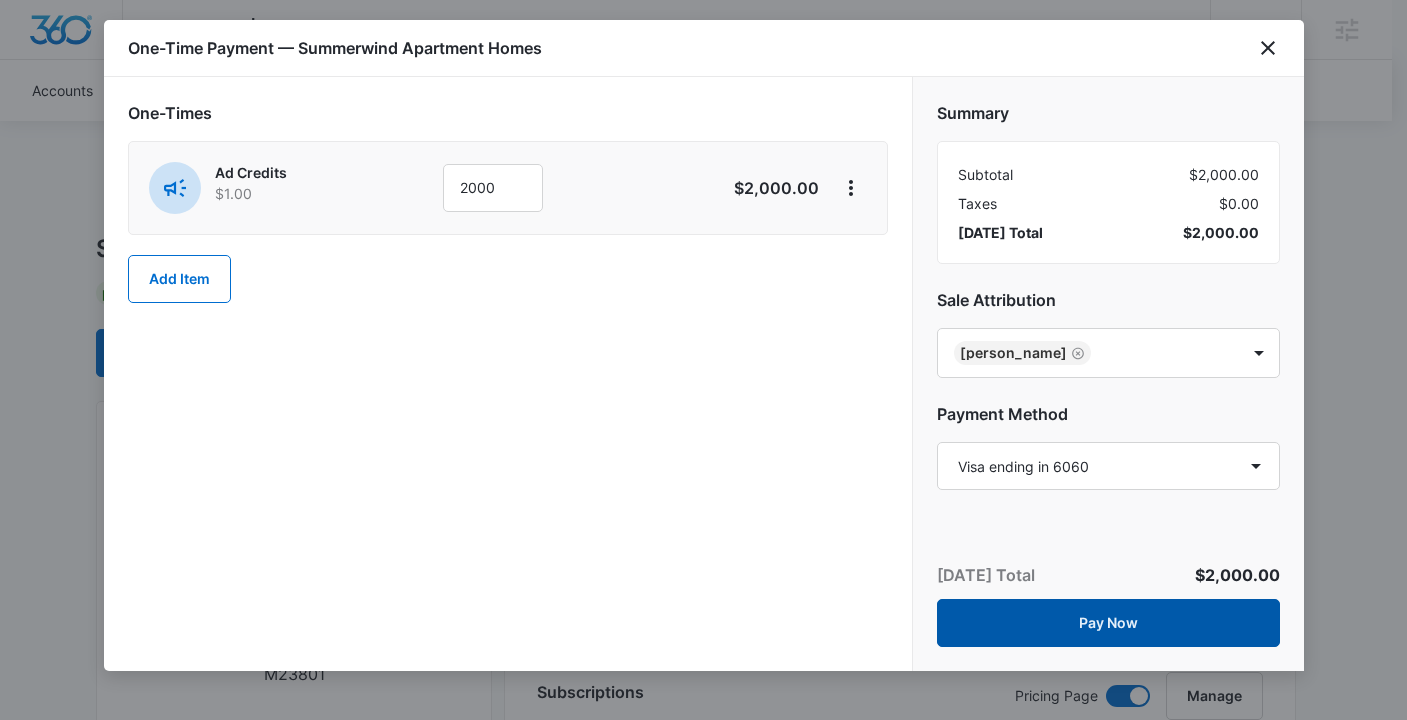
click at [1125, 623] on button "Pay Now" at bounding box center [1108, 623] width 343 height 48
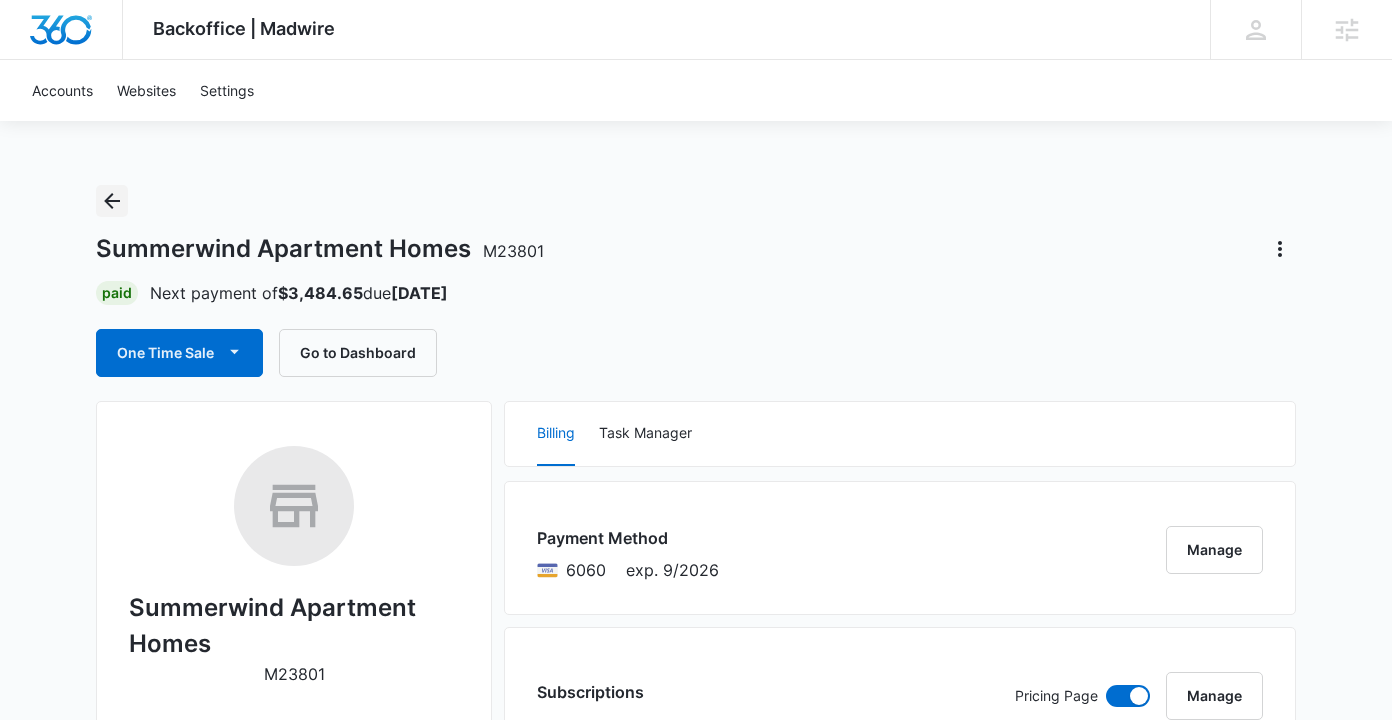
click at [109, 197] on icon "Back" at bounding box center [112, 201] width 16 height 16
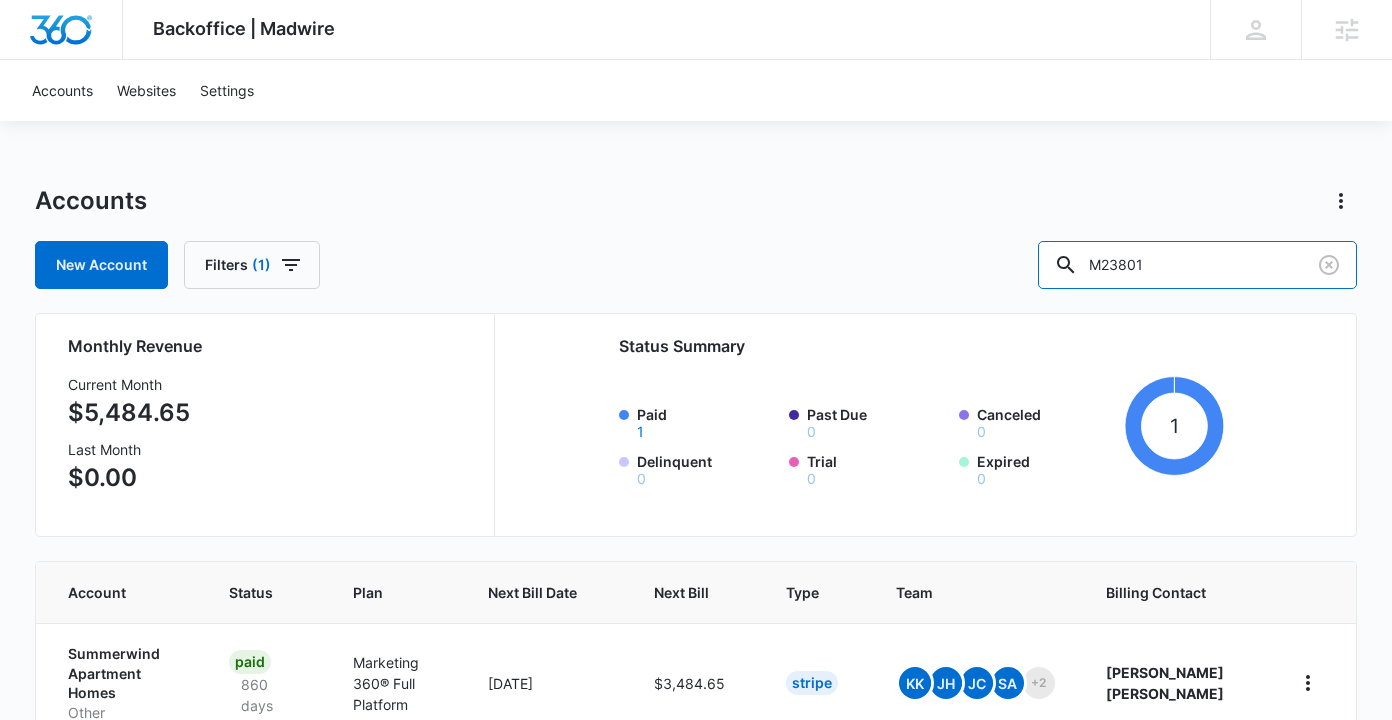
drag, startPoint x: 1212, startPoint y: 258, endPoint x: 1028, endPoint y: 257, distance: 183.9
click at [1028, 257] on div "New Account Filters (1) M23801" at bounding box center [696, 265] width 1322 height 48
type input "M26645"
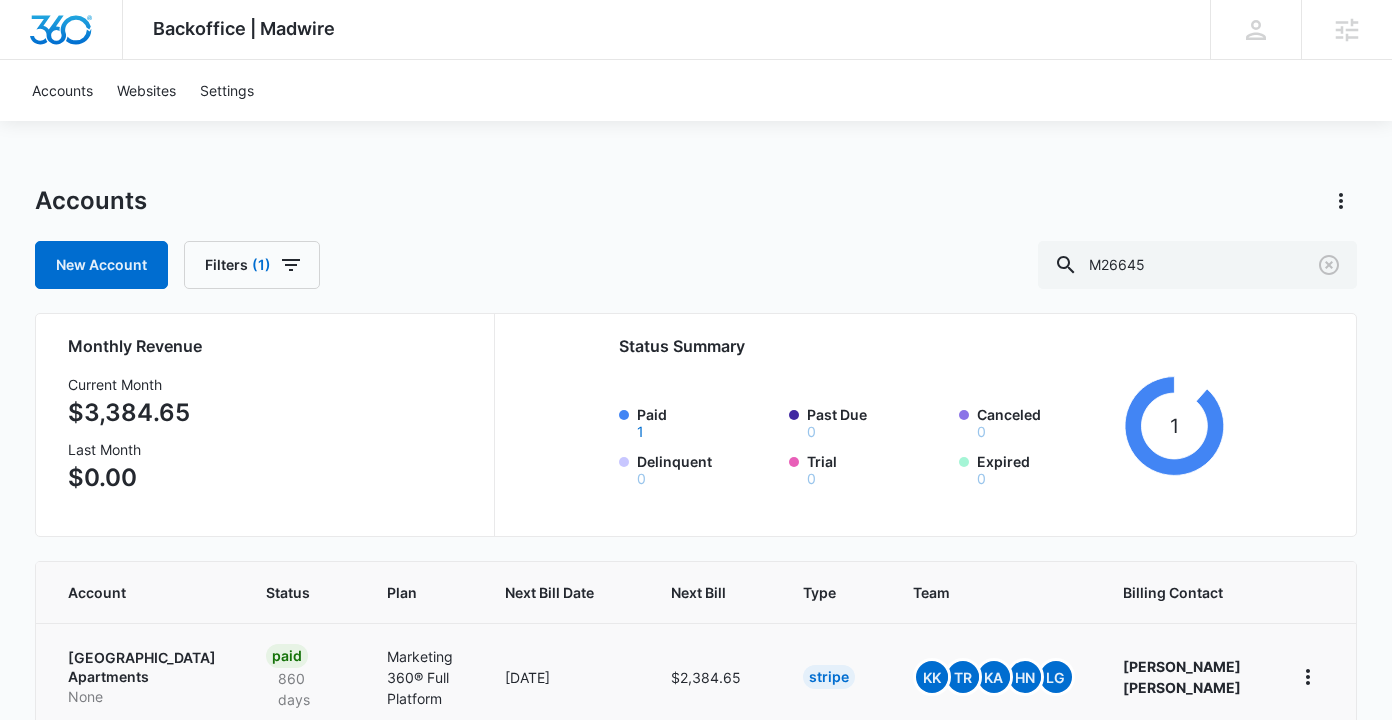
click at [128, 640] on td "[GEOGRAPHIC_DATA] Apartments None" at bounding box center [139, 676] width 206 height 107
click at [121, 658] on p "[GEOGRAPHIC_DATA] Apartments" at bounding box center [143, 667] width 150 height 39
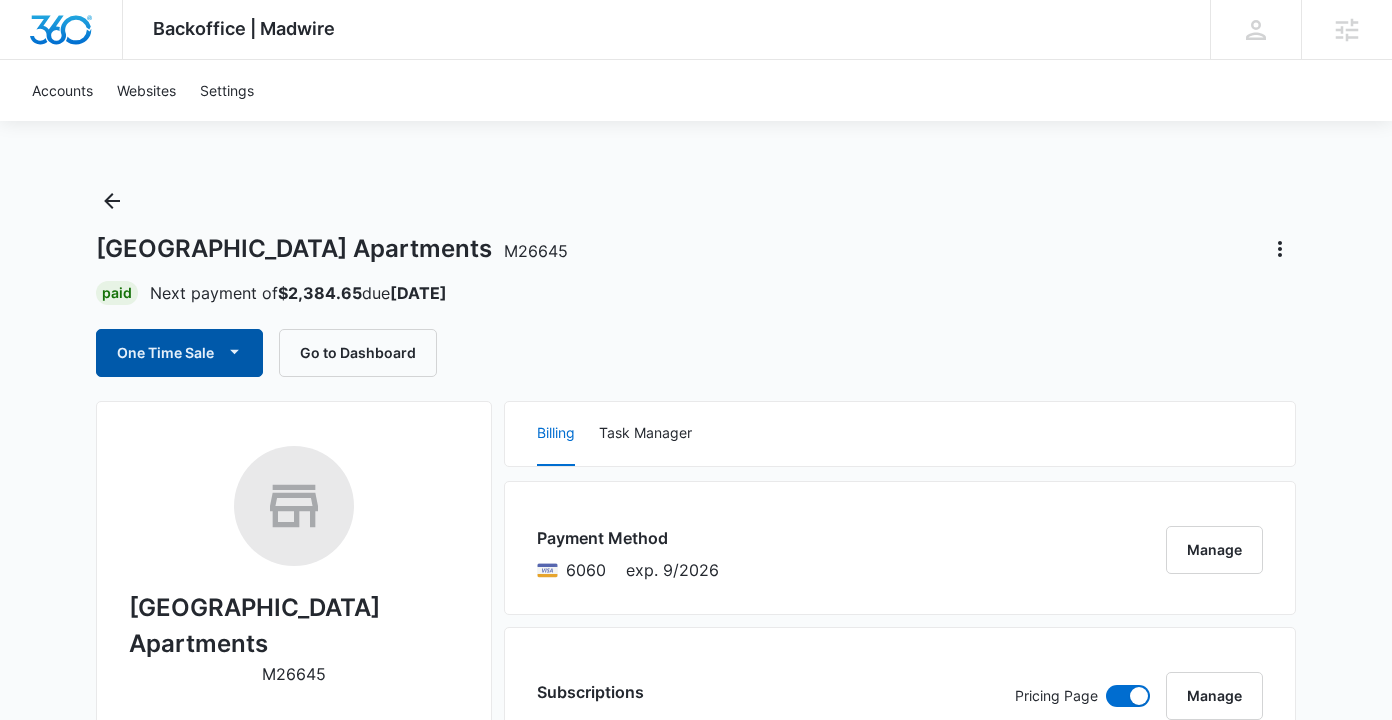
click at [192, 353] on button "One Time Sale" at bounding box center [179, 353] width 167 height 48
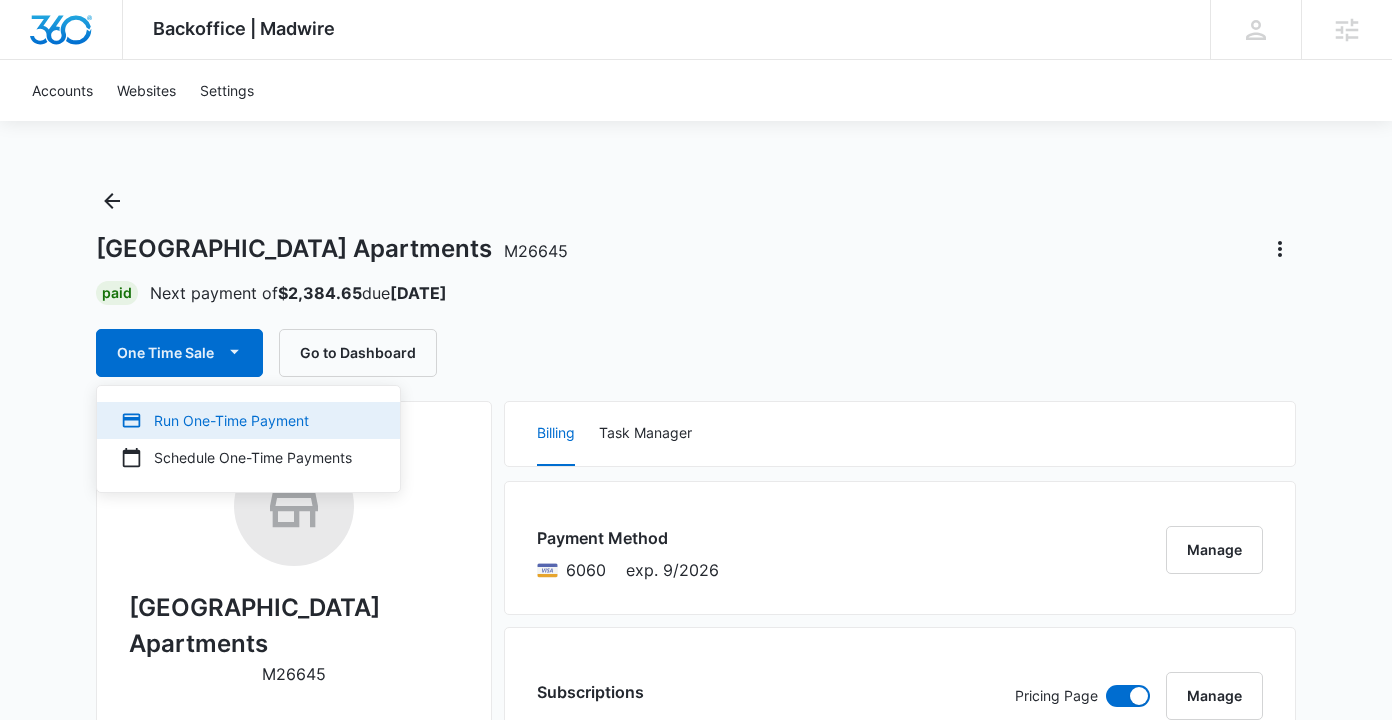
click at [195, 416] on div "Run One-Time Payment" at bounding box center [236, 420] width 231 height 21
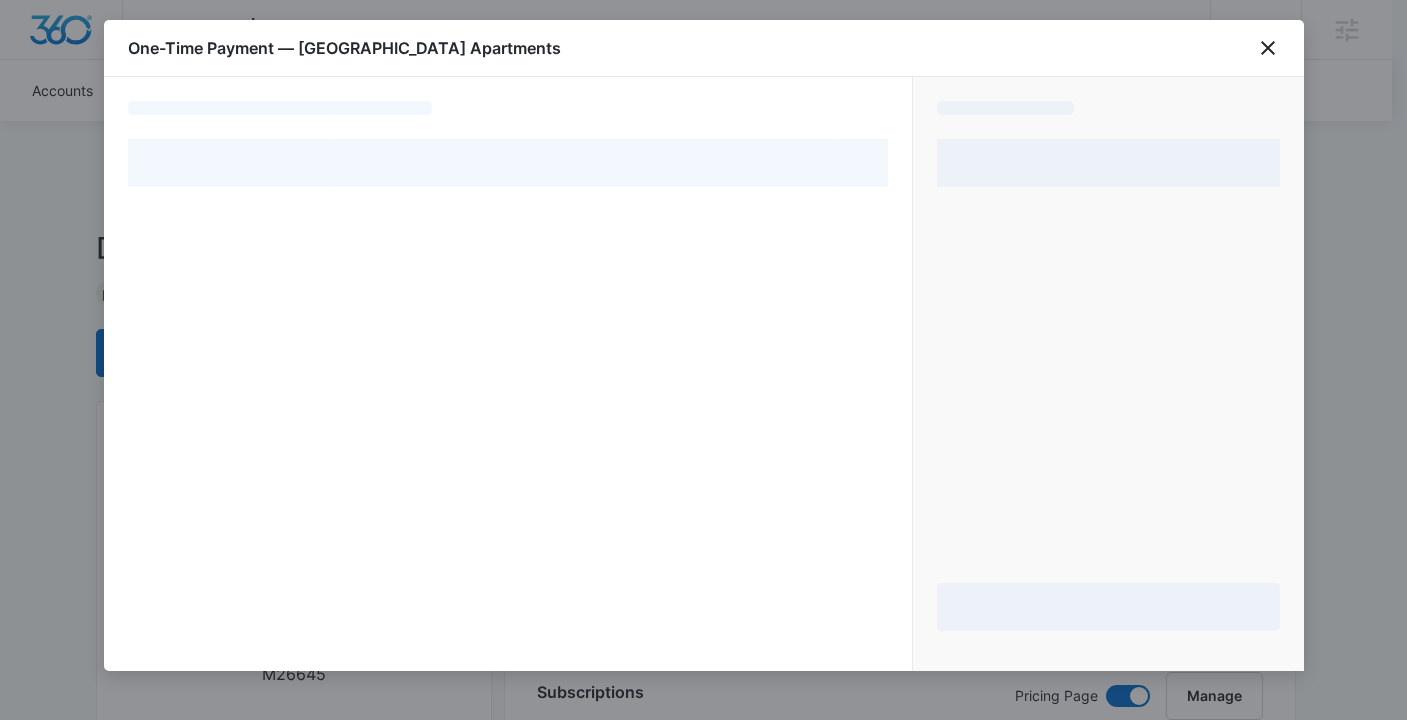
select select "pm_1MvkHlA4n8RTgNjUN1CfKLXx"
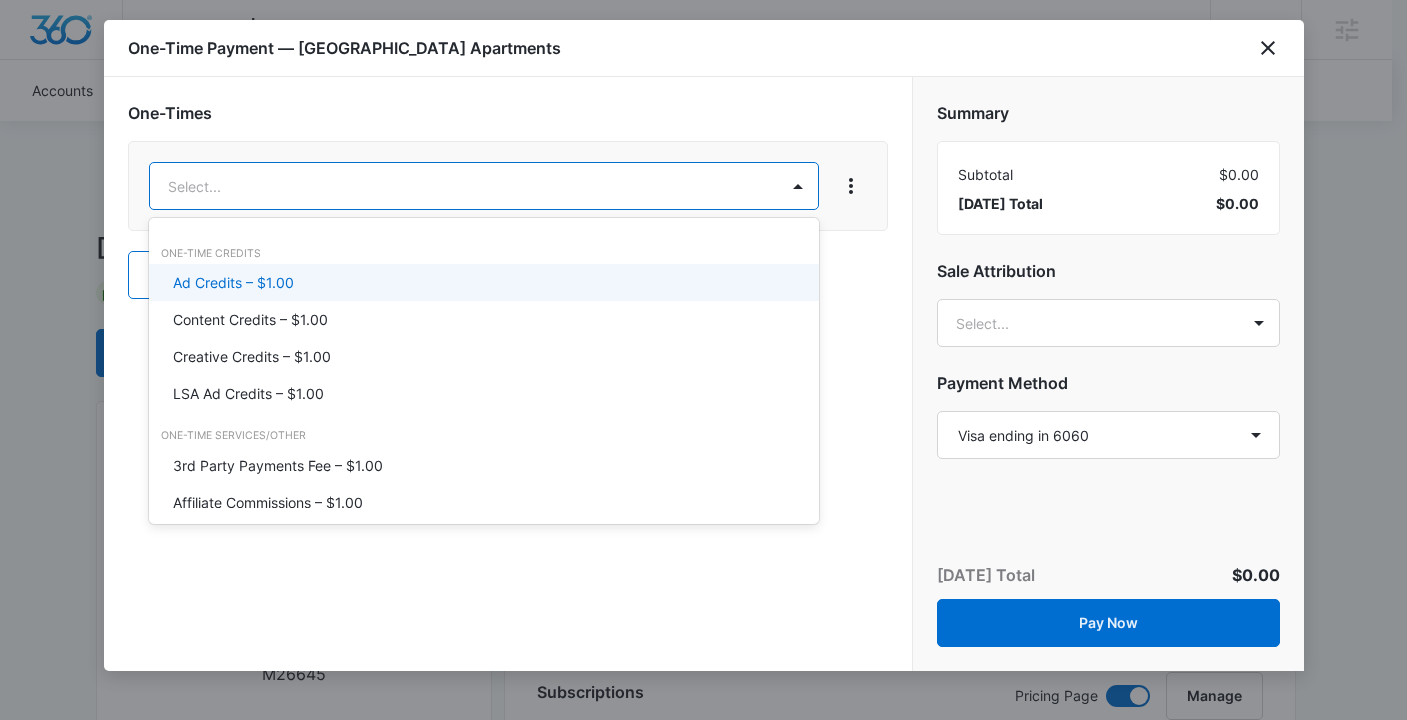
click at [247, 278] on p "Ad Credits – $1.00" at bounding box center [233, 282] width 121 height 21
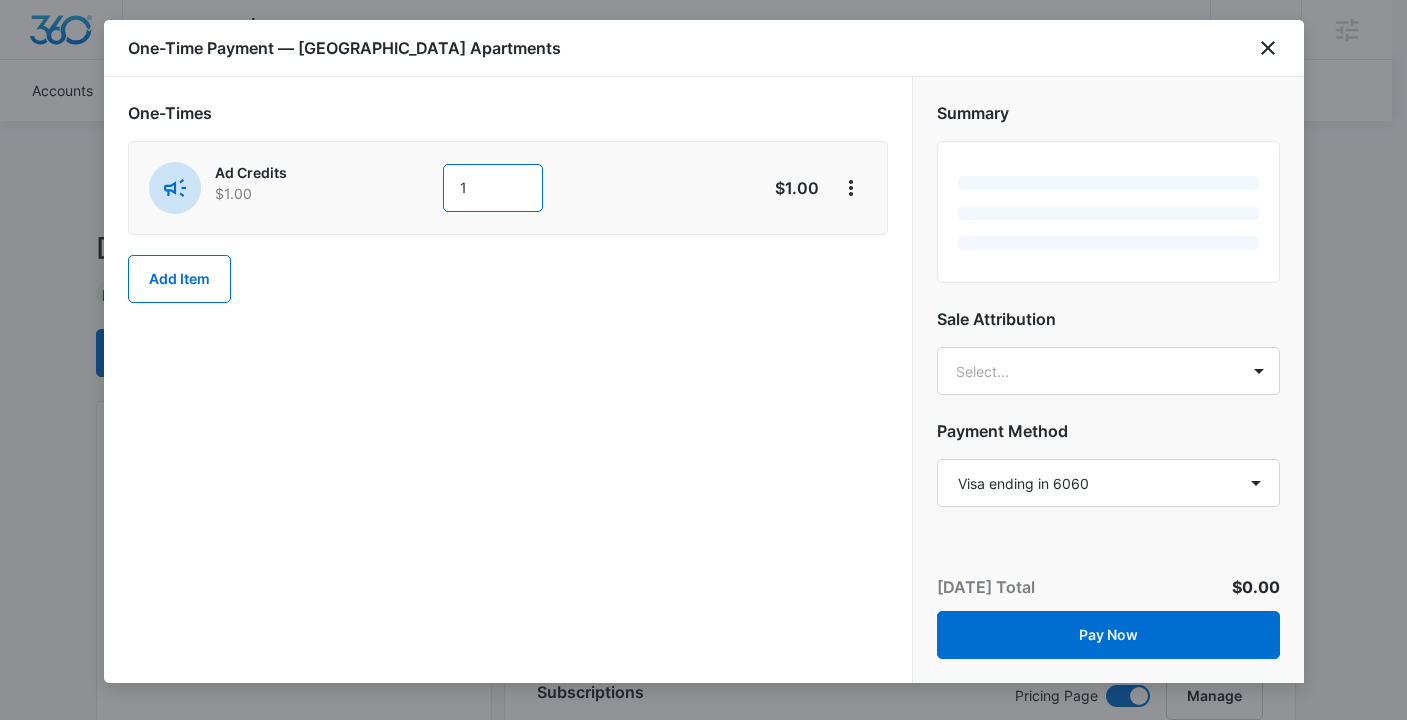
click at [501, 179] on input "1" at bounding box center [493, 188] width 100 height 48
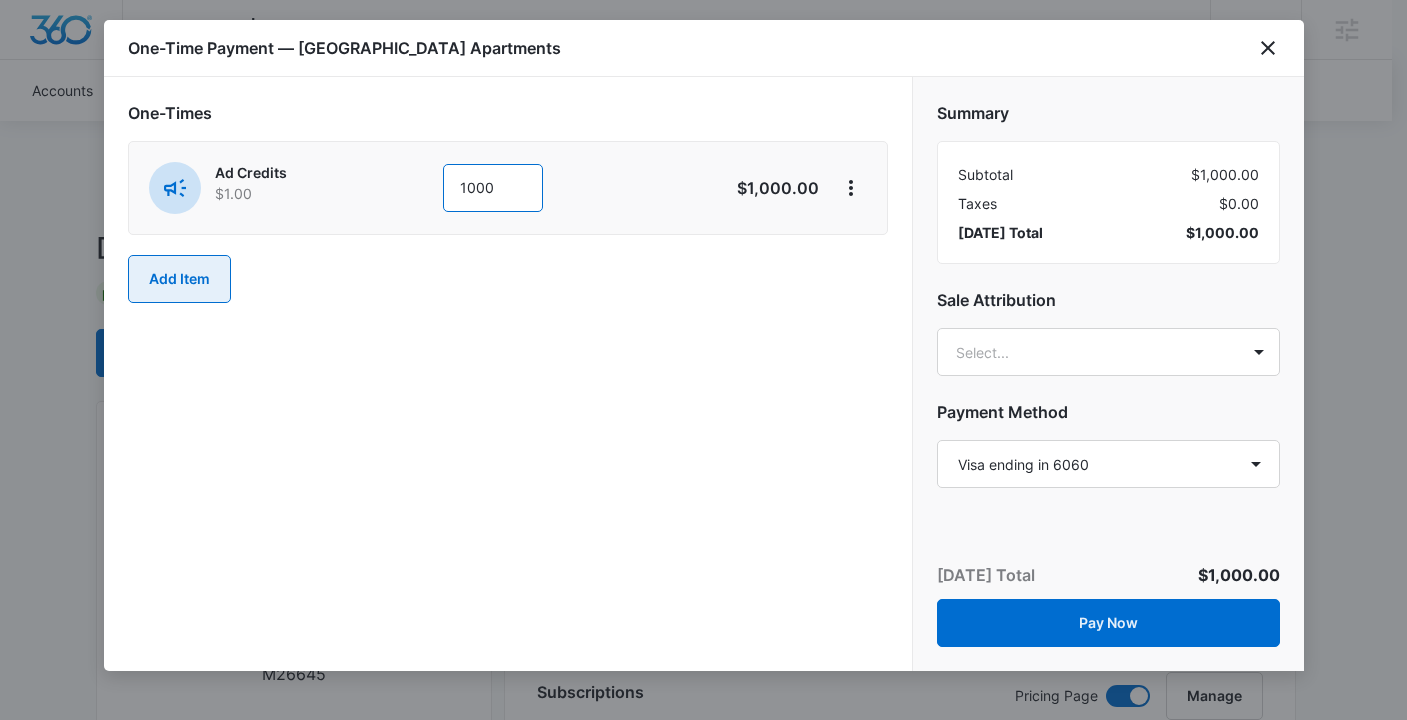
type input "1000"
click at [195, 270] on button "Add Item" at bounding box center [179, 279] width 103 height 48
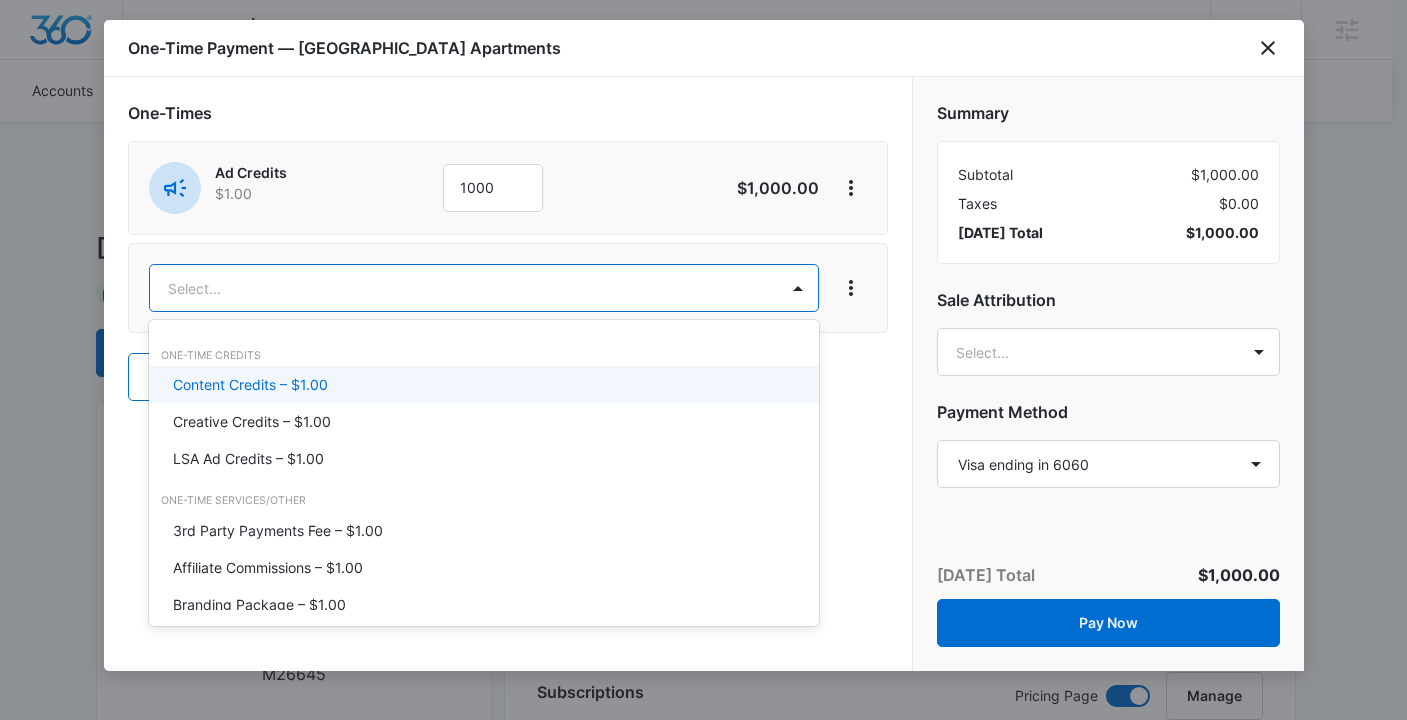
click at [288, 380] on p "Content Credits – $1.00" at bounding box center [250, 384] width 155 height 21
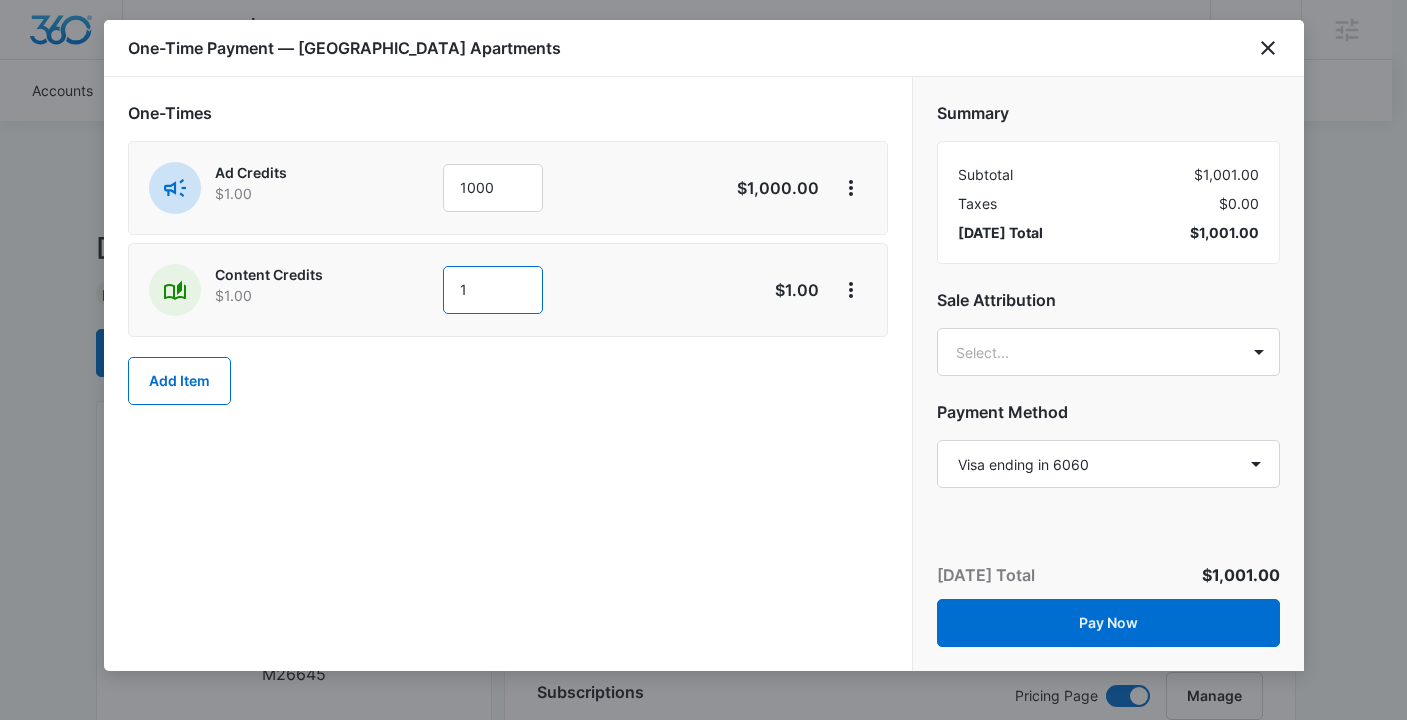
drag, startPoint x: 489, startPoint y: 291, endPoint x: 406, endPoint y: 291, distance: 83.0
click at [406, 291] on div "Content Credits $1.00 1" at bounding box center [437, 290] width 576 height 52
type input "600"
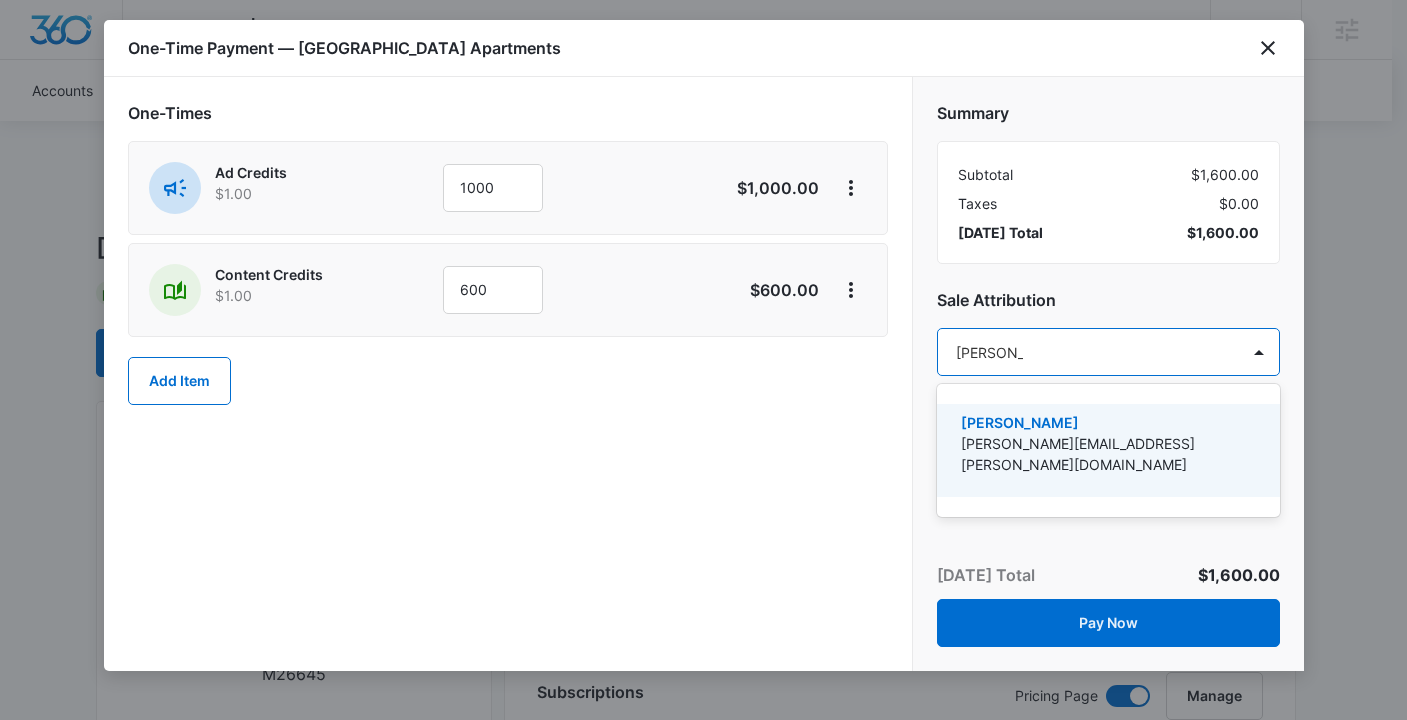
type input "[PERSON_NAME]"
click at [993, 456] on div "[PERSON_NAME] [PERSON_NAME][EMAIL_ADDRESS][PERSON_NAME][DOMAIN_NAME]" at bounding box center [1106, 450] width 291 height 77
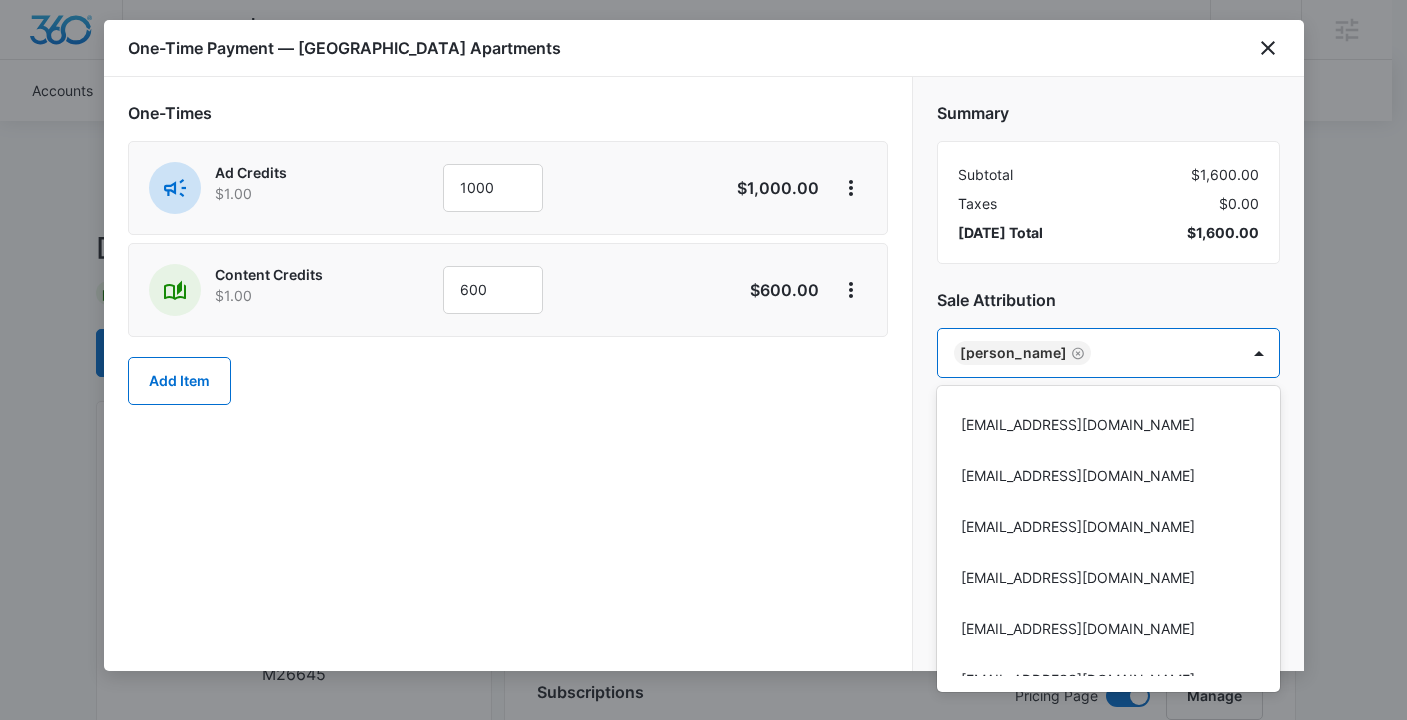
click at [700, 455] on div at bounding box center [703, 360] width 1407 height 720
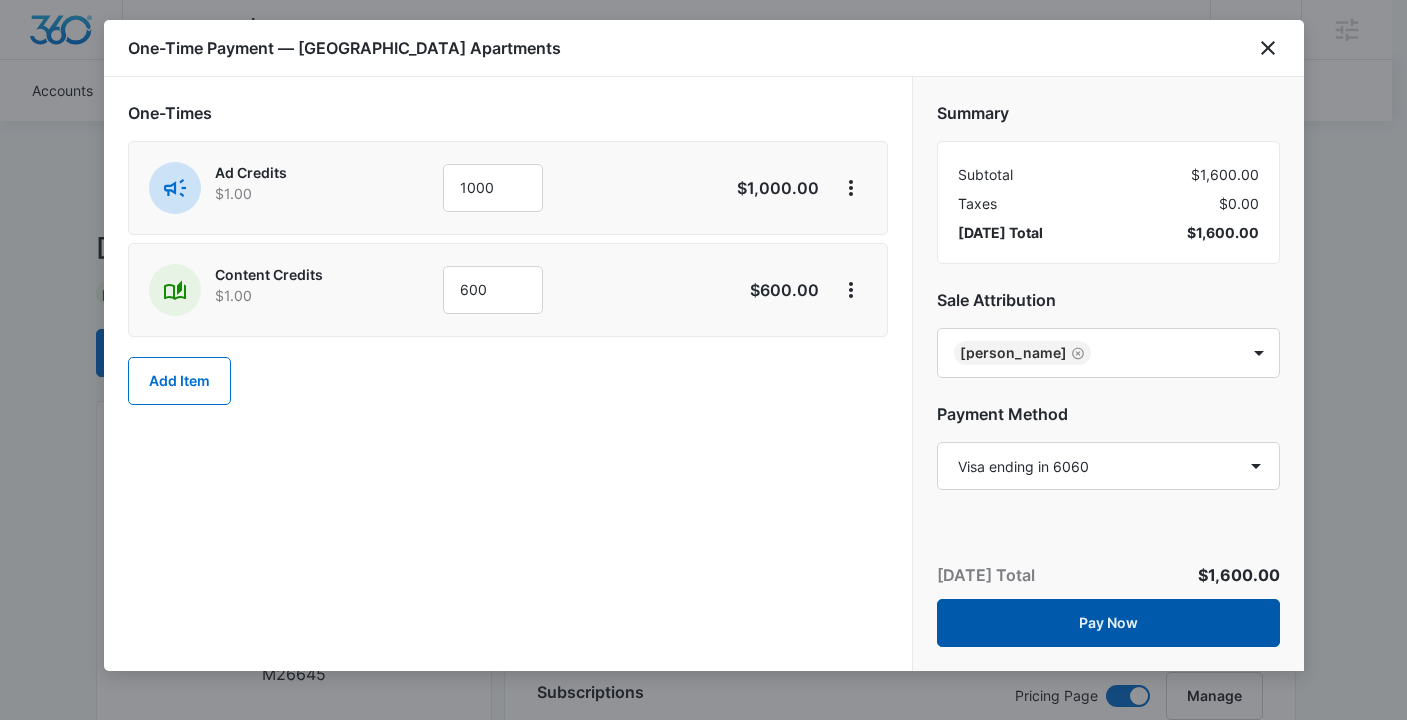
click at [1120, 619] on button "Pay Now" at bounding box center [1108, 623] width 343 height 48
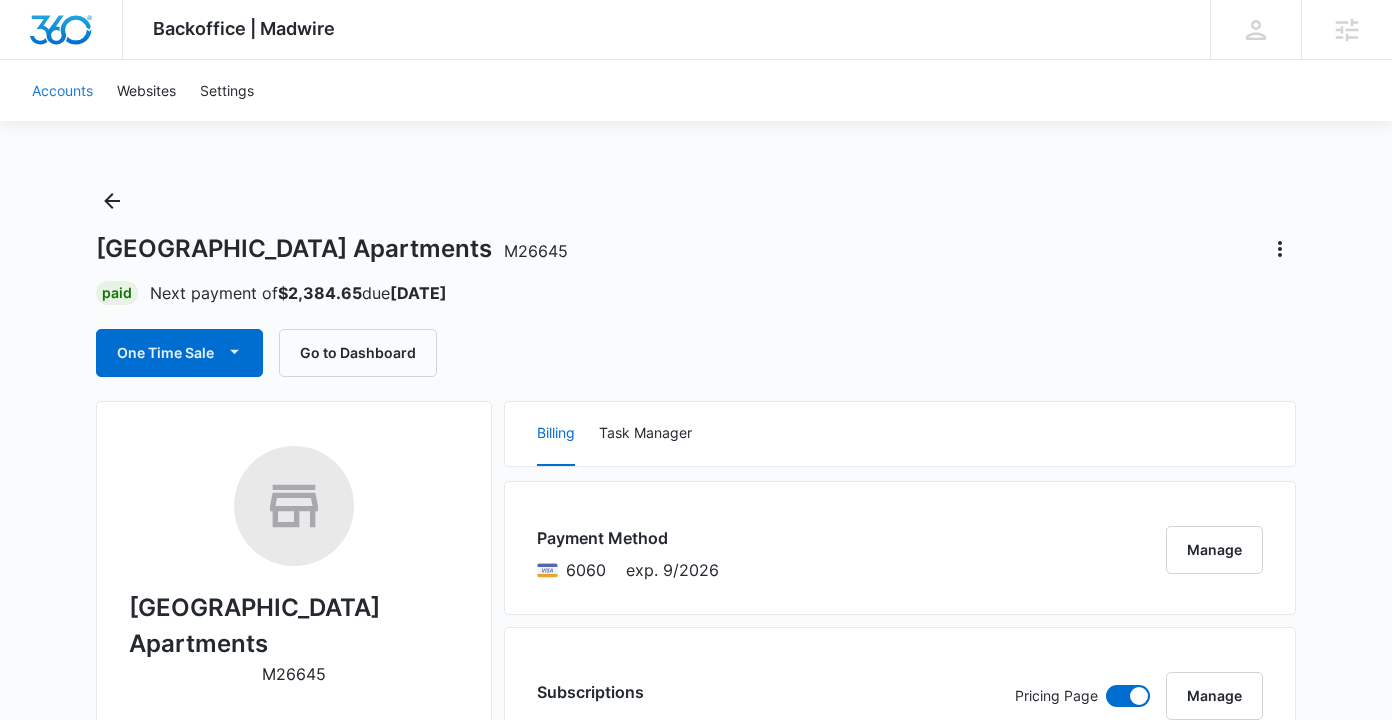
click at [82, 93] on link "Accounts" at bounding box center [62, 90] width 85 height 61
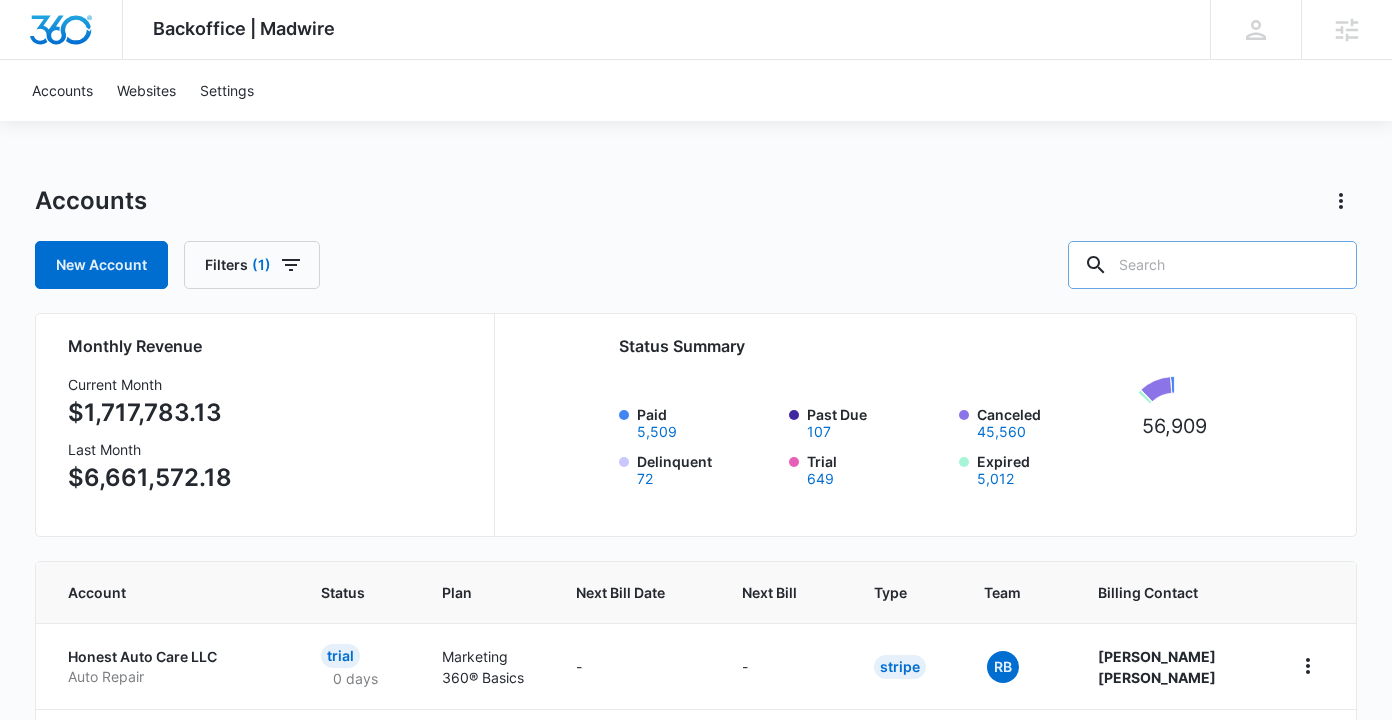
click at [1239, 263] on input "text" at bounding box center [1212, 265] width 289 height 48
type input "m12334"
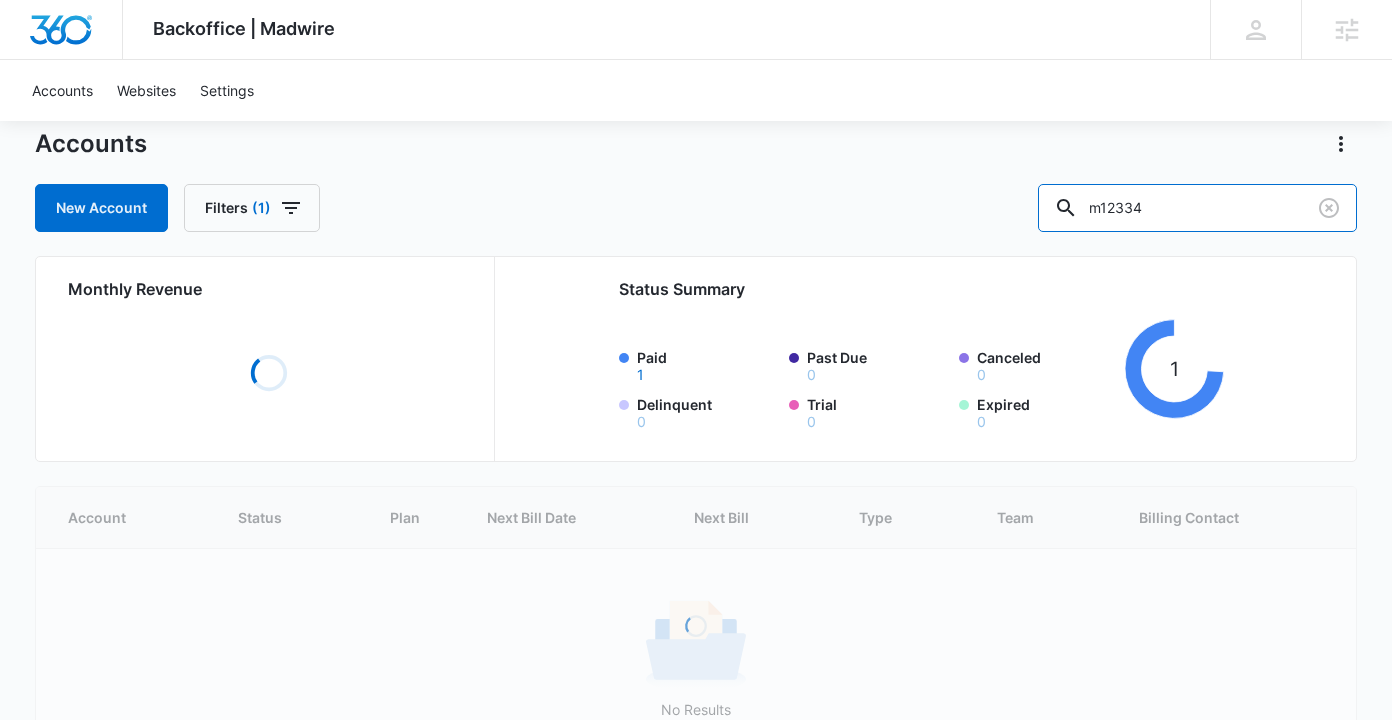
scroll to position [67, 0]
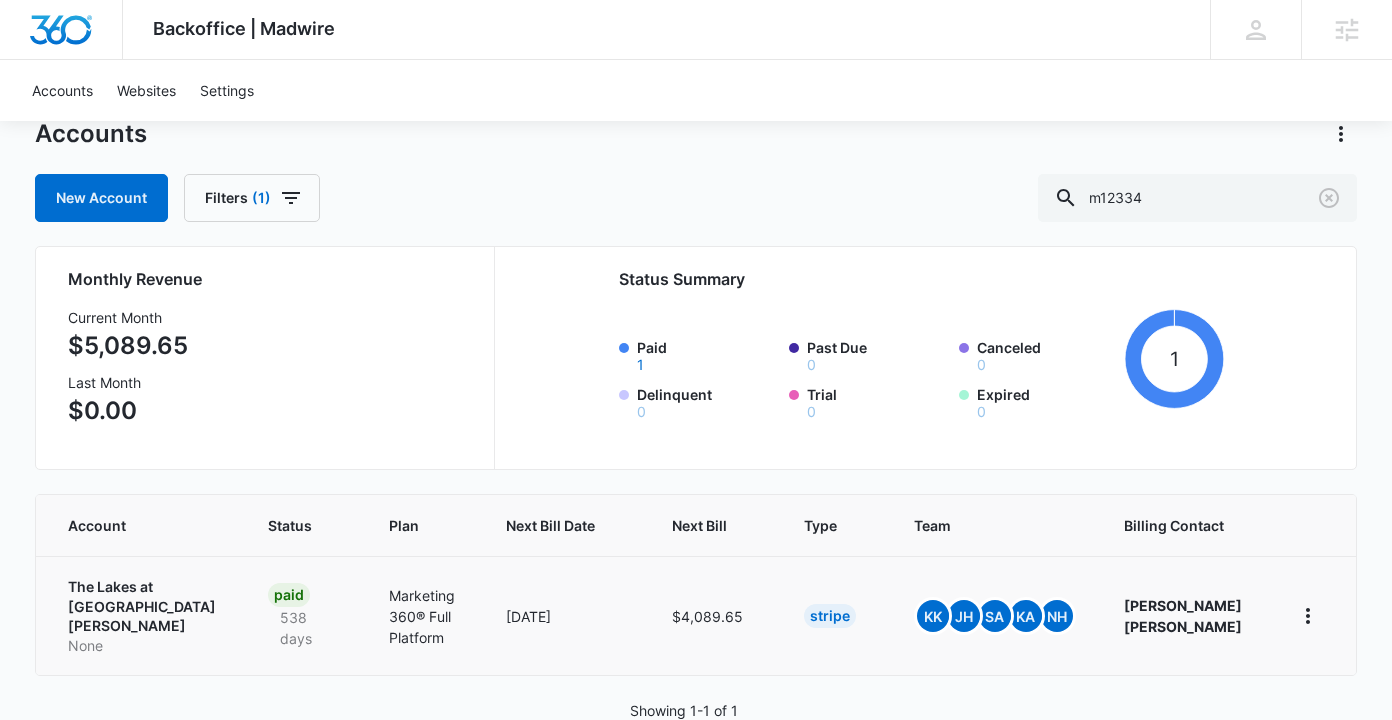
click at [104, 584] on p "The Lakes at [GEOGRAPHIC_DATA][PERSON_NAME]" at bounding box center [144, 606] width 152 height 59
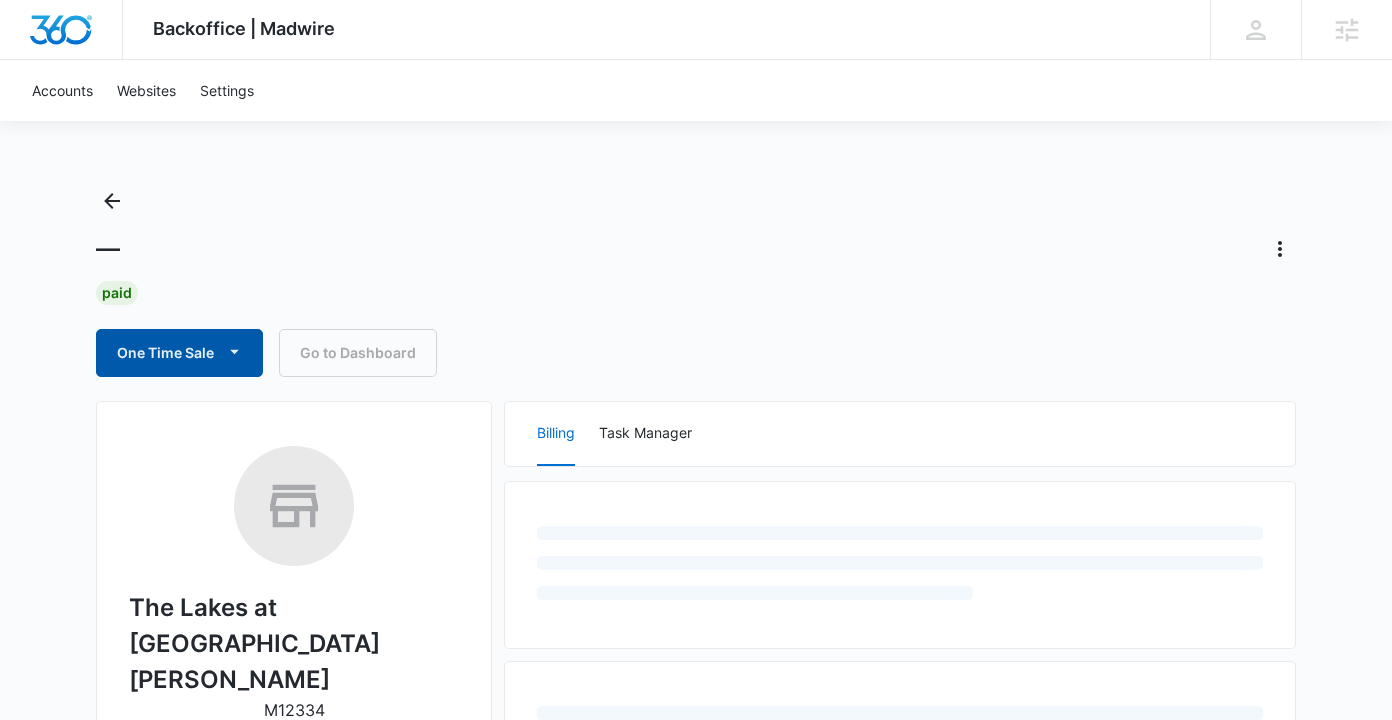
click at [134, 353] on button "One Time Sale" at bounding box center [179, 353] width 167 height 48
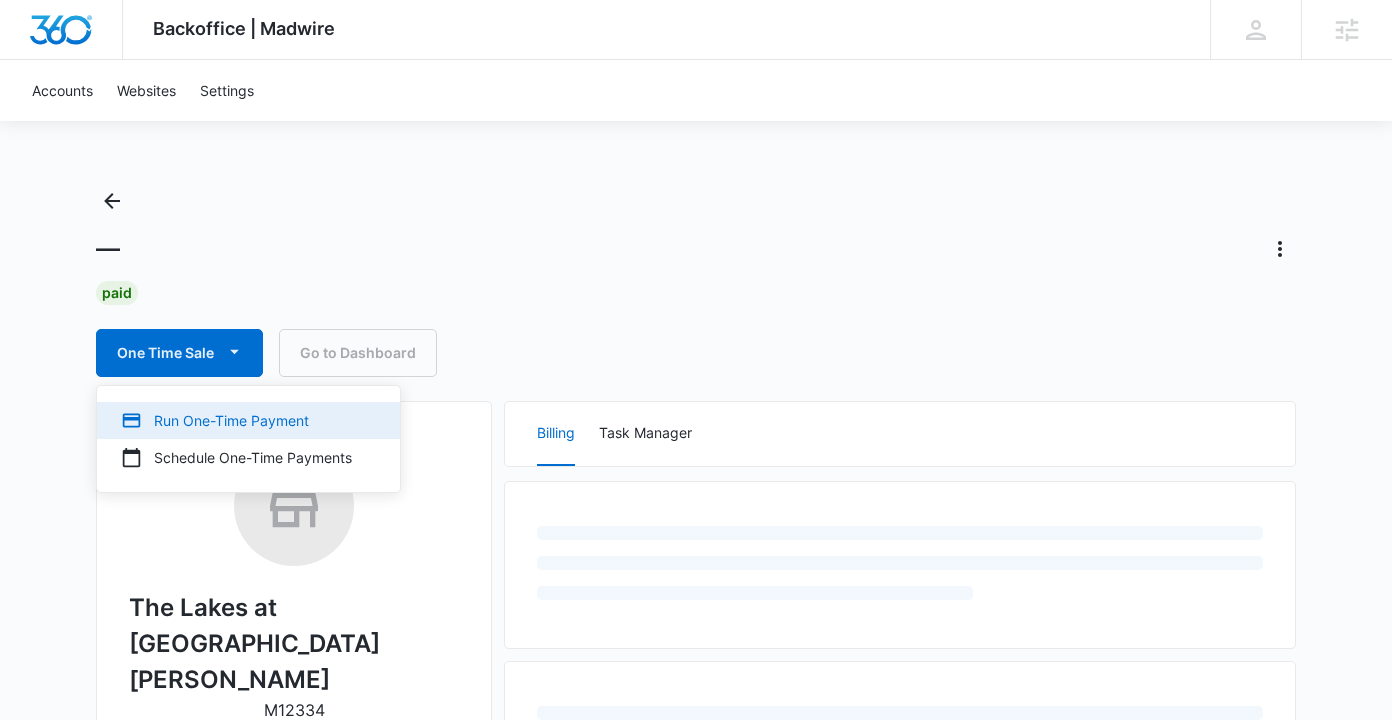
click at [208, 417] on div "Run One-Time Payment" at bounding box center [236, 420] width 231 height 21
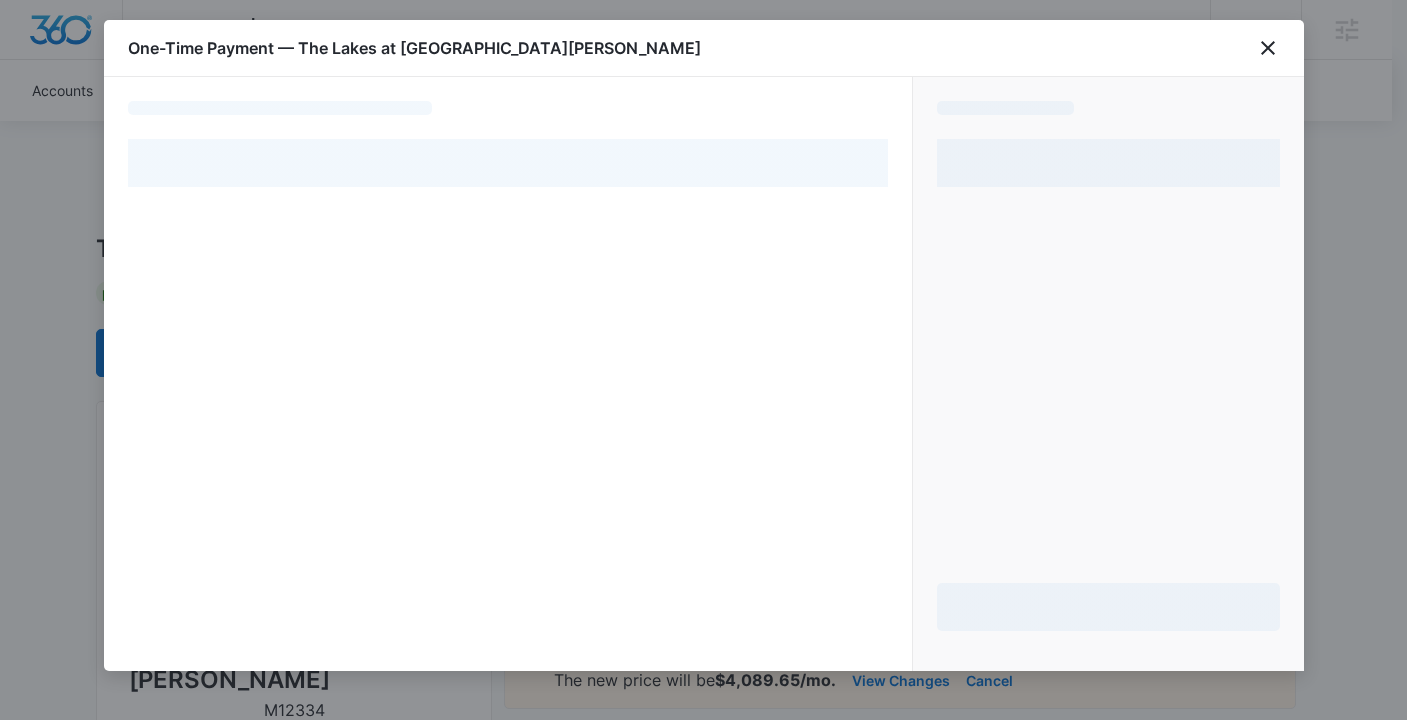
select select "pm_1MvkHuA4n8RTgNjUZg0jI1Ae"
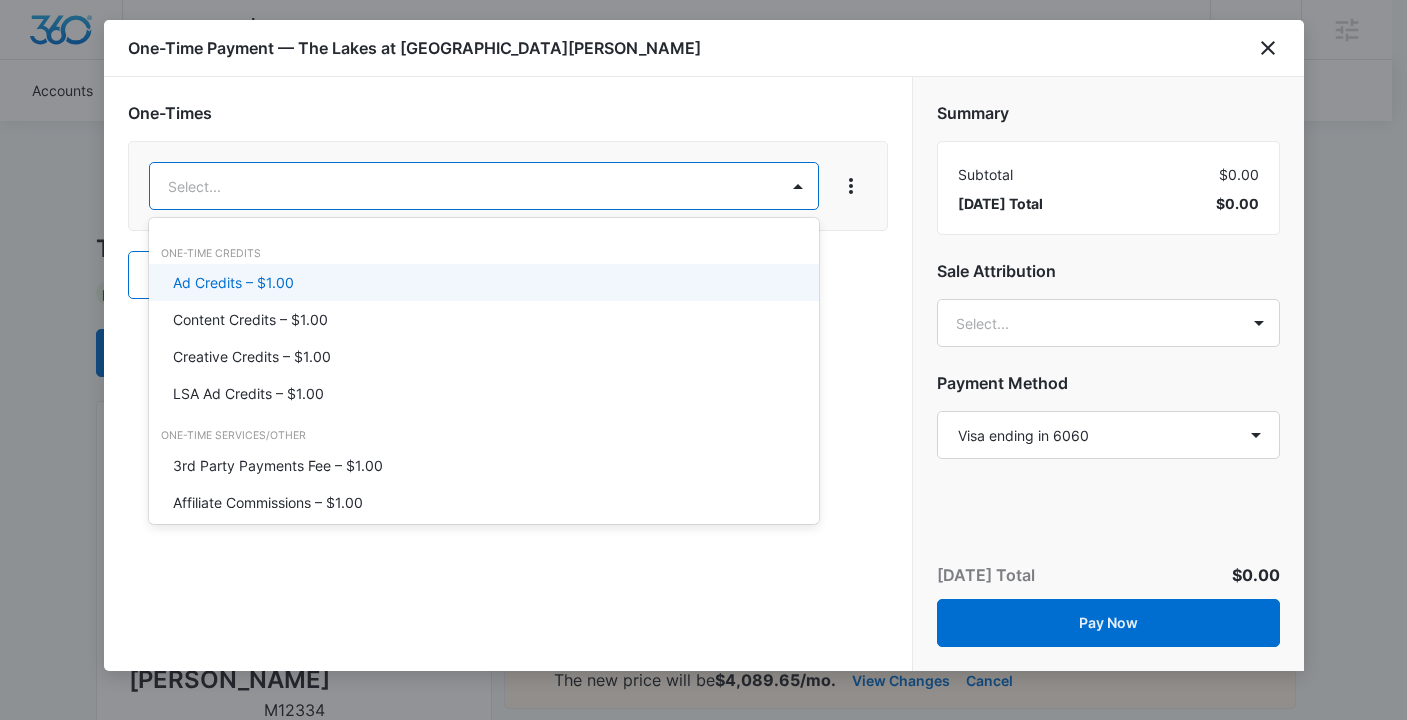
click at [277, 275] on p "Ad Credits – $1.00" at bounding box center [233, 282] width 121 height 21
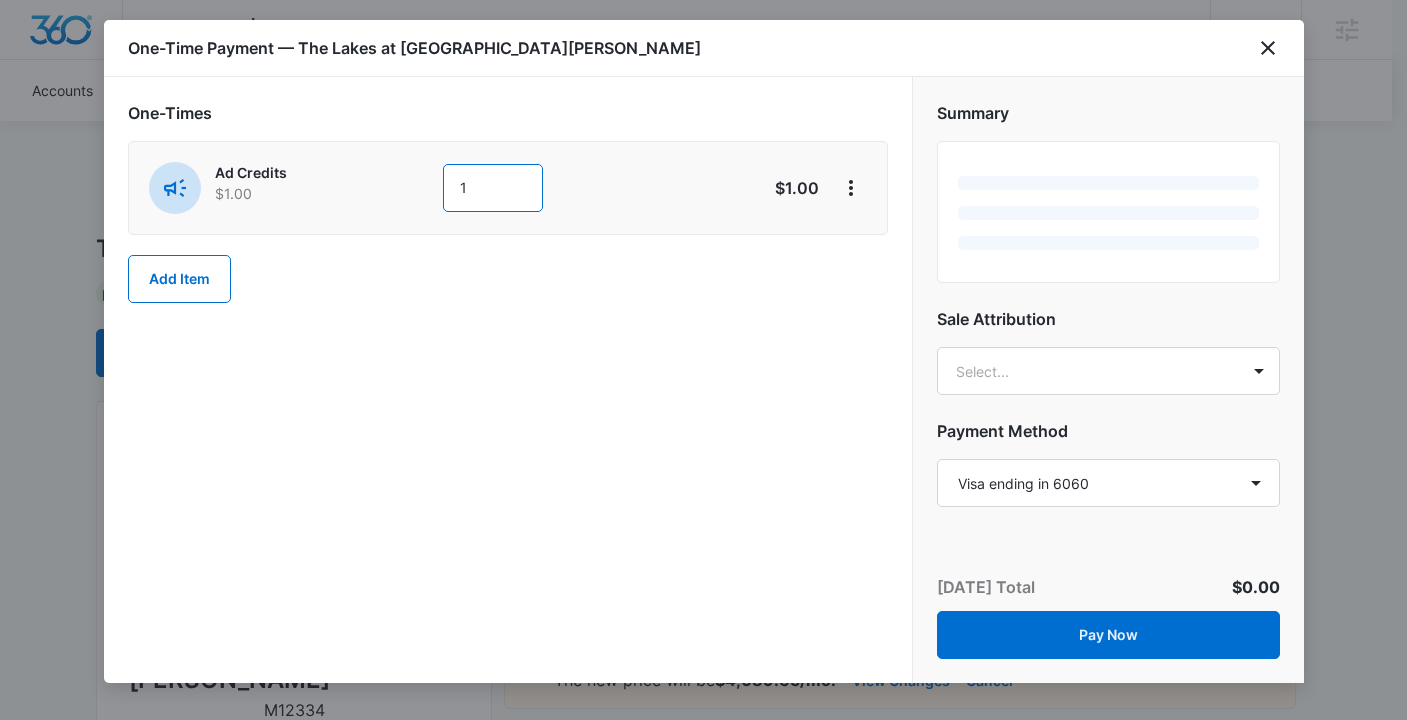
drag, startPoint x: 483, startPoint y: 193, endPoint x: 325, endPoint y: 189, distance: 158.0
click at [325, 189] on div "Ad Credits $1.00 1" at bounding box center [437, 188] width 576 height 52
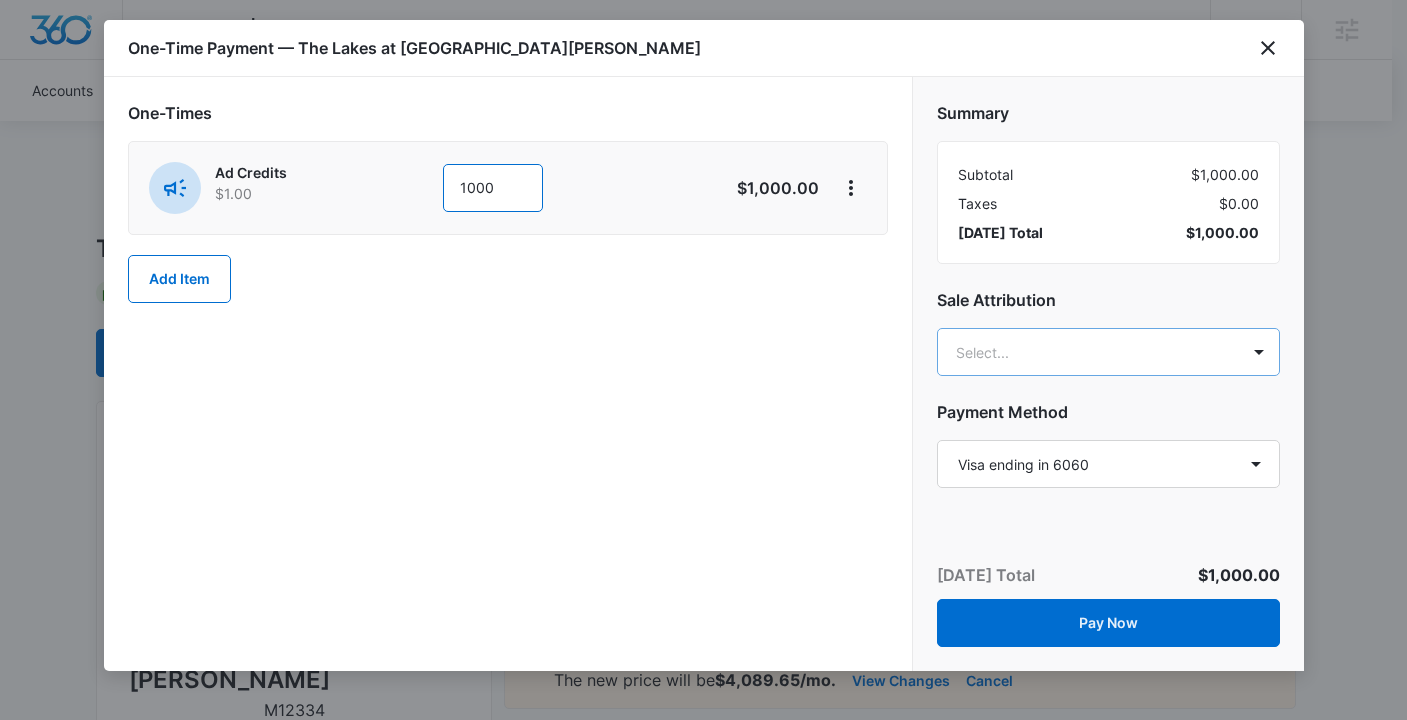
type input "1000"
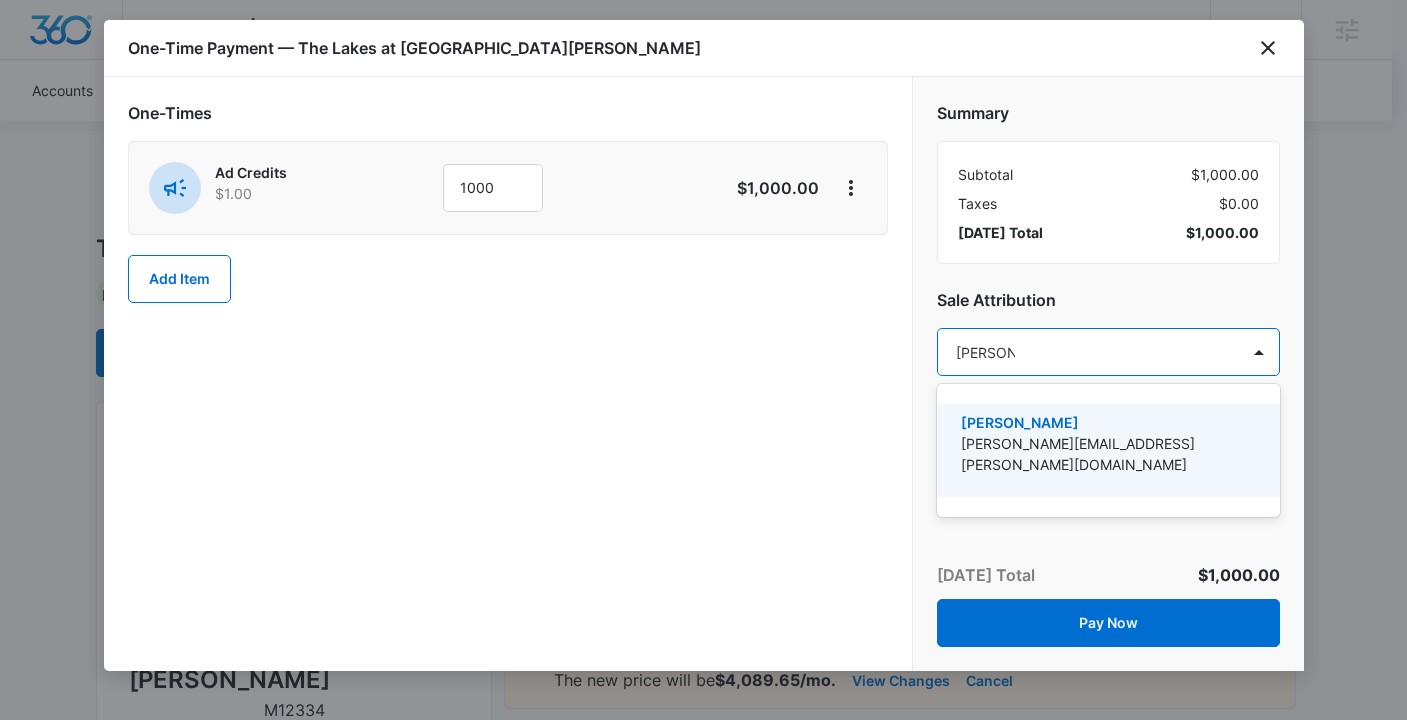
type input "[PERSON_NAME]"
drag, startPoint x: 1071, startPoint y: 471, endPoint x: 793, endPoint y: 387, distance: 290.3
click at [1071, 469] on div "[PERSON_NAME] [PERSON_NAME][EMAIL_ADDRESS][PERSON_NAME][DOMAIN_NAME]" at bounding box center [1108, 450] width 343 height 93
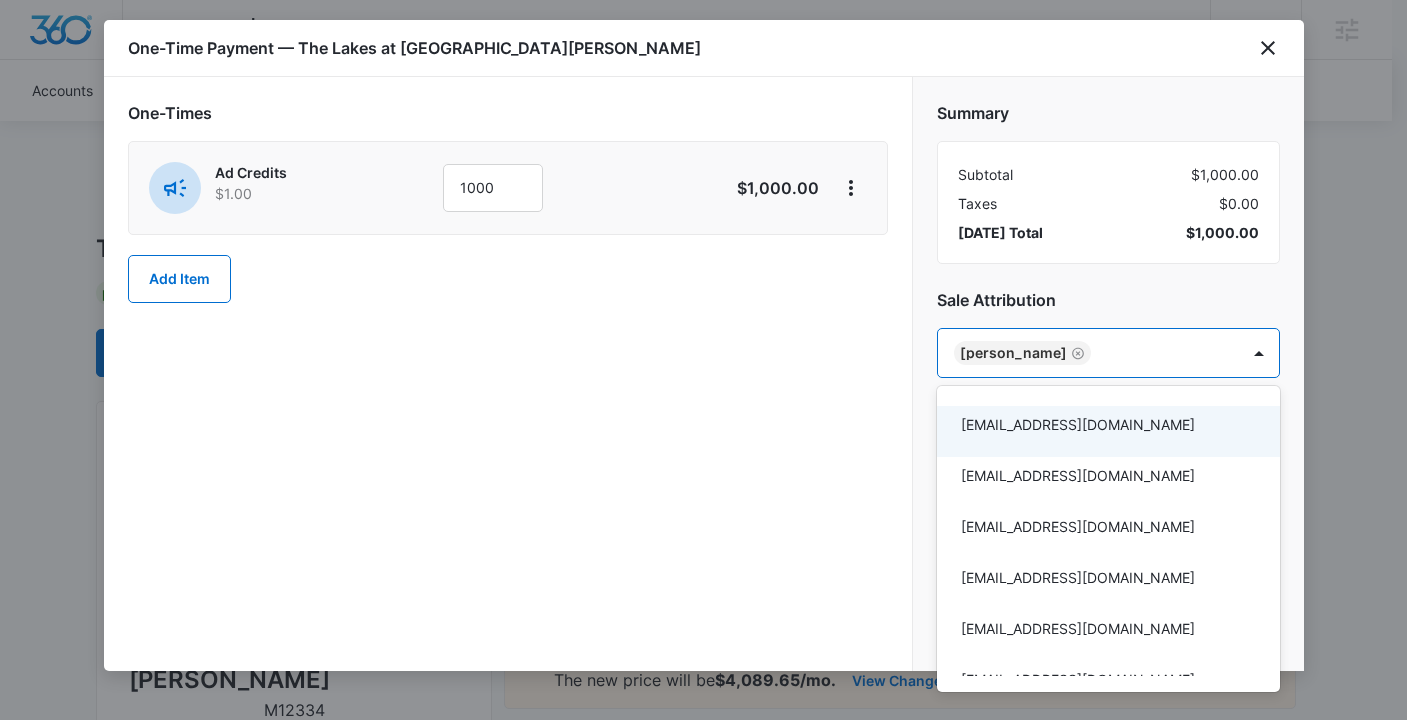
click at [789, 382] on div at bounding box center [703, 360] width 1407 height 720
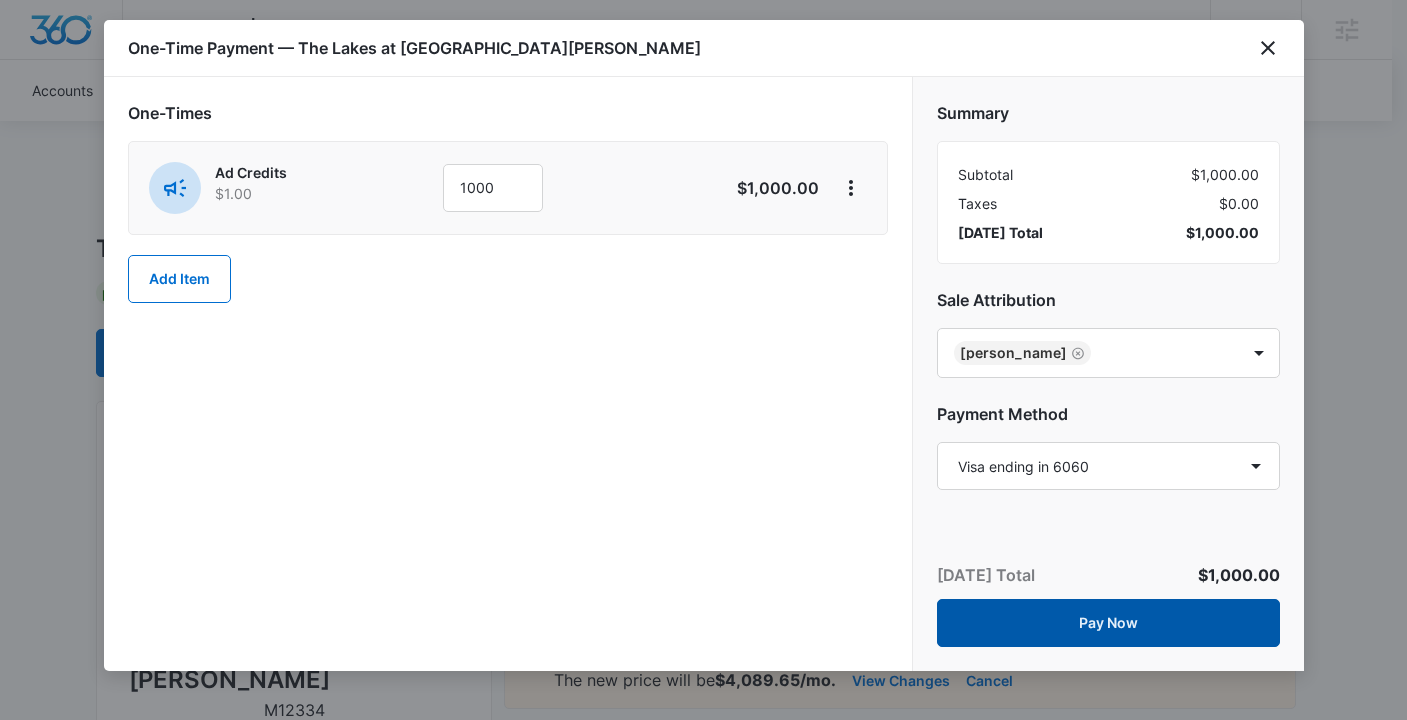
click at [1112, 618] on button "Pay Now" at bounding box center [1108, 623] width 343 height 48
